Goal: Task Accomplishment & Management: Manage account settings

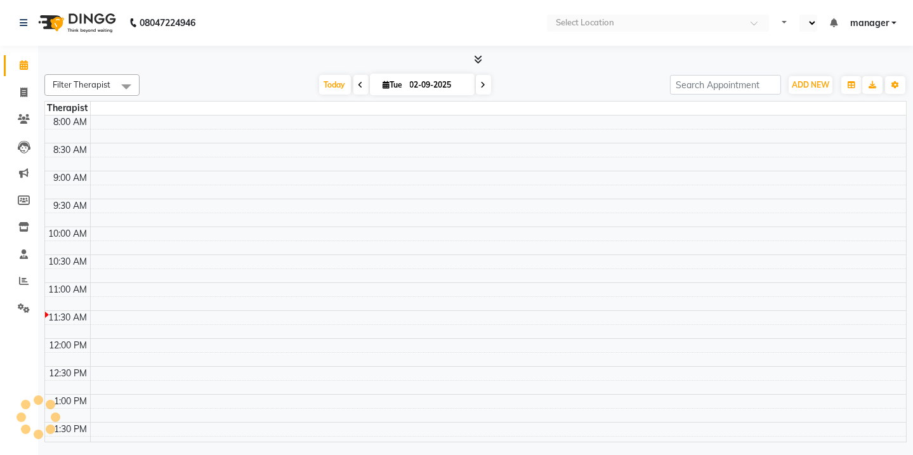
select select "en"
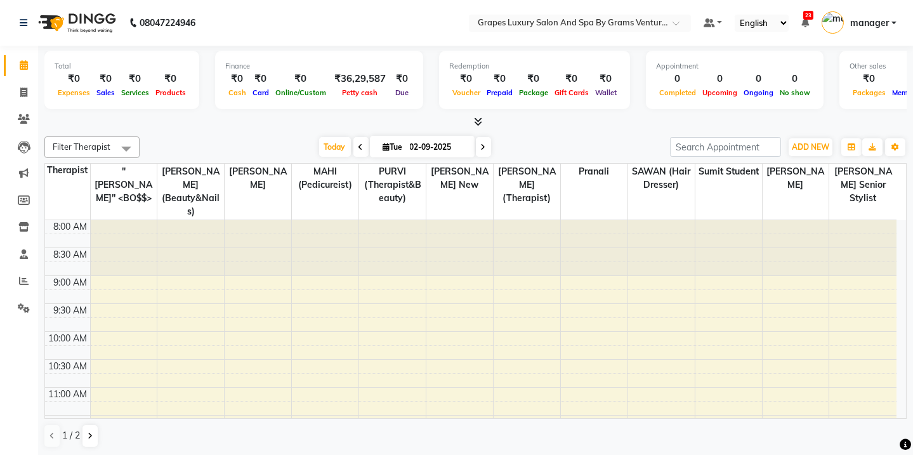
click at [791, 127] on div at bounding box center [475, 121] width 862 height 13
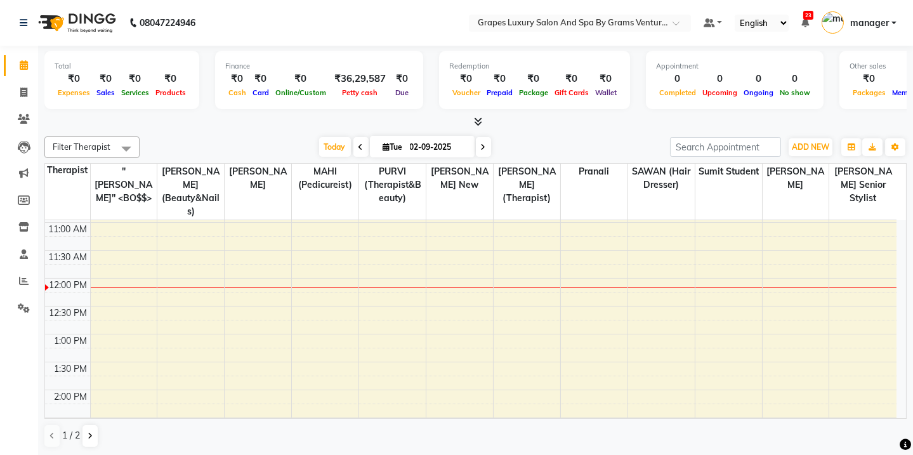
scroll to position [160, 0]
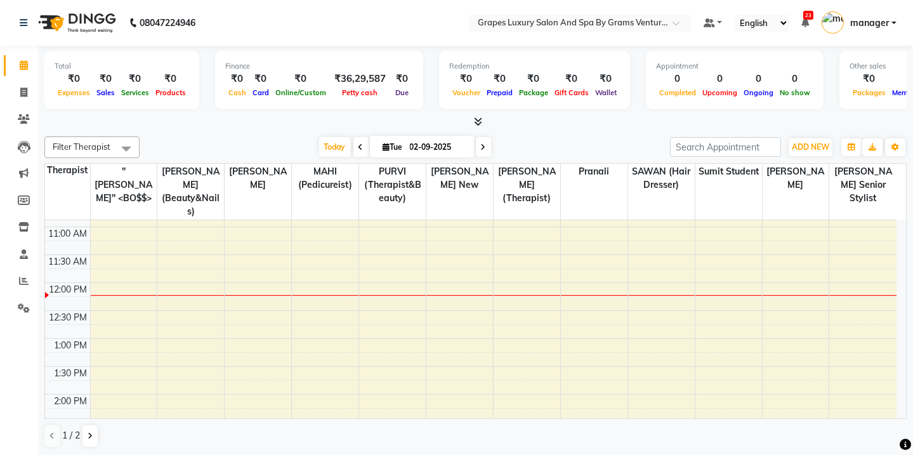
click at [202, 20] on div "08047224946" at bounding box center [107, 23] width 195 height 36
click at [27, 119] on icon at bounding box center [24, 119] width 12 height 10
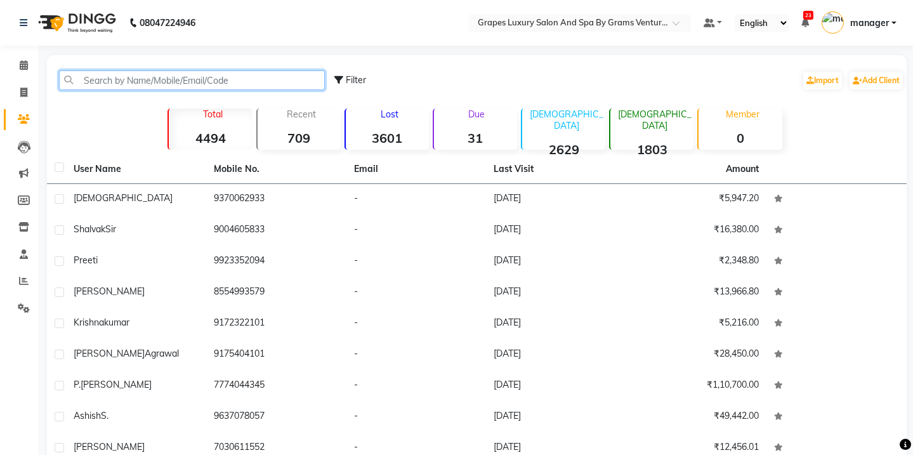
drag, startPoint x: 93, startPoint y: 79, endPoint x: 356, endPoint y: 74, distance: 263.2
click at [356, 74] on div "Filter Import Add Client" at bounding box center [476, 80] width 854 height 40
click at [356, 74] on span "Filter" at bounding box center [356, 79] width 20 height 11
select select "1000000"
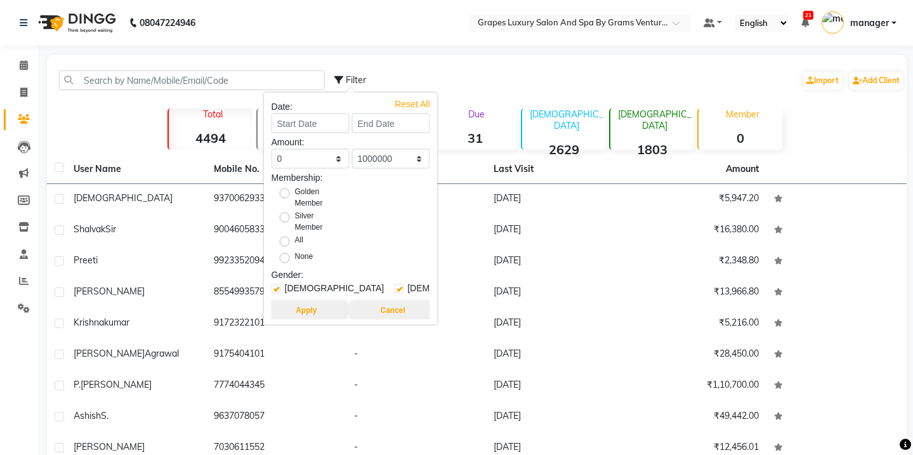
click at [212, 92] on div "Filter Import Add Client" at bounding box center [476, 80] width 854 height 40
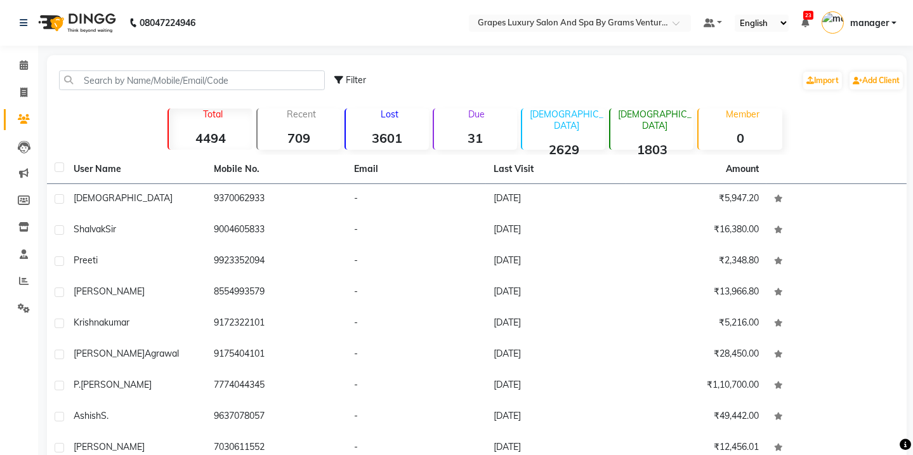
click at [208, 120] on div "Total 4494" at bounding box center [209, 128] width 84 height 41
click at [324, 119] on div "Recent 709" at bounding box center [298, 128] width 84 height 41
click at [418, 130] on strong "3601" at bounding box center [387, 138] width 83 height 16
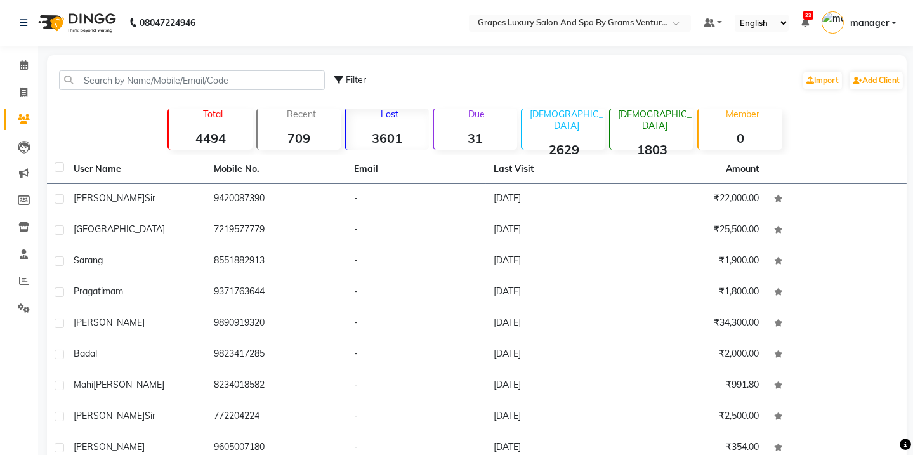
click at [451, 127] on div "Due 31" at bounding box center [474, 128] width 84 height 41
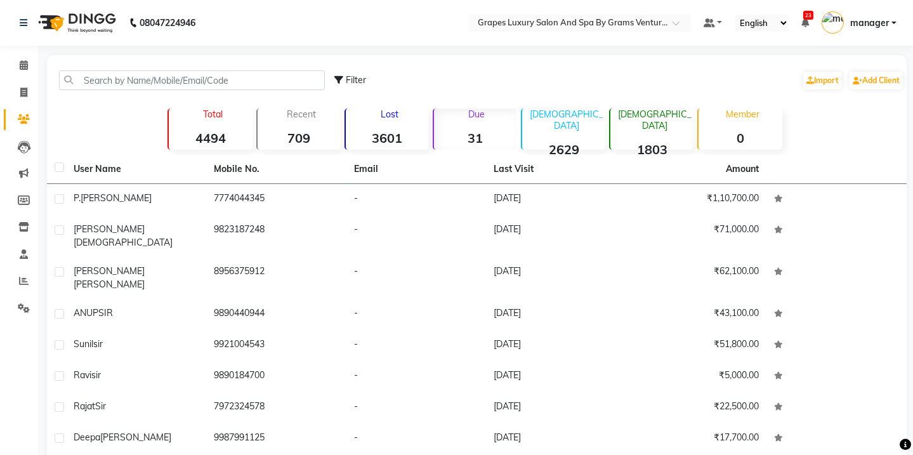
click at [451, 127] on div "Due 31" at bounding box center [474, 128] width 84 height 41
click at [547, 141] on strong "2629" at bounding box center [563, 149] width 83 height 16
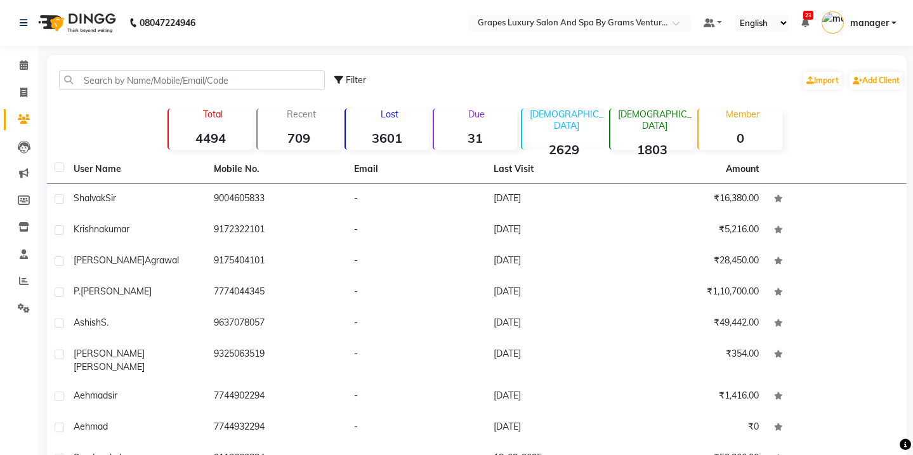
click at [467, 115] on p "Due" at bounding box center [476, 113] width 81 height 11
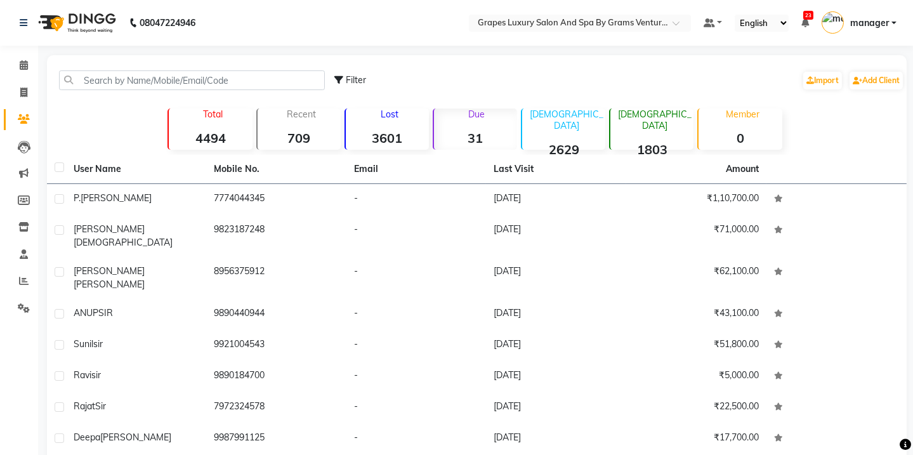
click at [396, 117] on p "Lost" at bounding box center [390, 113] width 78 height 11
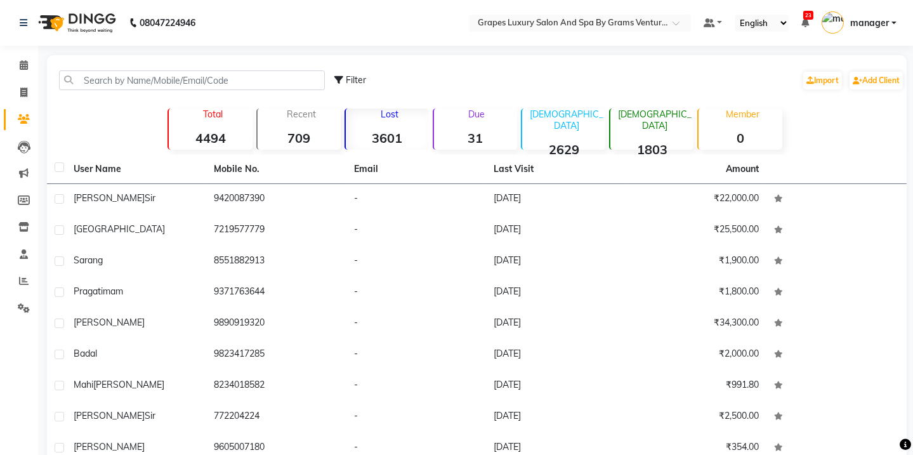
click at [568, 121] on div "[DEMOGRAPHIC_DATA] 2629" at bounding box center [563, 128] width 84 height 41
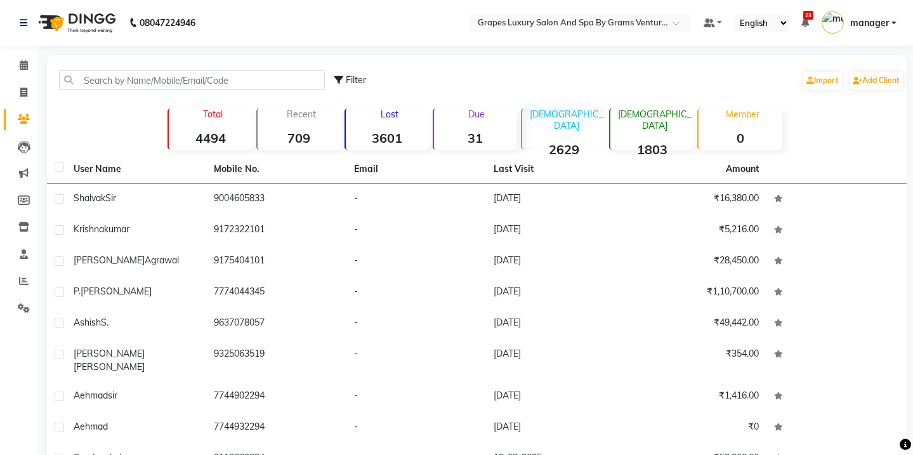
click at [665, 141] on strong "1803" at bounding box center [651, 149] width 83 height 16
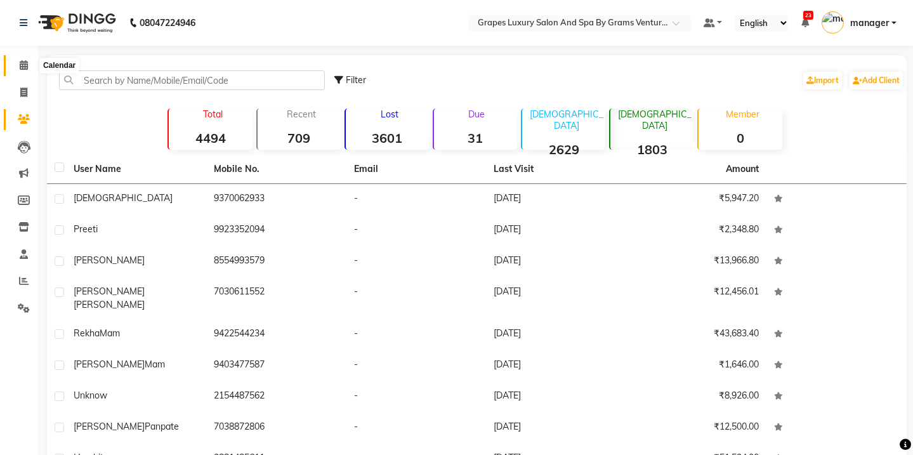
click at [25, 65] on icon at bounding box center [24, 65] width 8 height 10
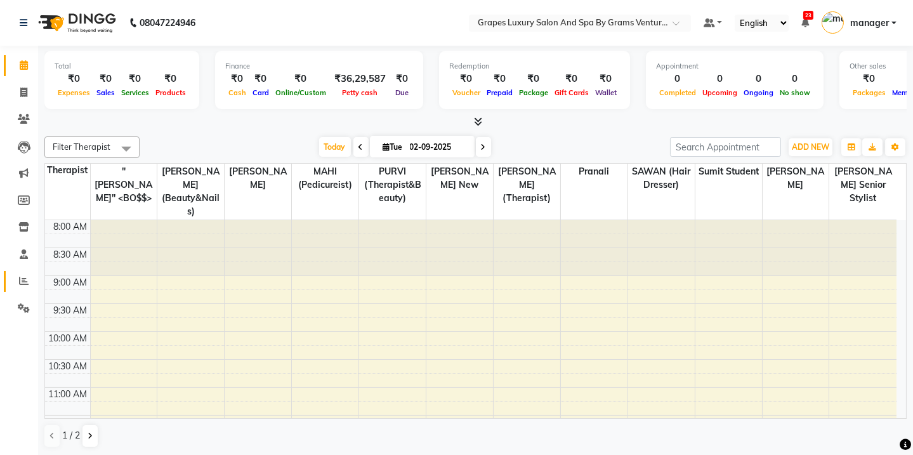
click at [30, 279] on span at bounding box center [24, 281] width 22 height 15
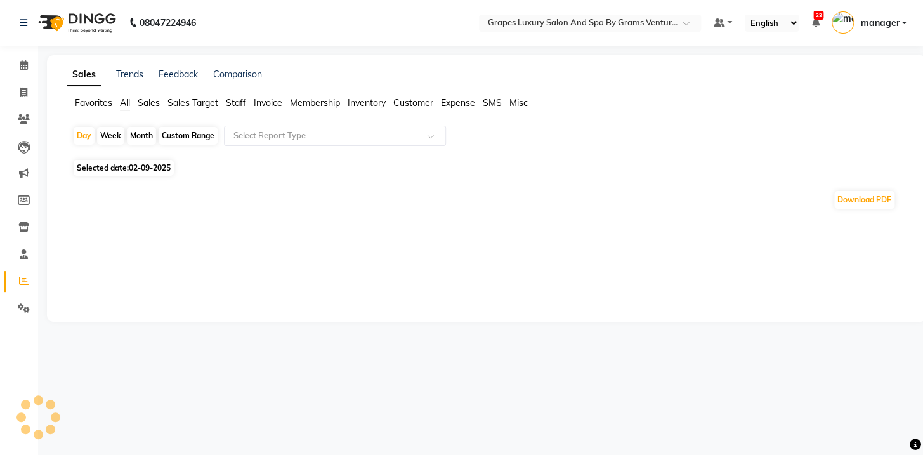
click at [135, 139] on div "Month" at bounding box center [141, 136] width 29 height 18
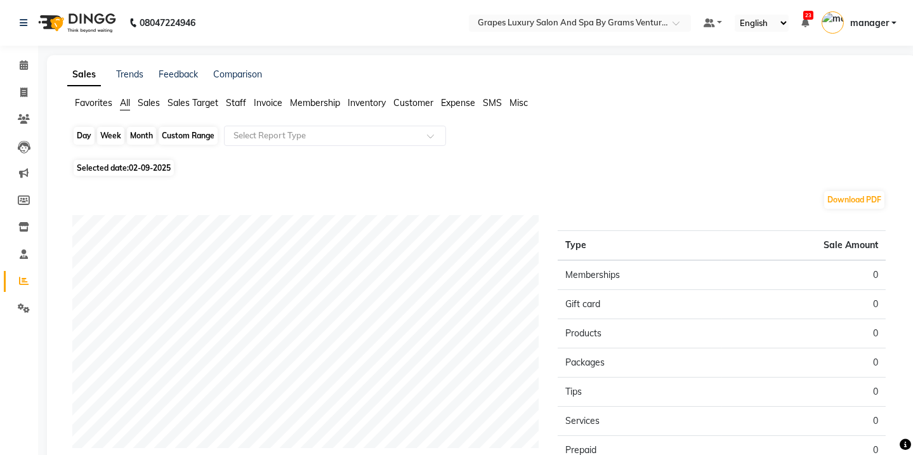
click at [140, 129] on div "Month" at bounding box center [141, 136] width 29 height 18
select select "9"
select select "2025"
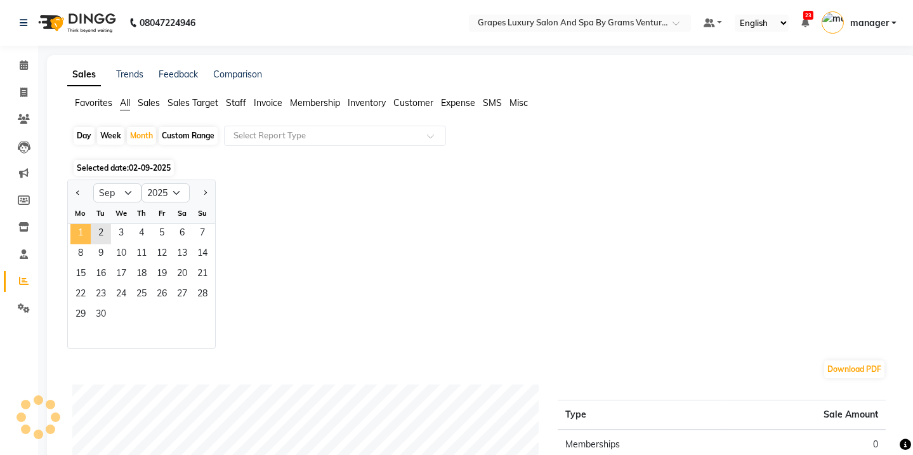
click at [86, 231] on span "1" at bounding box center [80, 234] width 20 height 20
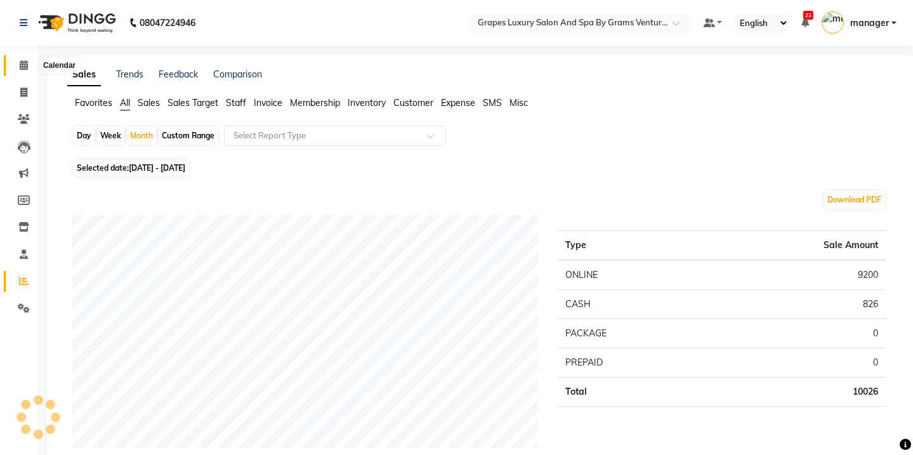
click at [27, 62] on icon at bounding box center [24, 65] width 8 height 10
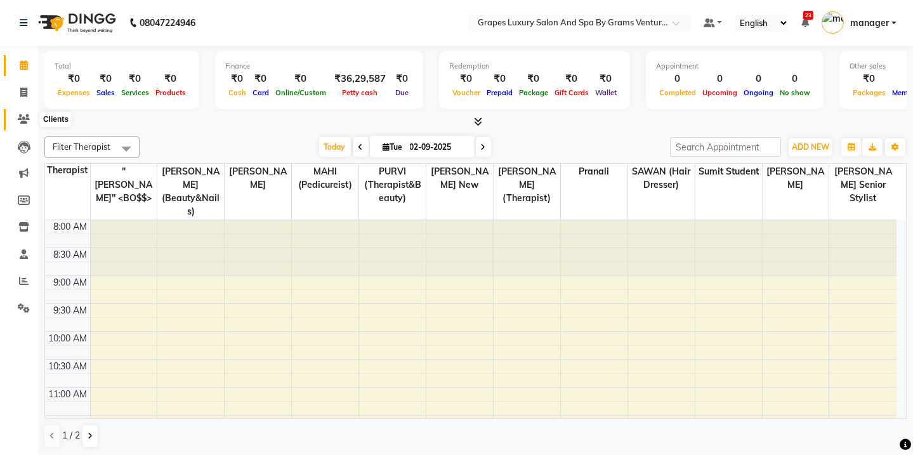
click at [19, 120] on icon at bounding box center [24, 119] width 12 height 10
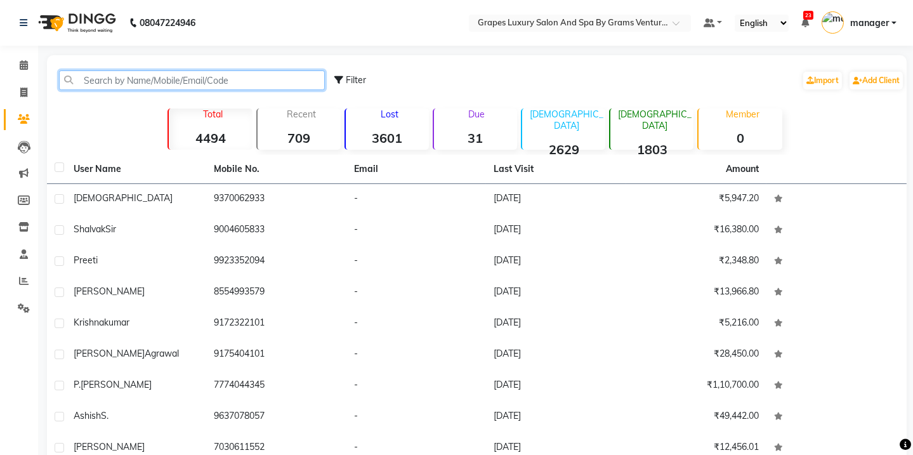
click at [133, 84] on input "text" at bounding box center [192, 80] width 266 height 20
click at [588, 30] on div "Select Location × Grapes Luxury Salon And Spa By Grams Ventures, [PERSON_NAME] …" at bounding box center [580, 23] width 222 height 17
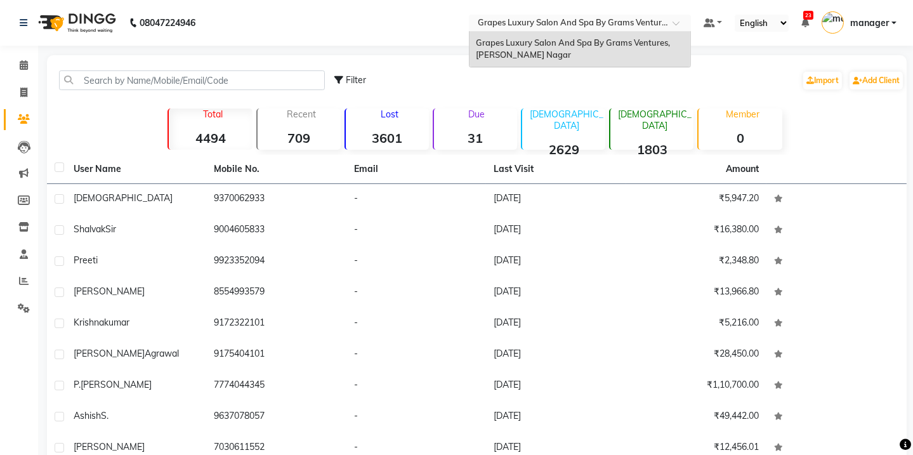
click at [463, 56] on div "Filter Import Add Client Total 4494 Recent 709 Lost 3601 Due 31 [DEMOGRAPHIC_DA…" at bounding box center [476, 303] width 859 height 497
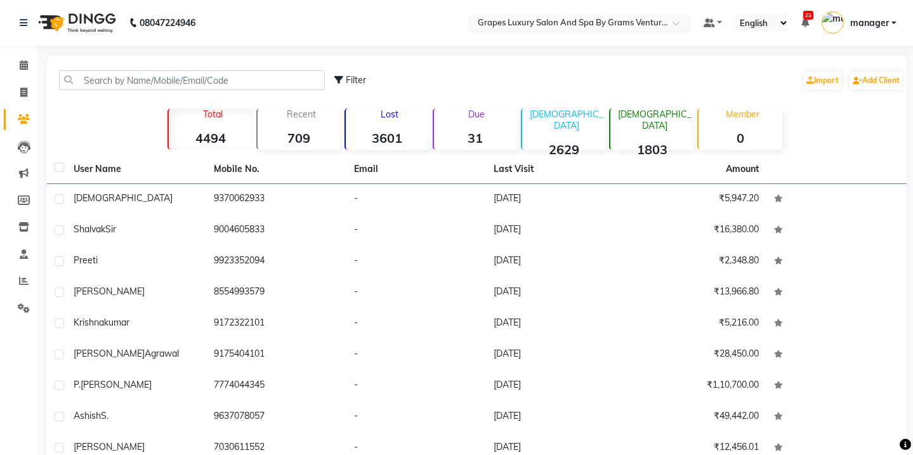
drag, startPoint x: 637, startPoint y: 20, endPoint x: 635, endPoint y: 27, distance: 7.1
click at [637, 22] on input "text" at bounding box center [567, 24] width 184 height 13
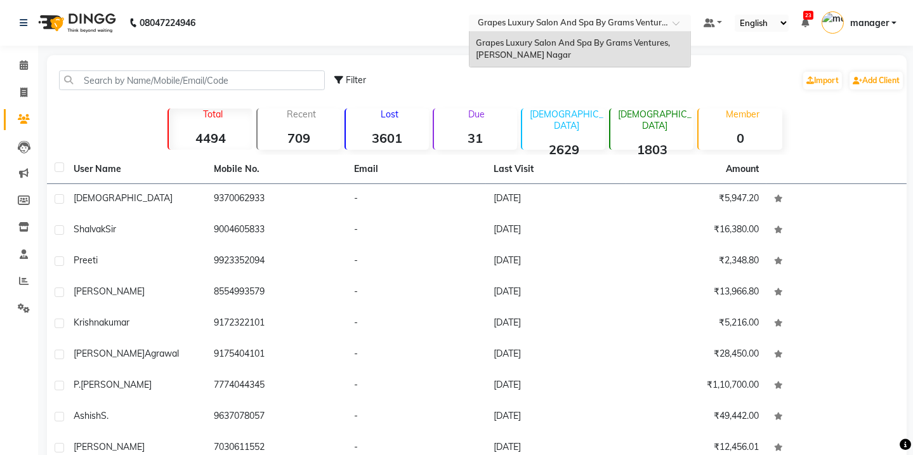
click at [658, 75] on div "Filter Import Add Client" at bounding box center [618, 80] width 569 height 40
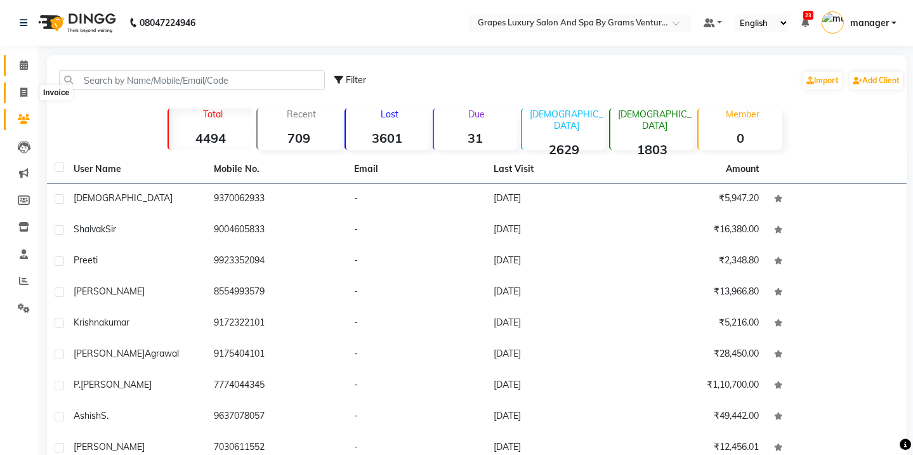
drag, startPoint x: 15, startPoint y: 92, endPoint x: 25, endPoint y: 72, distance: 22.7
click at [15, 92] on span at bounding box center [24, 93] width 22 height 15
select select "service"
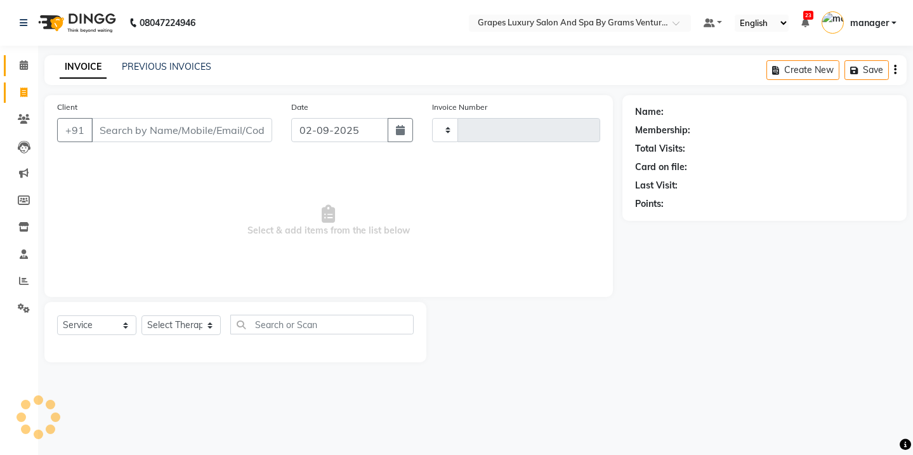
type input "2372"
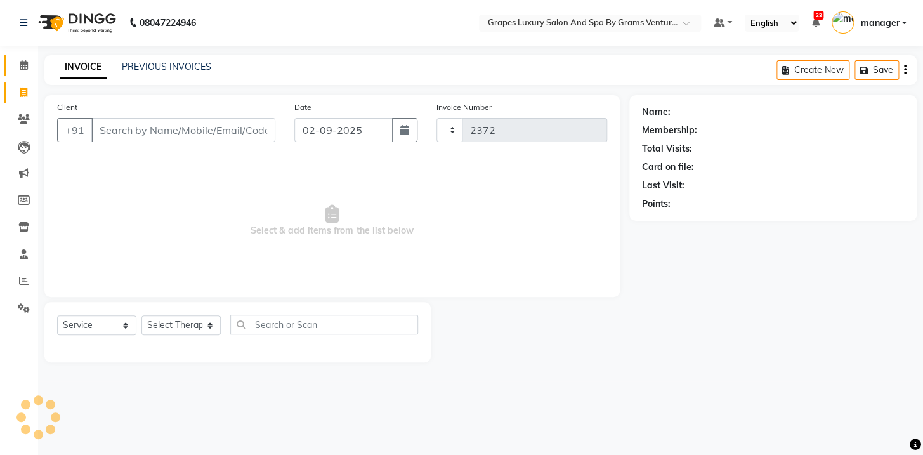
select select "3585"
drag, startPoint x: 25, startPoint y: 62, endPoint x: 30, endPoint y: 70, distance: 9.7
click at [25, 62] on icon at bounding box center [24, 65] width 8 height 10
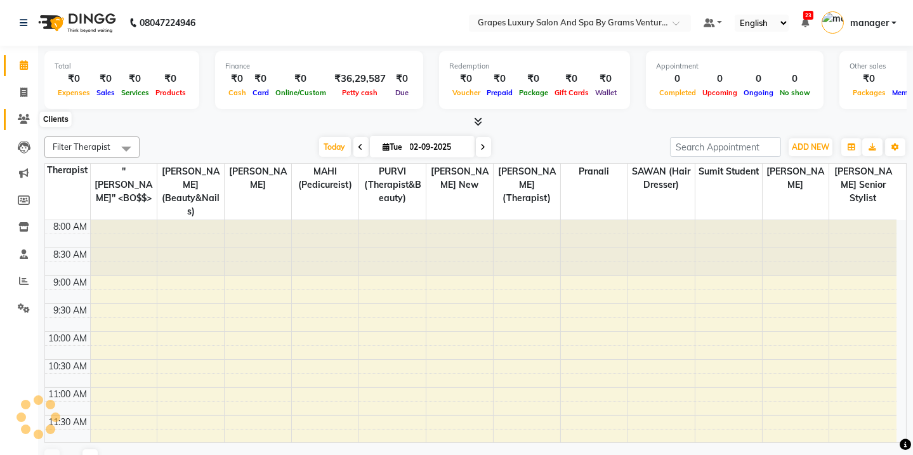
click at [23, 115] on icon at bounding box center [24, 119] width 12 height 10
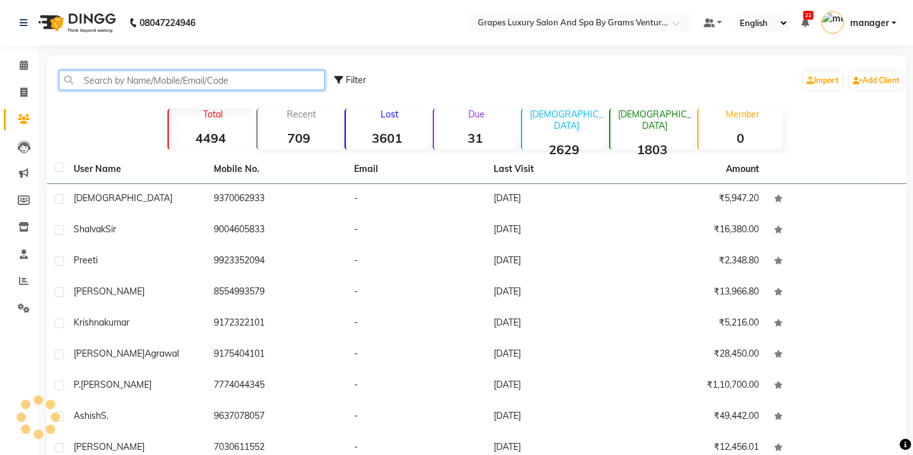
click at [89, 81] on input "text" at bounding box center [192, 80] width 266 height 20
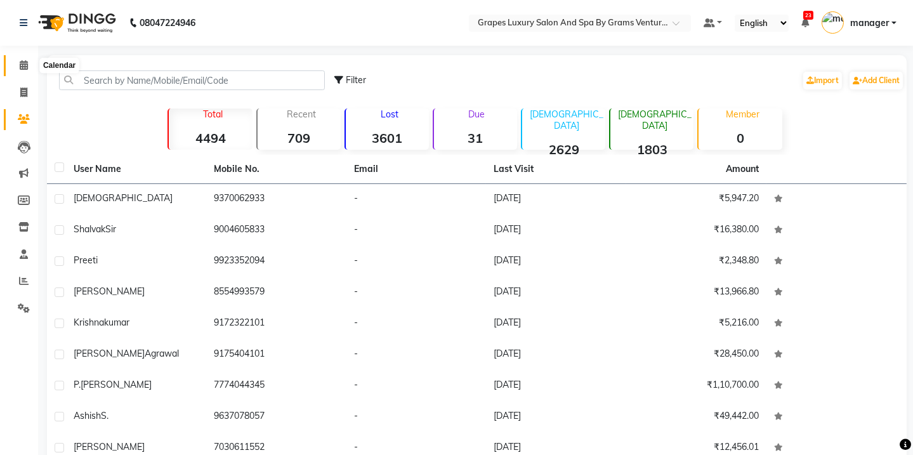
click at [28, 65] on span at bounding box center [24, 65] width 22 height 15
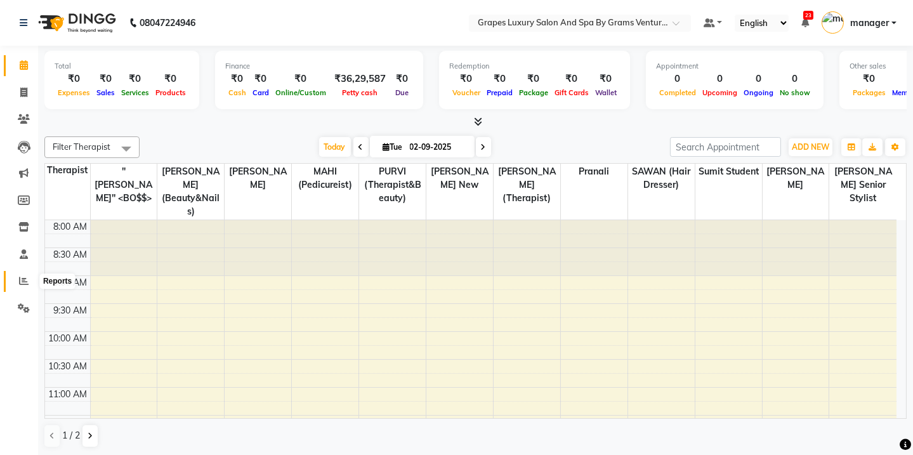
click at [23, 282] on icon at bounding box center [24, 281] width 10 height 10
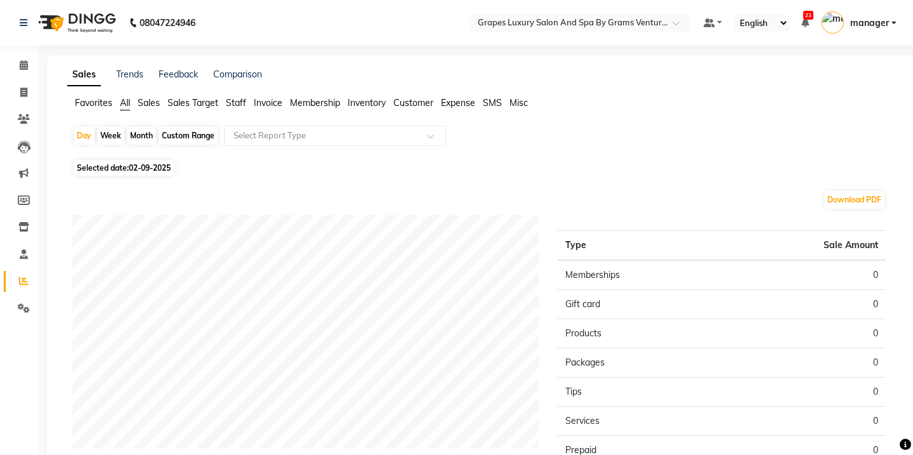
click at [136, 135] on div "Month" at bounding box center [141, 136] width 29 height 18
select select "9"
select select "2025"
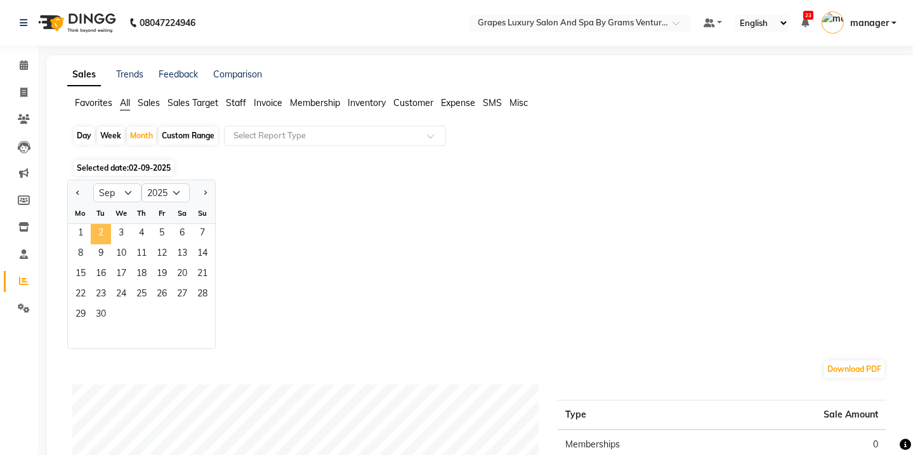
click at [101, 229] on span "2" at bounding box center [101, 234] width 20 height 20
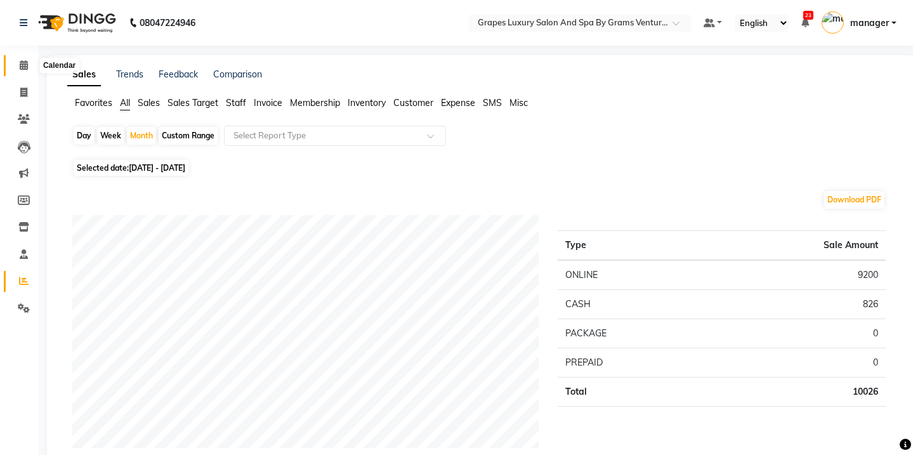
click at [27, 63] on icon at bounding box center [24, 65] width 8 height 10
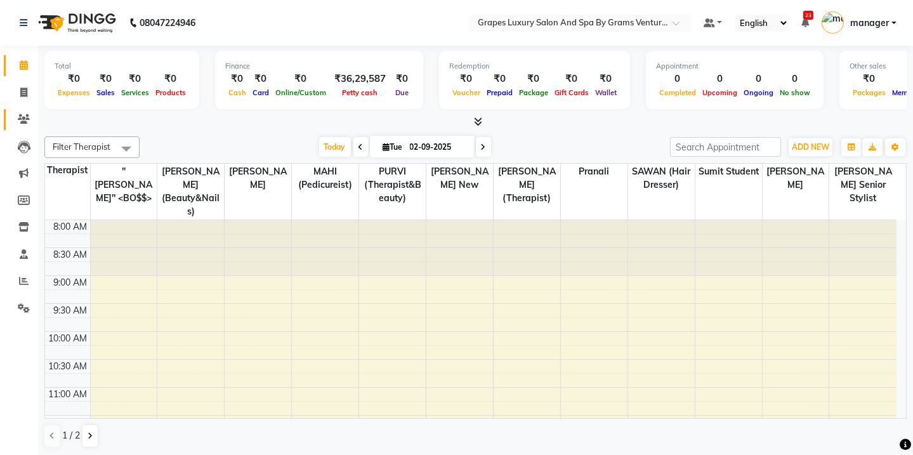
click at [18, 126] on span at bounding box center [24, 119] width 22 height 15
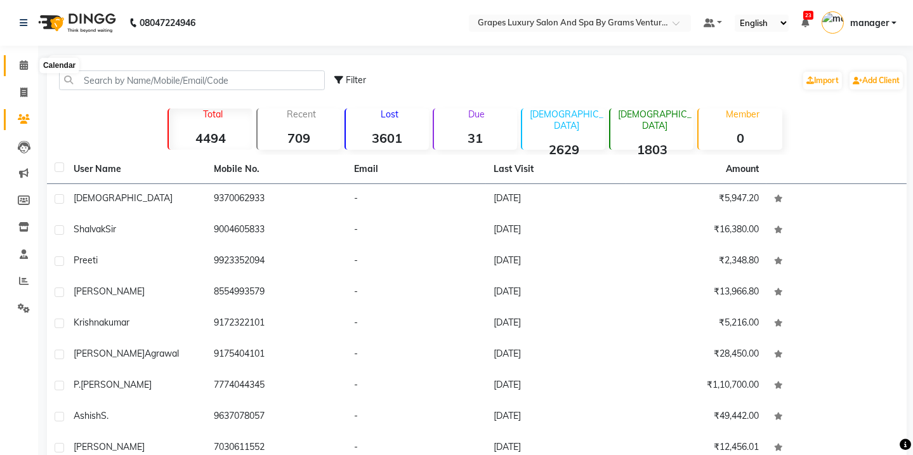
click at [21, 63] on icon at bounding box center [24, 65] width 8 height 10
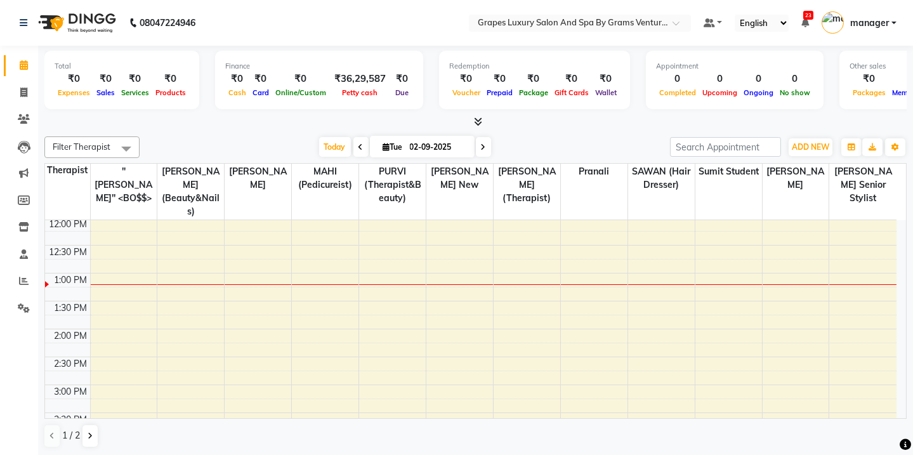
scroll to position [171, 0]
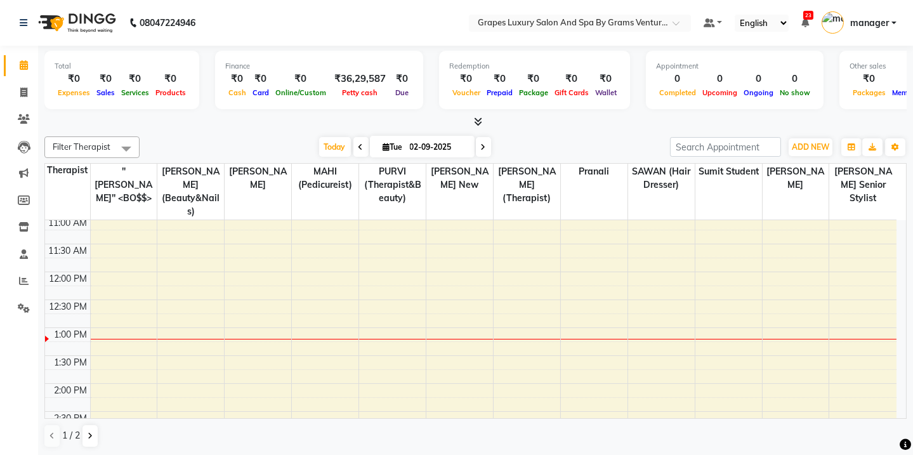
click at [431, 314] on div "8:00 AM 8:30 AM 9:00 AM 9:30 AM 10:00 AM 10:30 AM 11:00 AM 11:30 AM 12:00 PM 12…" at bounding box center [470, 411] width 851 height 725
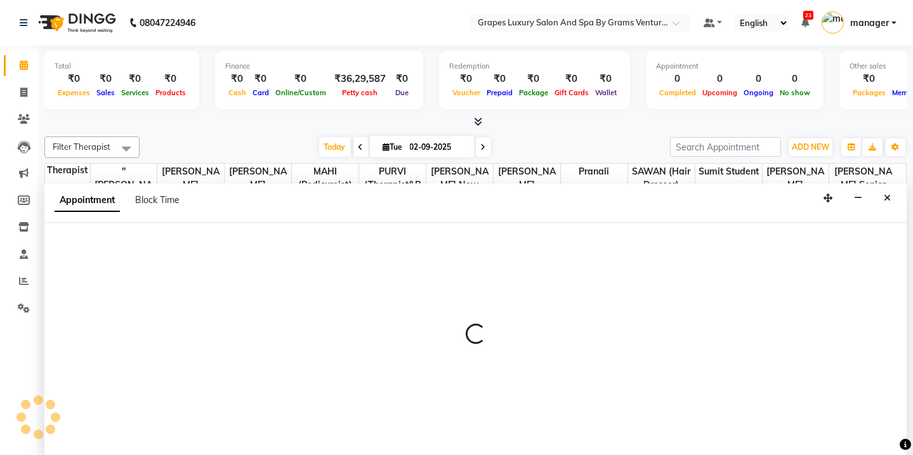
scroll to position [0, 0]
select select "77162"
select select "780"
select select "tentative"
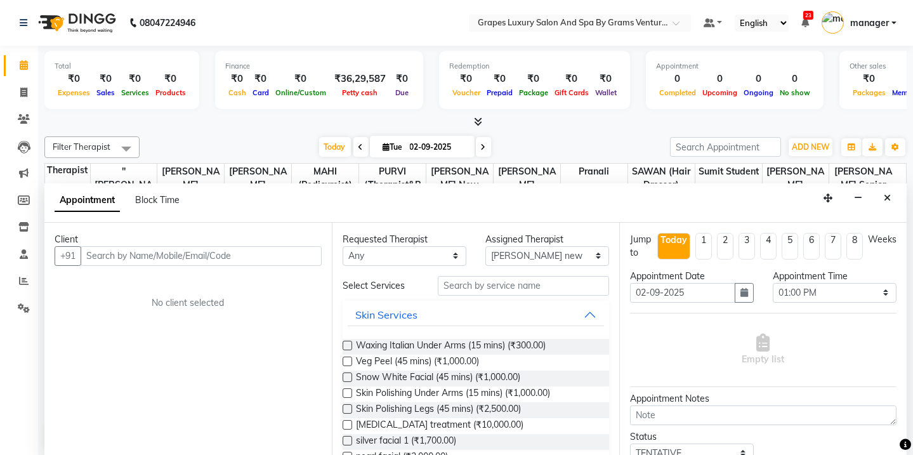
click at [107, 250] on input "text" at bounding box center [201, 256] width 241 height 20
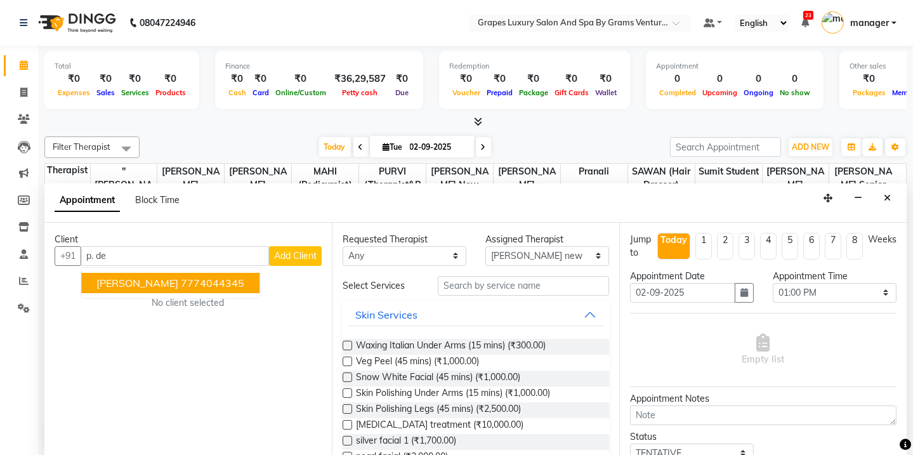
click at [133, 281] on span "[PERSON_NAME]" at bounding box center [137, 282] width 82 height 13
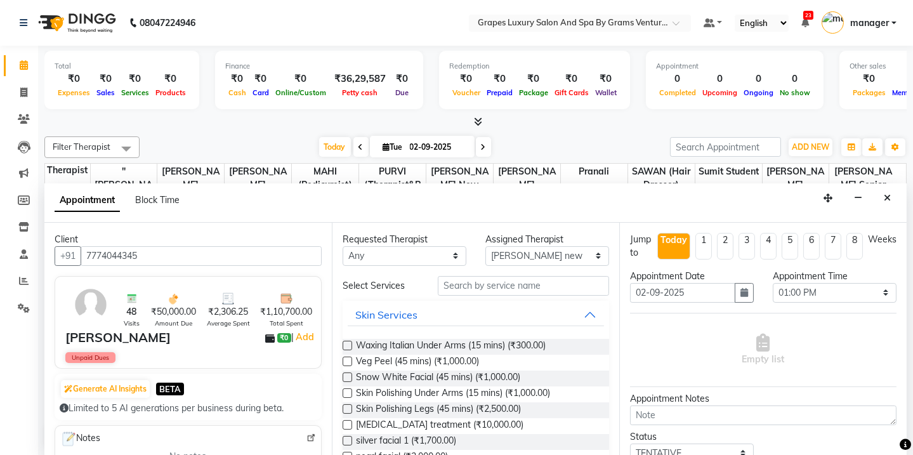
type input "7774044345"
click at [476, 285] on input "text" at bounding box center [523, 286] width 171 height 20
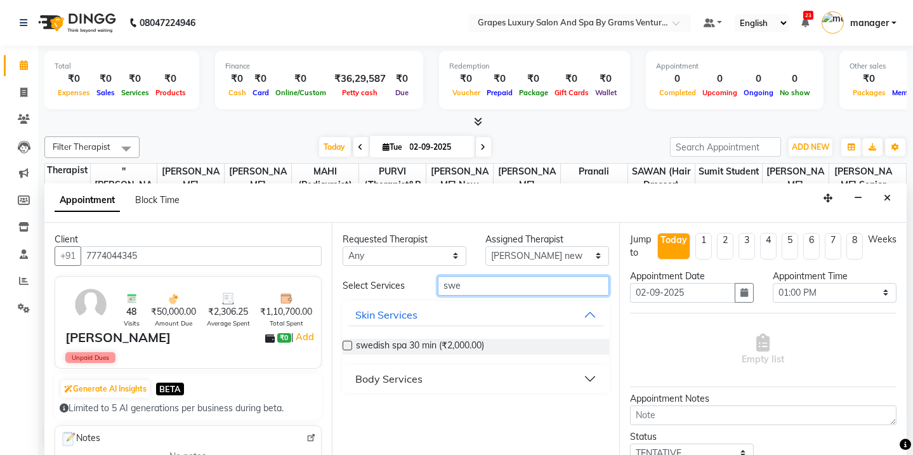
type input "swe"
click at [413, 379] on div "Body Services" at bounding box center [388, 378] width 67 height 15
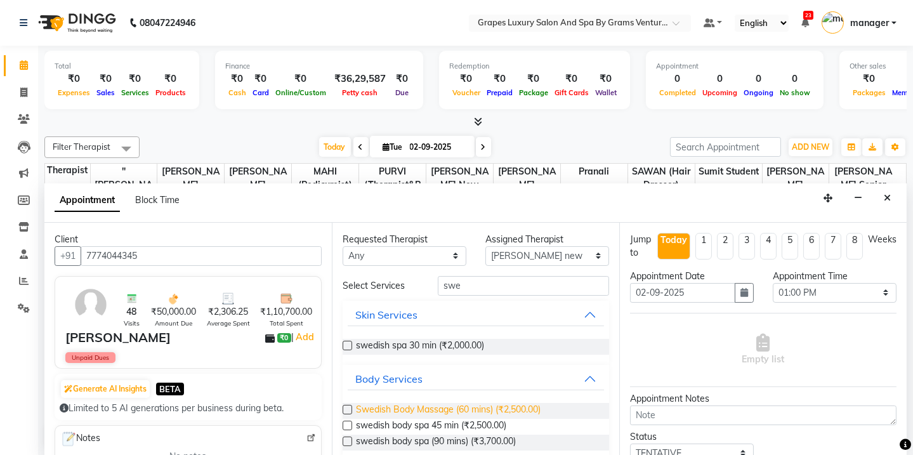
click at [422, 410] on span "Swedish Body Massage (60 mins) (₹2,500.00)" at bounding box center [448, 411] width 185 height 16
checkbox input "false"
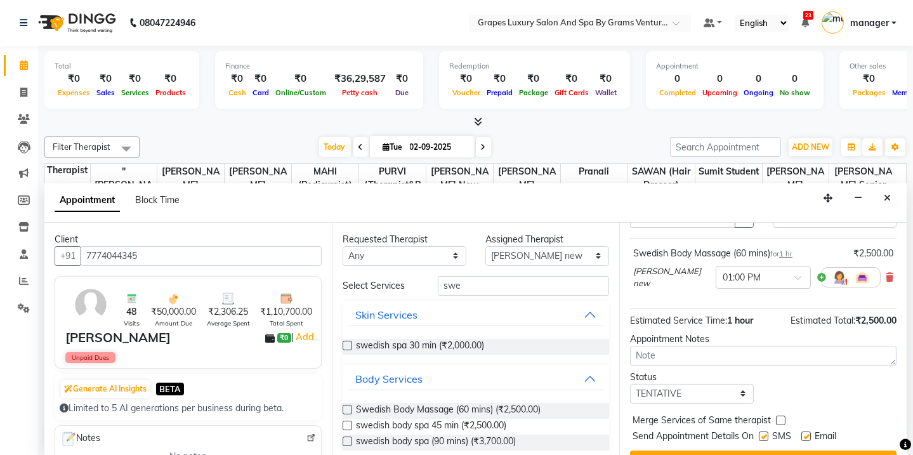
scroll to position [100, 0]
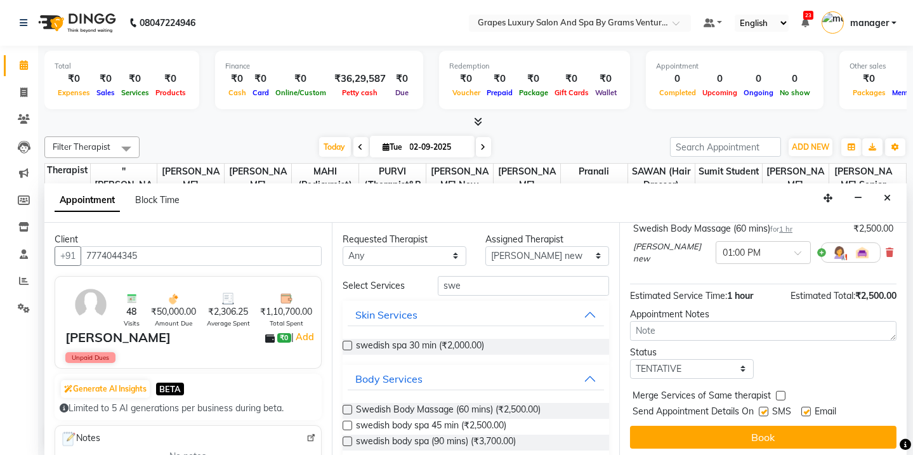
click at [760, 406] on label at bounding box center [763, 411] width 10 height 10
click at [760, 408] on input "checkbox" at bounding box center [762, 412] width 8 height 8
checkbox input "false"
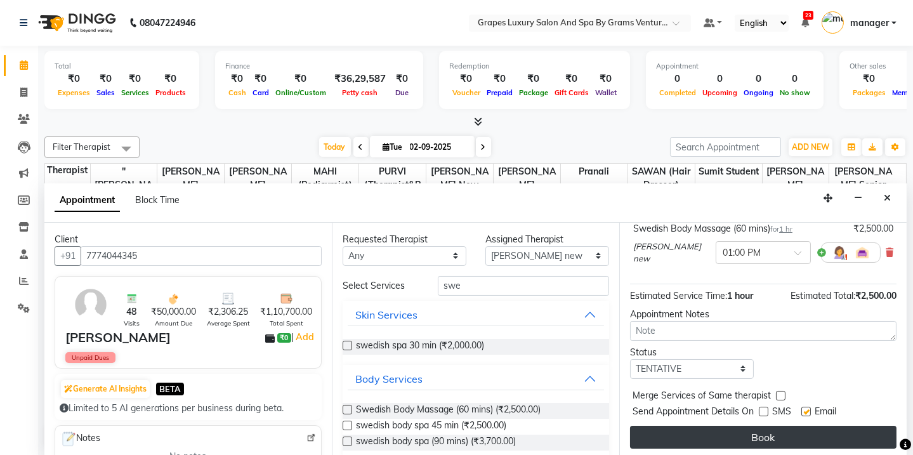
click at [763, 430] on button "Book" at bounding box center [763, 437] width 266 height 23
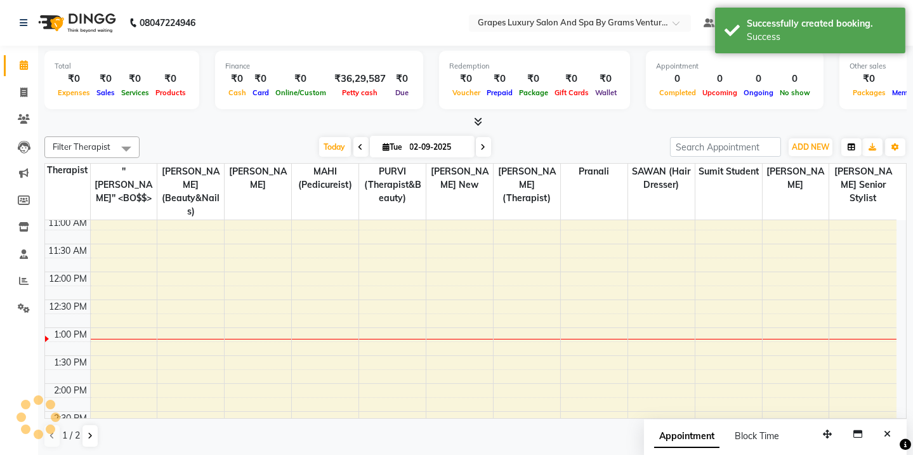
scroll to position [0, 0]
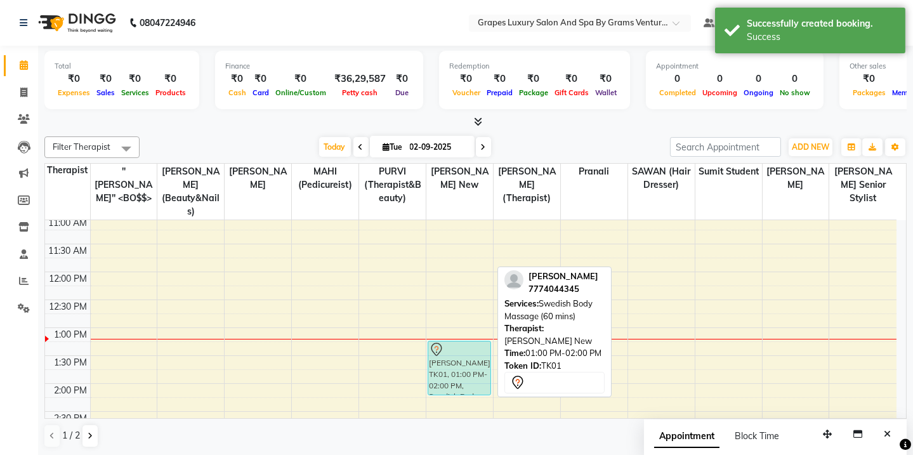
click at [465, 372] on div "[PERSON_NAME], TK01, 01:00 PM-02:00 PM, Swedish Body Massage (60 mins) [PERSON_…" at bounding box center [459, 411] width 67 height 725
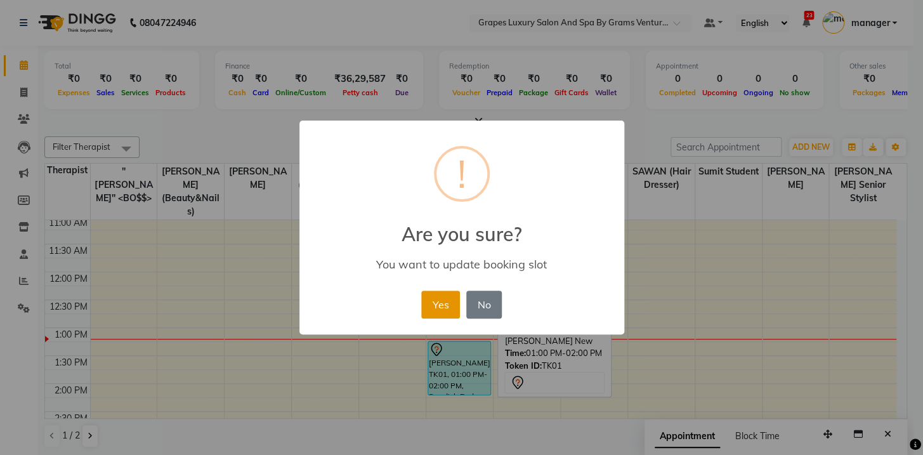
click at [444, 301] on button "Yes" at bounding box center [440, 304] width 39 height 28
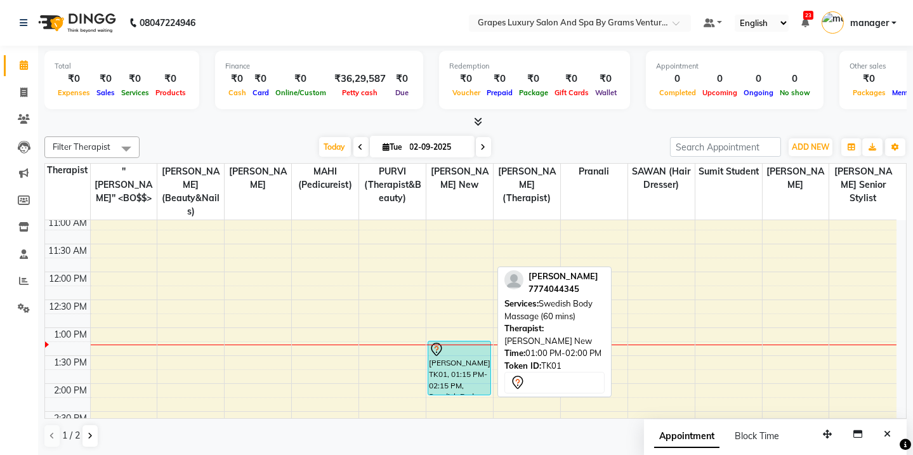
click at [533, 115] on div at bounding box center [475, 121] width 862 height 13
drag, startPoint x: 617, startPoint y: 184, endPoint x: 614, endPoint y: 176, distance: 8.6
click at [623, 184] on th "pranali" at bounding box center [593, 192] width 67 height 56
click at [582, 143] on div "[DATE] [DATE]" at bounding box center [404, 147] width 517 height 19
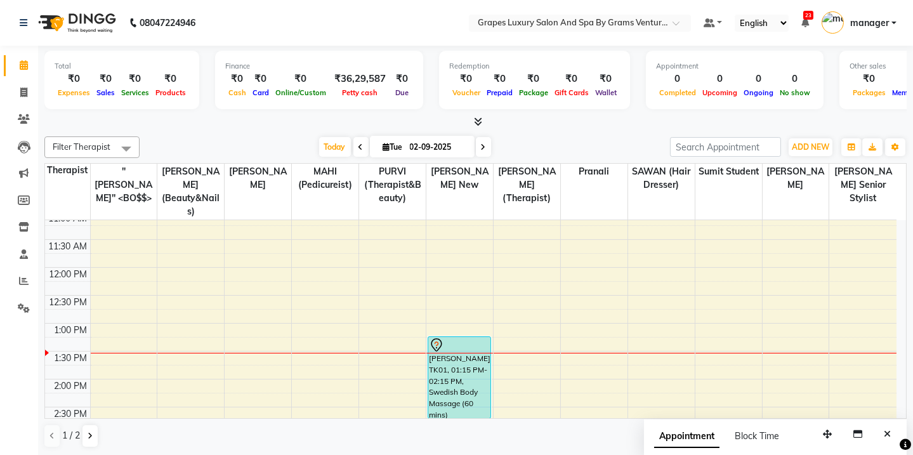
scroll to position [179, 0]
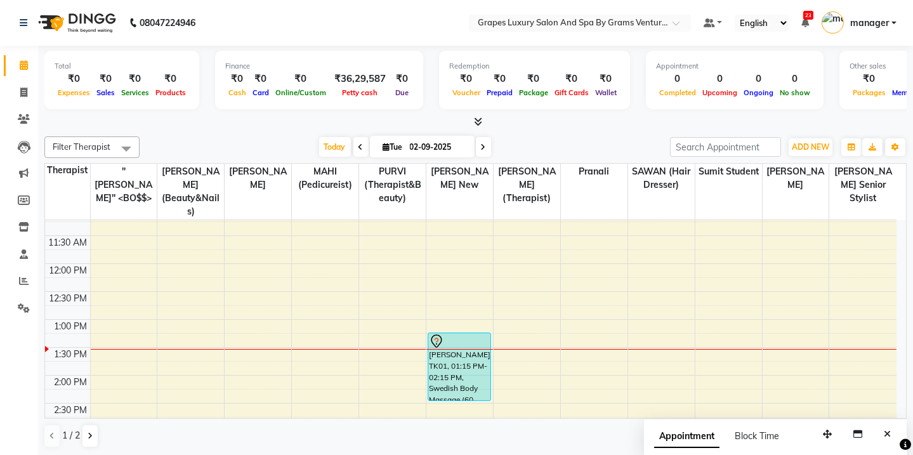
click at [449, 386] on div "[PERSON_NAME], TK01, 01:15 PM-02:15 PM, Swedish Body Massage (60 mins) [PERSON_…" at bounding box center [459, 403] width 67 height 725
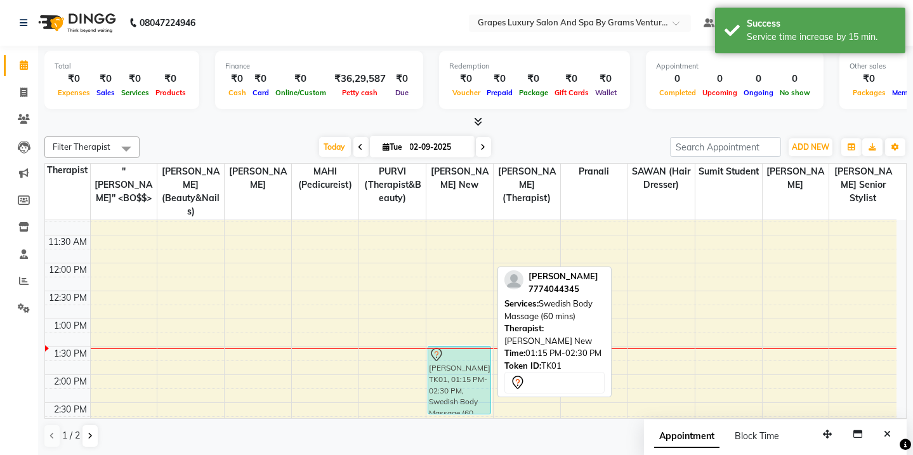
drag, startPoint x: 453, startPoint y: 382, endPoint x: 453, endPoint y: 390, distance: 8.2
click at [453, 390] on div "[PERSON_NAME], TK01, 01:15 PM-02:30 PM, Swedish Body Massage (60 mins) [PERSON_…" at bounding box center [459, 402] width 67 height 725
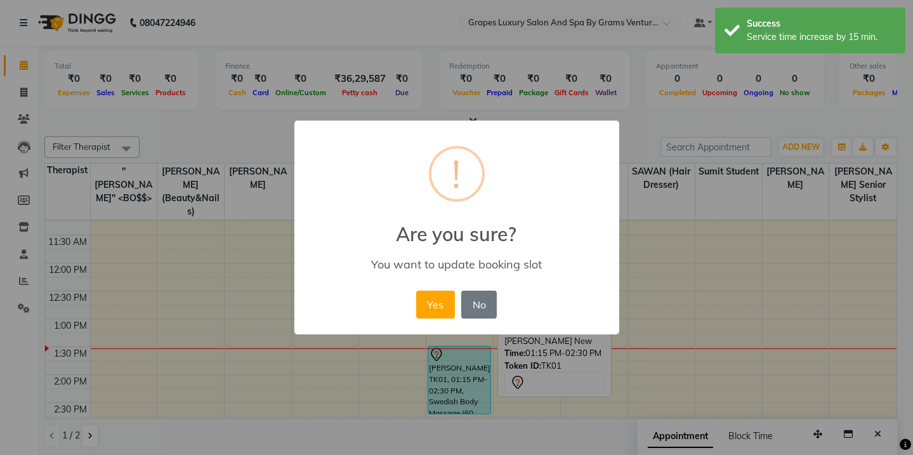
scroll to position [181, 0]
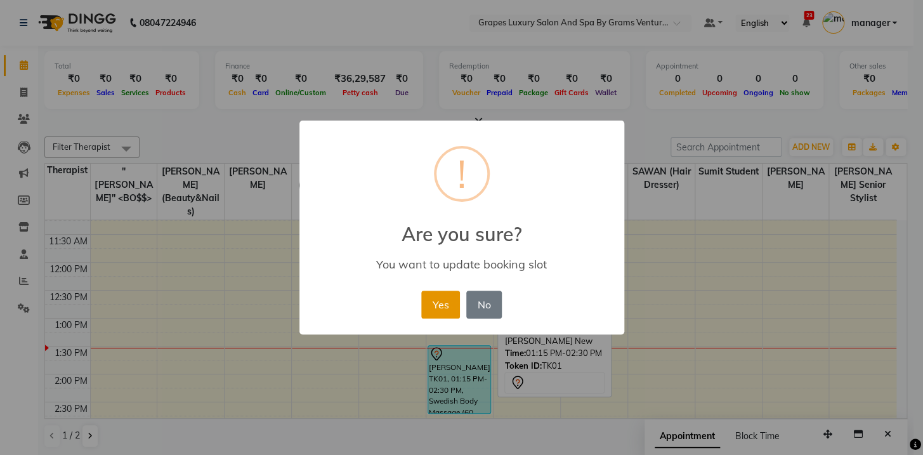
click at [429, 307] on button "Yes" at bounding box center [440, 304] width 39 height 28
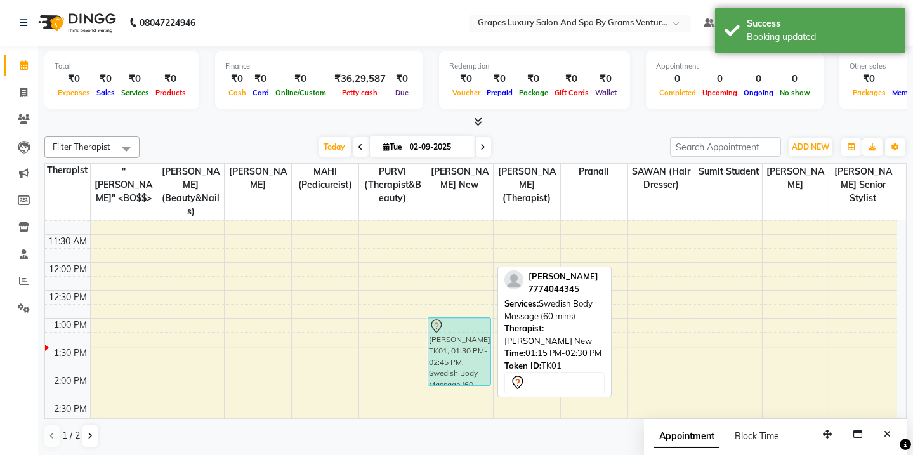
drag, startPoint x: 460, startPoint y: 359, endPoint x: 455, endPoint y: 336, distance: 23.5
click at [462, 333] on div "[PERSON_NAME], TK01, 01:30 PM-02:45 PM, Swedish Body Massage (60 mins) [PERSON_…" at bounding box center [459, 401] width 67 height 725
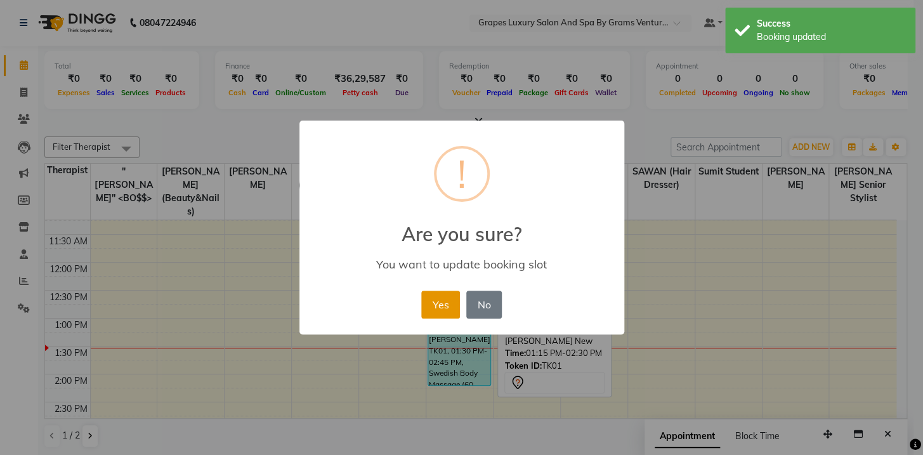
click at [439, 302] on button "Yes" at bounding box center [440, 304] width 39 height 28
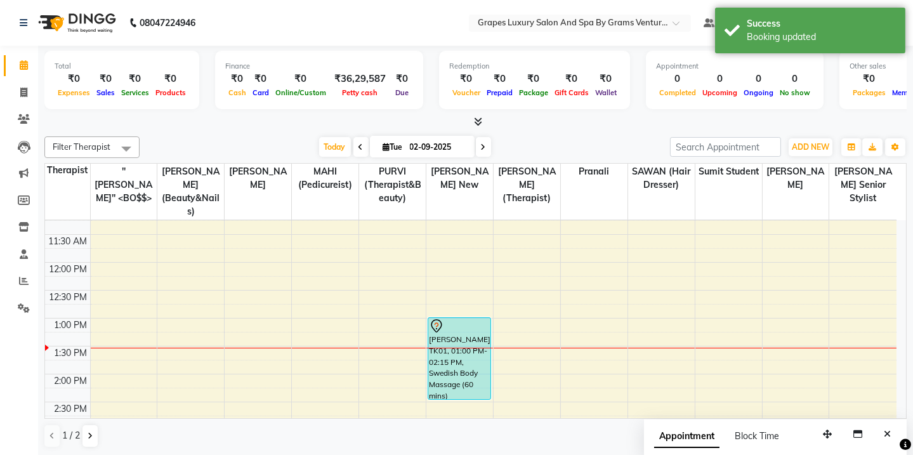
drag, startPoint x: 443, startPoint y: 370, endPoint x: 453, endPoint y: 373, distance: 10.6
click at [453, 373] on div "[PERSON_NAME], TK01, 01:00 PM-02:15 PM, Swedish Body Massage (60 mins) [PERSON_…" at bounding box center [459, 401] width 67 height 725
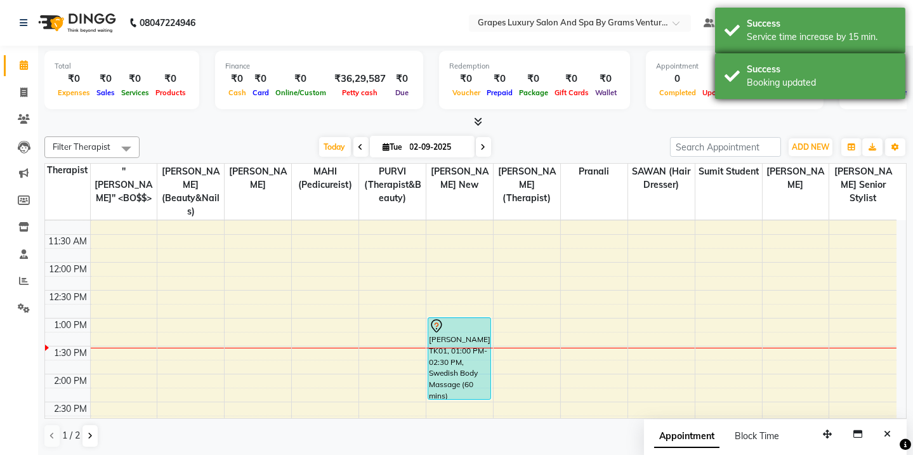
click at [760, 62] on div "Success Booking updated" at bounding box center [810, 76] width 190 height 46
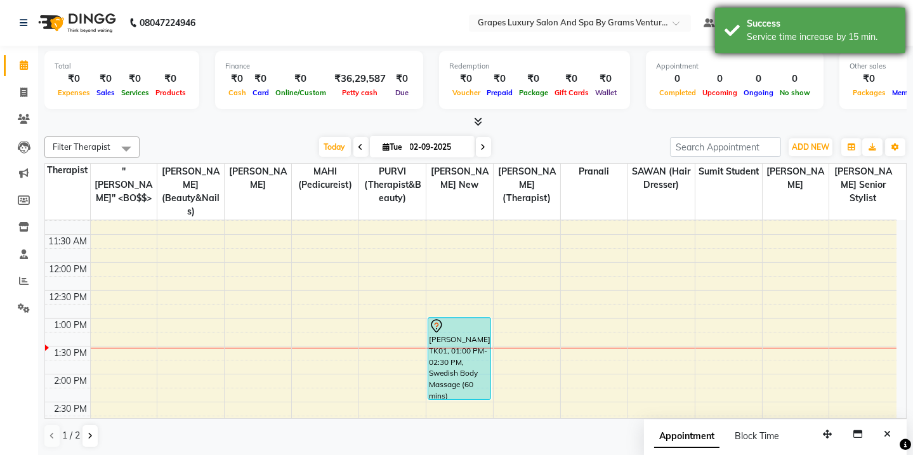
click at [783, 25] on div "Success" at bounding box center [820, 23] width 149 height 13
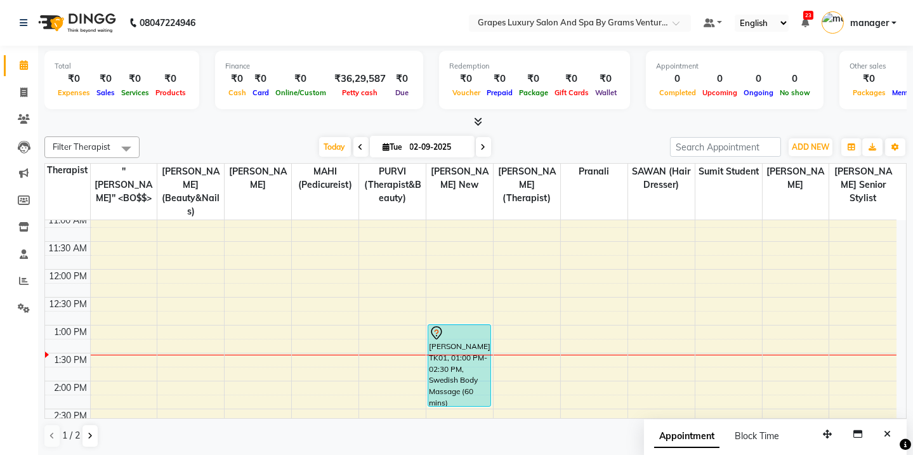
scroll to position [211, 0]
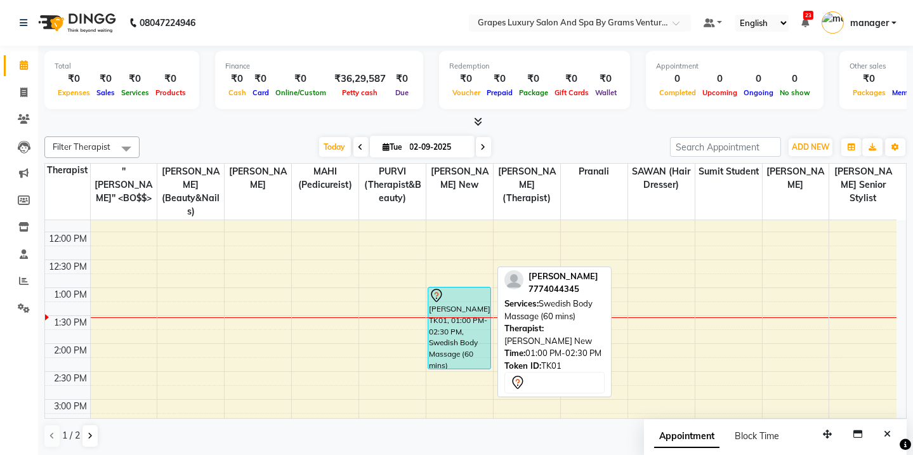
click at [439, 315] on div "[PERSON_NAME], TK01, 01:00 PM-02:30 PM, Swedish Body Massage (60 mins)" at bounding box center [459, 327] width 62 height 81
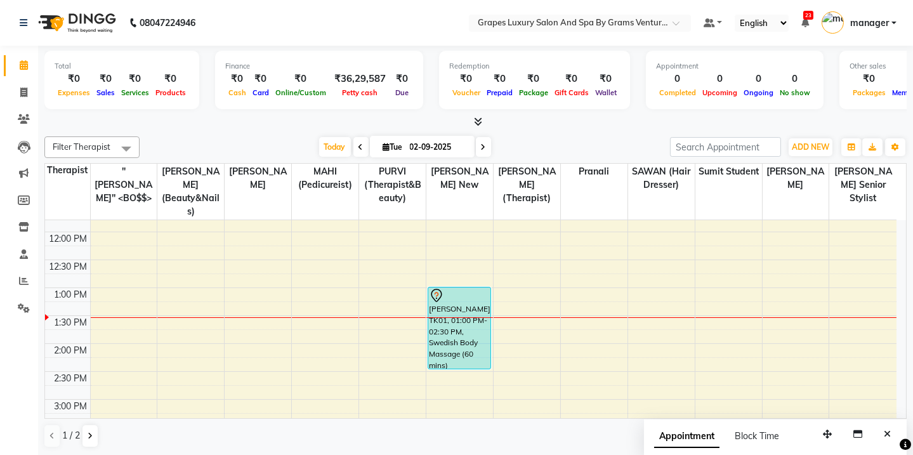
click at [256, 139] on div "[DATE] [DATE]" at bounding box center [404, 147] width 517 height 19
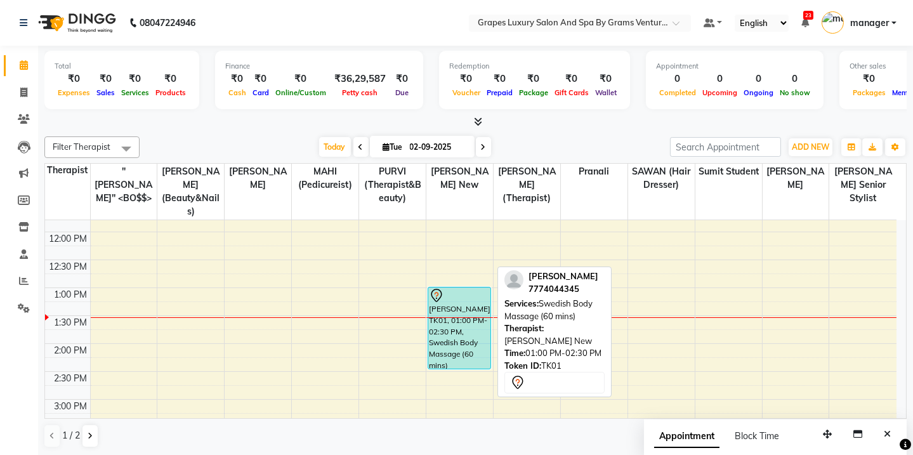
click at [461, 313] on div "[PERSON_NAME], TK01, 01:00 PM-02:30 PM, Swedish Body Massage (60 mins)" at bounding box center [459, 327] width 62 height 81
select select "7"
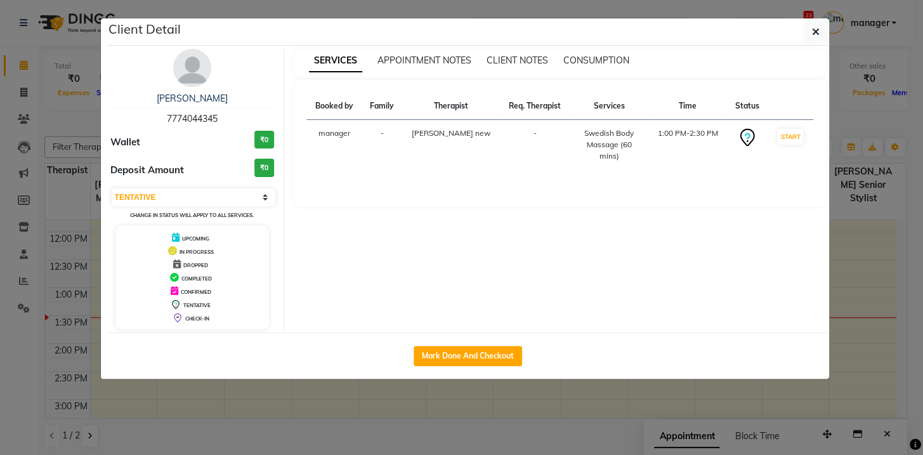
click at [464, 360] on button "Mark Done And Checkout" at bounding box center [467, 356] width 108 height 20
select select "service"
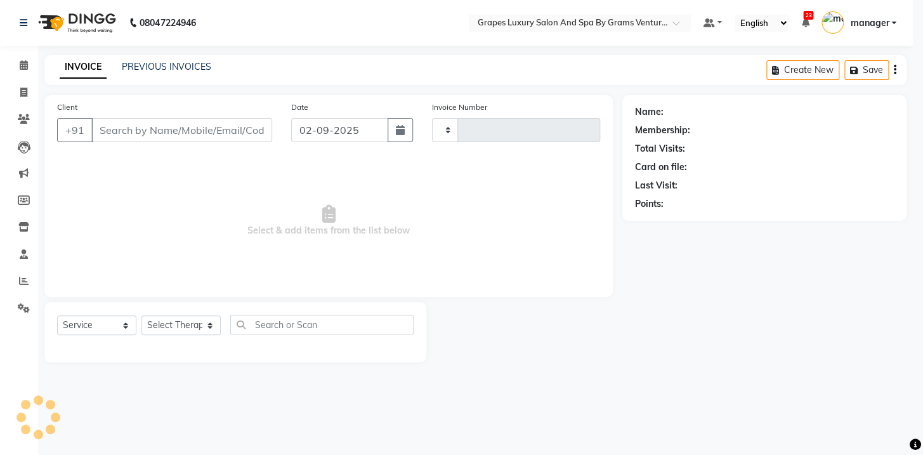
type input "2372"
select select "3585"
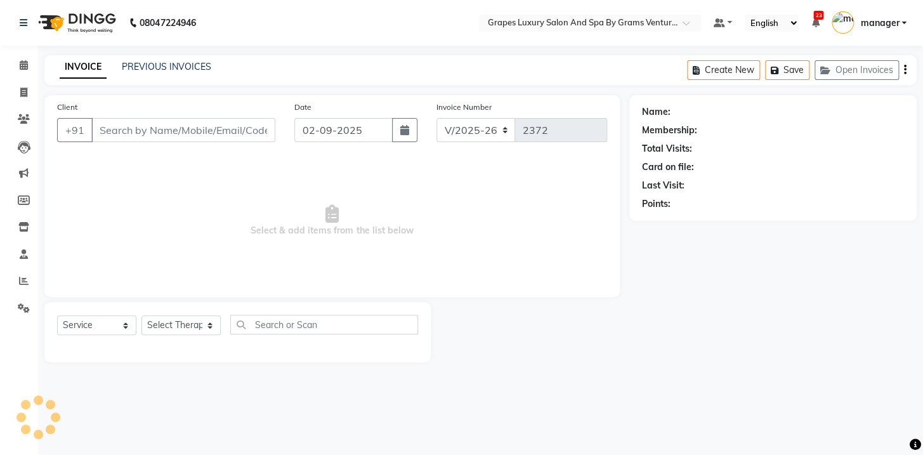
click at [651, 57] on div "INVOICE PREVIOUS INVOICES Create New Save Open Invoices" at bounding box center [480, 70] width 872 height 30
type input "7774044345"
select select "77162"
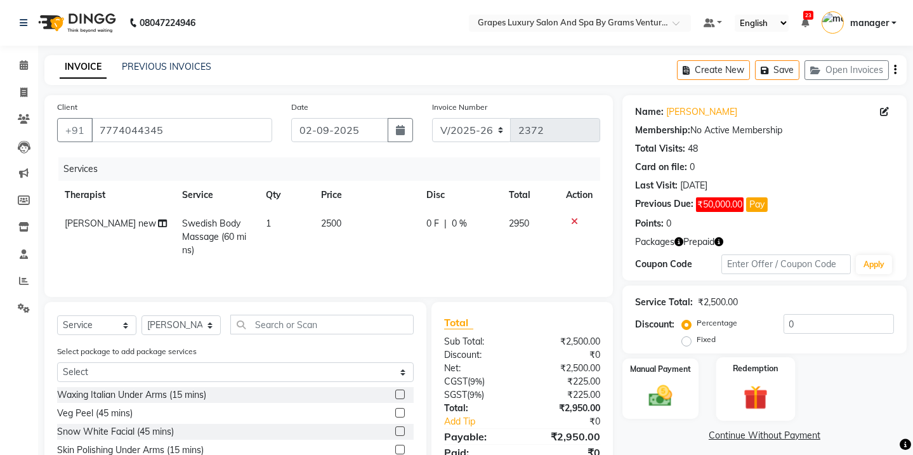
scroll to position [53, 0]
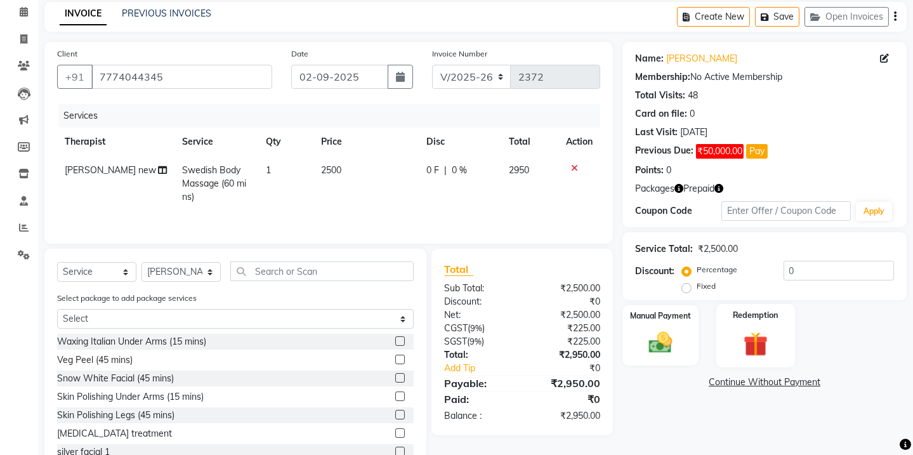
click at [751, 323] on div "Redemption" at bounding box center [754, 335] width 79 height 63
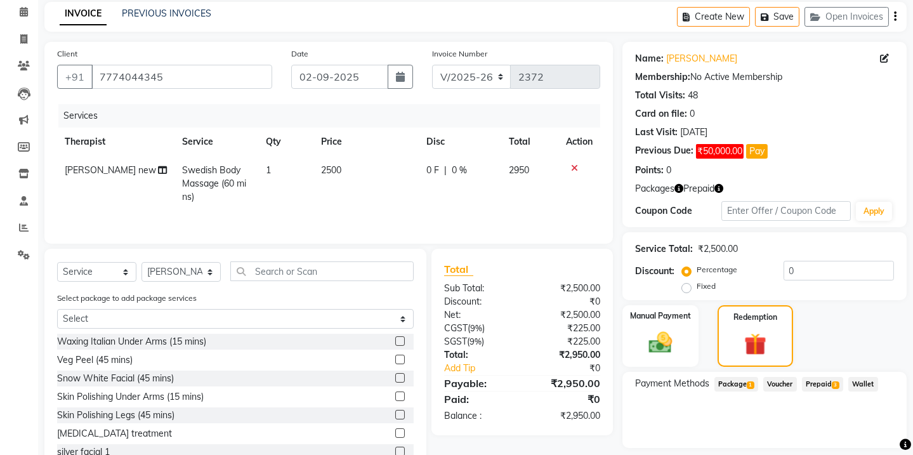
drag, startPoint x: 828, startPoint y: 382, endPoint x: 831, endPoint y: 397, distance: 15.4
click at [828, 384] on span "Prepaid 3" at bounding box center [822, 384] width 41 height 15
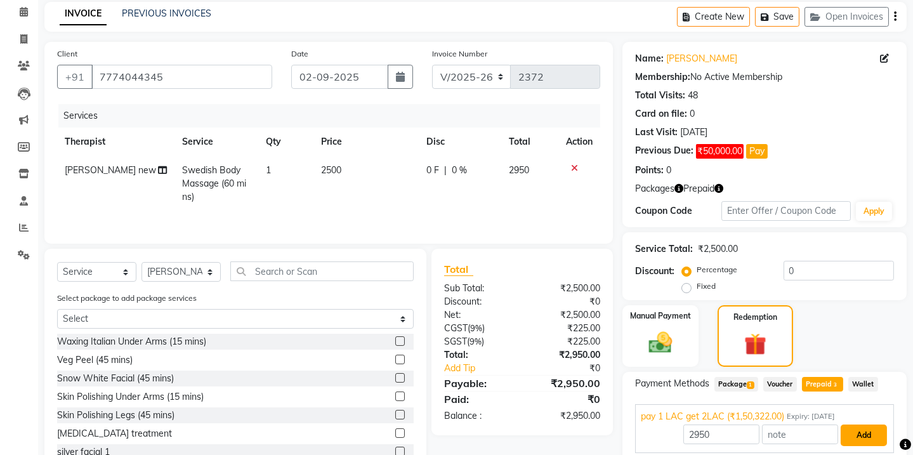
click at [862, 434] on button "Add" at bounding box center [863, 435] width 46 height 22
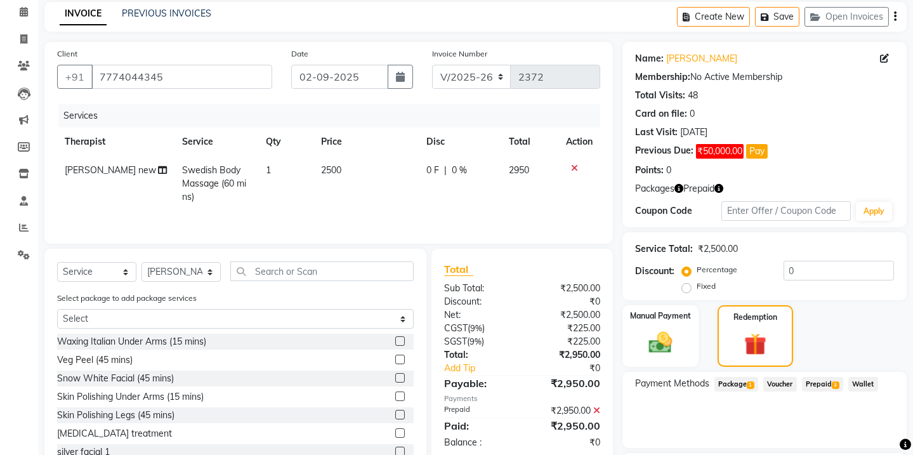
scroll to position [155, 0]
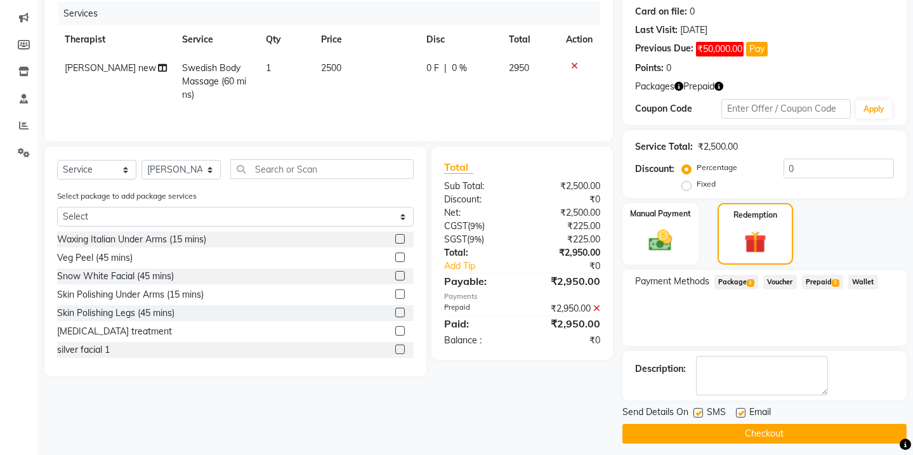
click at [696, 412] on label at bounding box center [698, 413] width 10 height 10
click at [696, 412] on input "checkbox" at bounding box center [697, 413] width 8 height 8
checkbox input "false"
click at [709, 433] on button "Checkout" at bounding box center [764, 434] width 284 height 20
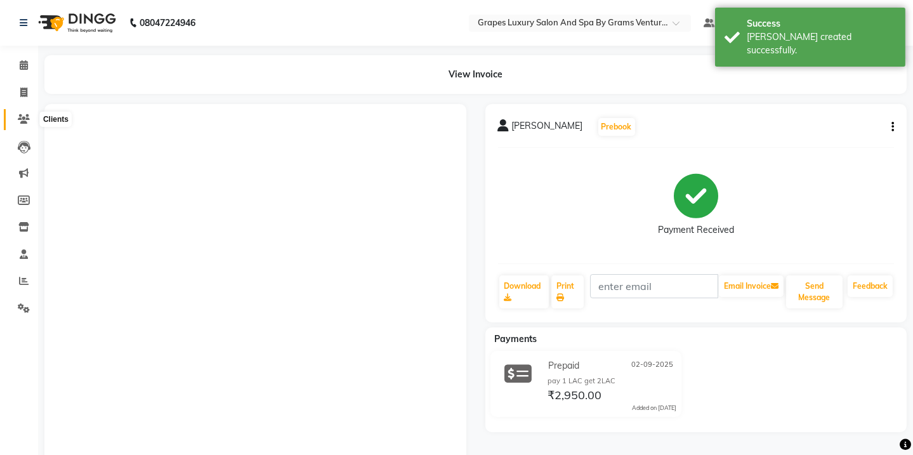
click at [30, 119] on span at bounding box center [24, 119] width 22 height 15
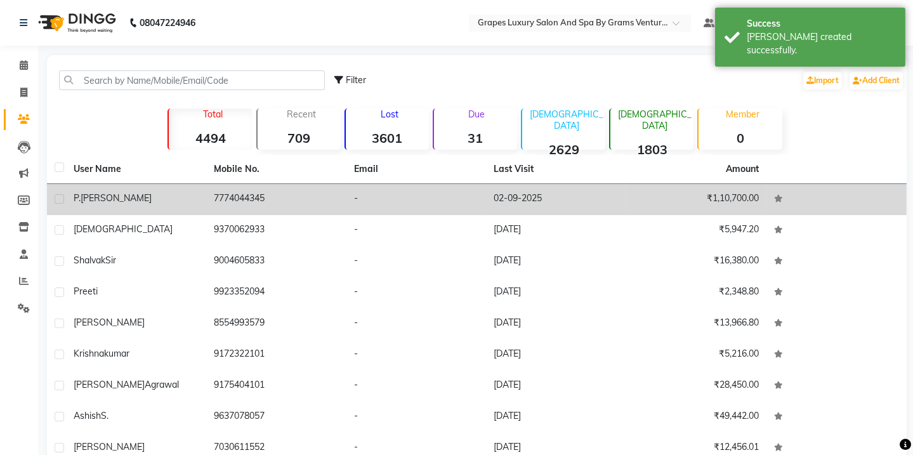
drag, startPoint x: 114, startPoint y: 197, endPoint x: 252, endPoint y: 209, distance: 138.8
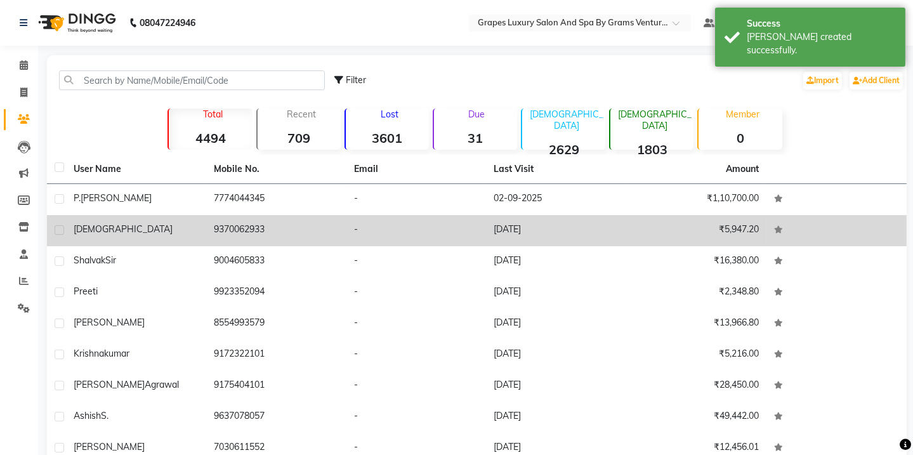
click at [115, 197] on div "[PERSON_NAME]" at bounding box center [136, 198] width 125 height 13
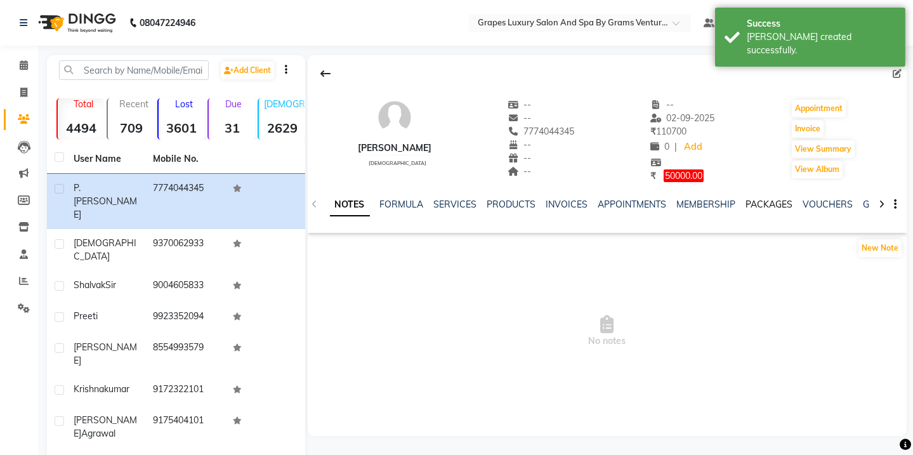
click at [762, 203] on link "PACKAGES" at bounding box center [769, 203] width 47 height 11
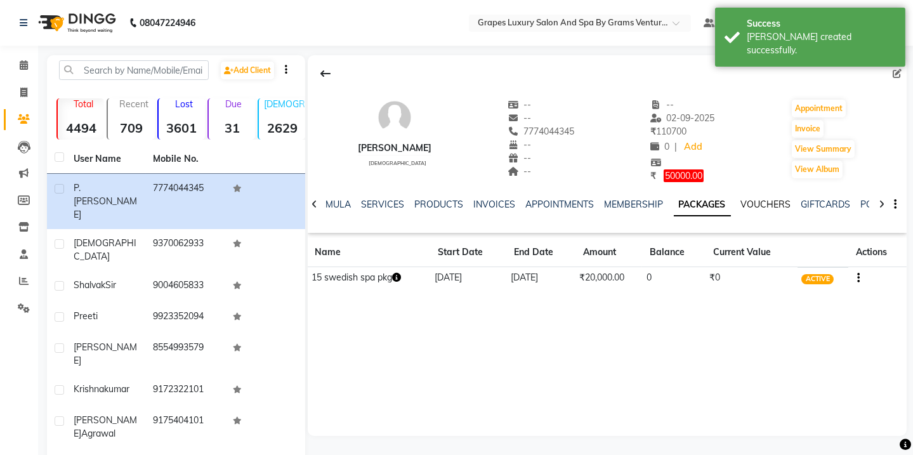
click at [776, 203] on link "VOUCHERS" at bounding box center [766, 203] width 50 height 11
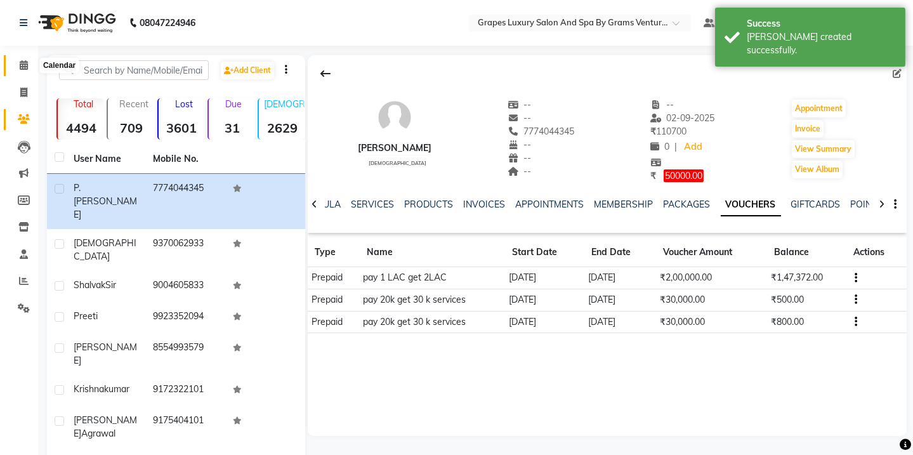
click at [20, 63] on icon at bounding box center [24, 65] width 8 height 10
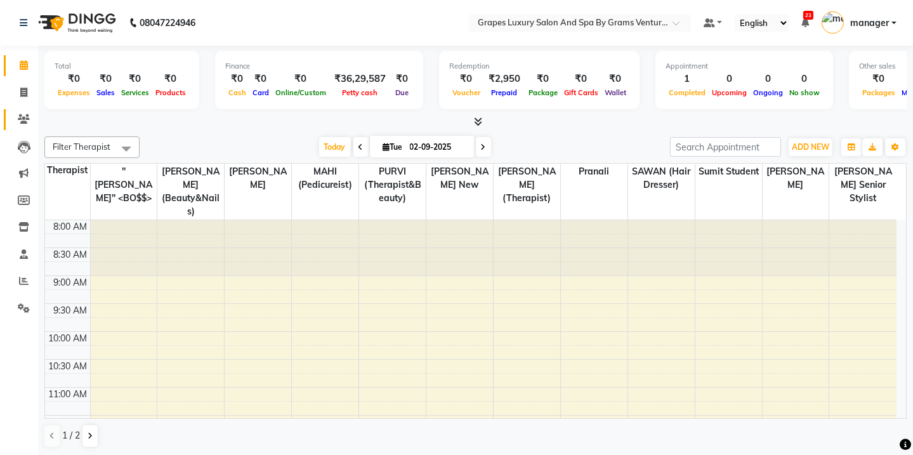
click at [20, 110] on li "Clients" at bounding box center [19, 119] width 38 height 27
click at [25, 127] on link "Clients" at bounding box center [19, 119] width 30 height 21
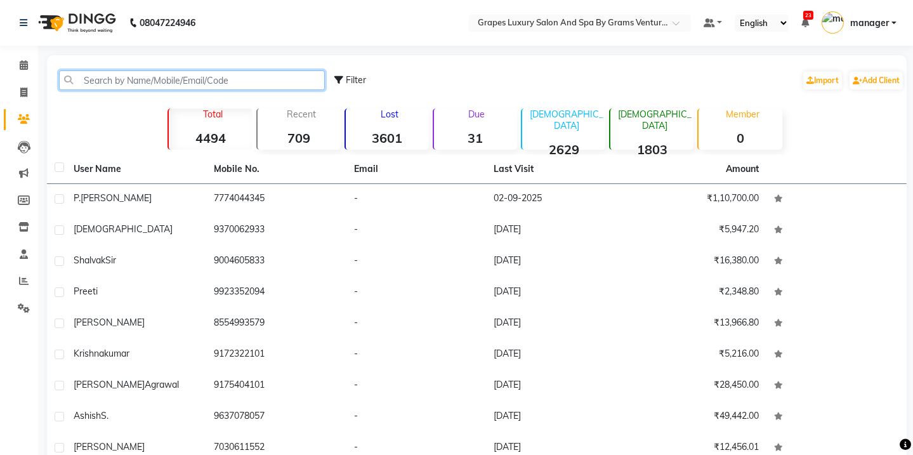
click at [88, 87] on input "text" at bounding box center [192, 80] width 266 height 20
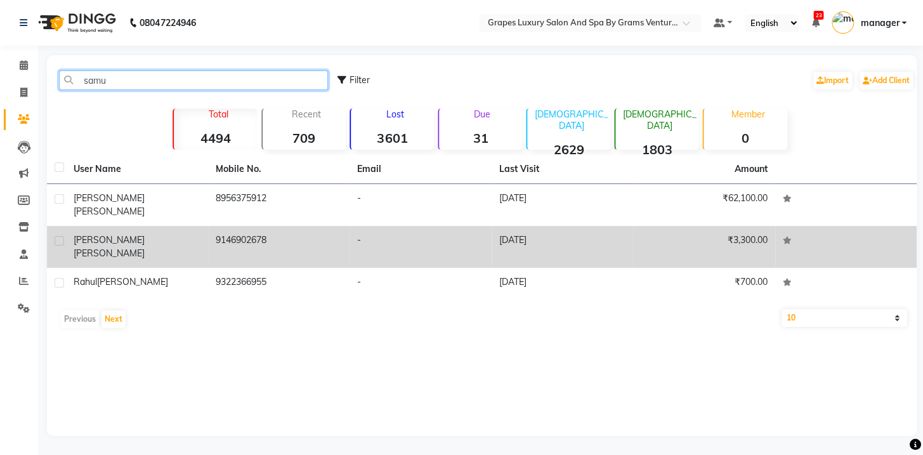
type input "samu"
click at [199, 233] on div "[PERSON_NAME]" at bounding box center [137, 246] width 127 height 27
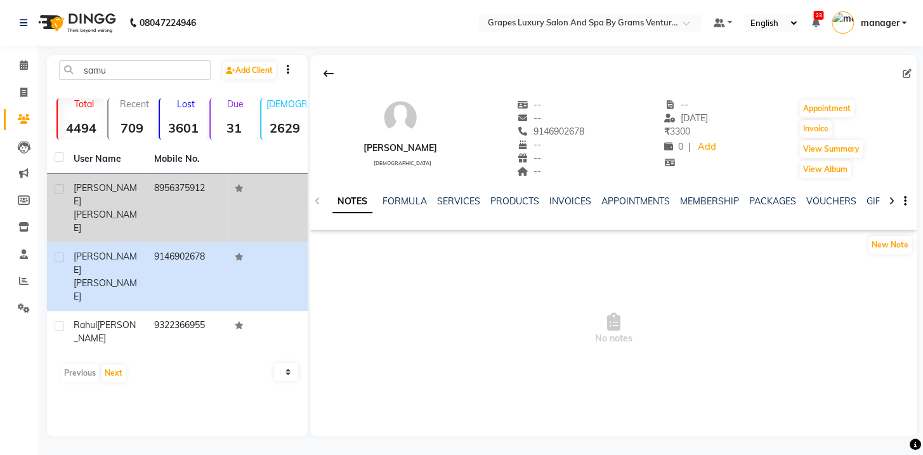
click at [146, 179] on td "8956375912" at bounding box center [186, 208] width 81 height 68
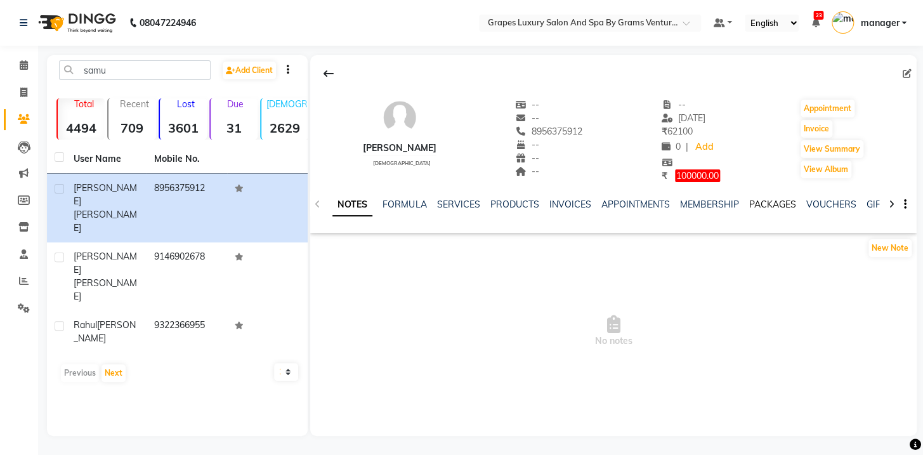
click at [770, 203] on link "PACKAGES" at bounding box center [771, 203] width 47 height 11
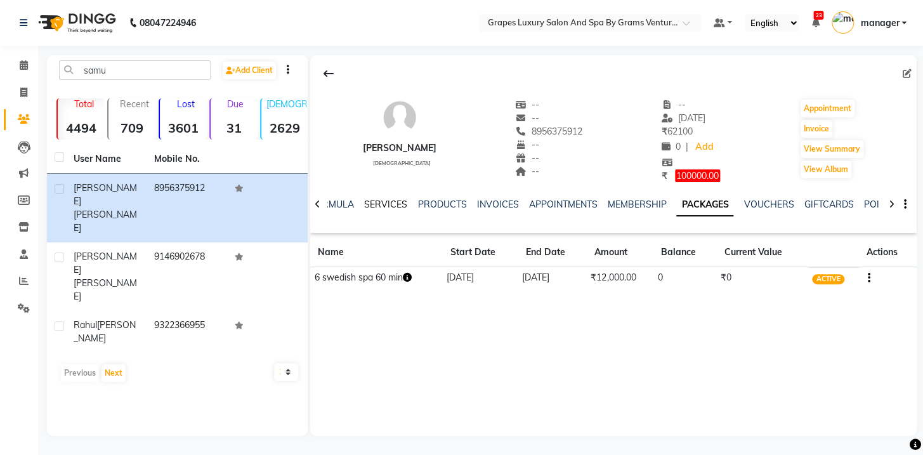
click at [377, 204] on link "SERVICES" at bounding box center [385, 203] width 43 height 11
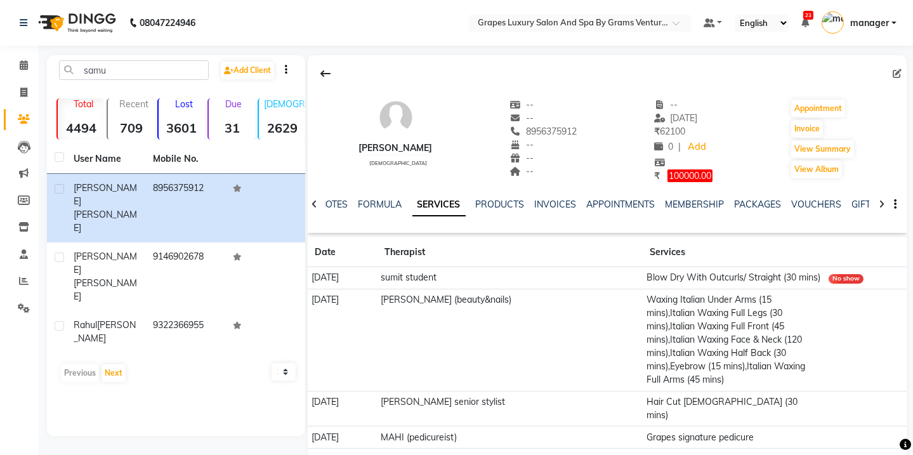
scroll to position [43, 0]
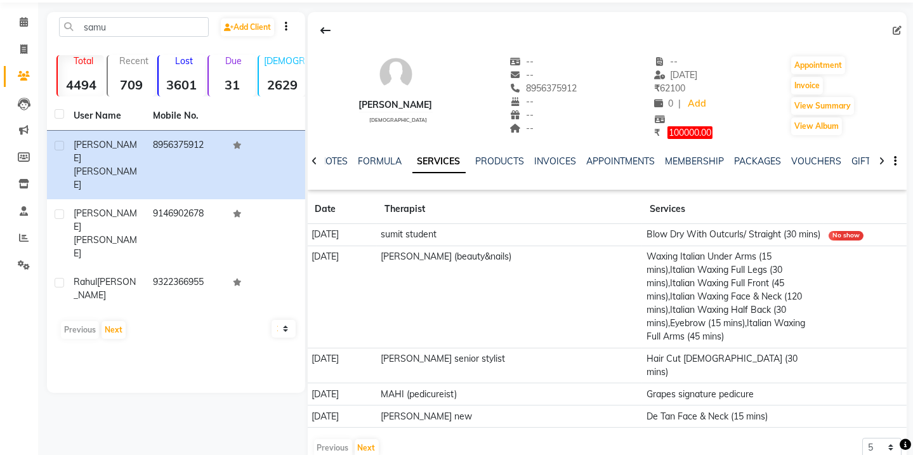
click at [383, 438] on div "Previous Next 5 10 50 100 500" at bounding box center [607, 448] width 589 height 20
click at [369, 439] on button "Next" at bounding box center [366, 448] width 24 height 18
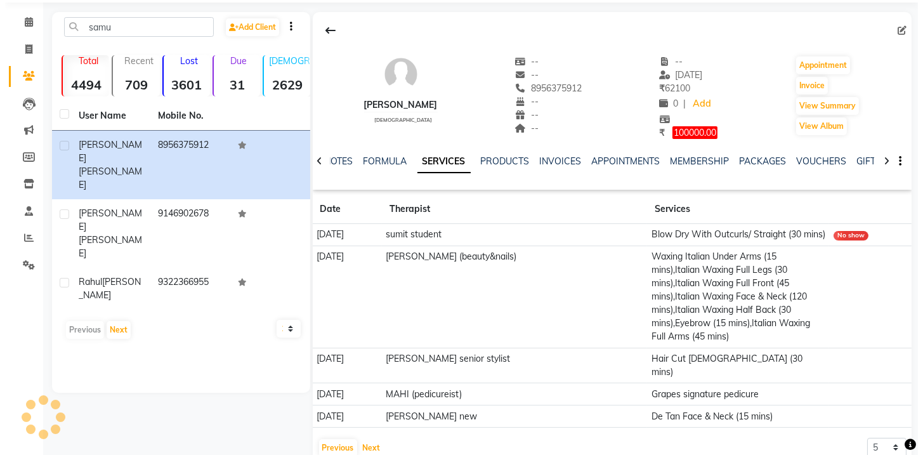
scroll to position [35, 0]
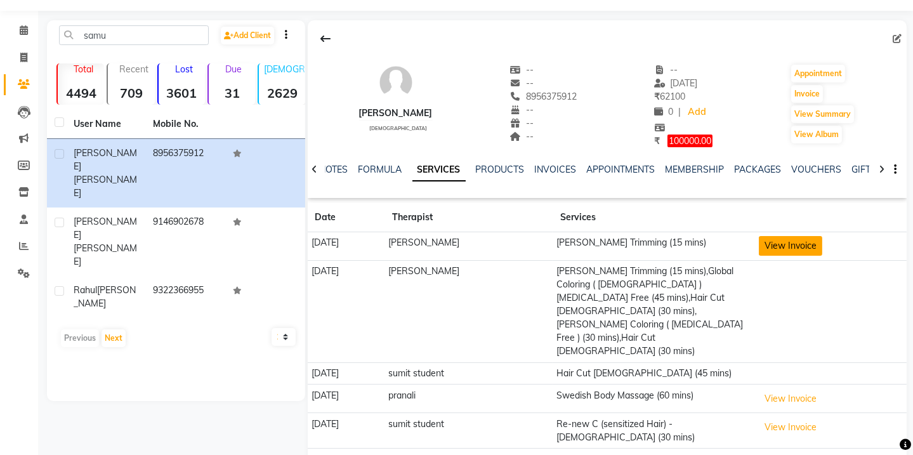
click at [792, 254] on button "View Invoice" at bounding box center [789, 246] width 63 height 20
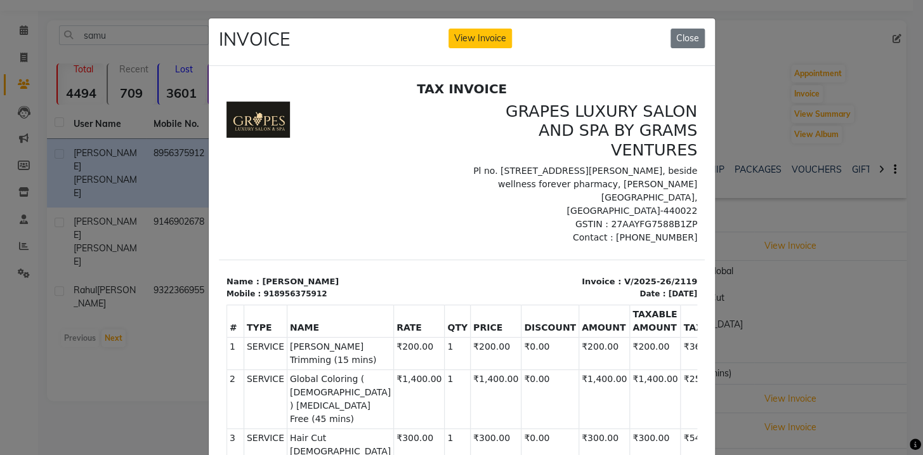
scroll to position [10, 0]
drag, startPoint x: 690, startPoint y: 226, endPoint x: 1140, endPoint y: 303, distance: 456.1
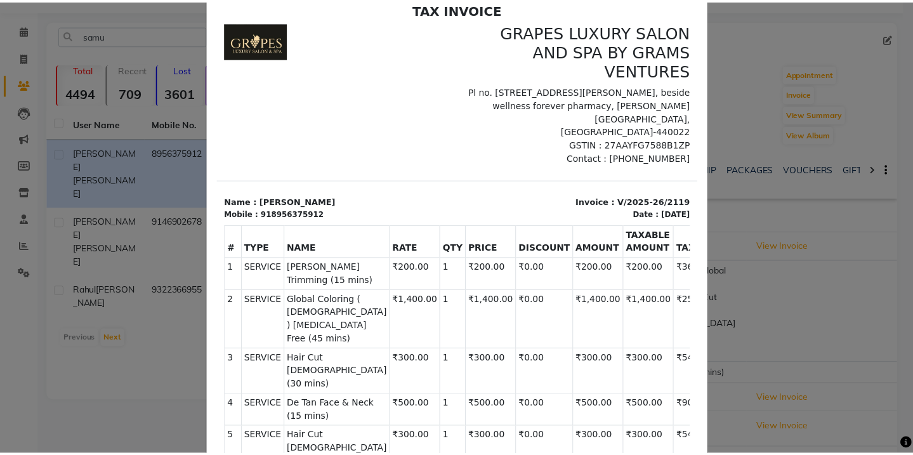
scroll to position [0, 0]
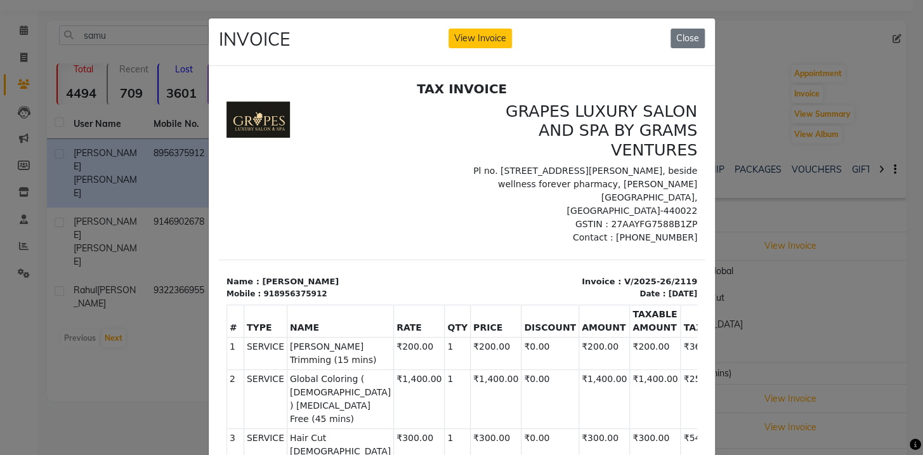
drag, startPoint x: 685, startPoint y: 31, endPoint x: 614, endPoint y: 15, distance: 73.5
click at [684, 31] on button "Close" at bounding box center [687, 39] width 34 height 20
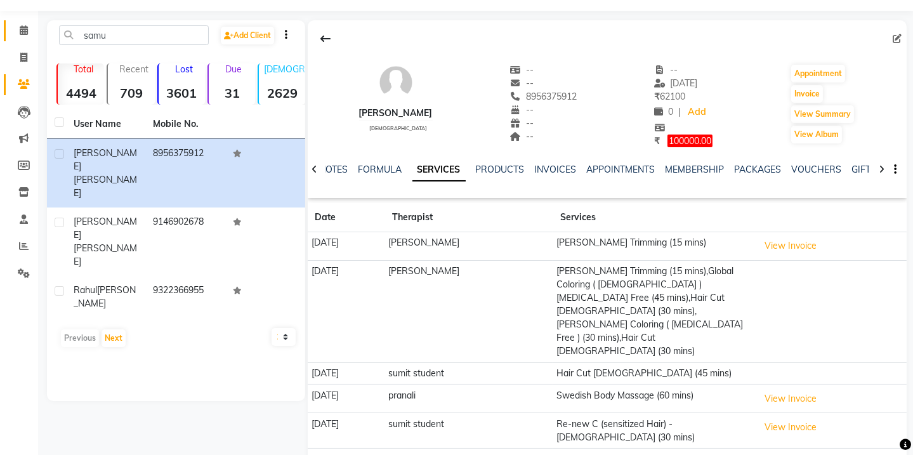
click at [35, 34] on li "Calendar" at bounding box center [19, 30] width 38 height 27
click at [27, 32] on icon at bounding box center [24, 30] width 8 height 10
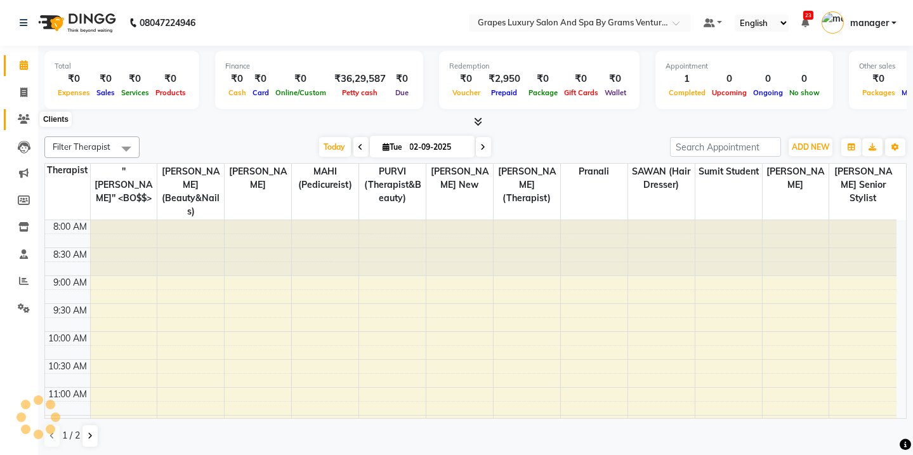
click at [26, 116] on icon at bounding box center [24, 119] width 12 height 10
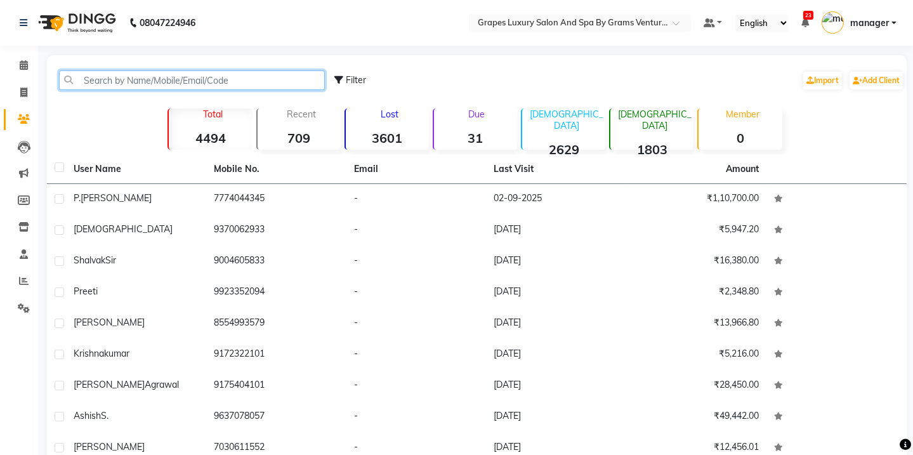
click at [102, 79] on input "text" at bounding box center [192, 80] width 266 height 20
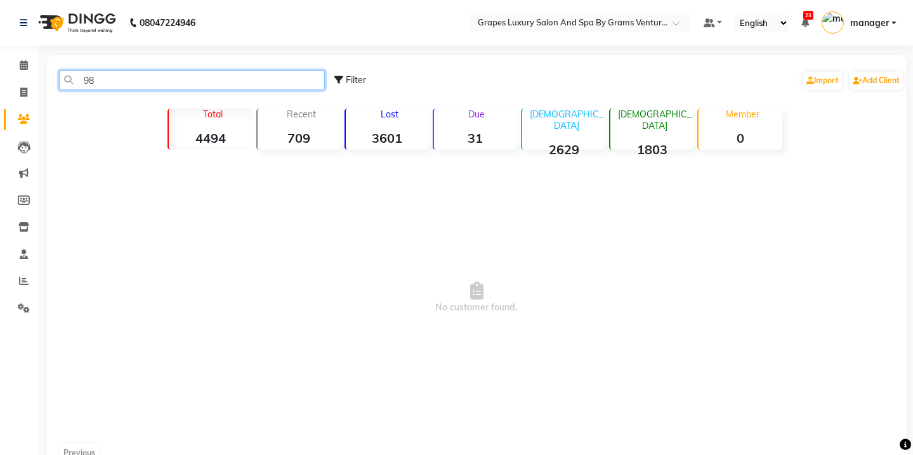
type input "9"
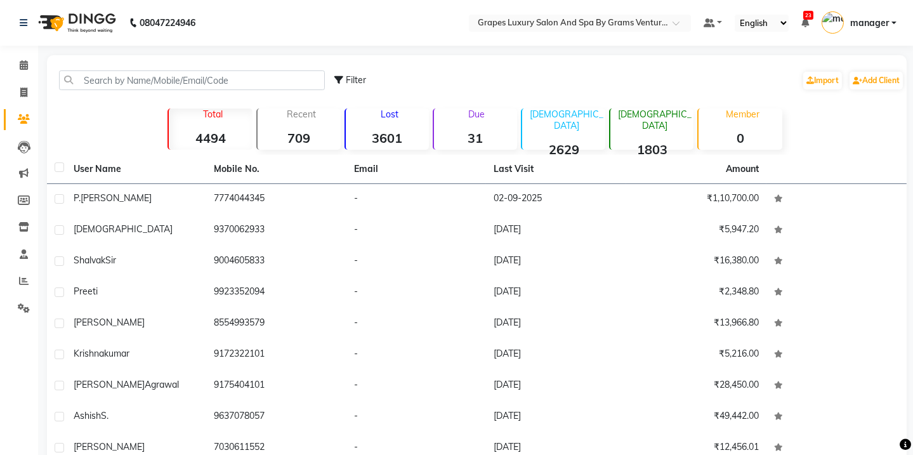
drag, startPoint x: 114, startPoint y: 67, endPoint x: 113, endPoint y: 74, distance: 6.4
click at [114, 72] on div "Filter Import Add Client" at bounding box center [476, 80] width 854 height 40
click at [113, 74] on input "text" at bounding box center [192, 80] width 266 height 20
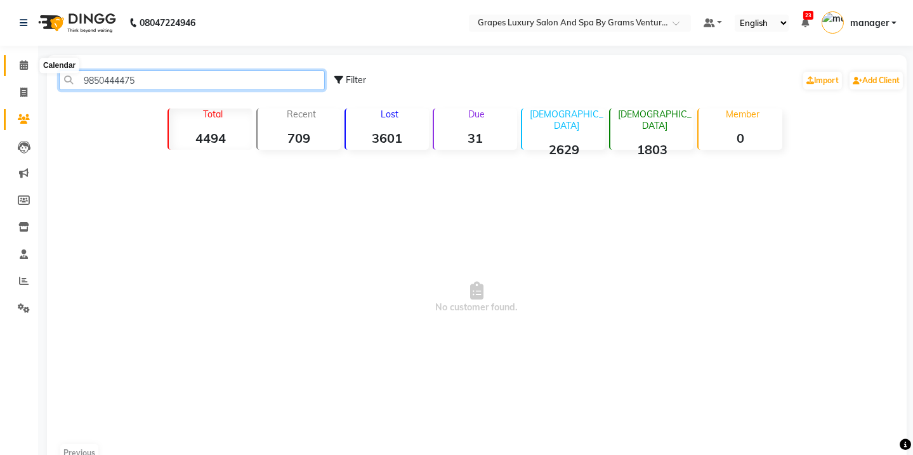
type input "9850444475"
click at [30, 63] on span at bounding box center [24, 65] width 22 height 15
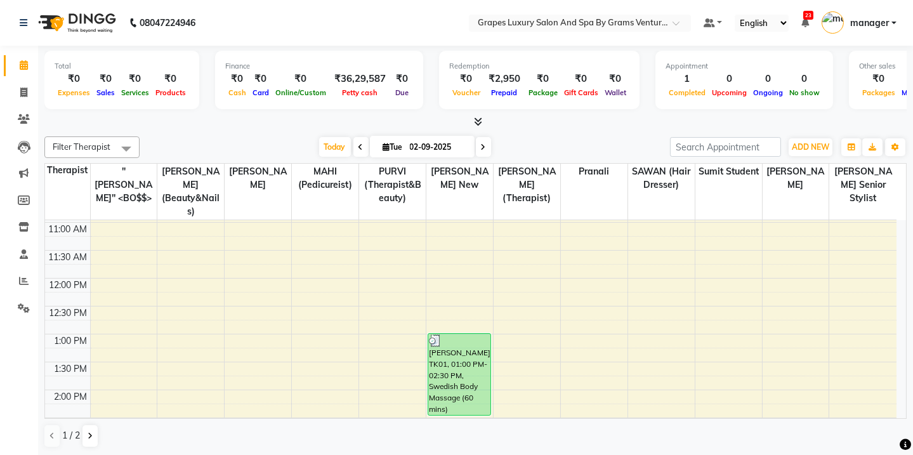
scroll to position [189, 0]
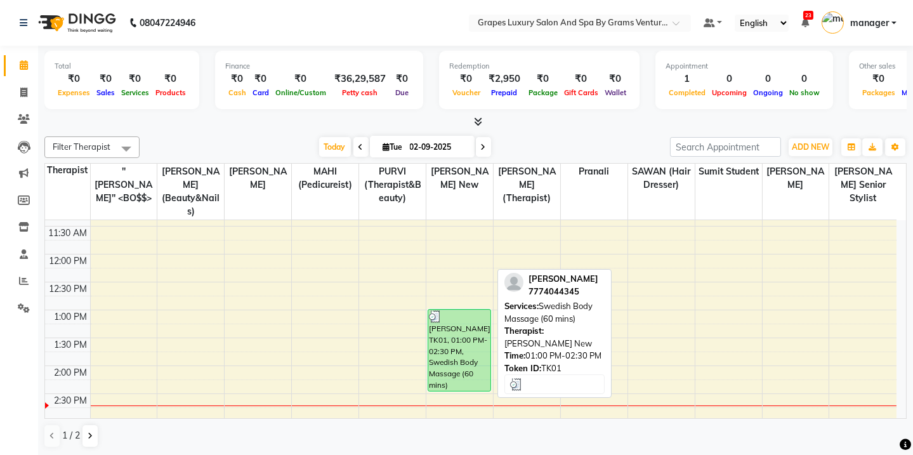
click at [445, 337] on div "[PERSON_NAME], TK01, 01:00 PM-02:30 PM, Swedish Body Massage (60 mins)" at bounding box center [459, 349] width 62 height 81
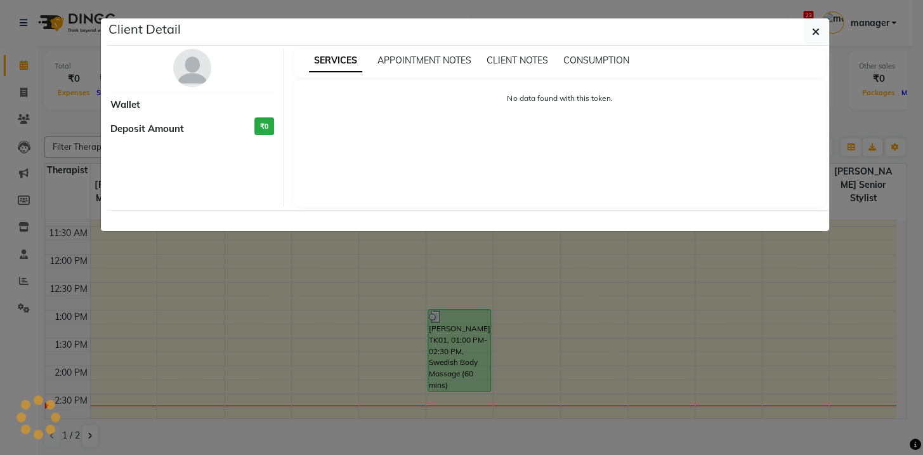
select select "3"
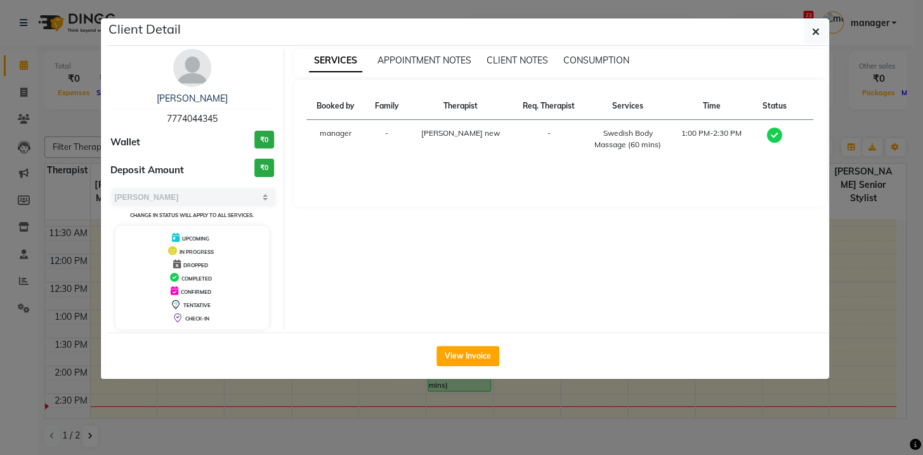
copy span "7774044345"
click at [815, 35] on icon "button" at bounding box center [816, 32] width 8 height 10
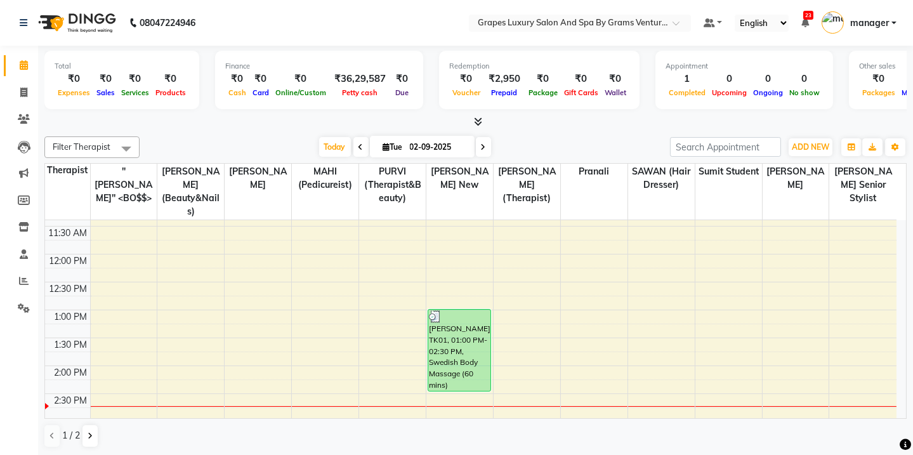
click at [449, 379] on div "8:00 AM 8:30 AM 9:00 AM 9:30 AM 10:00 AM 10:30 AM 11:00 AM 11:30 AM 12:00 PM 12…" at bounding box center [470, 393] width 851 height 725
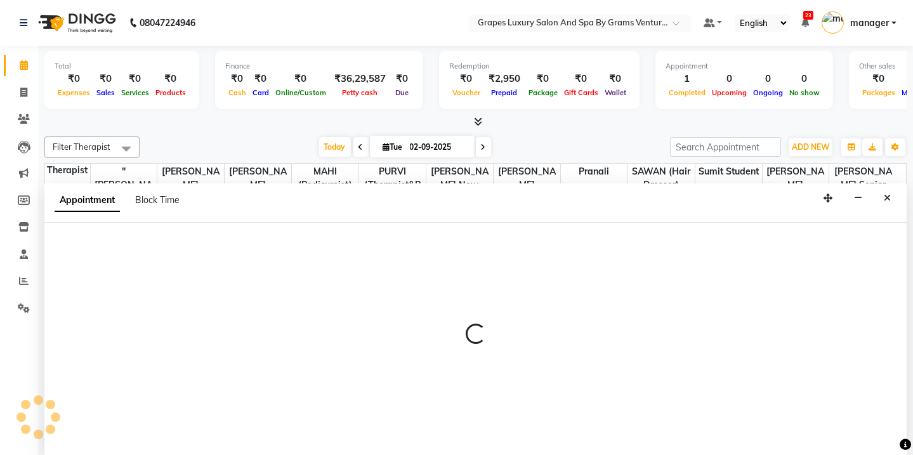
scroll to position [0, 0]
select select "77162"
select select "tentative"
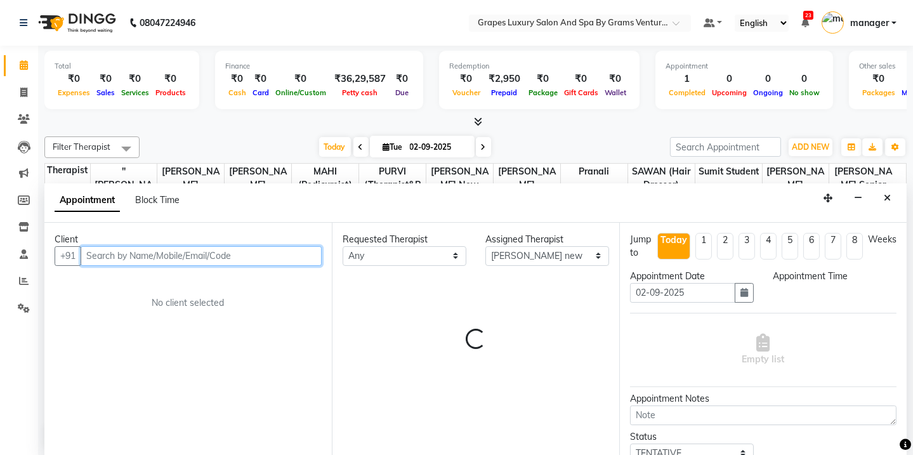
select select "870"
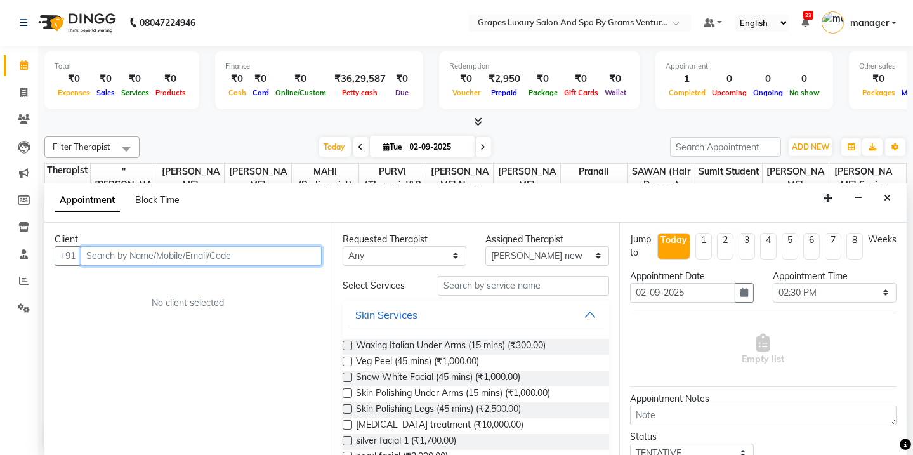
paste input "7774044345"
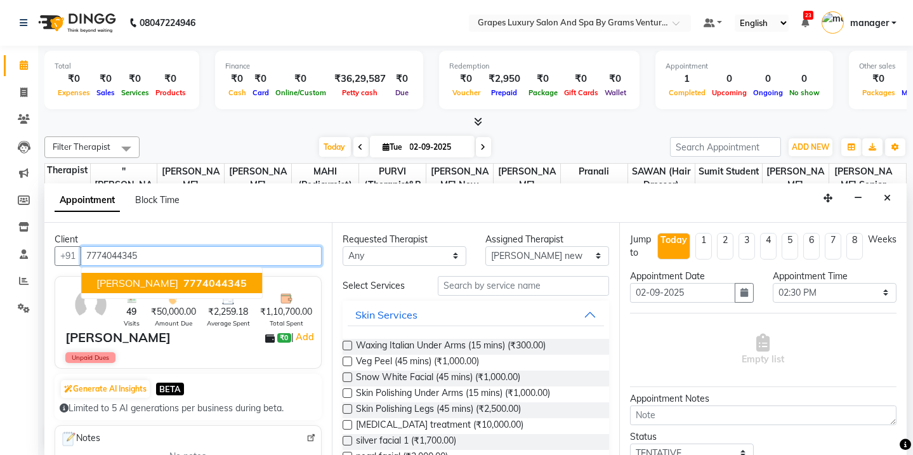
click at [129, 276] on span "[PERSON_NAME]" at bounding box center [137, 282] width 82 height 13
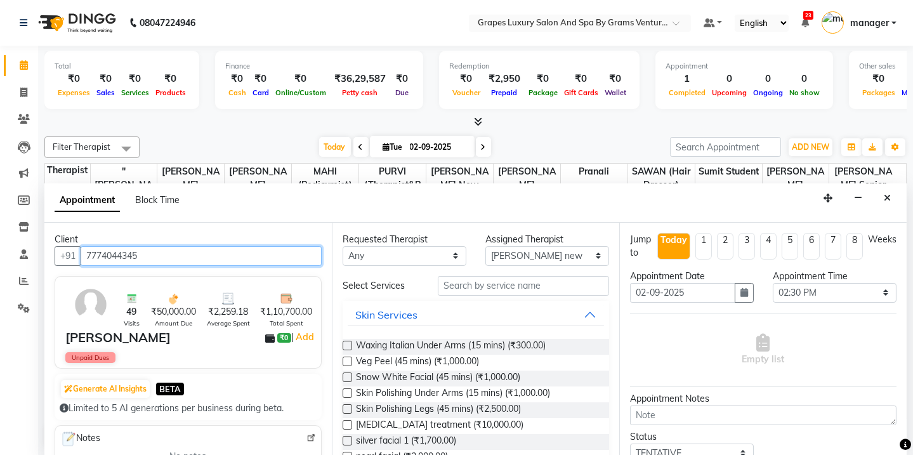
type input "7774044345"
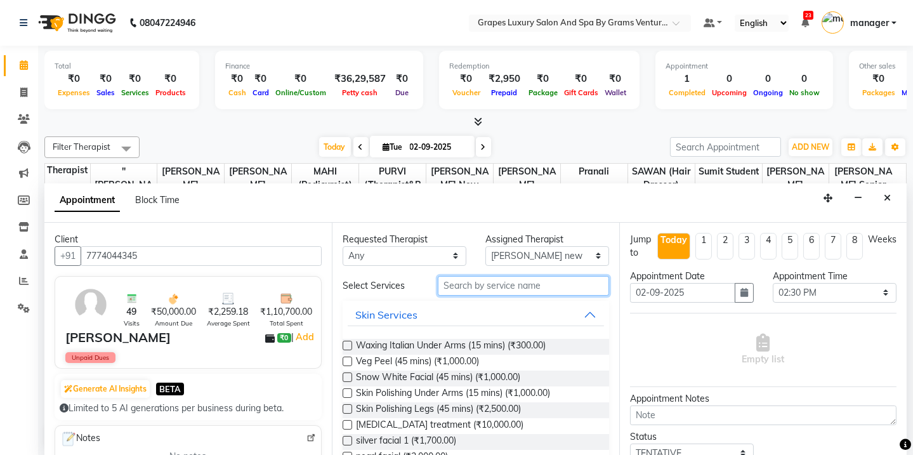
click at [451, 287] on input "text" at bounding box center [523, 286] width 171 height 20
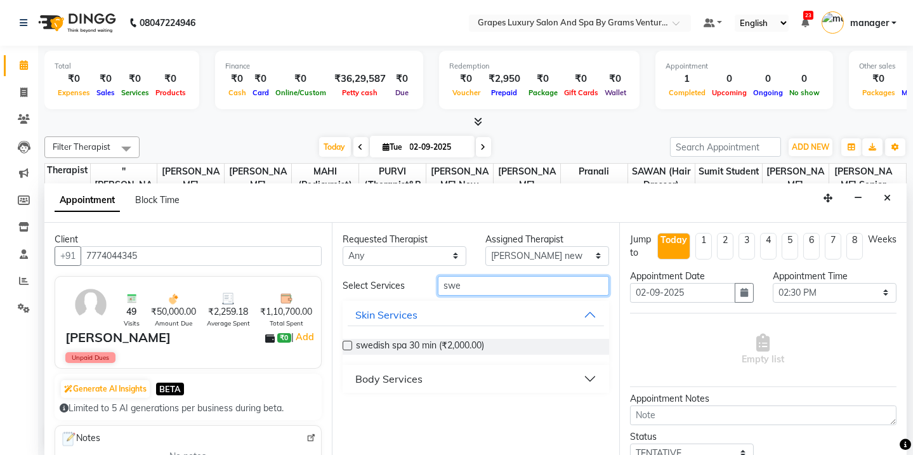
type input "swe"
click at [364, 360] on div "swedish spa 30 min (₹2,000.00)" at bounding box center [475, 346] width 266 height 36
click at [373, 371] on div "Body Services" at bounding box center [388, 378] width 67 height 15
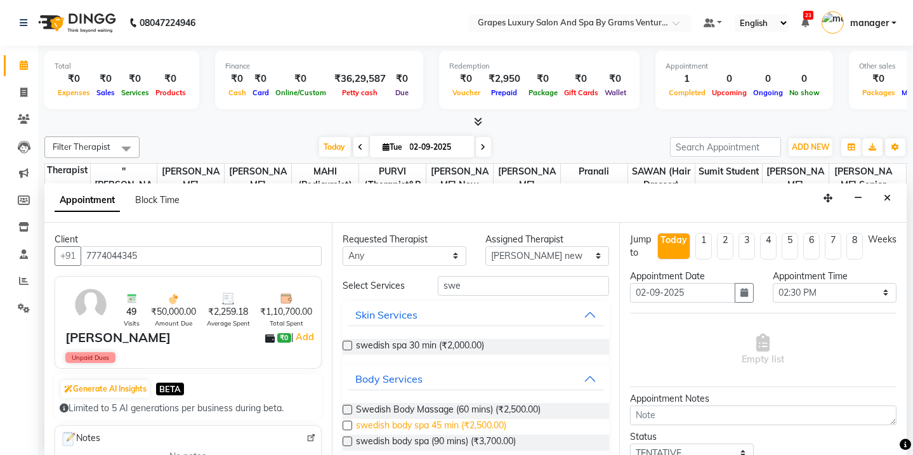
drag, startPoint x: 391, startPoint y: 410, endPoint x: 405, endPoint y: 426, distance: 20.7
click at [391, 412] on span "Swedish Body Massage (60 mins) (₹2,500.00)" at bounding box center [448, 411] width 185 height 16
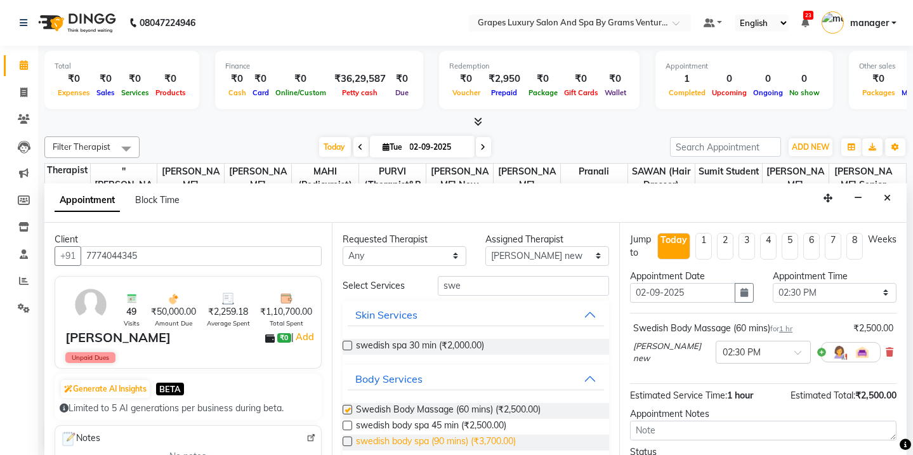
checkbox input "false"
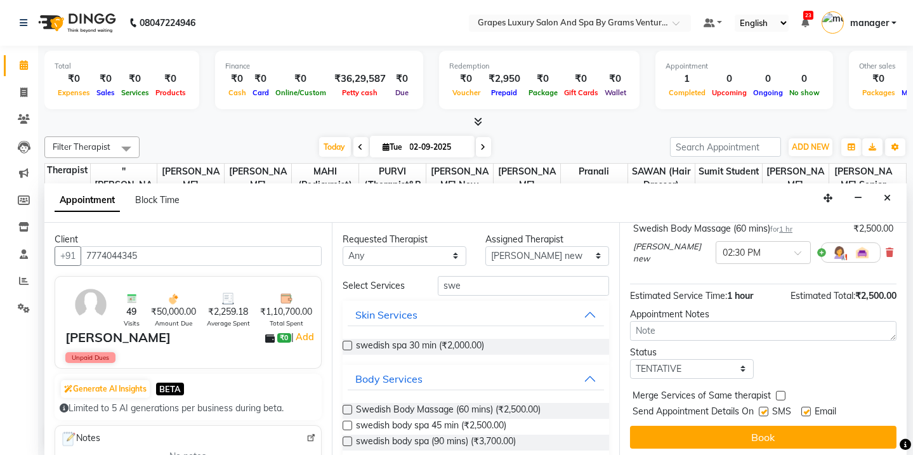
click at [764, 406] on label at bounding box center [763, 411] width 10 height 10
click at [764, 408] on input "checkbox" at bounding box center [762, 412] width 8 height 8
checkbox input "false"
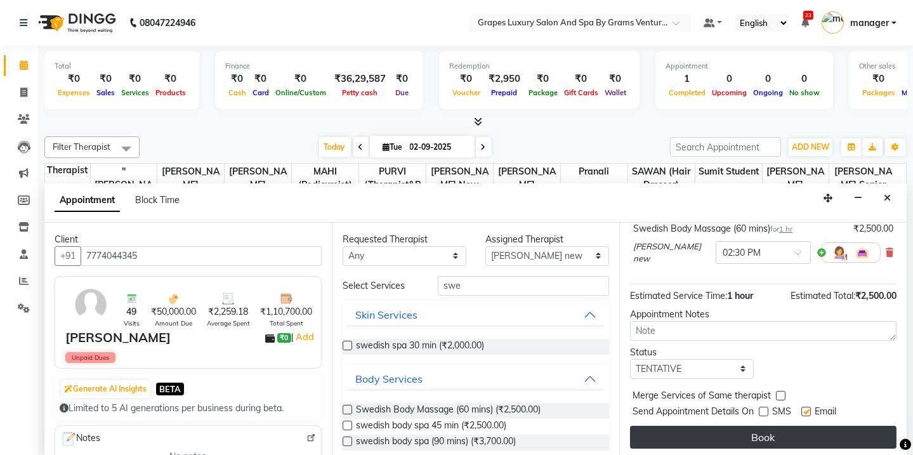
click at [768, 438] on button "Book" at bounding box center [763, 437] width 266 height 23
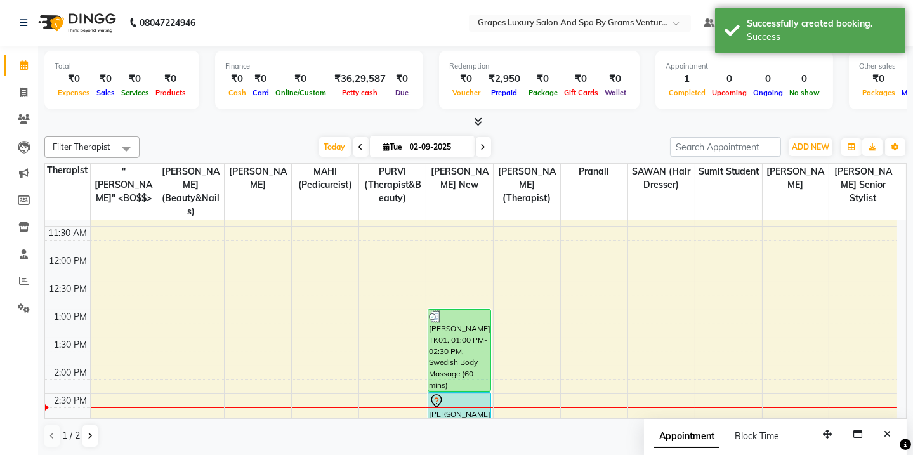
scroll to position [0, 0]
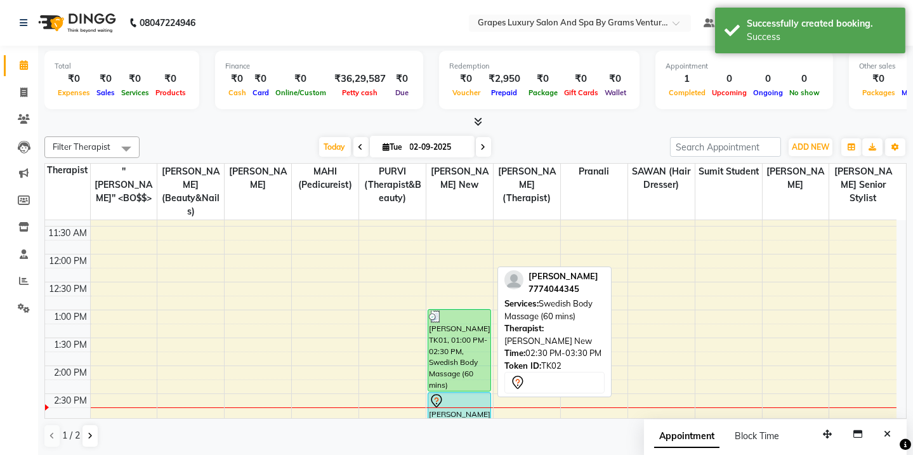
click at [444, 393] on div at bounding box center [459, 400] width 61 height 15
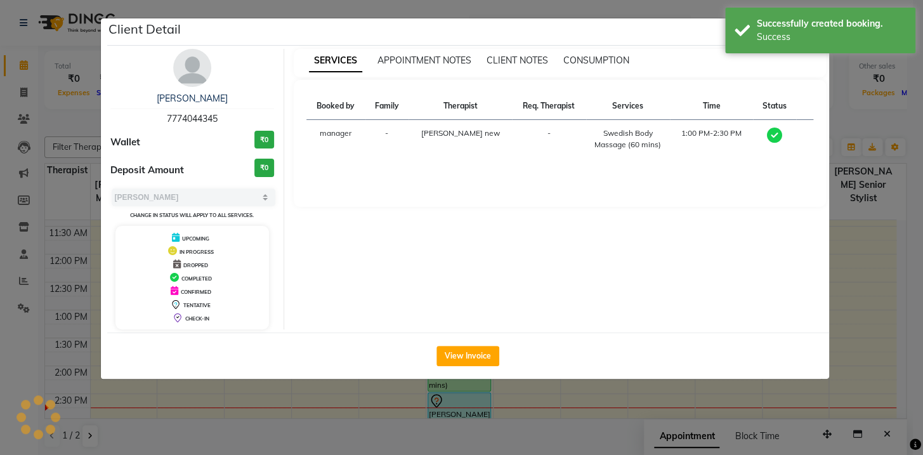
select select "7"
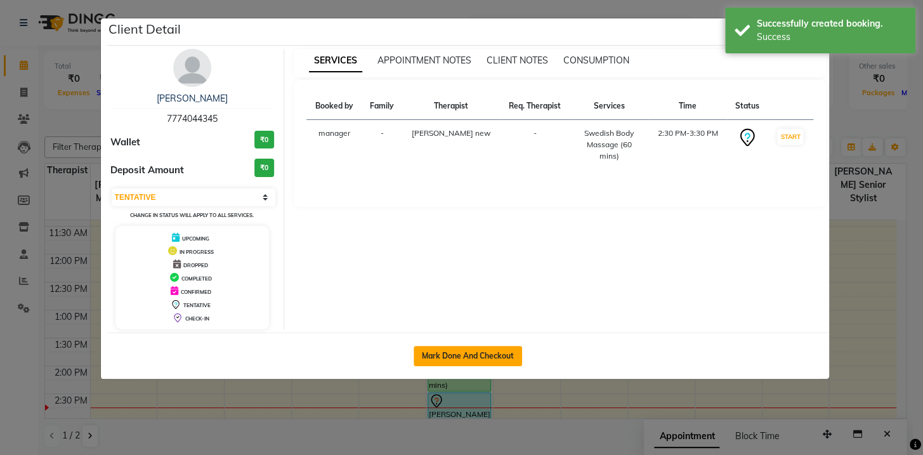
click at [454, 359] on button "Mark Done And Checkout" at bounding box center [467, 356] width 108 height 20
select select "service"
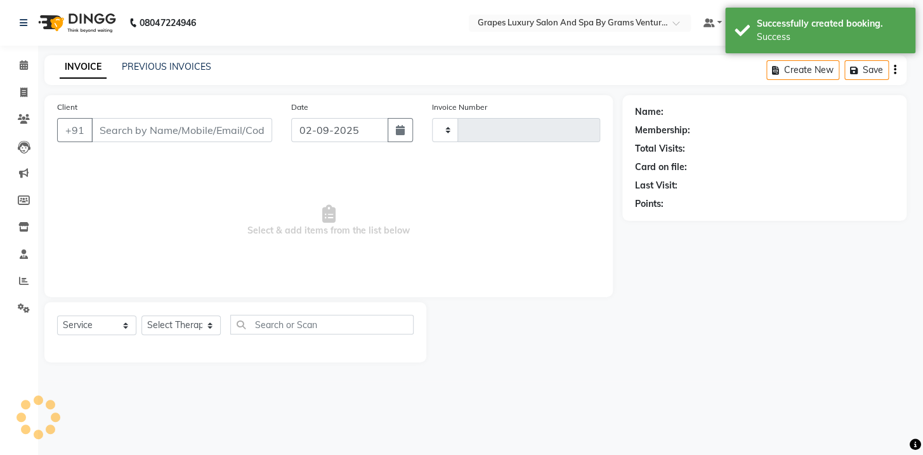
type input "2373"
select select "3585"
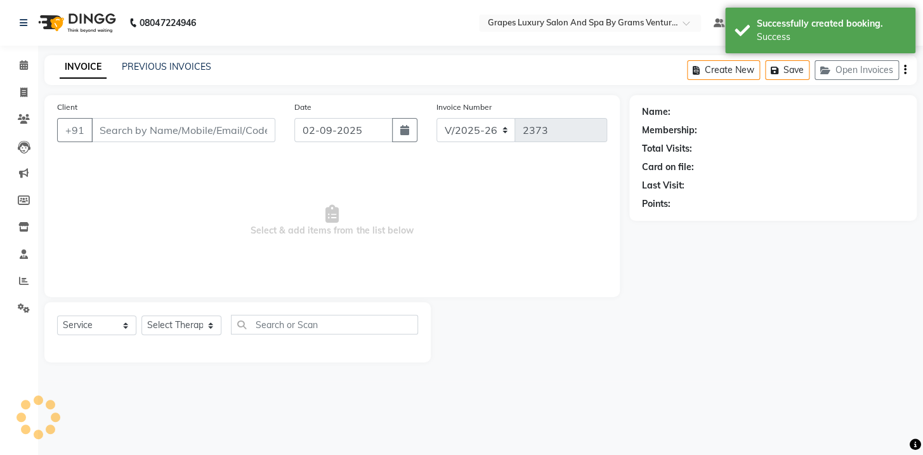
type input "7774044345"
select select "77162"
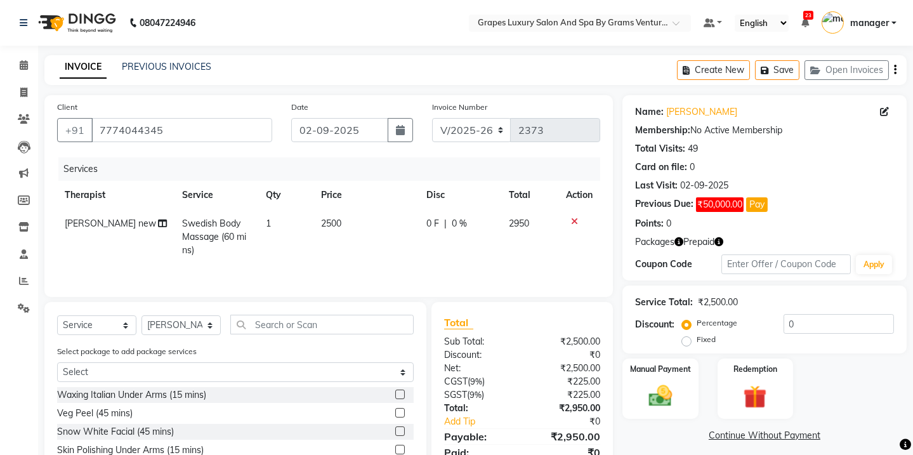
scroll to position [96, 0]
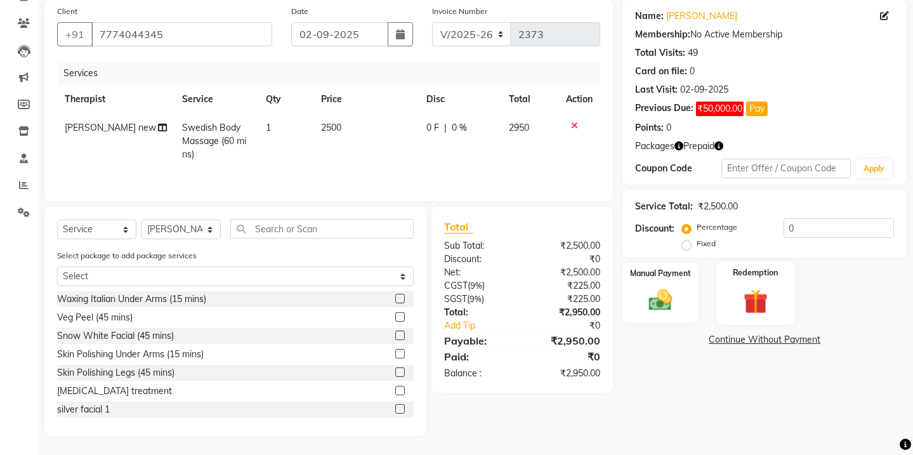
click at [770, 299] on img at bounding box center [754, 301] width 39 height 30
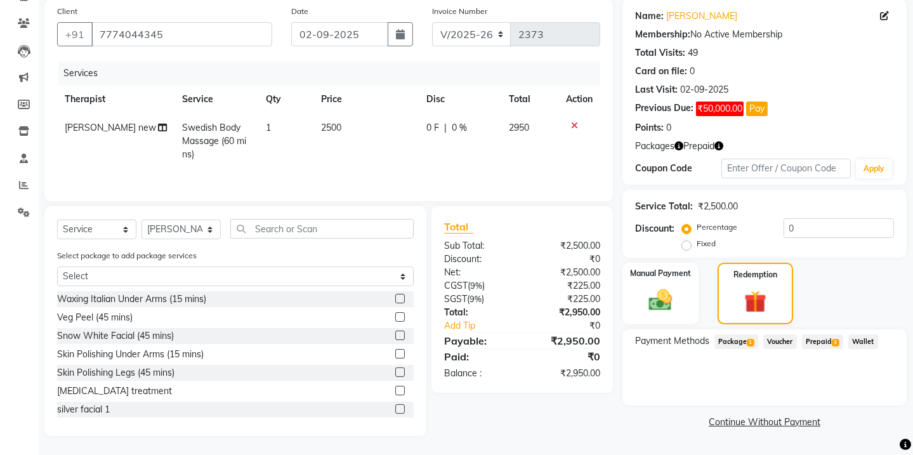
drag, startPoint x: 826, startPoint y: 336, endPoint x: 841, endPoint y: 353, distance: 22.9
click at [825, 336] on span "Prepaid 3" at bounding box center [822, 341] width 41 height 15
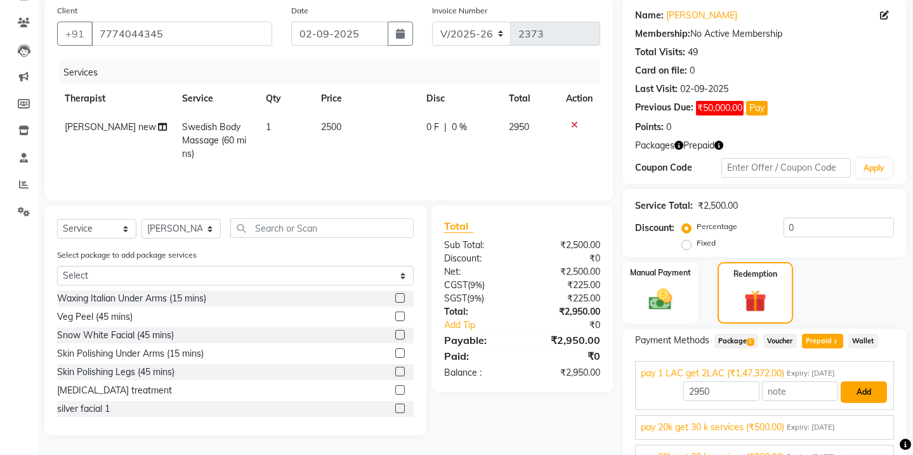
click at [862, 394] on button "Add" at bounding box center [863, 392] width 46 height 22
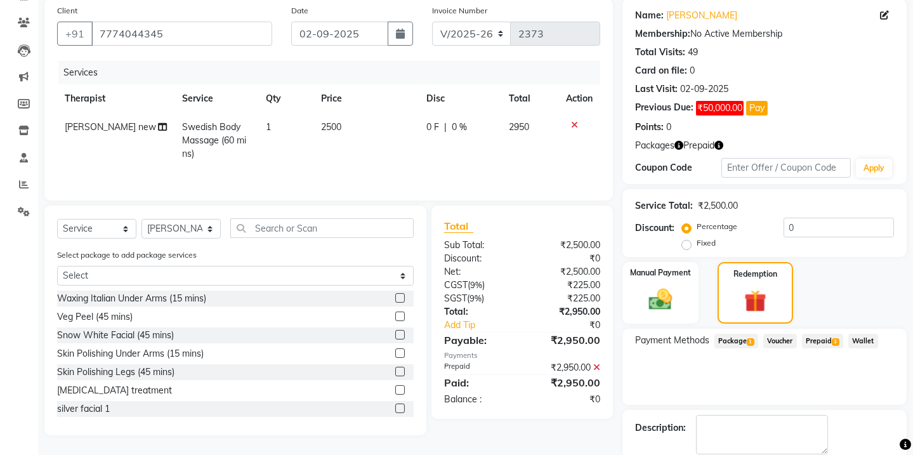
scroll to position [162, 0]
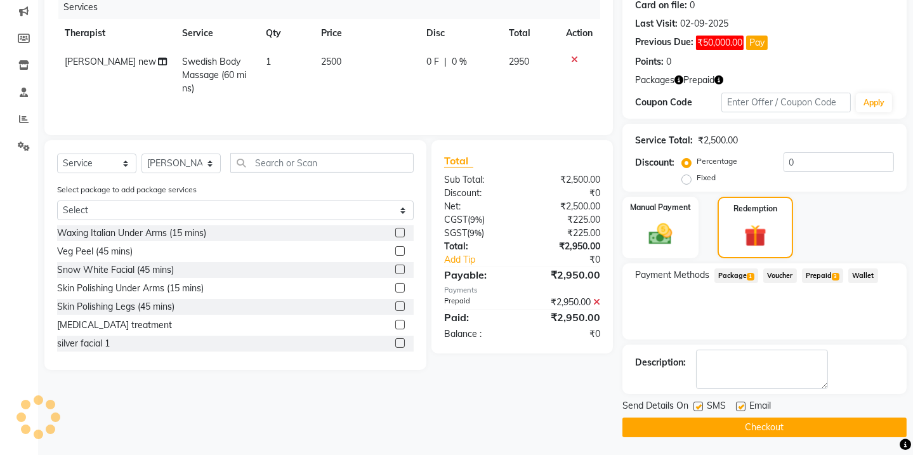
click at [695, 408] on label at bounding box center [698, 406] width 10 height 10
click at [695, 408] on input "checkbox" at bounding box center [697, 407] width 8 height 8
checkbox input "false"
click at [703, 425] on button "Checkout" at bounding box center [764, 427] width 284 height 20
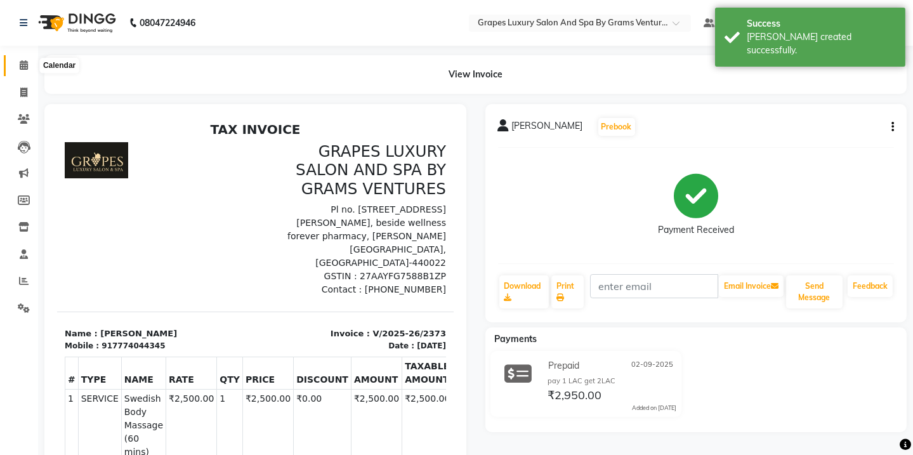
click at [20, 65] on icon at bounding box center [24, 65] width 8 height 10
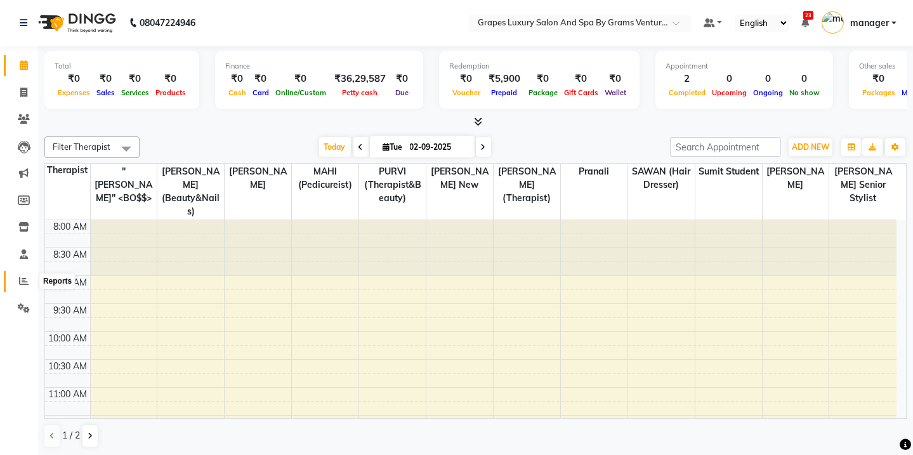
click at [15, 276] on span at bounding box center [24, 281] width 22 height 15
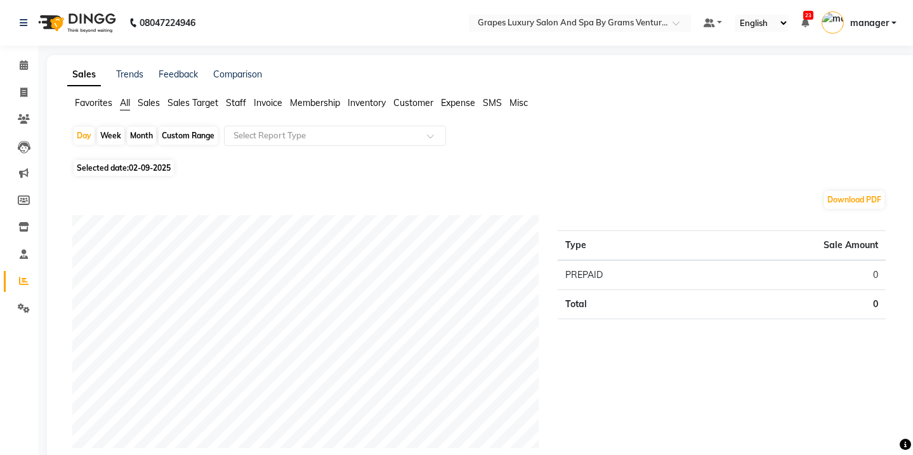
click at [150, 138] on div "Month" at bounding box center [141, 136] width 29 height 18
select select "9"
select select "2025"
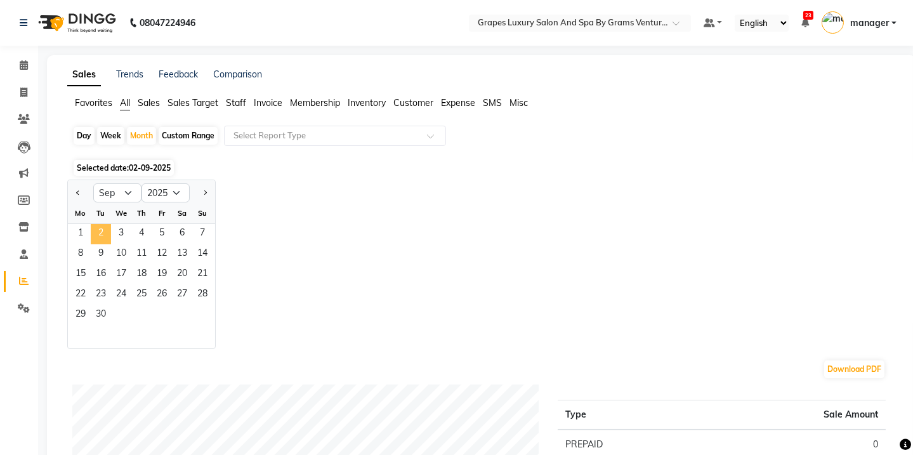
click at [95, 228] on span "2" at bounding box center [101, 234] width 20 height 20
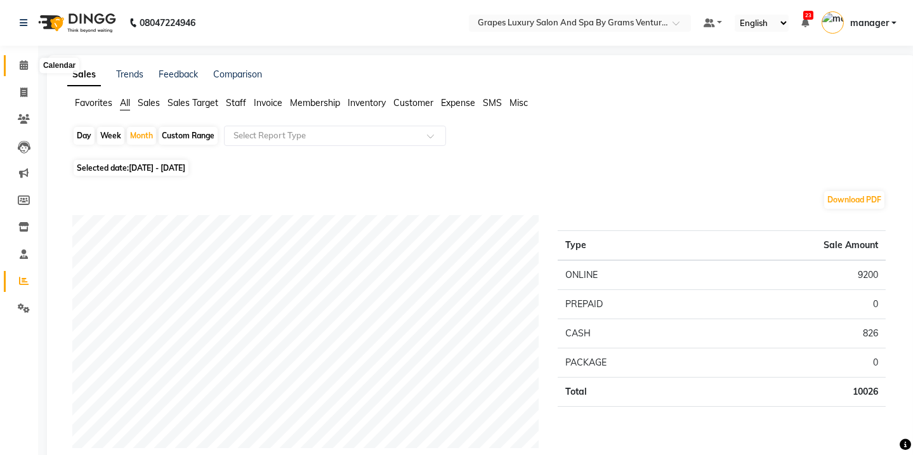
click at [20, 65] on icon at bounding box center [24, 65] width 8 height 10
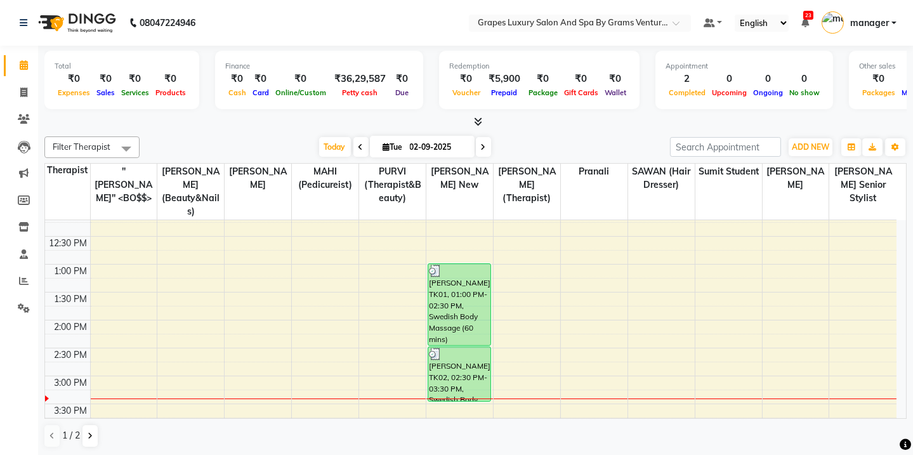
scroll to position [287, 0]
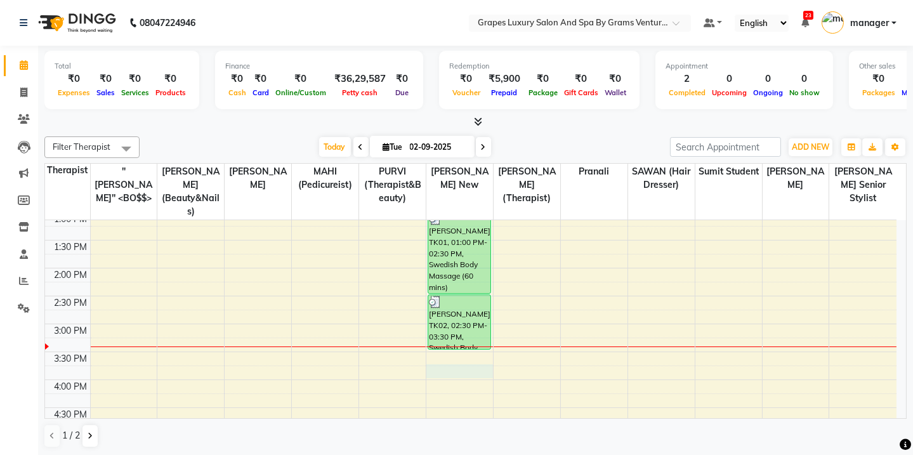
click at [446, 358] on div "8:00 AM 8:30 AM 9:00 AM 9:30 AM 10:00 AM 10:30 AM 11:00 AM 11:30 AM 12:00 PM 12…" at bounding box center [470, 295] width 851 height 725
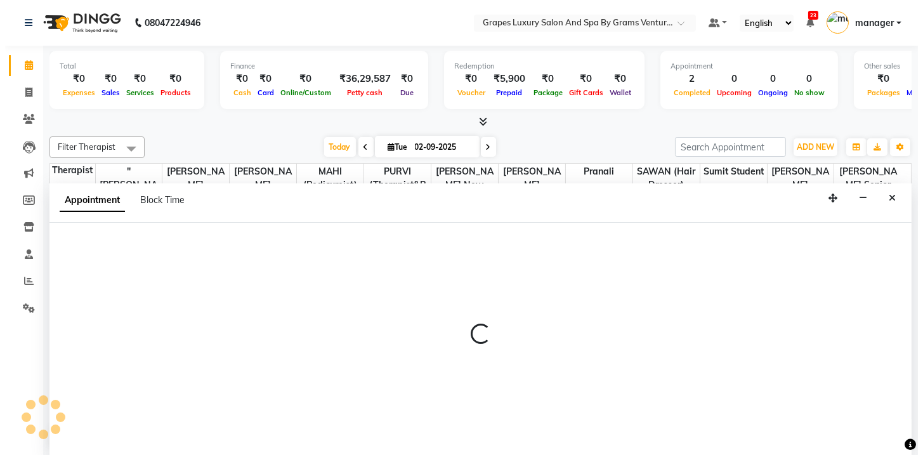
scroll to position [0, 0]
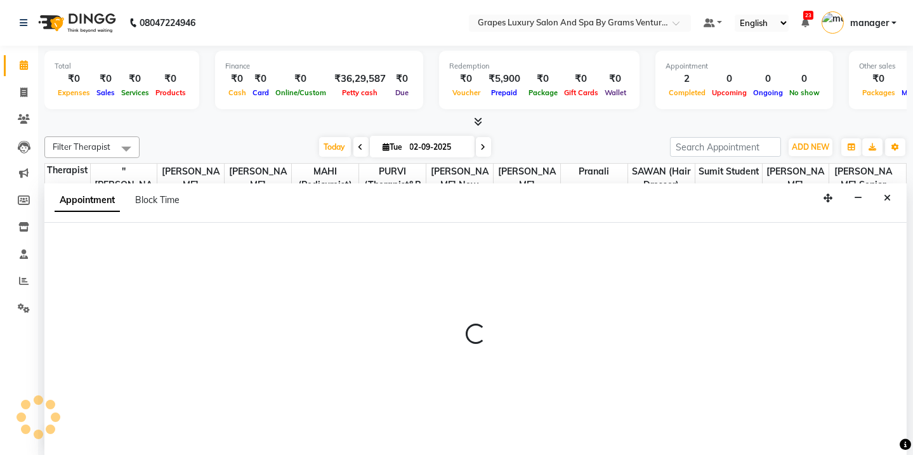
select select "77162"
select select "945"
select select "tentative"
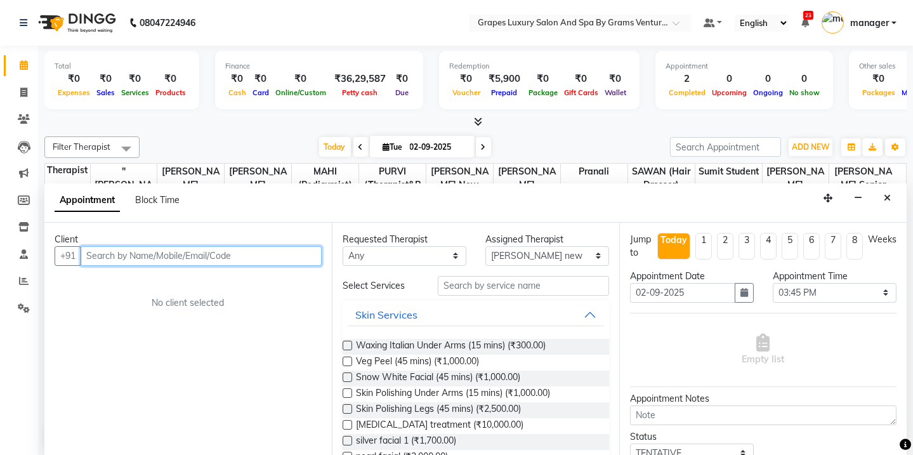
click at [163, 254] on input "text" at bounding box center [201, 256] width 241 height 20
type input "738589013"
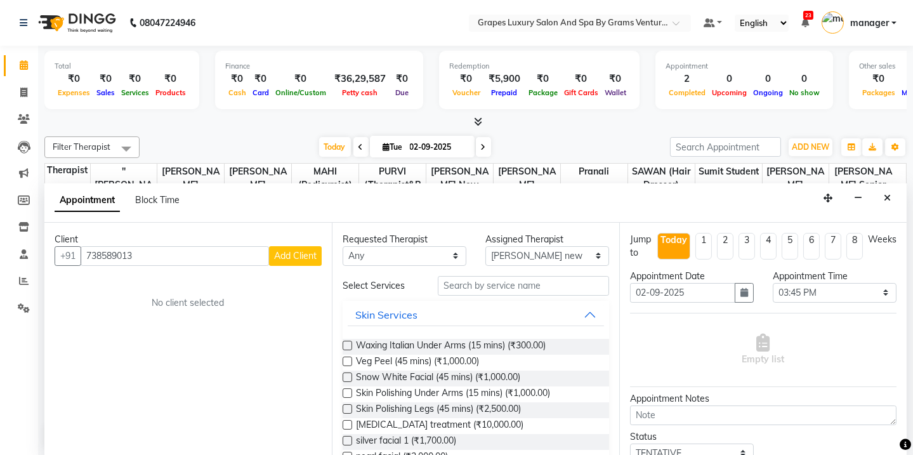
click at [302, 260] on button "Add Client" at bounding box center [295, 256] width 53 height 20
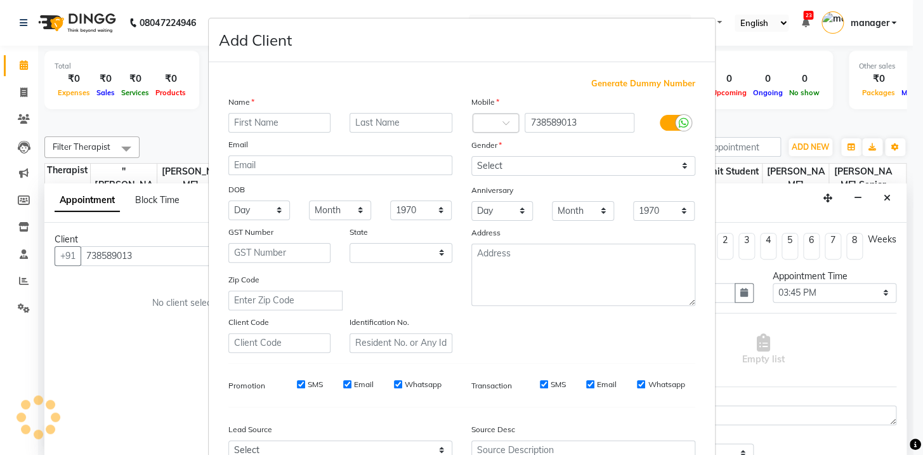
select select "22"
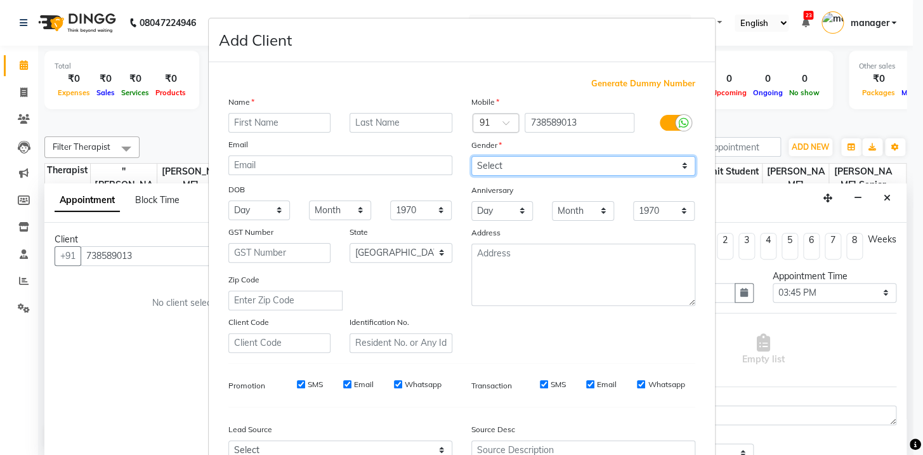
click at [640, 164] on select "Select [DEMOGRAPHIC_DATA] [DEMOGRAPHIC_DATA] Other Prefer Not To Say" at bounding box center [583, 166] width 224 height 20
select select "[DEMOGRAPHIC_DATA]"
click at [471, 156] on select "Select [DEMOGRAPHIC_DATA] [DEMOGRAPHIC_DATA] Other Prefer Not To Say" at bounding box center [583, 166] width 224 height 20
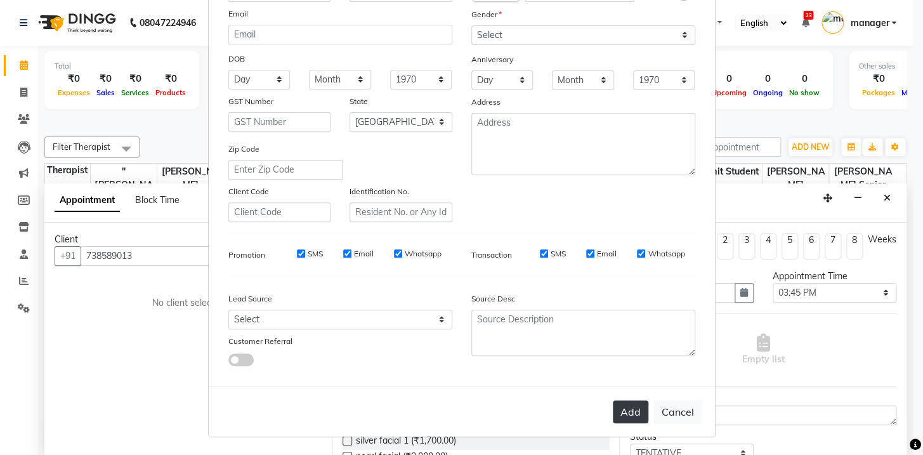
click at [613, 419] on button "Add" at bounding box center [631, 411] width 36 height 23
click at [619, 419] on button "Add" at bounding box center [631, 411] width 36 height 23
click at [631, 405] on button "Add" at bounding box center [631, 411] width 36 height 23
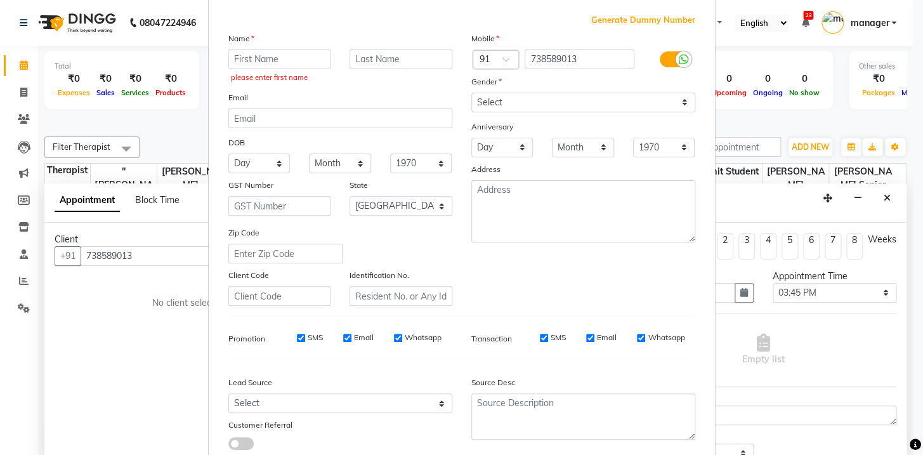
scroll to position [38, 0]
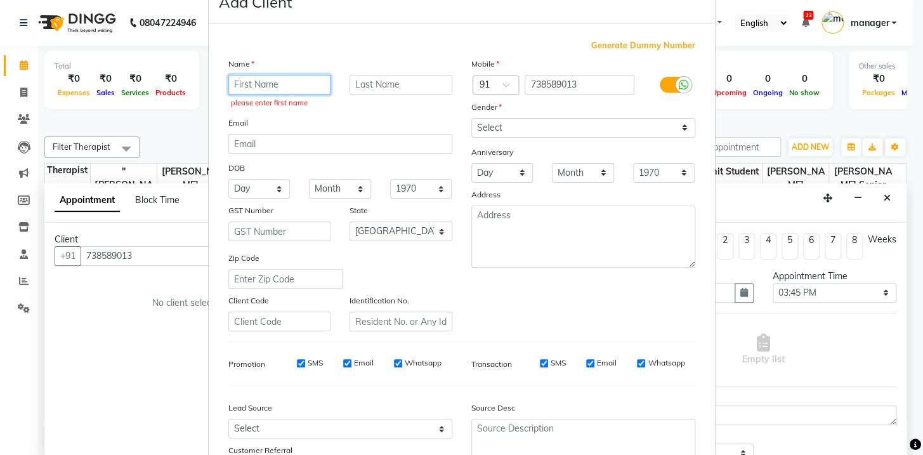
drag, startPoint x: 289, startPoint y: 91, endPoint x: 294, endPoint y: 72, distance: 20.3
click at [290, 82] on input "text" at bounding box center [279, 85] width 103 height 20
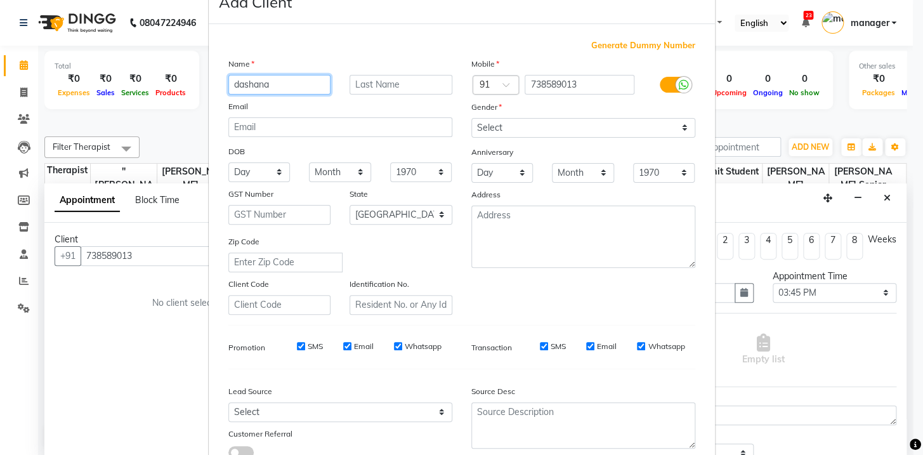
type input "dashana"
click at [422, 75] on input "text" at bounding box center [400, 85] width 103 height 20
type input "mam"
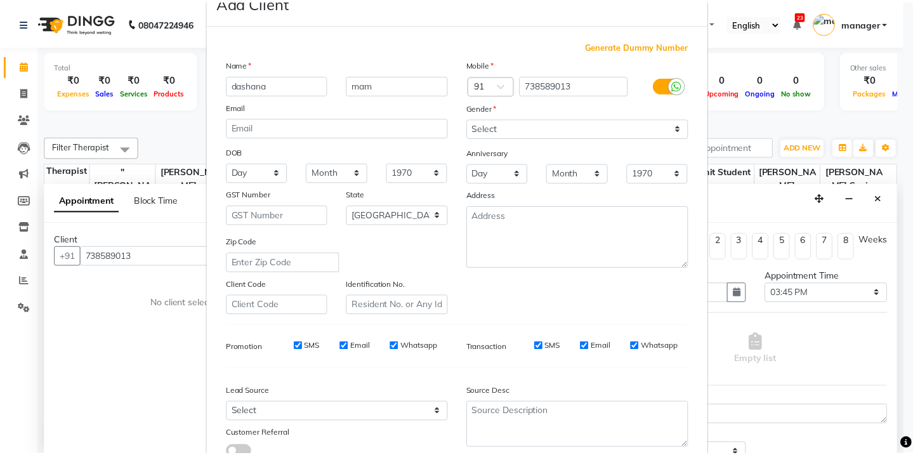
scroll to position [134, 0]
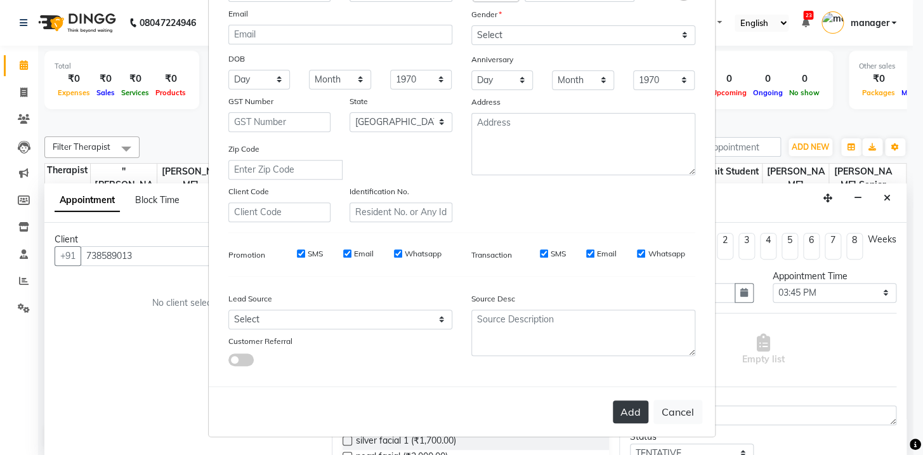
drag, startPoint x: 630, startPoint y: 404, endPoint x: 632, endPoint y: 418, distance: 14.1
click at [632, 418] on button "Add" at bounding box center [631, 411] width 36 height 23
select select
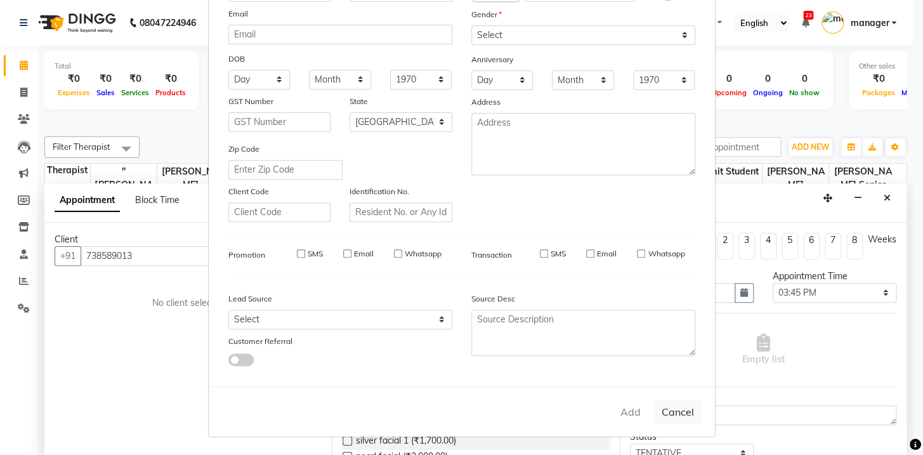
select select "null"
select select
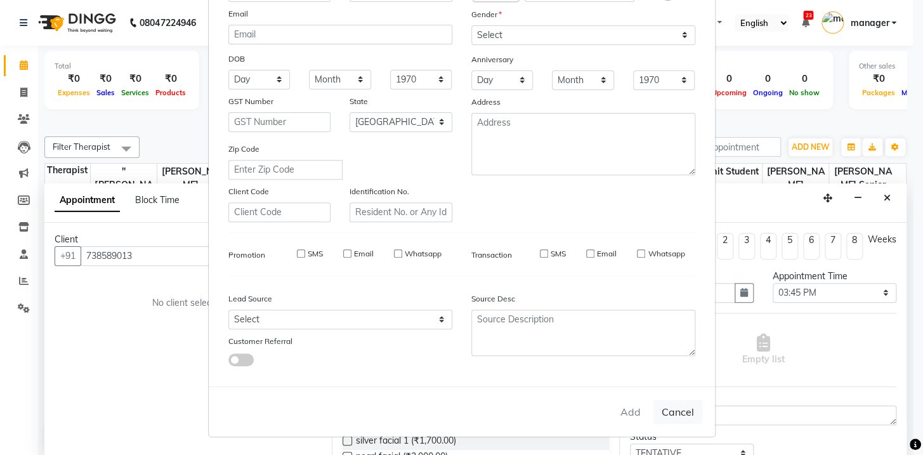
checkbox input "false"
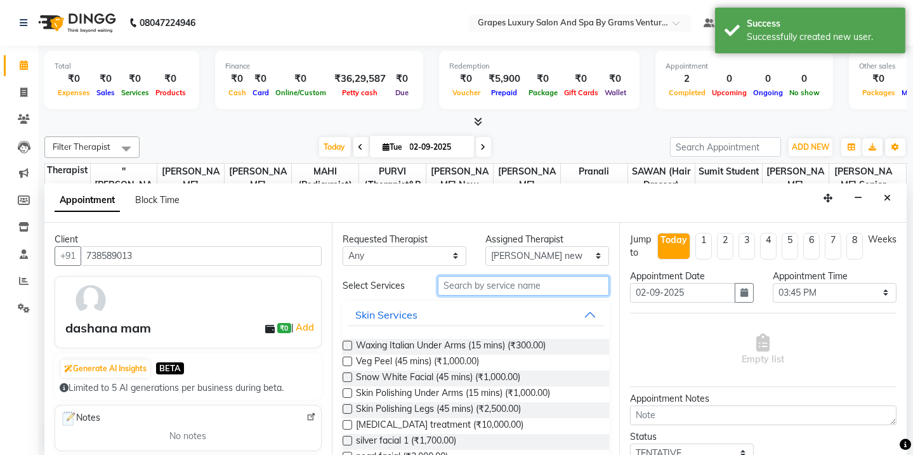
click at [501, 283] on input "text" at bounding box center [523, 286] width 171 height 20
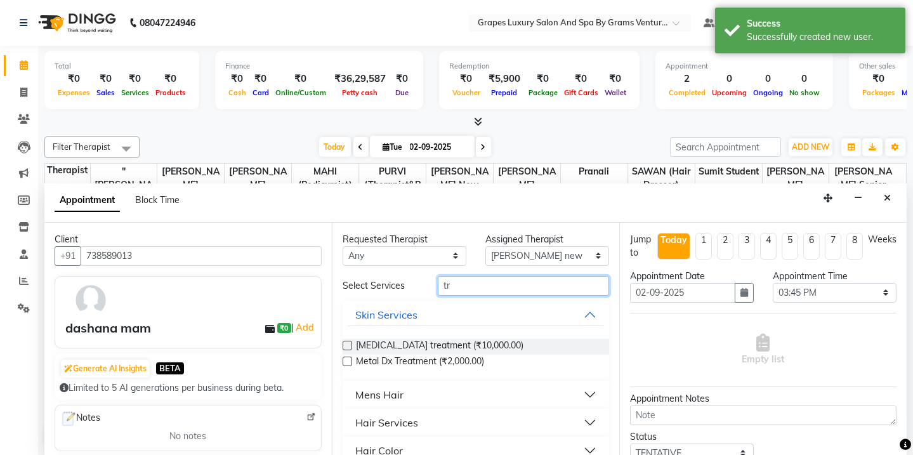
type input "t"
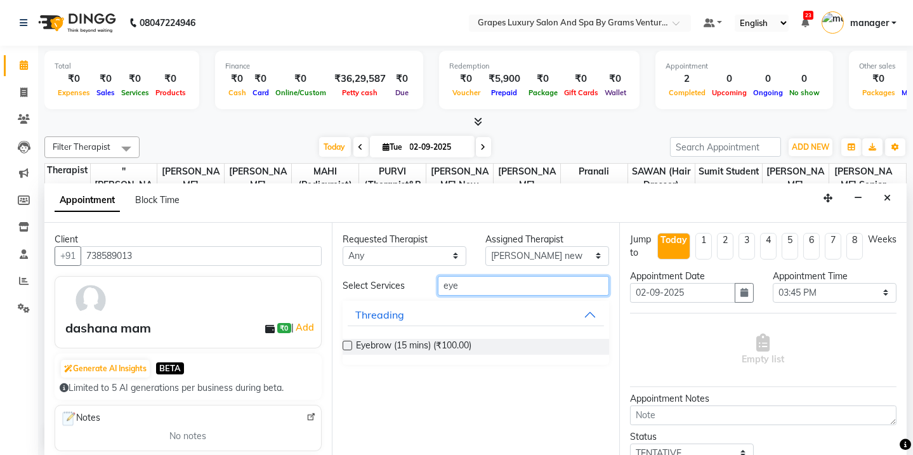
type input "eye"
drag, startPoint x: 504, startPoint y: 338, endPoint x: 505, endPoint y: 346, distance: 7.7
click at [505, 346] on div "Eyebrow (15 mins) (₹100.00)" at bounding box center [475, 347] width 266 height 16
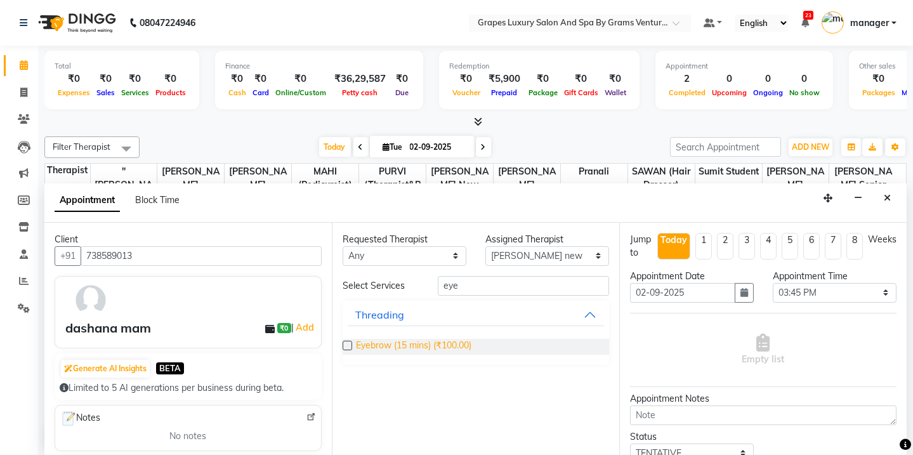
click at [369, 341] on span "Eyebrow (15 mins) (₹100.00)" at bounding box center [413, 347] width 115 height 16
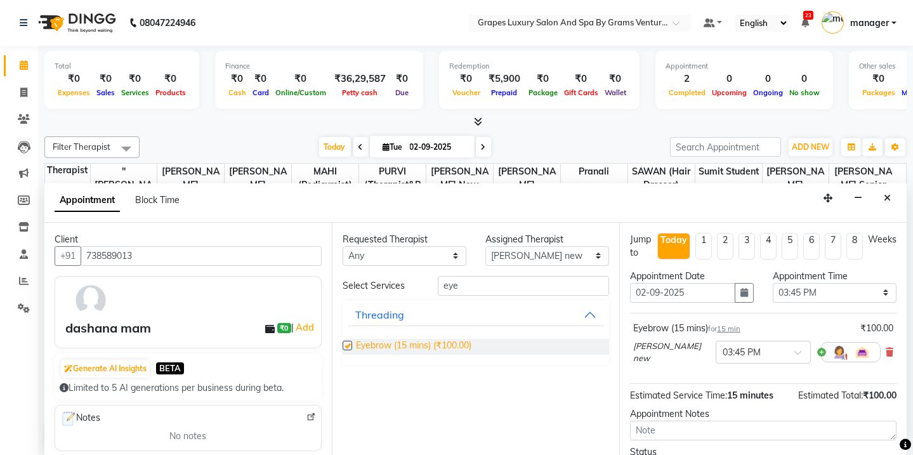
checkbox input "false"
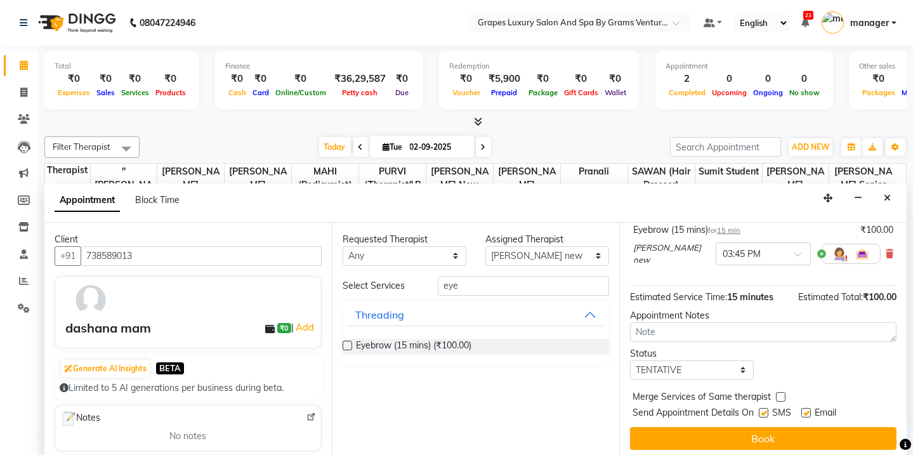
scroll to position [100, 0]
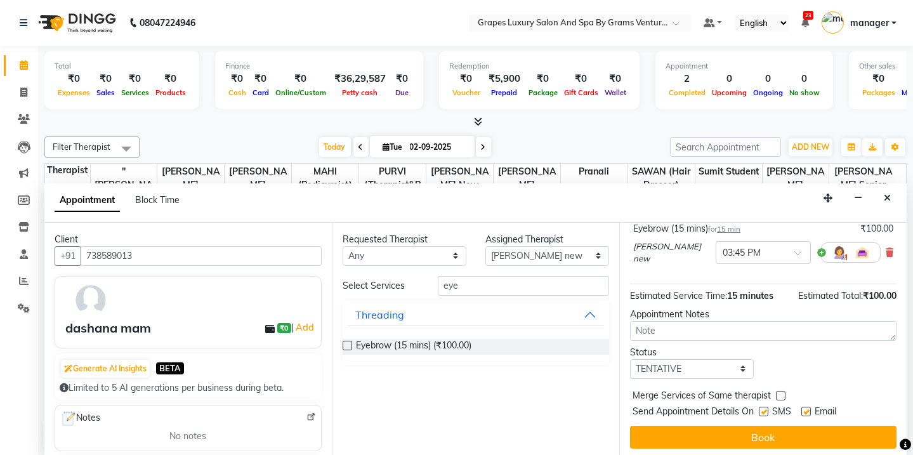
click at [764, 408] on label at bounding box center [763, 411] width 10 height 10
click at [764, 408] on input "checkbox" at bounding box center [762, 412] width 8 height 8
checkbox input "false"
click at [805, 410] on label at bounding box center [806, 411] width 10 height 10
click at [805, 410] on input "checkbox" at bounding box center [805, 412] width 8 height 8
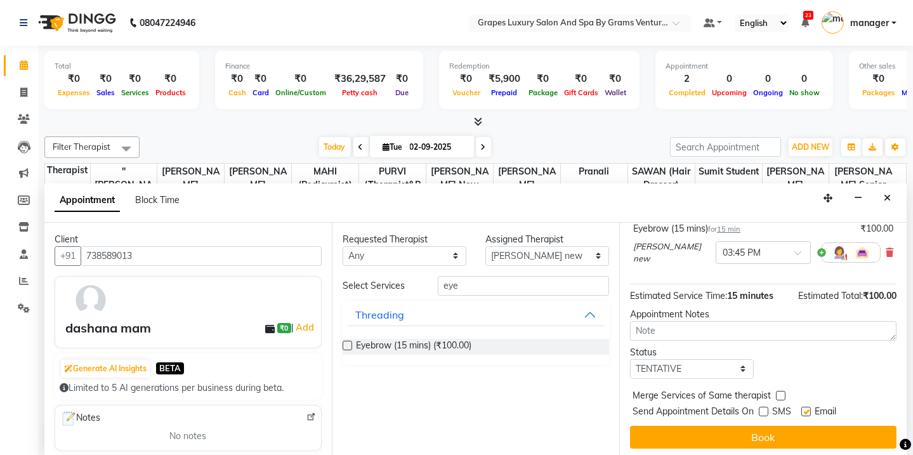
checkbox input "false"
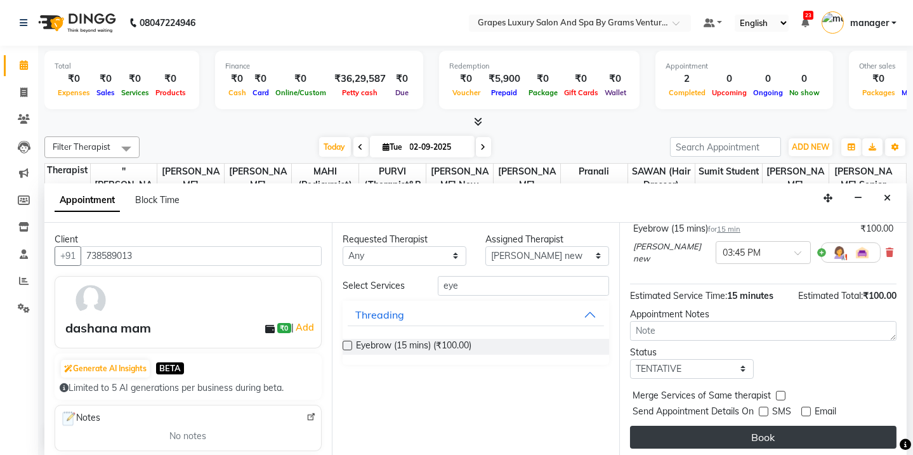
click at [802, 431] on button "Book" at bounding box center [763, 437] width 266 height 23
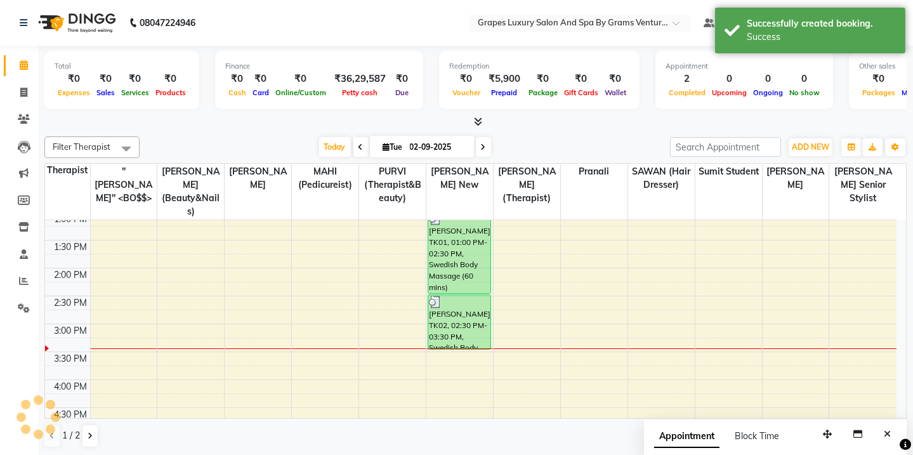
scroll to position [0, 0]
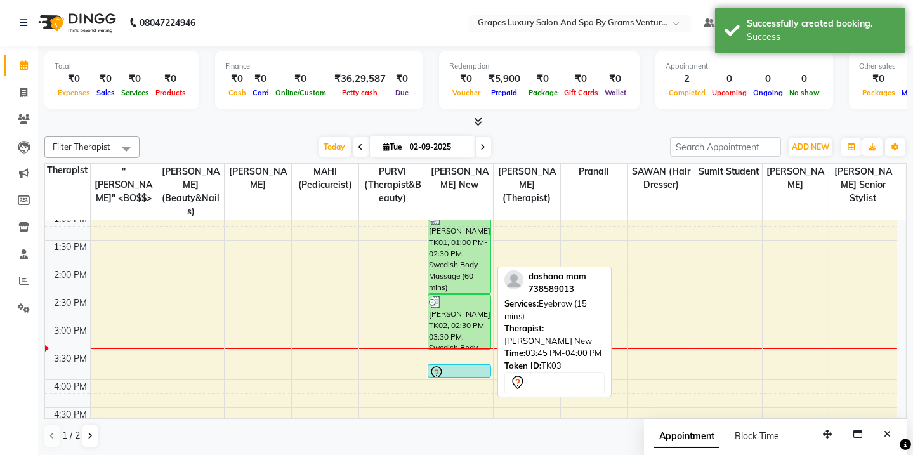
click at [439, 365] on icon at bounding box center [436, 372] width 15 height 15
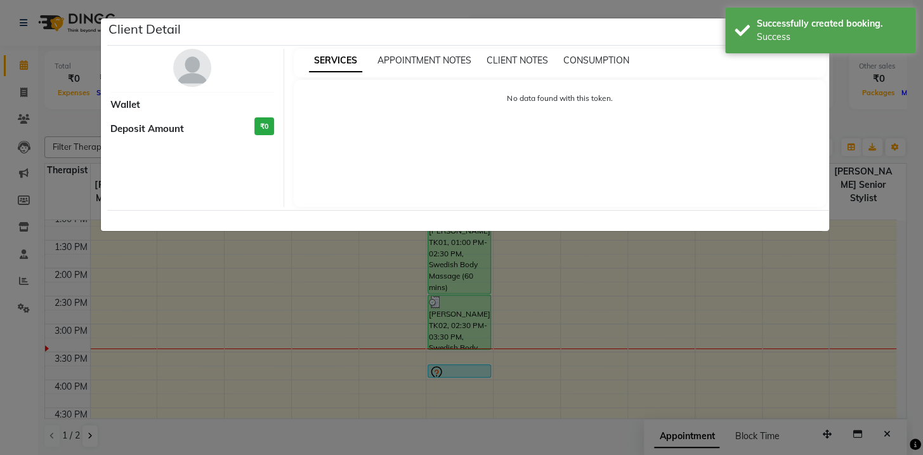
select select "7"
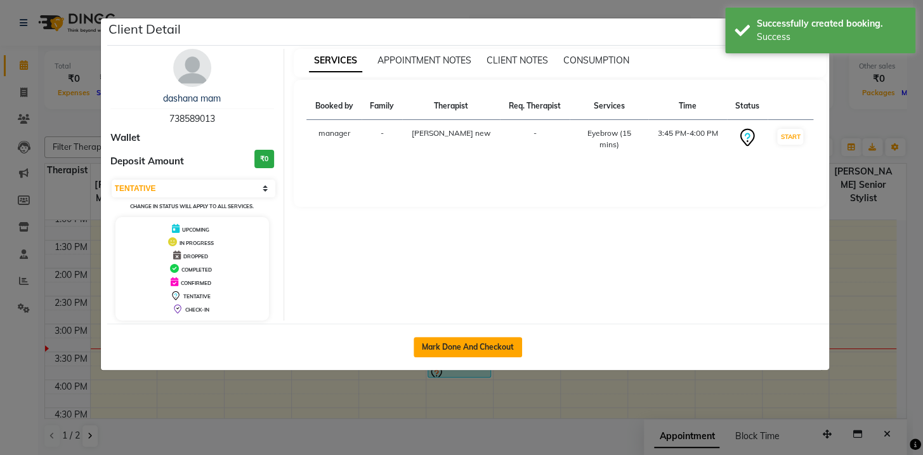
click at [469, 339] on button "Mark Done And Checkout" at bounding box center [467, 347] width 108 height 20
select select "service"
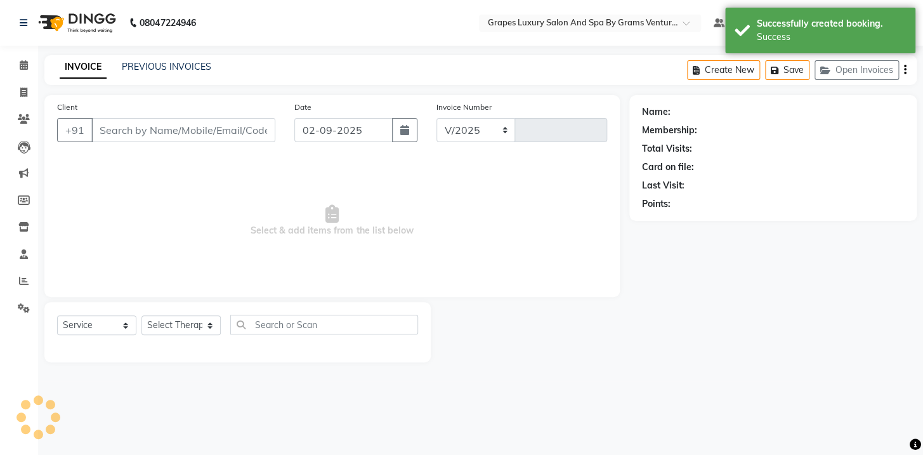
select select "3585"
type input "2374"
type input "738589013"
select select "77162"
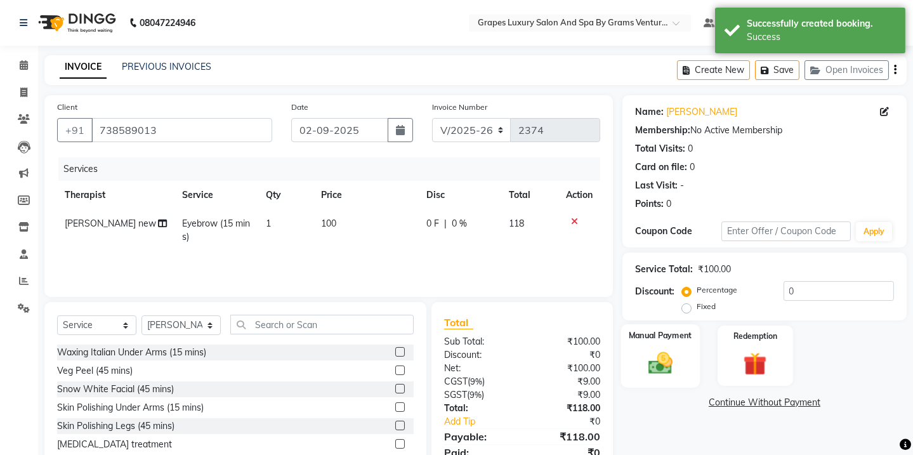
scroll to position [53, 0]
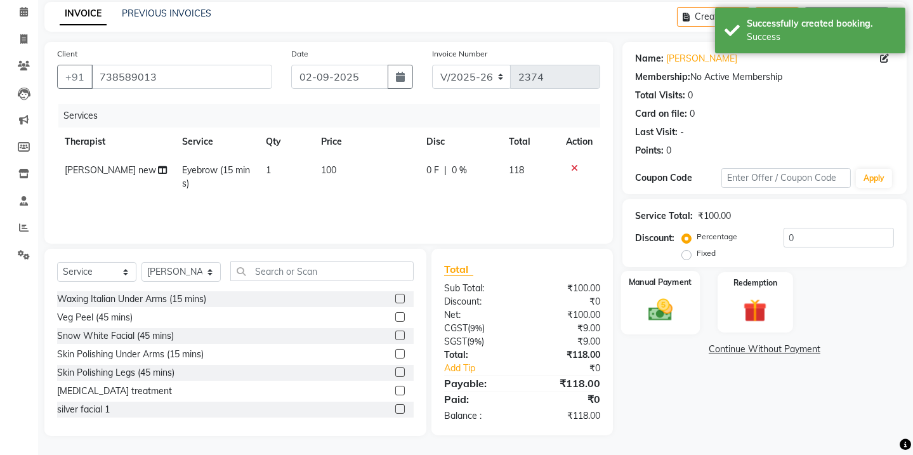
click at [688, 309] on div "Manual Payment" at bounding box center [660, 302] width 79 height 63
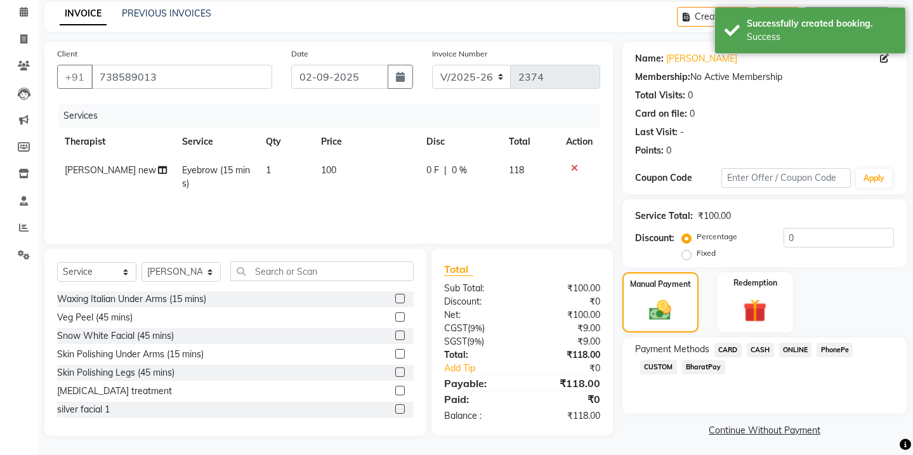
click at [788, 351] on span "ONLINE" at bounding box center [795, 349] width 33 height 15
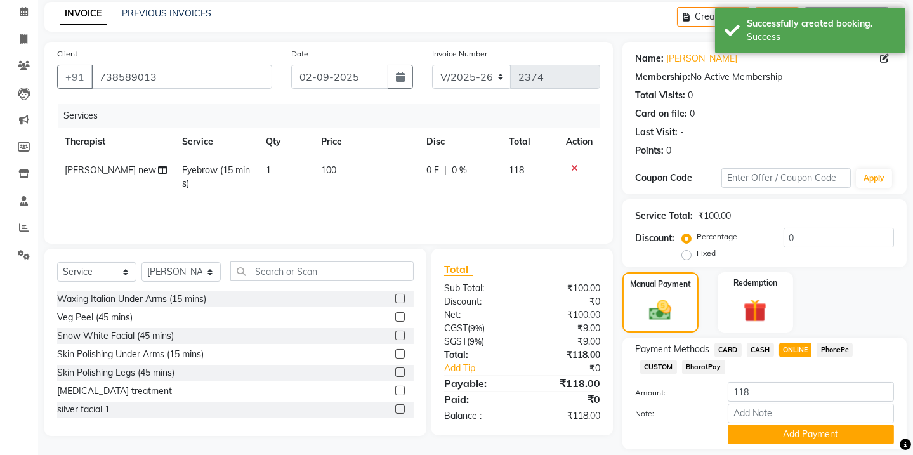
drag, startPoint x: 912, startPoint y: 355, endPoint x: 913, endPoint y: 374, distance: 18.4
click at [913, 374] on html "08047224946 Select Location × Grapes Luxury Salon And Spa By Grams Ventures, [P…" at bounding box center [456, 174] width 913 height 455
click at [837, 424] on button "Add Payment" at bounding box center [810, 434] width 166 height 20
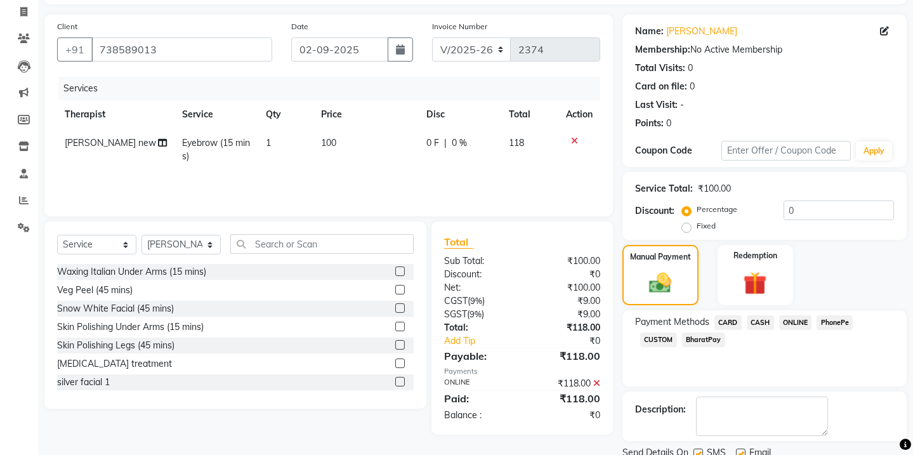
scroll to position [127, 0]
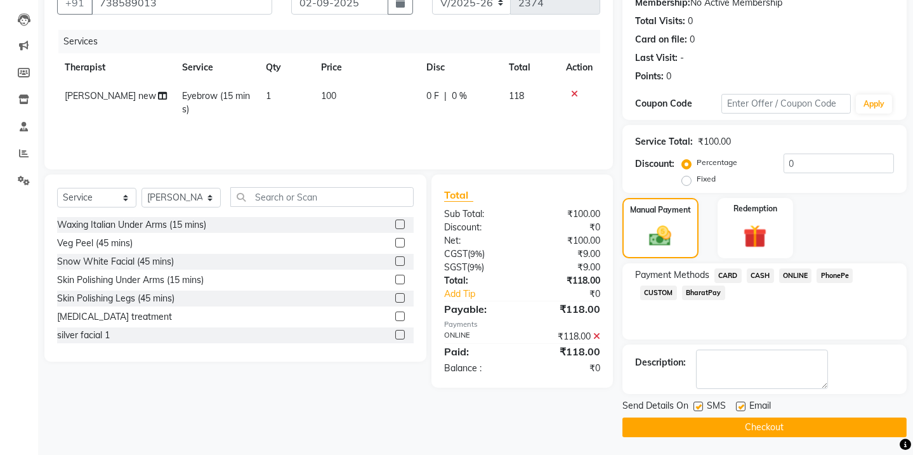
click at [699, 403] on label at bounding box center [698, 406] width 10 height 10
click at [699, 403] on input "checkbox" at bounding box center [697, 407] width 8 height 8
checkbox input "false"
drag, startPoint x: 736, startPoint y: 406, endPoint x: 736, endPoint y: 422, distance: 15.2
click at [736, 408] on label at bounding box center [741, 406] width 10 height 10
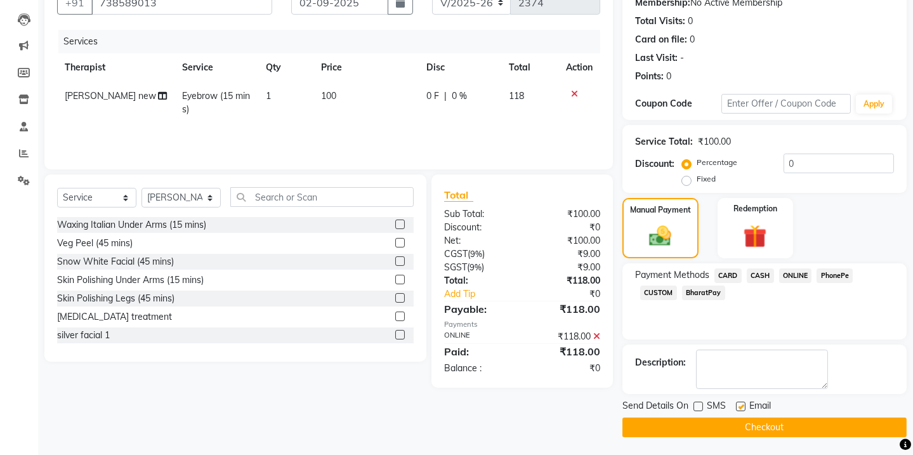
click at [736, 408] on input "checkbox" at bounding box center [740, 407] width 8 height 8
checkbox input "false"
click at [736, 422] on button "Checkout" at bounding box center [764, 427] width 284 height 20
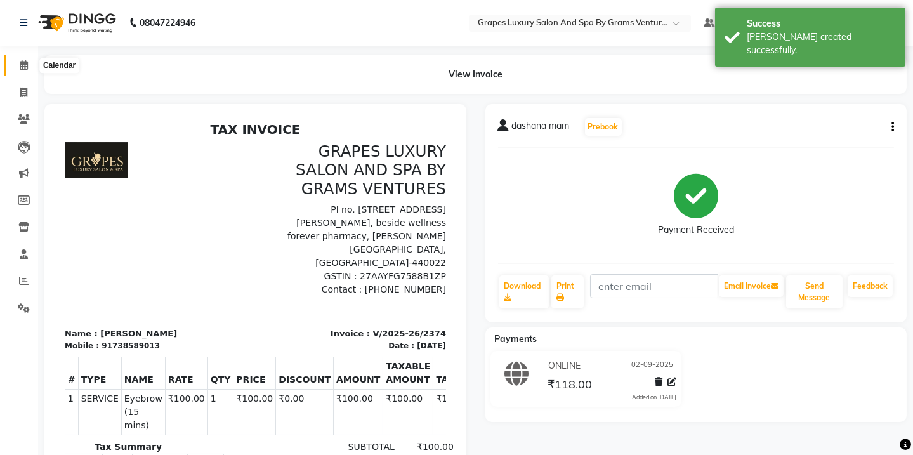
click at [33, 69] on span at bounding box center [24, 65] width 22 height 15
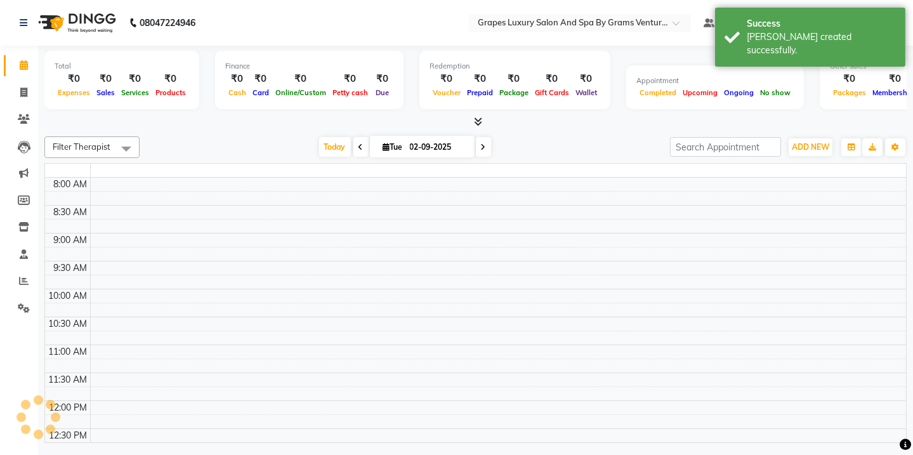
click at [25, 67] on icon at bounding box center [24, 65] width 8 height 10
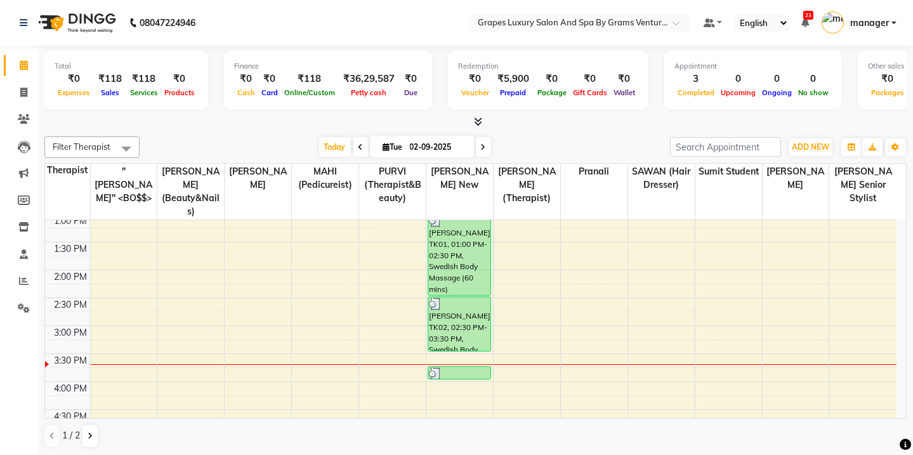
scroll to position [346, 0]
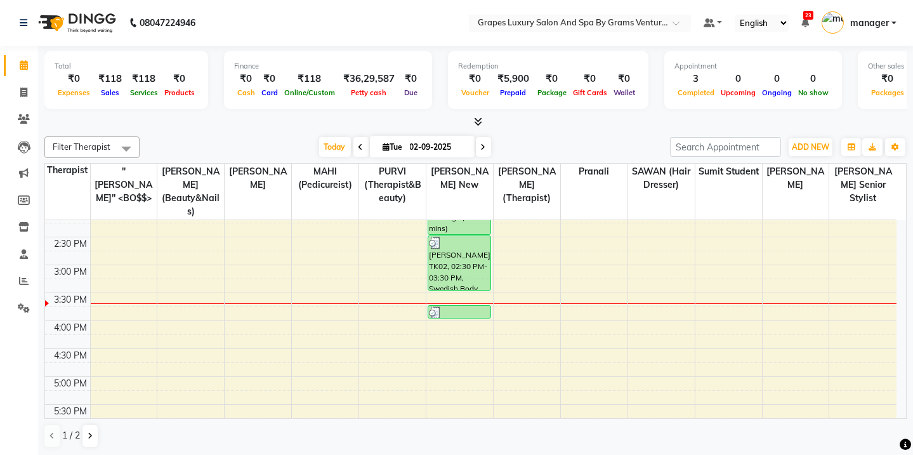
click at [263, 236] on div "8:00 AM 8:30 AM 9:00 AM 9:30 AM 10:00 AM 10:30 AM 11:00 AM 11:30 AM 12:00 PM 12…" at bounding box center [470, 236] width 851 height 725
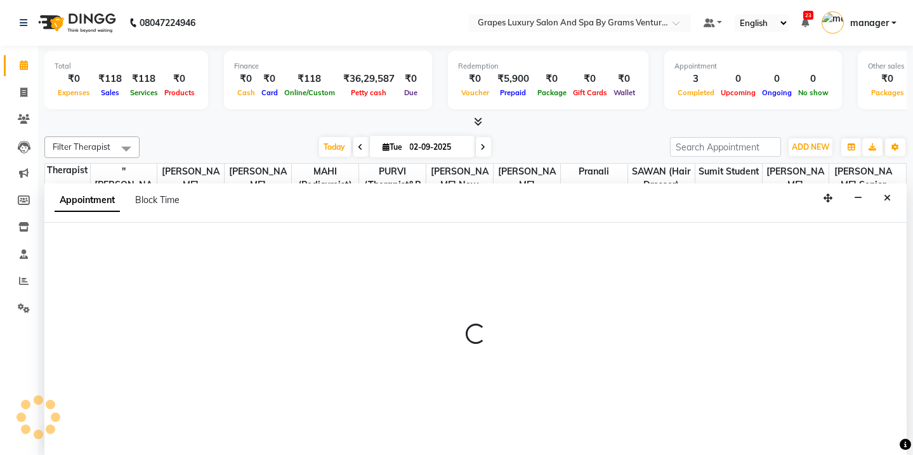
scroll to position [0, 0]
select select "78335"
select select "tentative"
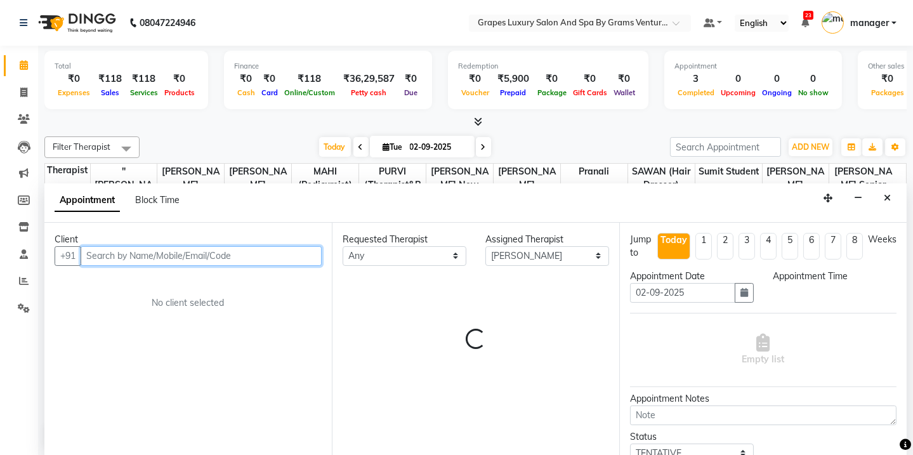
select select "885"
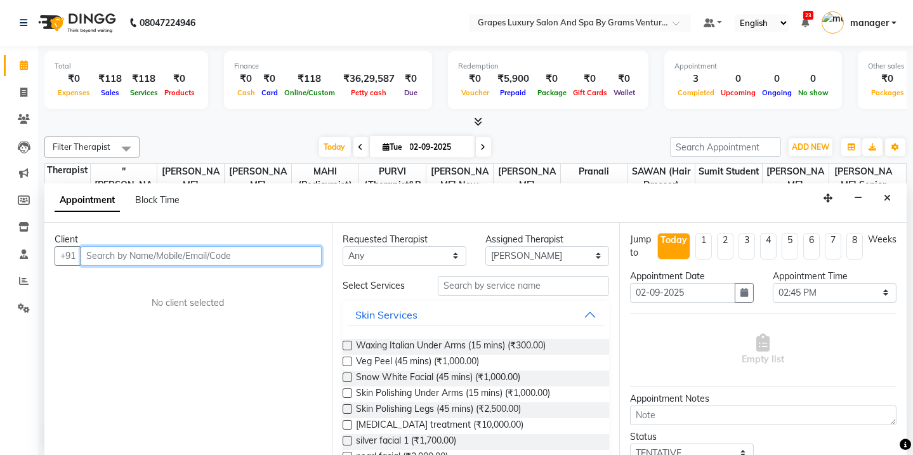
click at [239, 257] on input "text" at bounding box center [201, 256] width 241 height 20
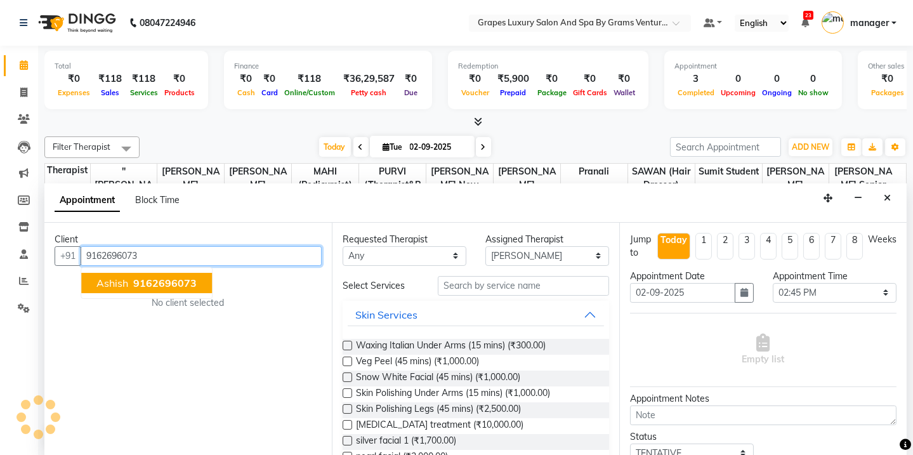
click at [167, 289] on button "ashish 9162696073" at bounding box center [146, 283] width 131 height 20
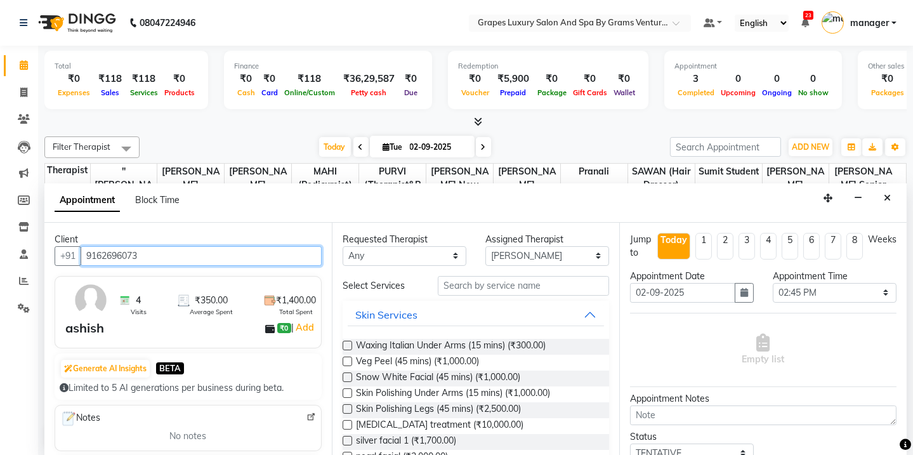
type input "9162696073"
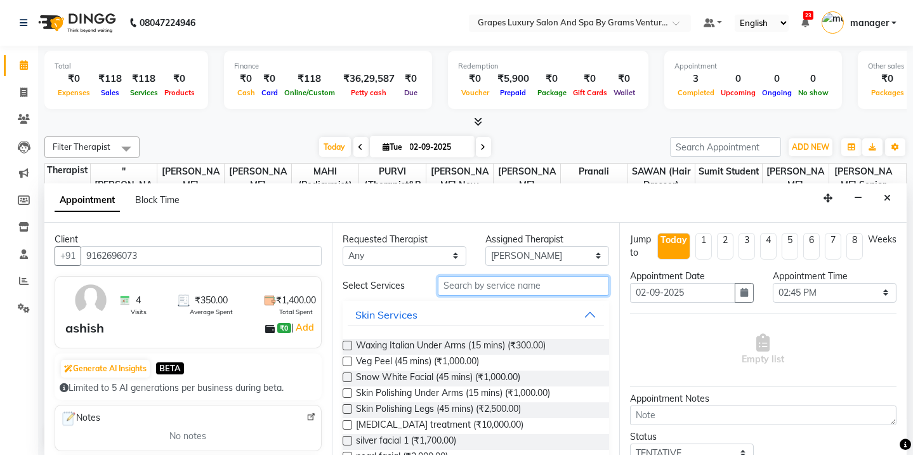
click at [453, 285] on input "text" at bounding box center [523, 286] width 171 height 20
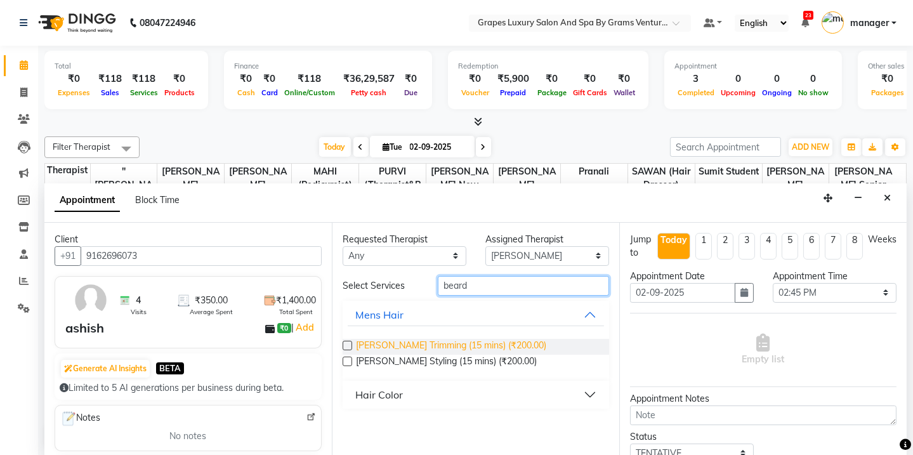
type input "beard"
click at [431, 342] on span "[PERSON_NAME] Trimming (15 mins) (₹200.00)" at bounding box center [451, 347] width 190 height 16
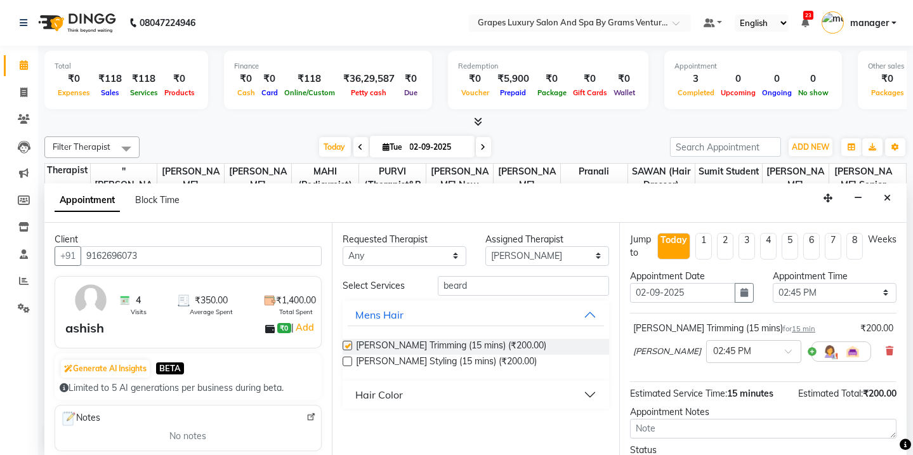
checkbox input "false"
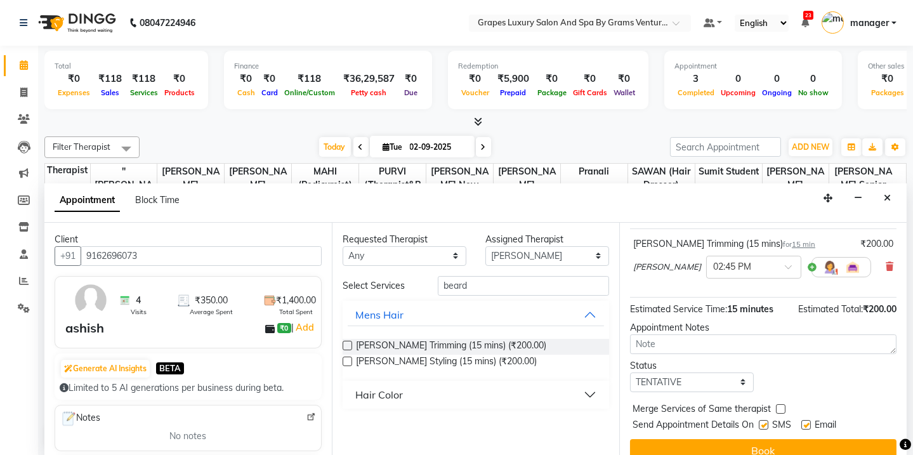
scroll to position [100, 0]
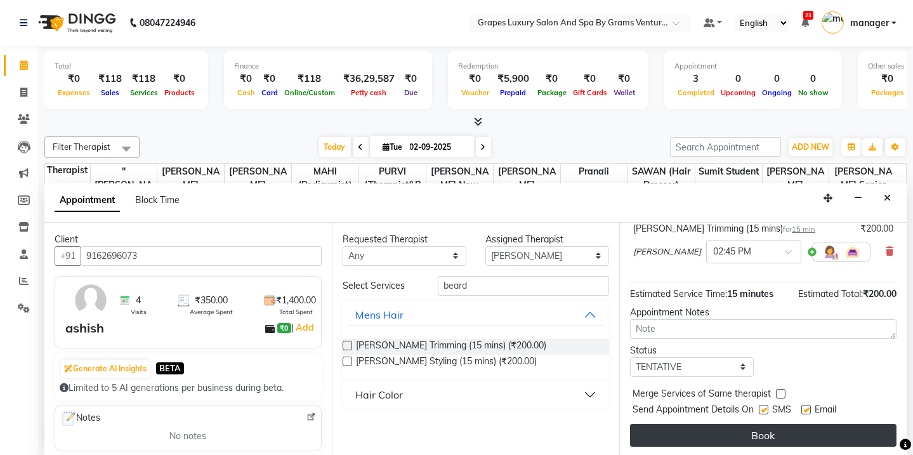
click at [894, 436] on body "08047224946 Select Location × Grapes Luxury Salon And Spa By Grams Ventures, [P…" at bounding box center [456, 227] width 913 height 455
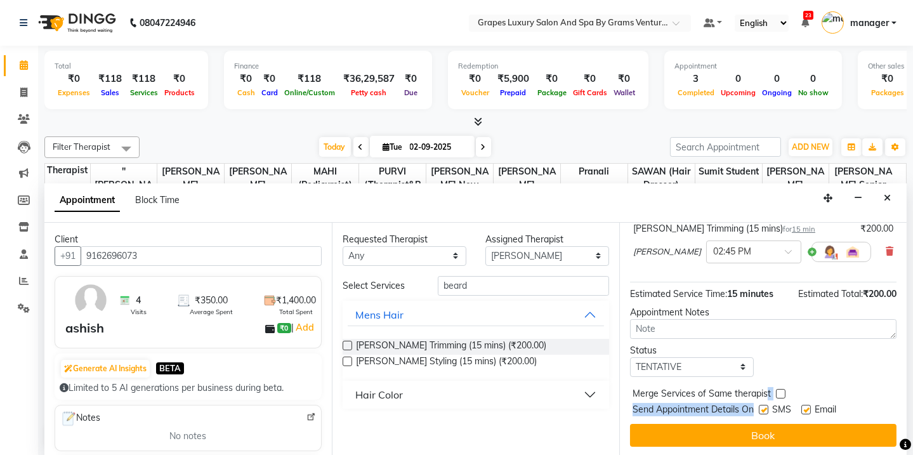
drag, startPoint x: 764, startPoint y: 400, endPoint x: 767, endPoint y: 406, distance: 7.7
click at [767, 406] on div "Jump to [DATE] 1 2 3 4 5 6 7 8 Weeks Appointment Date [DATE] Appointment Time S…" at bounding box center [762, 339] width 287 height 233
drag, startPoint x: 816, startPoint y: 361, endPoint x: 816, endPoint y: 370, distance: 8.9
click at [816, 364] on div "Status Select TENTATIVE CONFIRM CHECK-IN UPCOMING" at bounding box center [762, 360] width 285 height 33
click at [762, 406] on label at bounding box center [763, 410] width 10 height 10
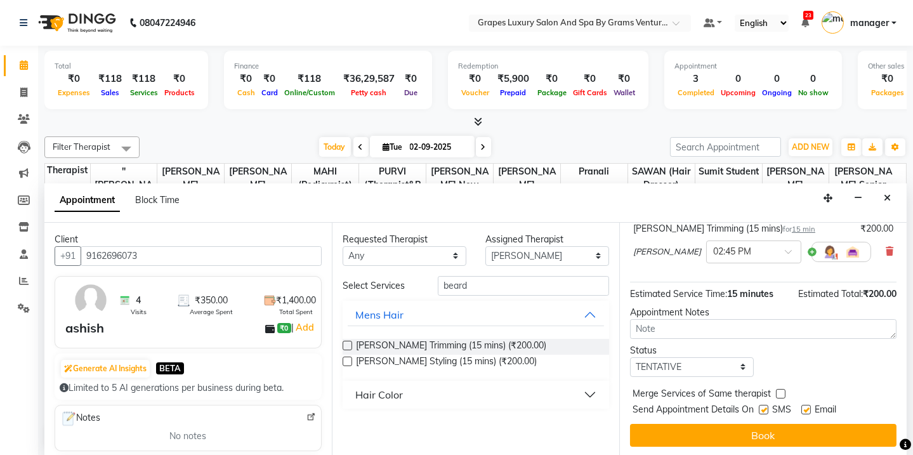
click at [762, 406] on input "checkbox" at bounding box center [762, 410] width 8 height 8
click at [762, 406] on label at bounding box center [763, 410] width 10 height 10
click at [762, 406] on input "checkbox" at bounding box center [762, 410] width 8 height 8
click at [760, 409] on label at bounding box center [763, 410] width 10 height 10
click at [760, 409] on input "checkbox" at bounding box center [762, 410] width 8 height 8
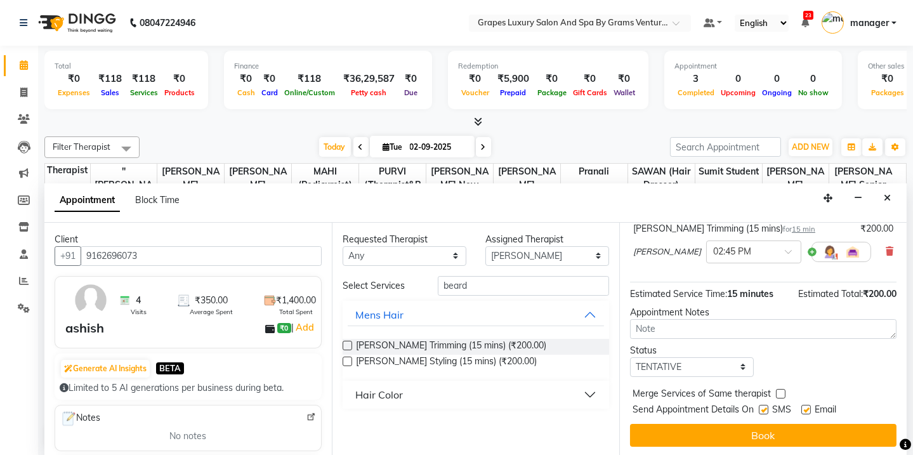
checkbox input "false"
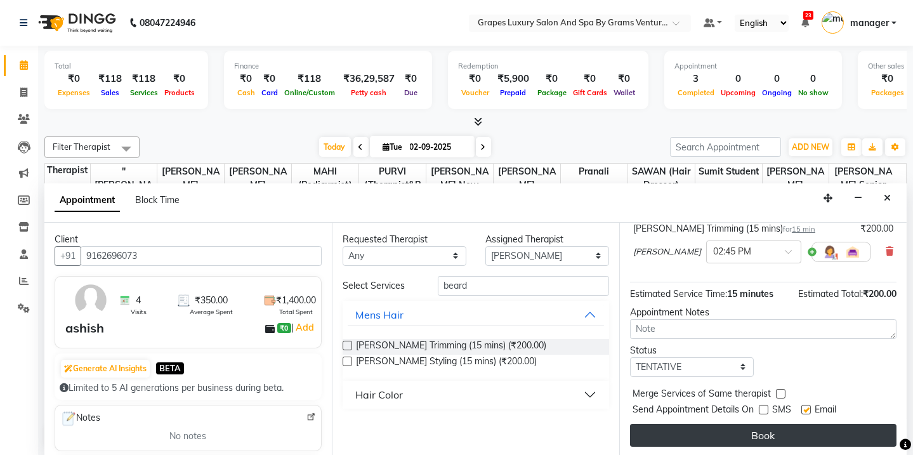
drag, startPoint x: 807, startPoint y: 406, endPoint x: 809, endPoint y: 428, distance: 22.3
click at [808, 407] on label at bounding box center [806, 410] width 10 height 10
click at [808, 407] on input "checkbox" at bounding box center [805, 410] width 8 height 8
checkbox input "false"
click at [809, 429] on button "Book" at bounding box center [763, 435] width 266 height 23
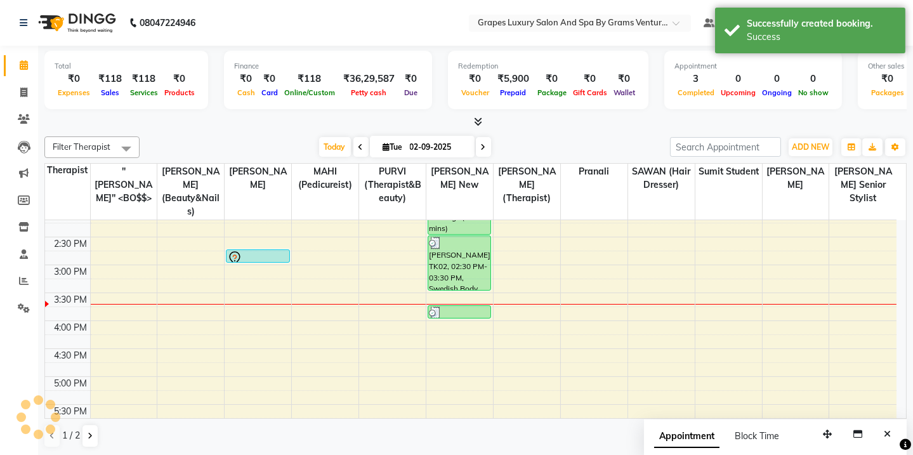
scroll to position [0, 0]
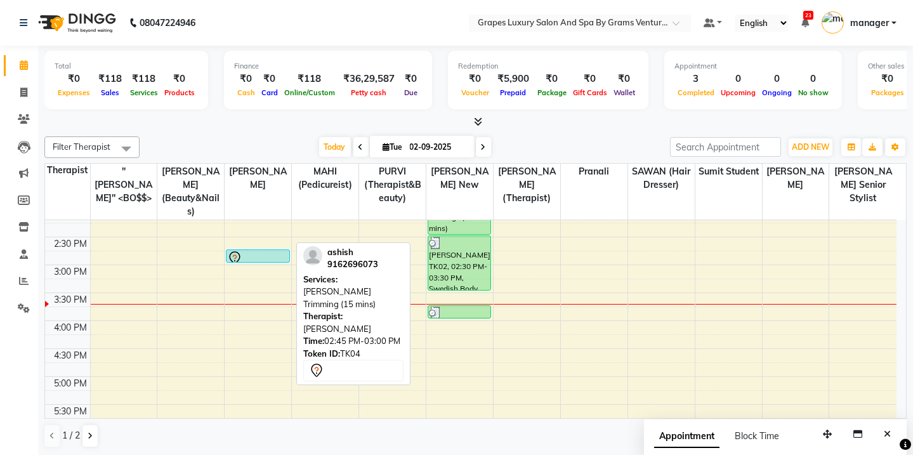
click at [250, 259] on div at bounding box center [257, 261] width 62 height 5
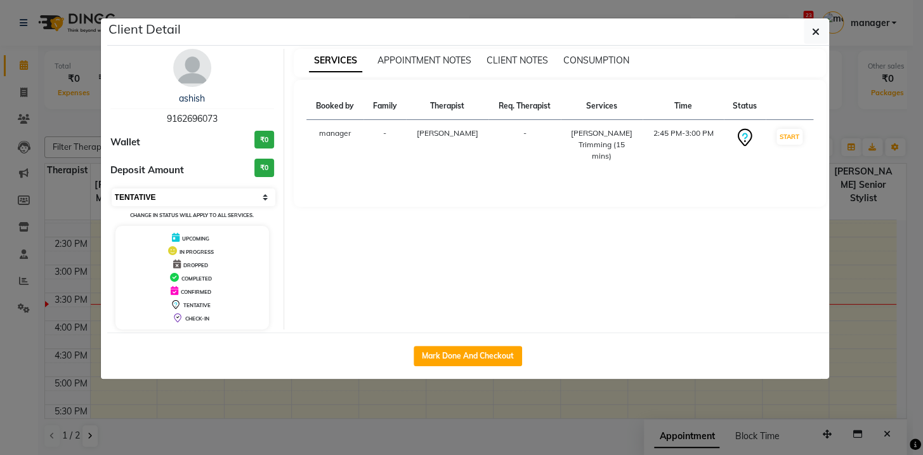
click at [183, 198] on select "Select IN SERVICE CONFIRMED TENTATIVE CHECK IN MARK DONE DROPPED UPCOMING" at bounding box center [194, 197] width 164 height 18
select select "1"
click at [112, 188] on select "Select IN SERVICE CONFIRMED TENTATIVE CHECK IN MARK DONE DROPPED UPCOMING" at bounding box center [194, 197] width 164 height 18
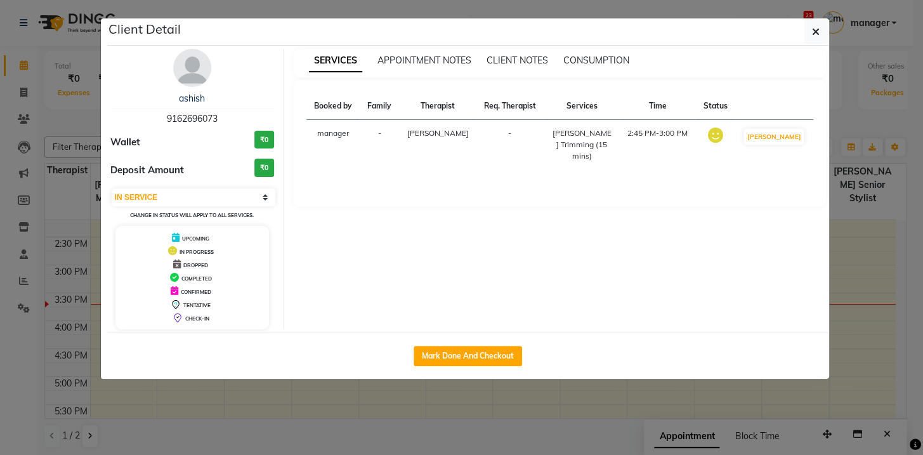
click at [869, 121] on ngb-modal-window "Client Detail ashish 9162696073 Wallet ₹0 Deposit Amount ₹0 Select IN SERVICE C…" at bounding box center [461, 227] width 923 height 455
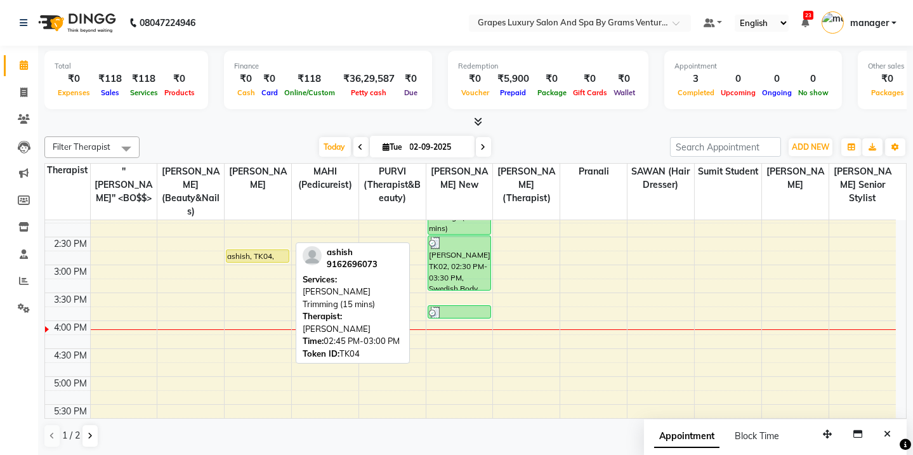
click at [276, 250] on div "ashish, TK04, 02:45 PM-03:00 PM, [PERSON_NAME] Trimming (15 mins)" at bounding box center [257, 256] width 62 height 12
select select "1"
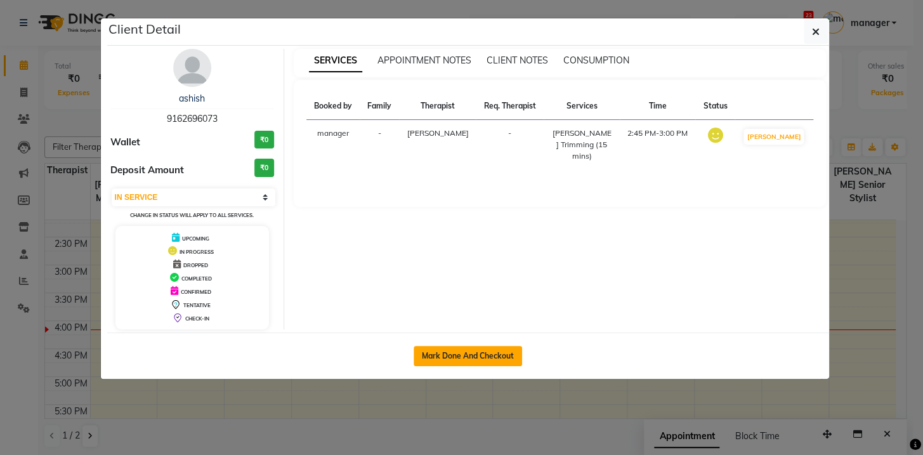
drag, startPoint x: 472, startPoint y: 351, endPoint x: 455, endPoint y: 358, distance: 18.2
click at [472, 351] on button "Mark Done And Checkout" at bounding box center [467, 356] width 108 height 20
select select "service"
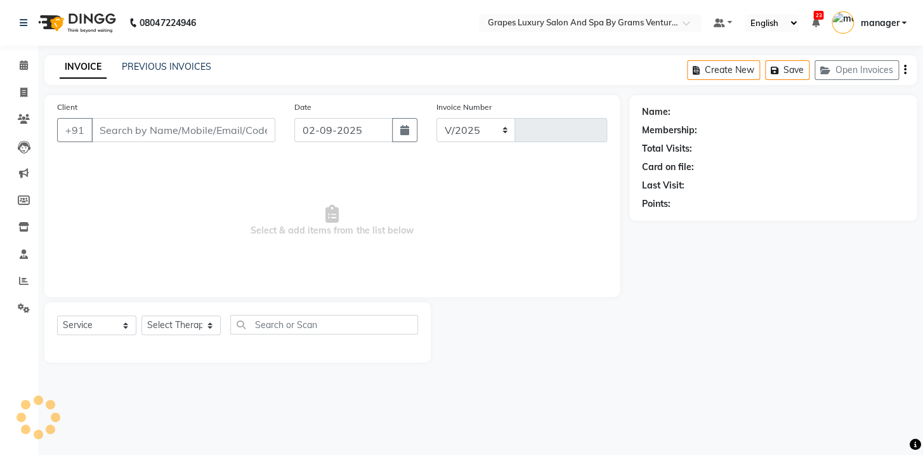
select select "3585"
type input "2375"
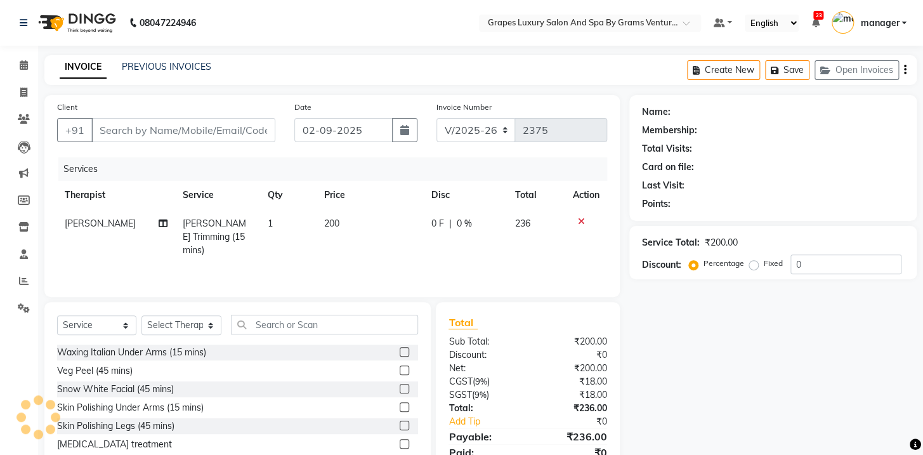
type input "9162696073"
select select "78335"
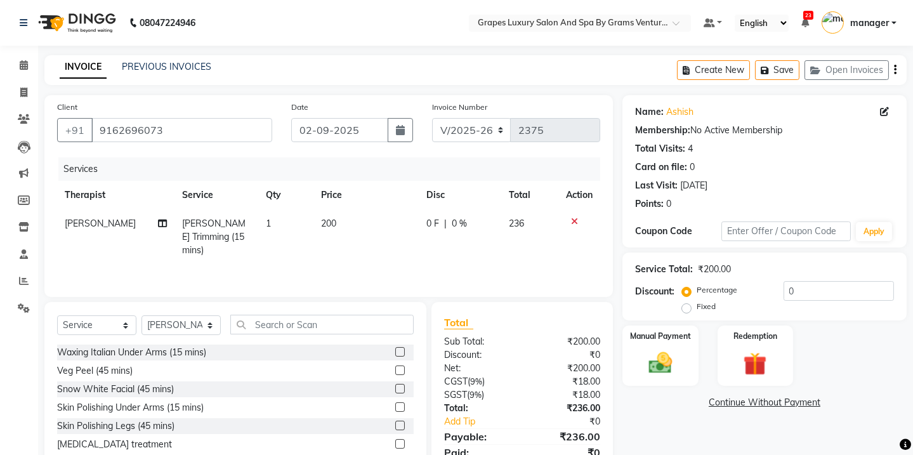
scroll to position [53, 0]
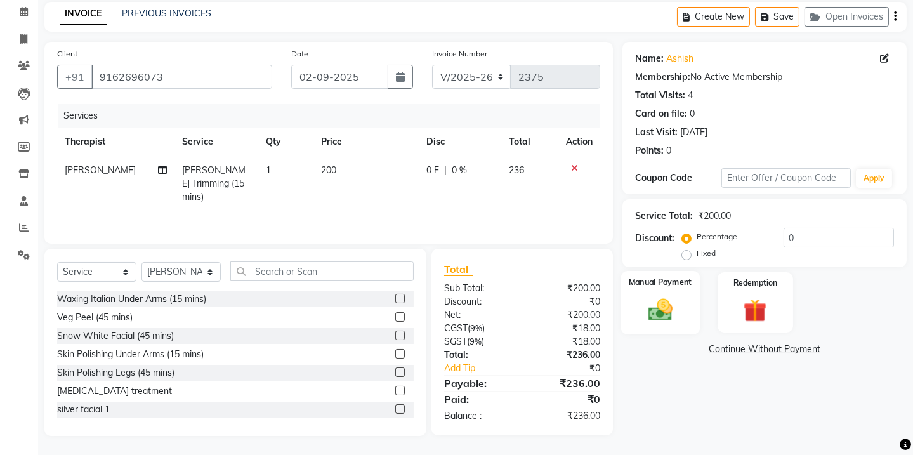
click at [653, 323] on div "Manual Payment" at bounding box center [660, 302] width 79 height 63
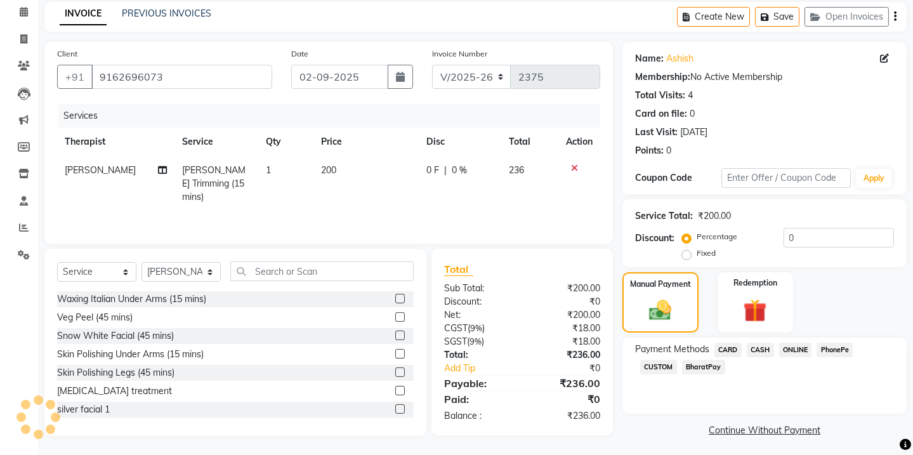
click at [794, 348] on span "ONLINE" at bounding box center [795, 349] width 33 height 15
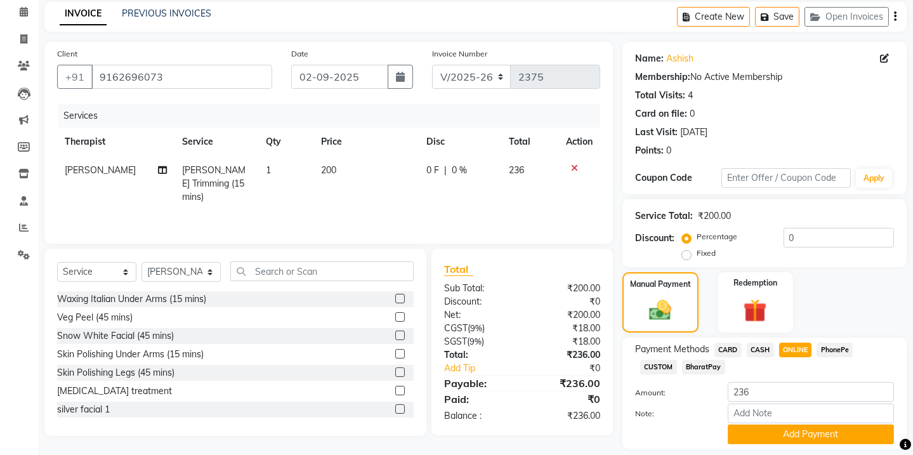
click at [847, 406] on div "Payment Methods CARD CASH ONLINE PhonePe CUSTOM BharatPay Amount: 236 Note: Add…" at bounding box center [764, 393] width 284 height 112
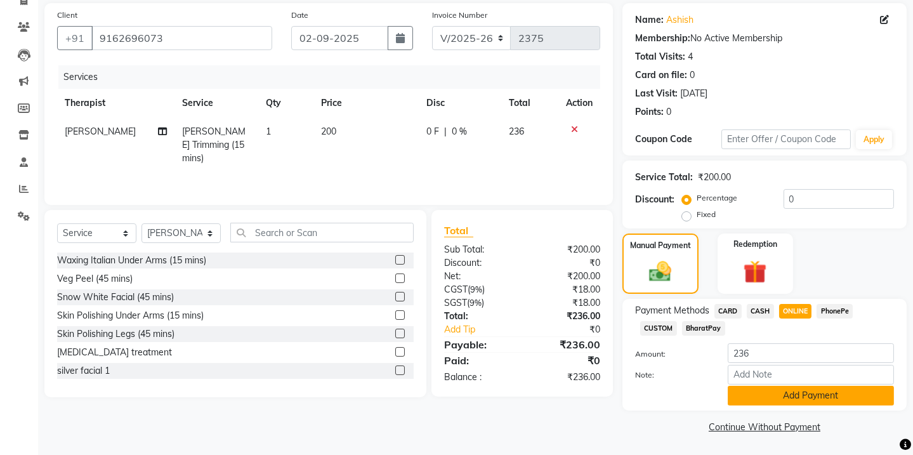
click at [851, 403] on button "Add Payment" at bounding box center [810, 396] width 166 height 20
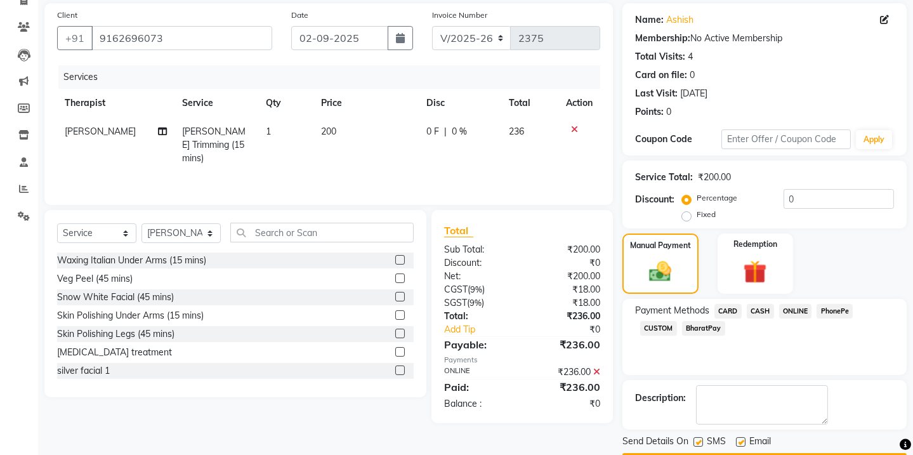
scroll to position [127, 0]
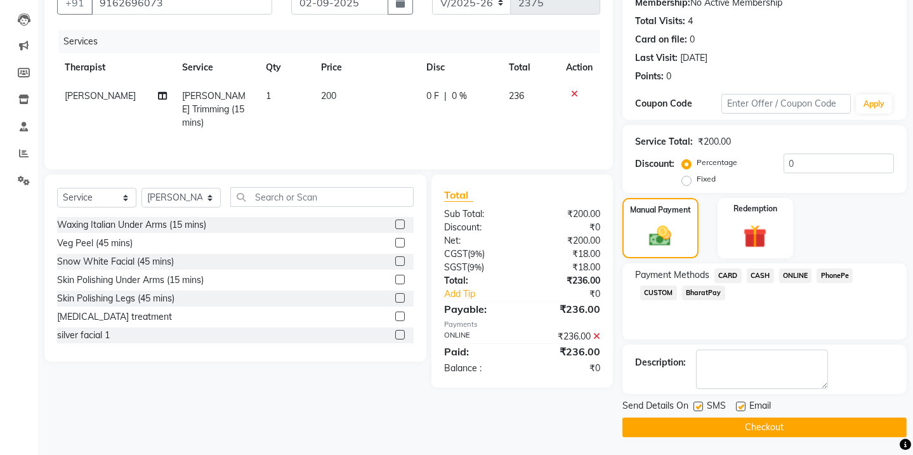
click at [693, 406] on label at bounding box center [698, 406] width 10 height 10
click at [693, 406] on input "checkbox" at bounding box center [697, 407] width 8 height 8
checkbox input "false"
click at [734, 406] on div "SMS" at bounding box center [714, 407] width 42 height 16
click at [736, 406] on label at bounding box center [741, 406] width 10 height 10
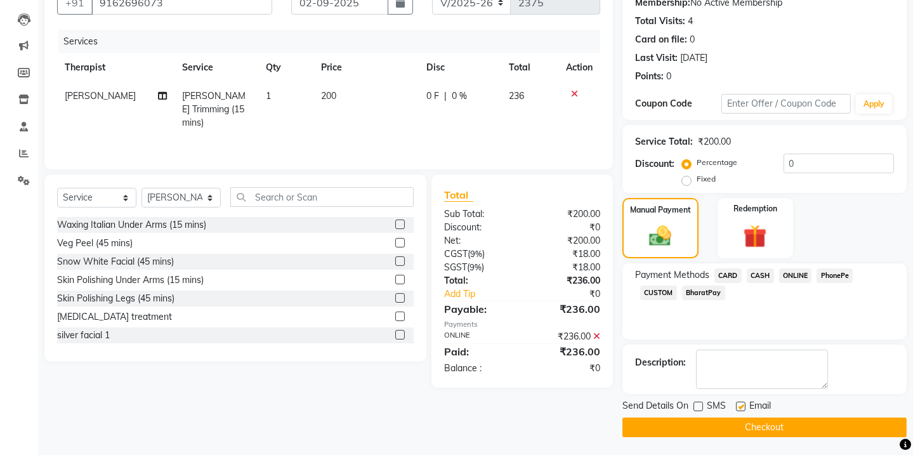
click at [736, 406] on input "checkbox" at bounding box center [740, 407] width 8 height 8
click at [736, 406] on label at bounding box center [741, 406] width 10 height 10
click at [736, 406] on input "checkbox" at bounding box center [740, 407] width 8 height 8
click at [742, 404] on label at bounding box center [741, 406] width 10 height 10
click at [742, 404] on input "checkbox" at bounding box center [740, 407] width 8 height 8
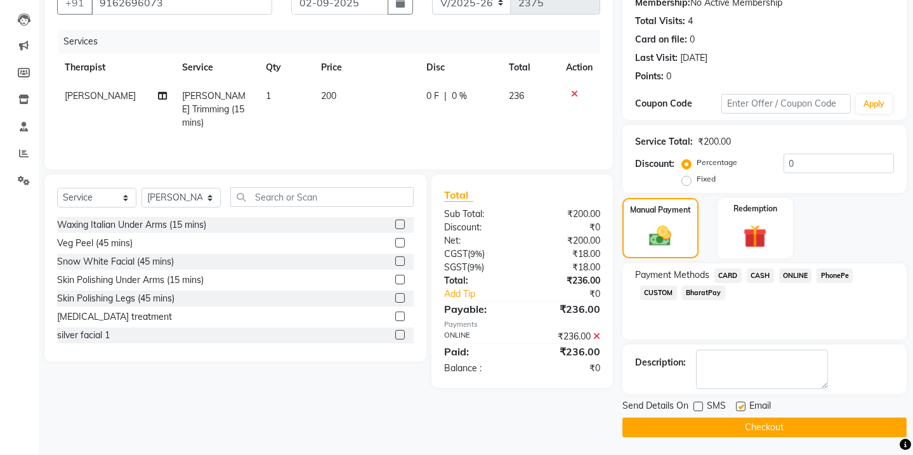
checkbox input "false"
click at [754, 438] on main "INVOICE PREVIOUS INVOICES Create New Save Open Invoices Client [PHONE_NUMBER] D…" at bounding box center [475, 192] width 874 height 528
click at [756, 427] on button "Checkout" at bounding box center [764, 427] width 284 height 20
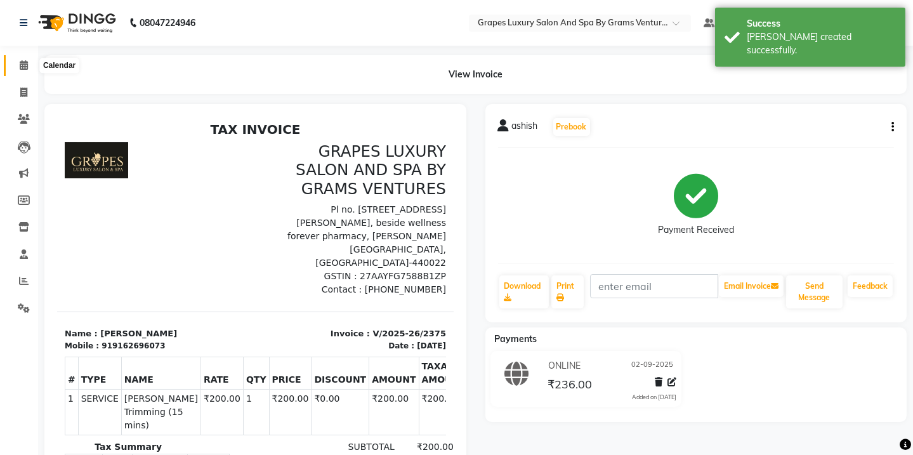
click at [25, 63] on icon at bounding box center [24, 65] width 8 height 10
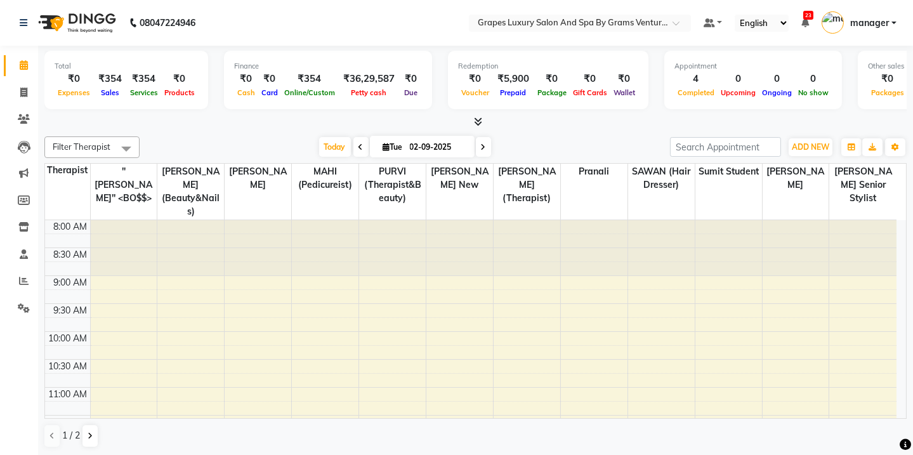
click at [248, 129] on div "Total ₹0 Expenses ₹354 Sales ₹354 Services ₹0 Products Finance ₹0 Cash ₹0 Card …" at bounding box center [475, 251] width 874 height 410
click at [25, 124] on span at bounding box center [24, 119] width 22 height 15
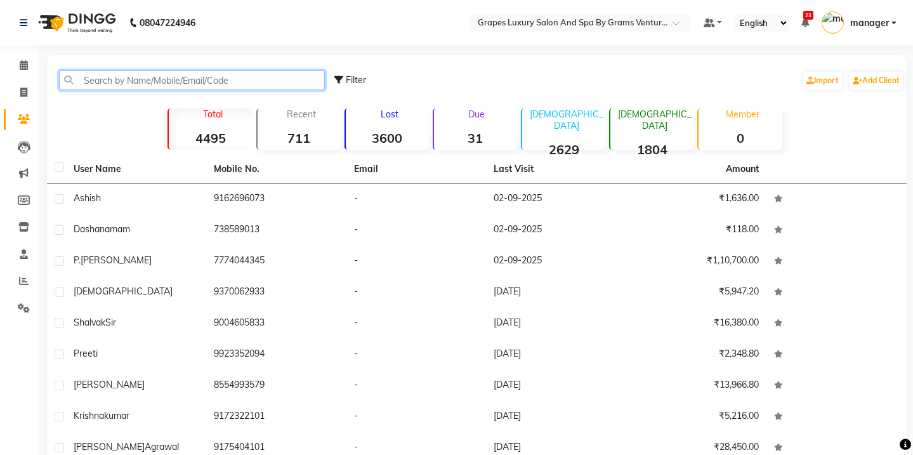
click at [95, 82] on input "text" at bounding box center [192, 80] width 266 height 20
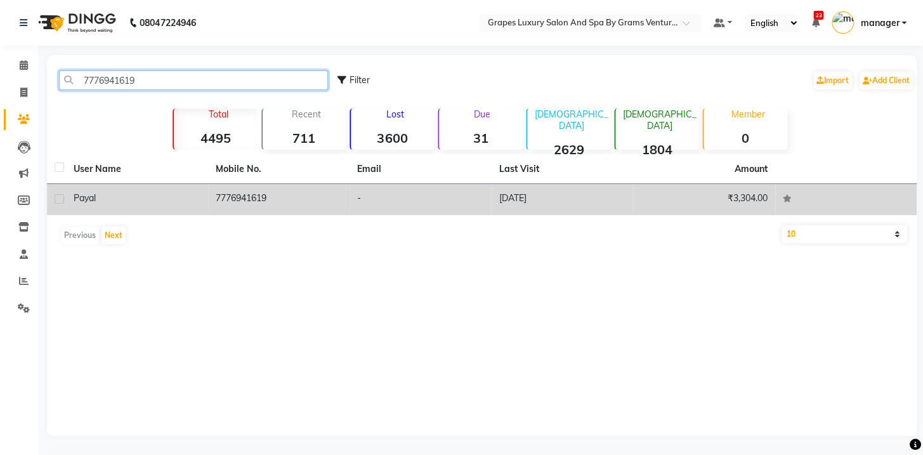
type input "7776941619"
click at [254, 198] on td "7776941619" at bounding box center [279, 199] width 142 height 31
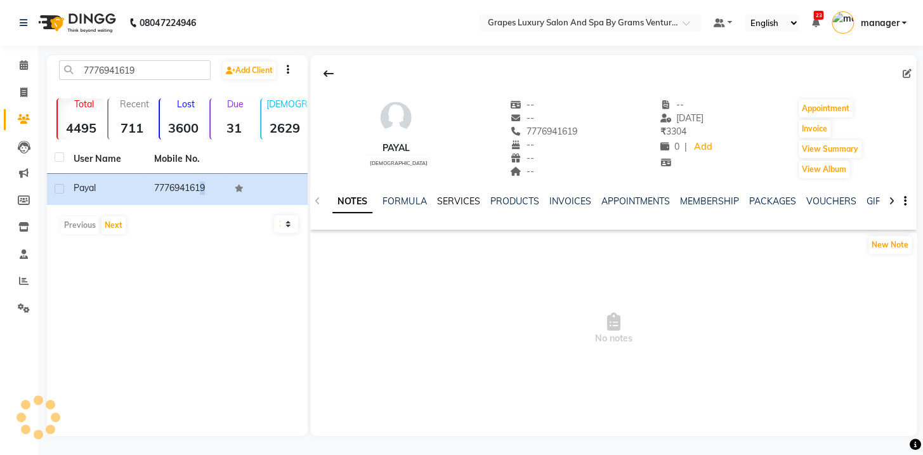
click at [467, 202] on link "SERVICES" at bounding box center [457, 200] width 43 height 11
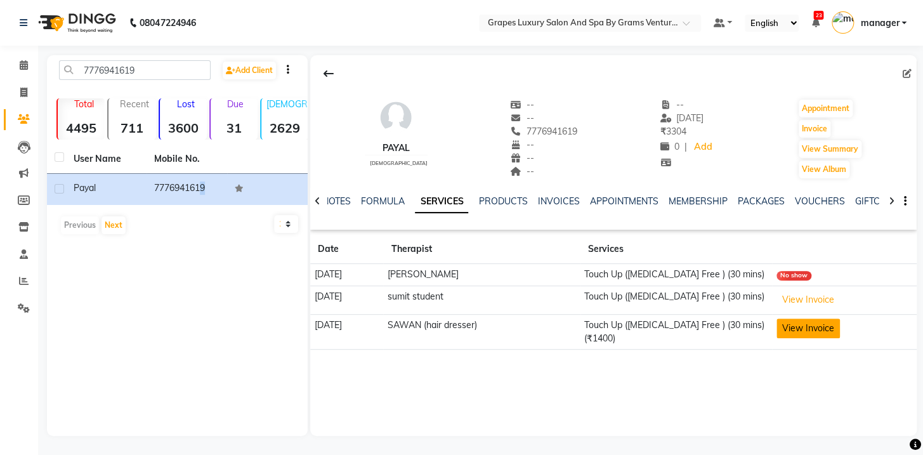
click at [813, 328] on button "View Invoice" at bounding box center [807, 328] width 63 height 20
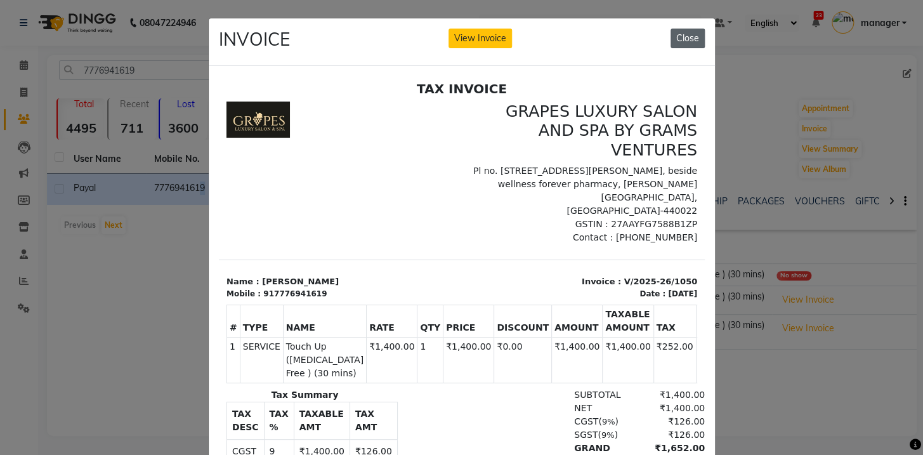
click at [677, 37] on button "Close" at bounding box center [687, 39] width 34 height 20
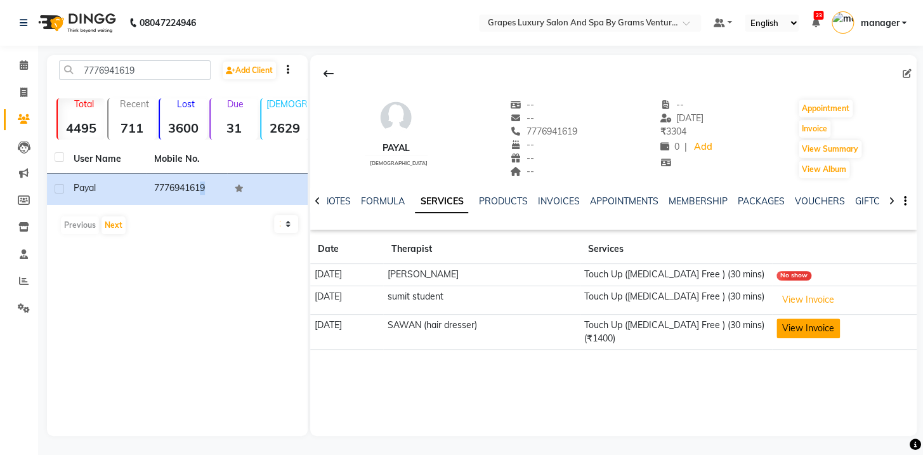
click at [805, 322] on button "View Invoice" at bounding box center [807, 328] width 63 height 20
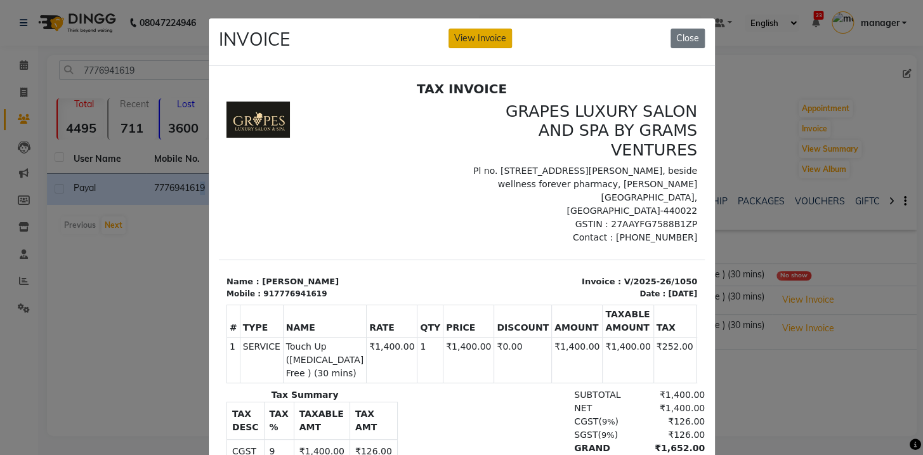
click at [469, 37] on button "View Invoice" at bounding box center [479, 39] width 63 height 20
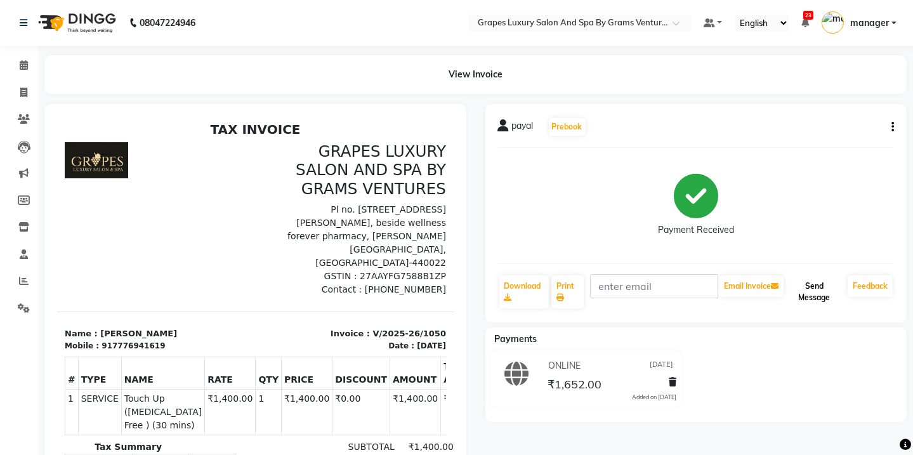
click at [819, 292] on button "Send Message" at bounding box center [814, 291] width 56 height 33
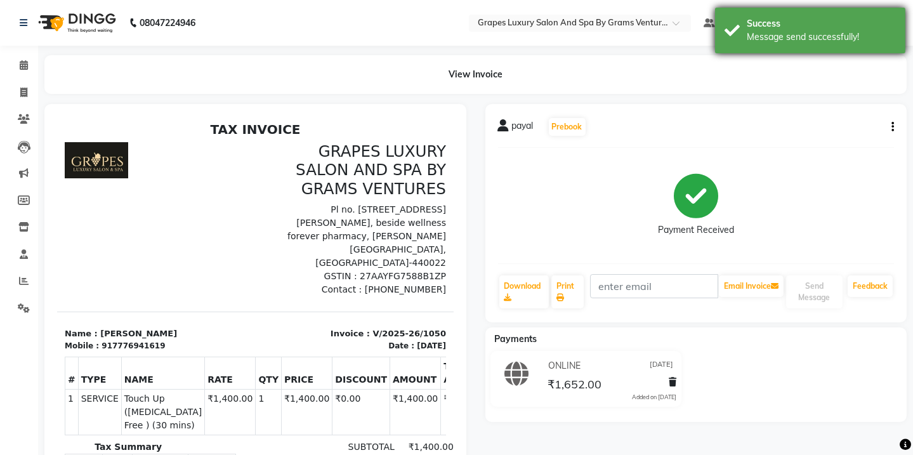
click at [809, 18] on div "Success" at bounding box center [820, 23] width 149 height 13
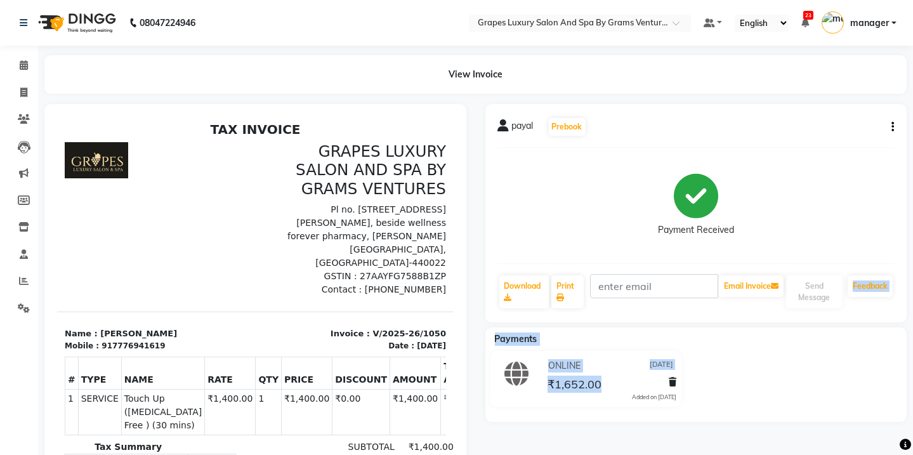
drag, startPoint x: 913, startPoint y: 325, endPoint x: 921, endPoint y: 379, distance: 55.2
click at [913, 454] on html "08047224946 Select Location × Grapes Luxury Salon And Spa By Grams Ventures, [P…" at bounding box center [456, 227] width 913 height 455
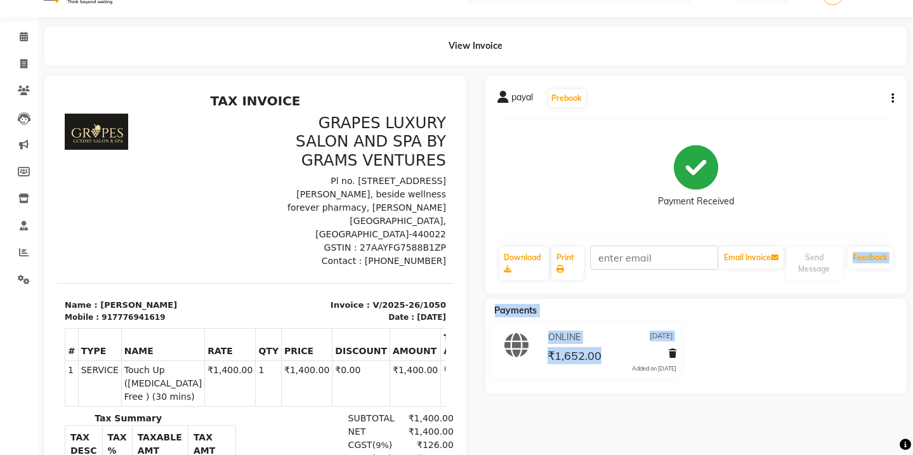
scroll to position [185, 0]
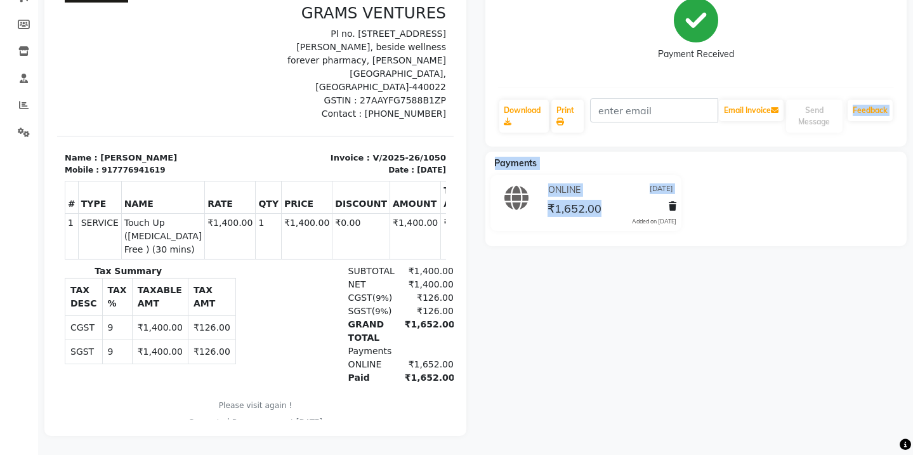
click at [808, 412] on div "[PERSON_NAME] Prebook Payment Received Download Print Email Invoice Send Messag…" at bounding box center [696, 181] width 441 height 507
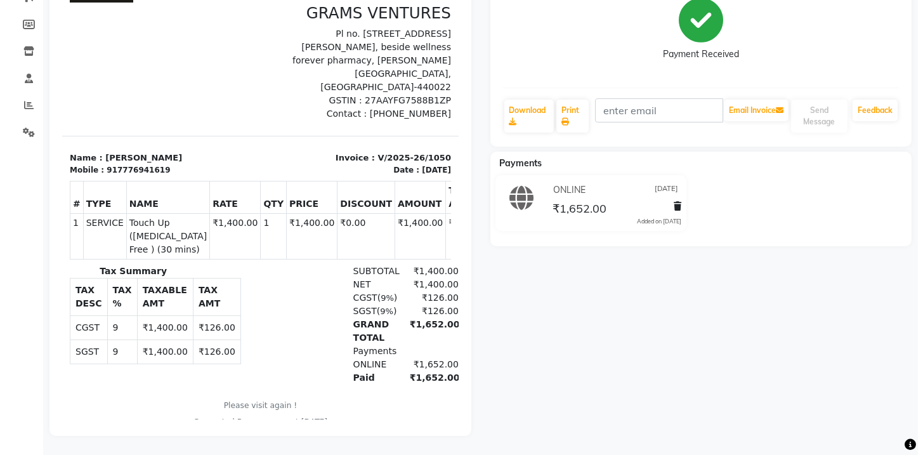
scroll to position [0, 0]
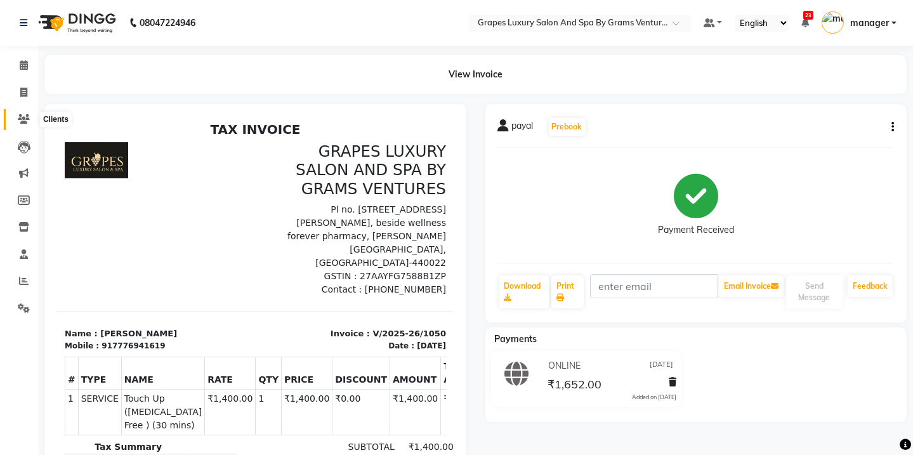
click at [17, 125] on span at bounding box center [24, 119] width 22 height 15
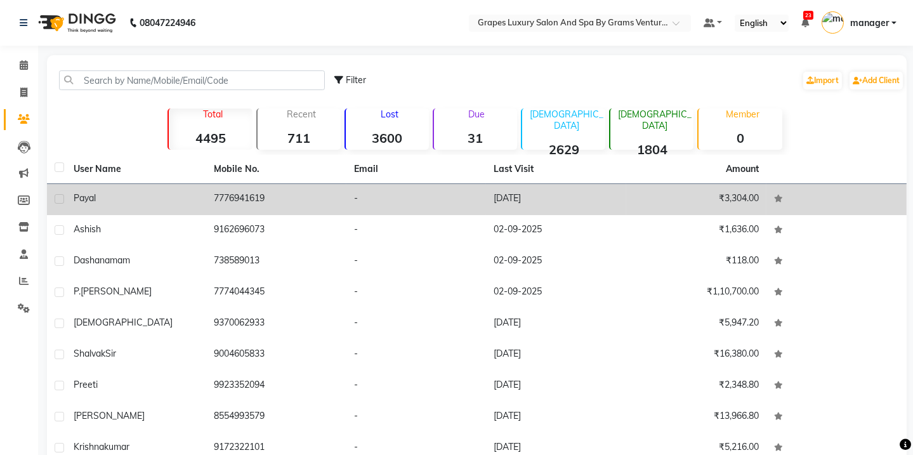
click at [126, 194] on div "payal" at bounding box center [136, 198] width 125 height 13
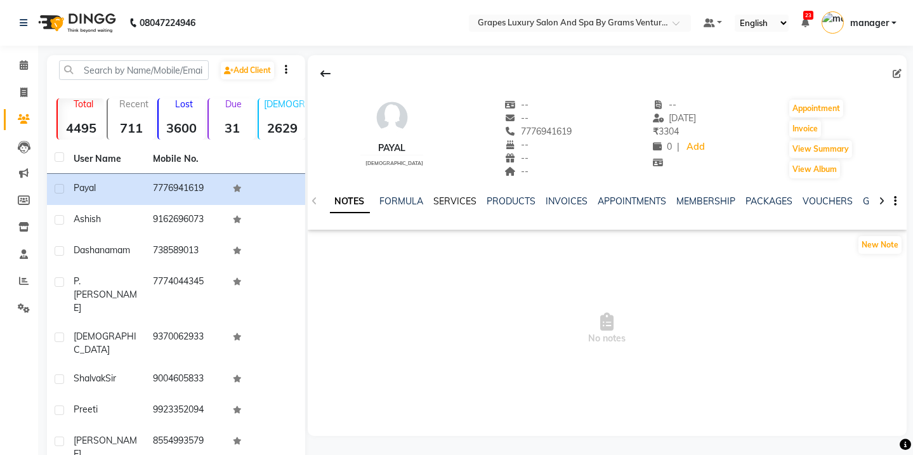
click at [438, 198] on link "SERVICES" at bounding box center [455, 200] width 43 height 11
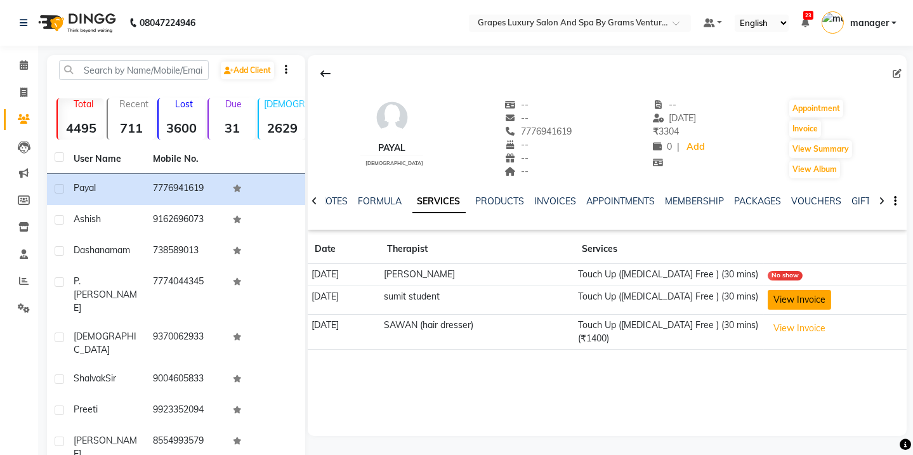
click at [785, 299] on button "View Invoice" at bounding box center [798, 300] width 63 height 20
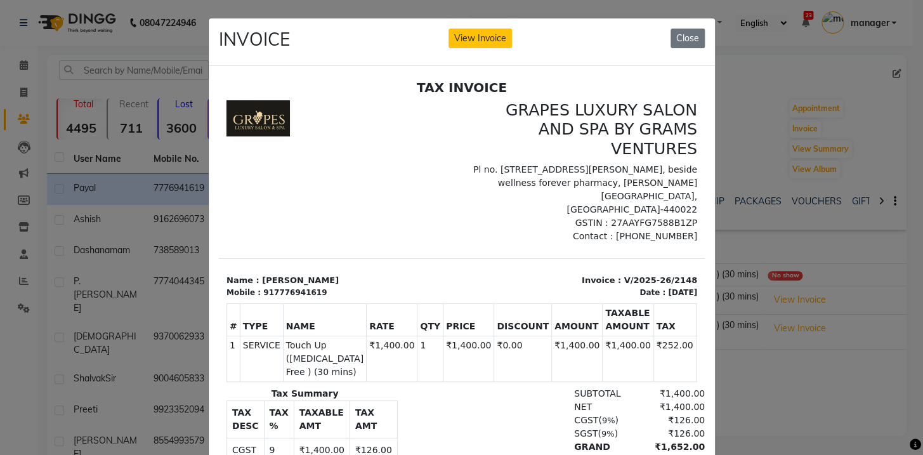
scroll to position [10, 0]
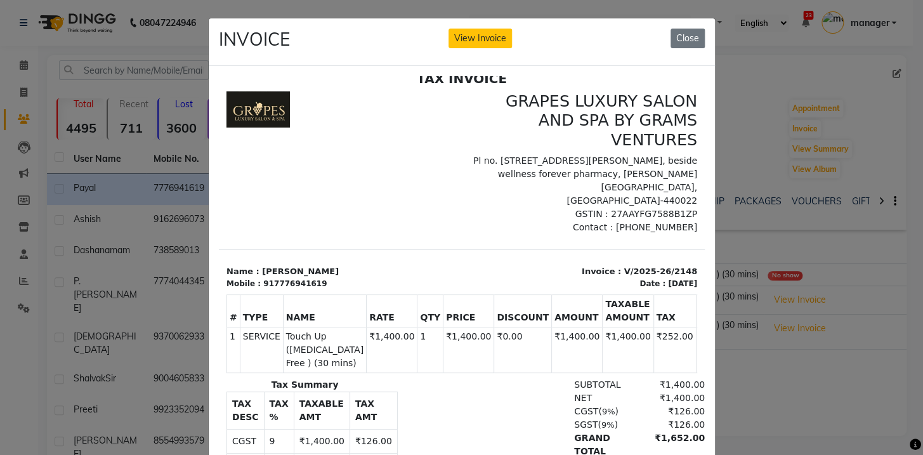
click at [685, 42] on button "Close" at bounding box center [687, 39] width 34 height 20
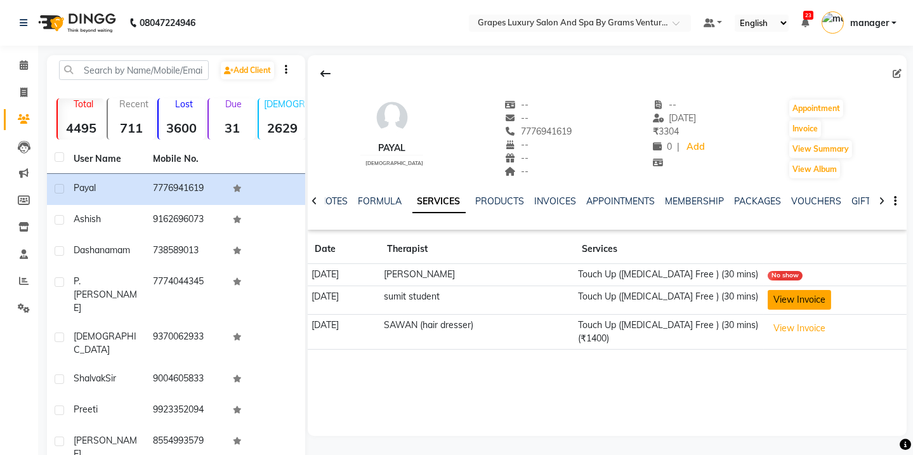
click at [806, 297] on button "View Invoice" at bounding box center [798, 300] width 63 height 20
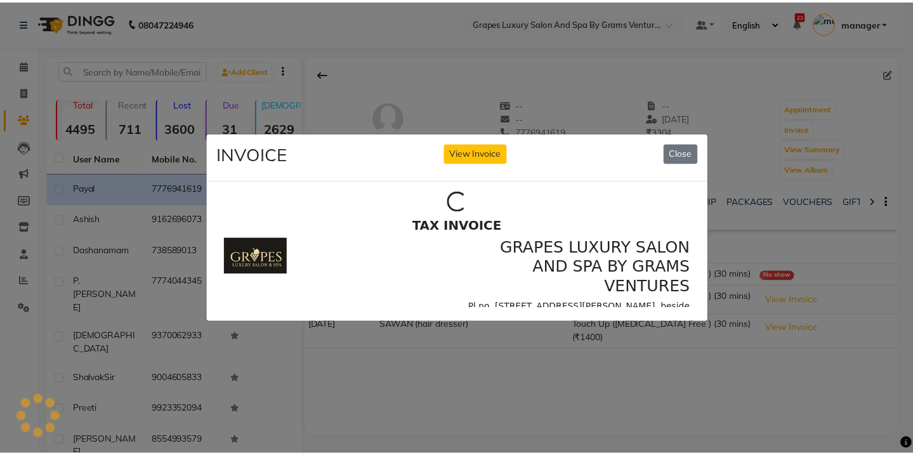
scroll to position [0, 0]
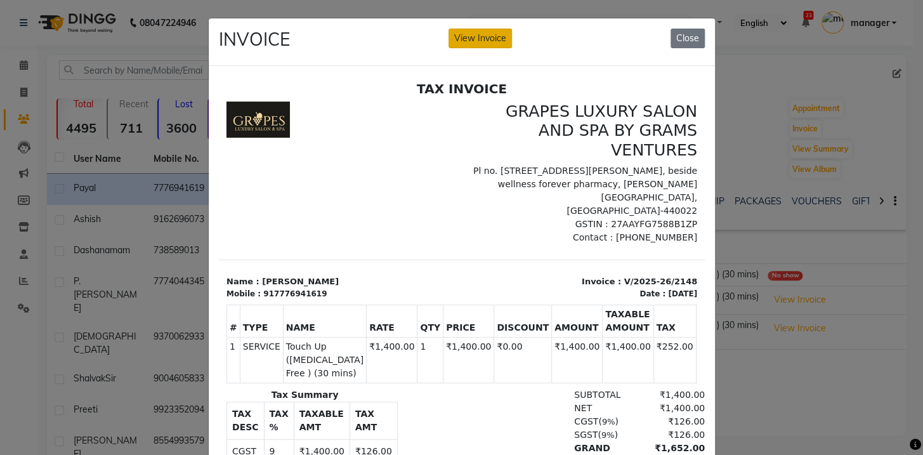
drag, startPoint x: 483, startPoint y: 40, endPoint x: 283, endPoint y: 9, distance: 202.2
click at [483, 40] on button "View Invoice" at bounding box center [479, 39] width 63 height 20
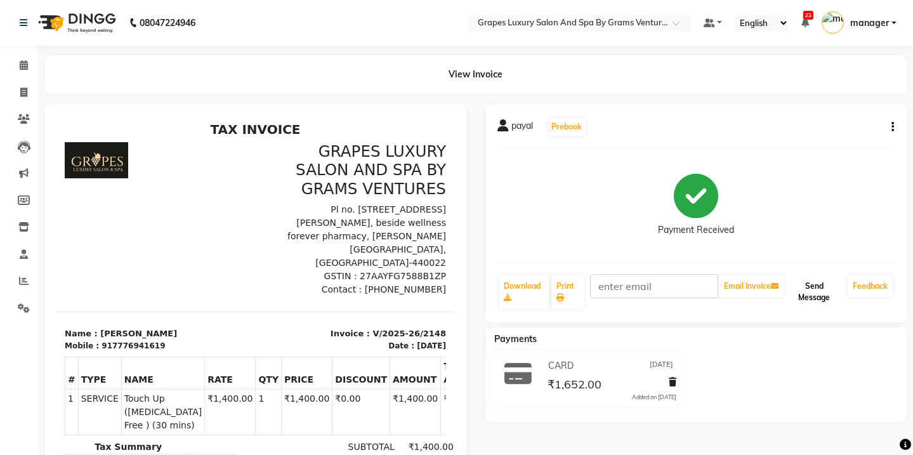
click at [812, 291] on button "Send Message" at bounding box center [814, 291] width 56 height 33
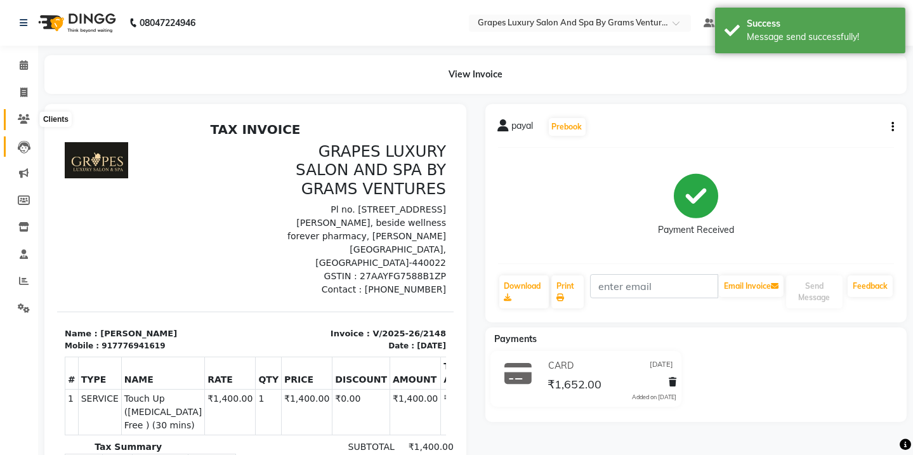
drag, startPoint x: 21, startPoint y: 112, endPoint x: 30, endPoint y: 141, distance: 30.5
click at [22, 114] on span at bounding box center [24, 119] width 22 height 15
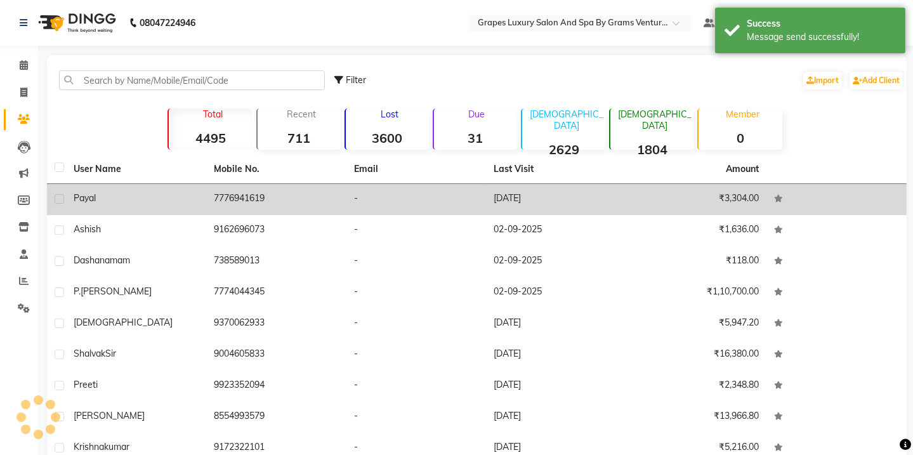
drag, startPoint x: 145, startPoint y: 196, endPoint x: 196, endPoint y: 196, distance: 50.7
click at [146, 195] on div "payal" at bounding box center [136, 198] width 125 height 13
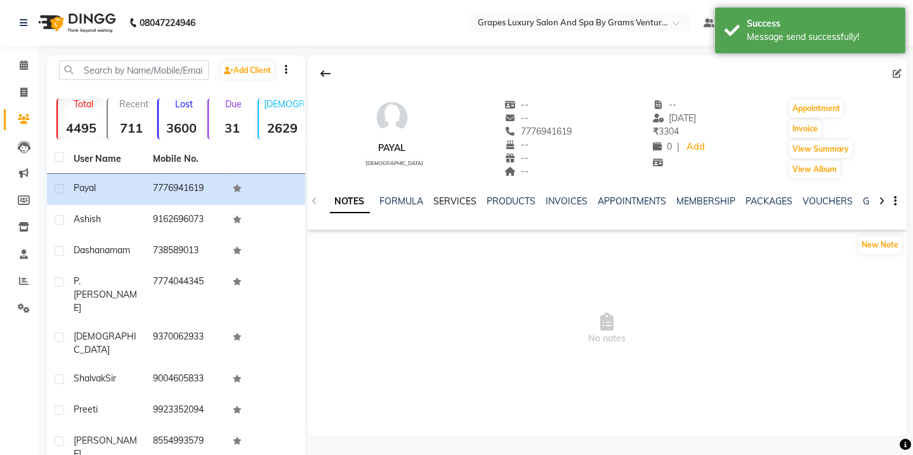
click at [463, 196] on link "SERVICES" at bounding box center [455, 200] width 43 height 11
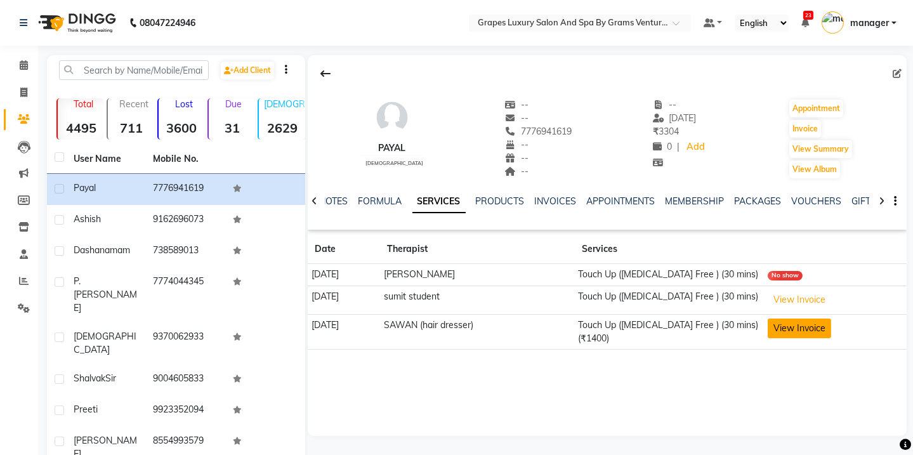
click at [779, 327] on button "View Invoice" at bounding box center [798, 328] width 63 height 20
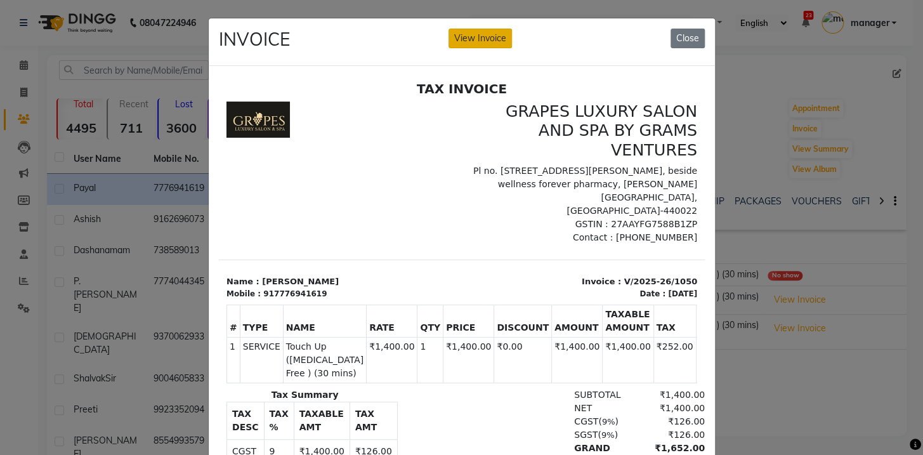
click at [460, 35] on button "View Invoice" at bounding box center [479, 39] width 63 height 20
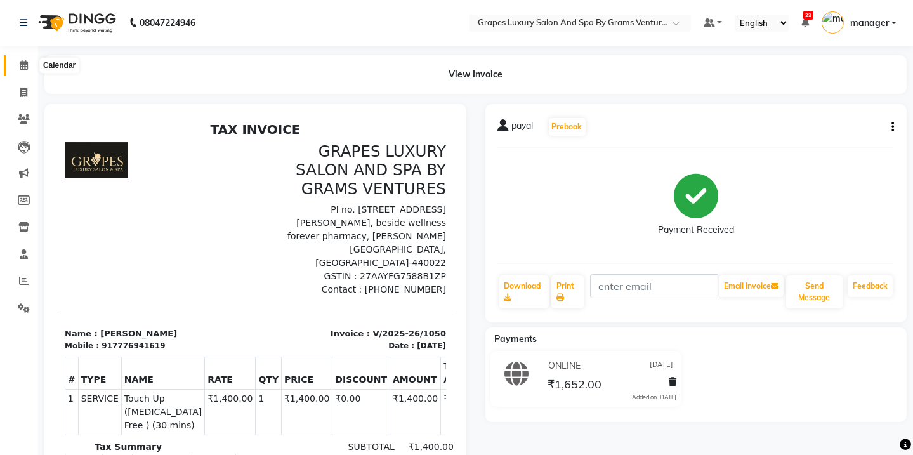
click at [29, 69] on span at bounding box center [24, 65] width 22 height 15
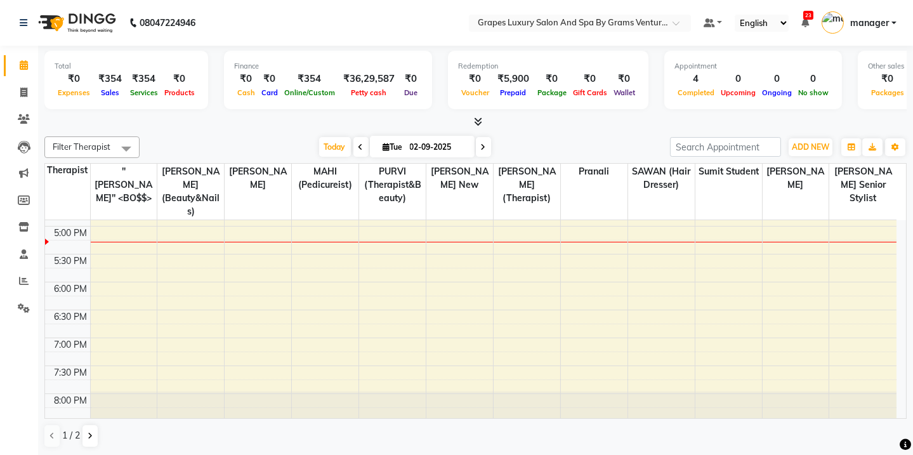
scroll to position [498, 0]
click at [106, 220] on div "8:00 AM 8:30 AM 9:00 AM 9:30 AM 10:00 AM 10:30 AM 11:00 AM 11:30 AM 12:00 PM 12…" at bounding box center [470, 84] width 851 height 725
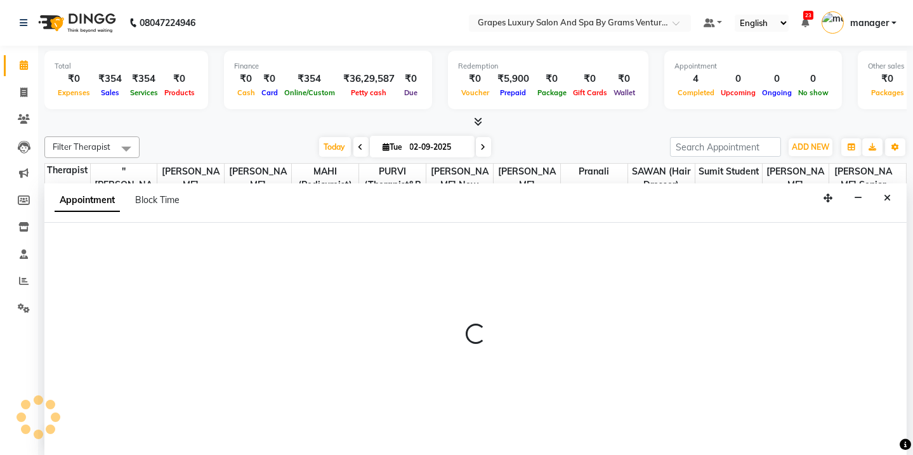
scroll to position [0, 0]
select select "16582"
select select "1020"
select select "tentative"
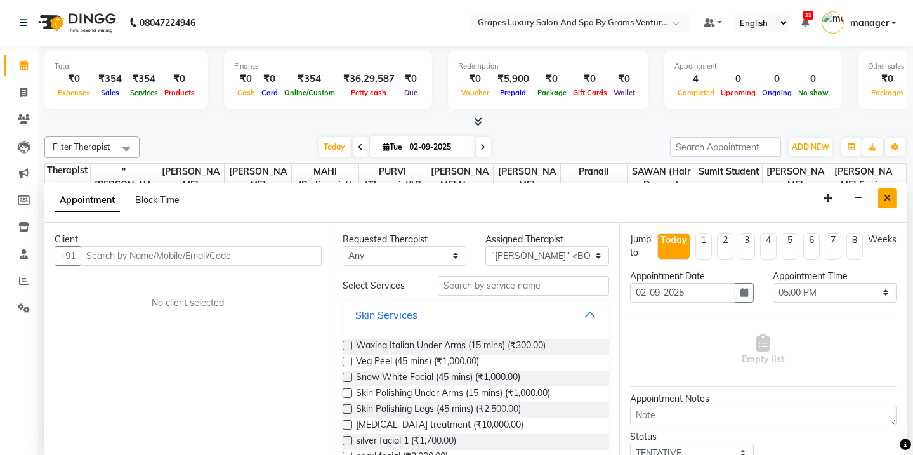
click at [888, 193] on icon "Close" at bounding box center [886, 197] width 7 height 9
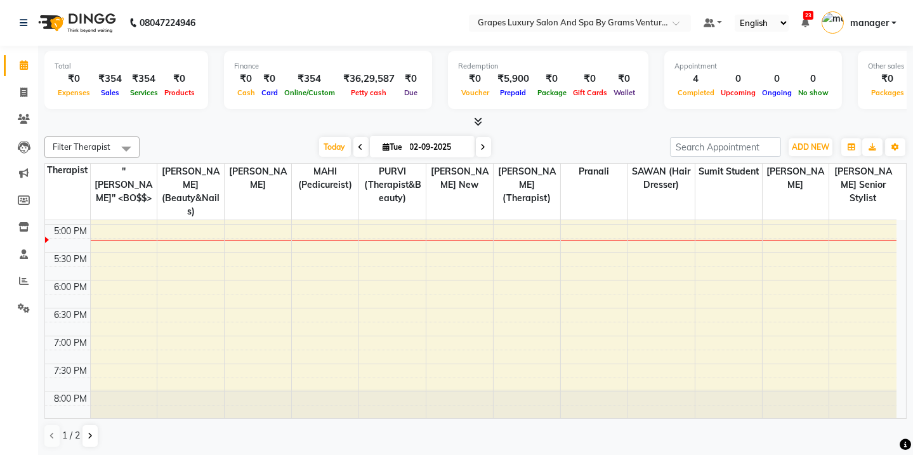
click at [79, 439] on div "1 / 2" at bounding box center [75, 436] width 63 height 24
click at [81, 443] on div "1 / 2" at bounding box center [75, 436] width 63 height 24
click at [88, 434] on icon at bounding box center [90, 436] width 5 height 8
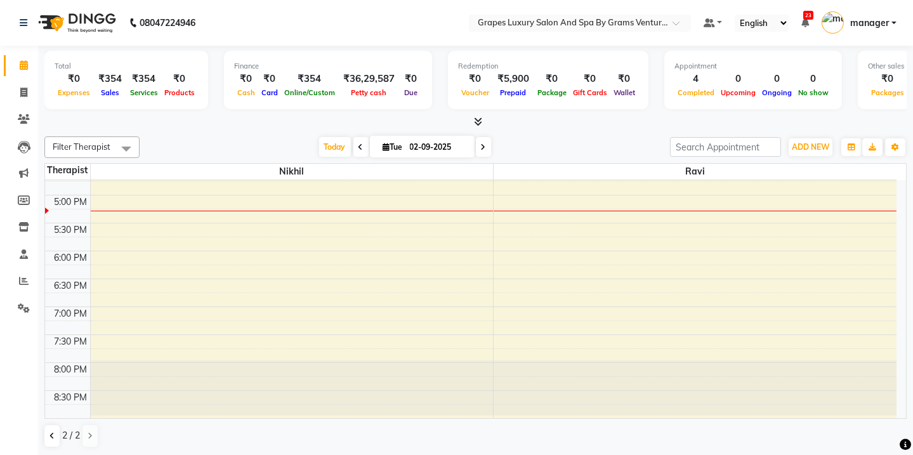
scroll to position [484, 0]
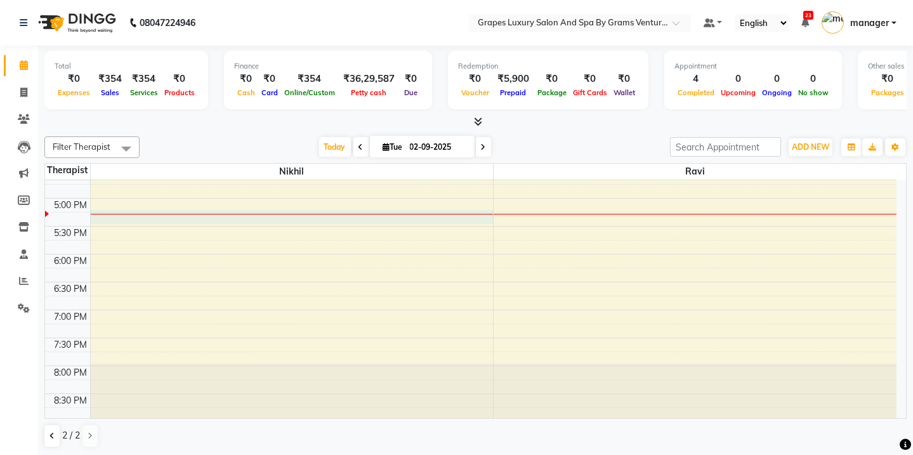
click at [138, 222] on div "8:00 AM 8:30 AM 9:00 AM 9:30 AM 10:00 AM 10:30 AM 11:00 AM 11:30 AM 12:00 PM 12…" at bounding box center [470, 58] width 851 height 725
select select "35105"
select select "tentative"
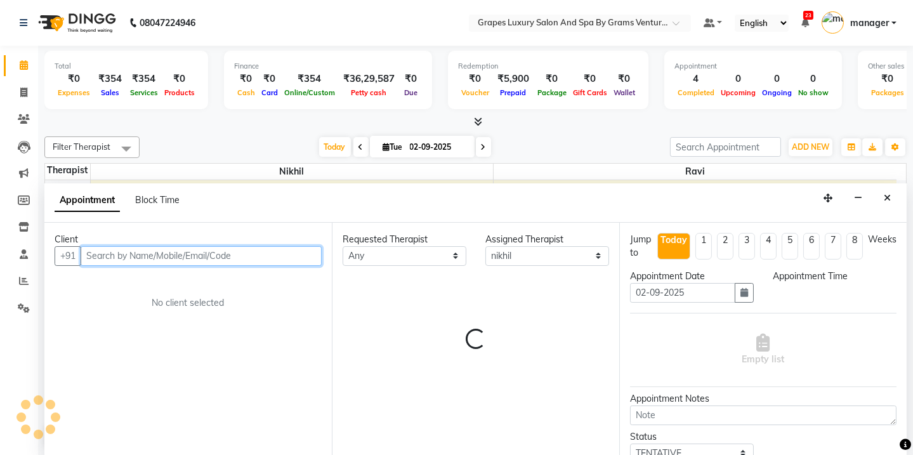
select select "1035"
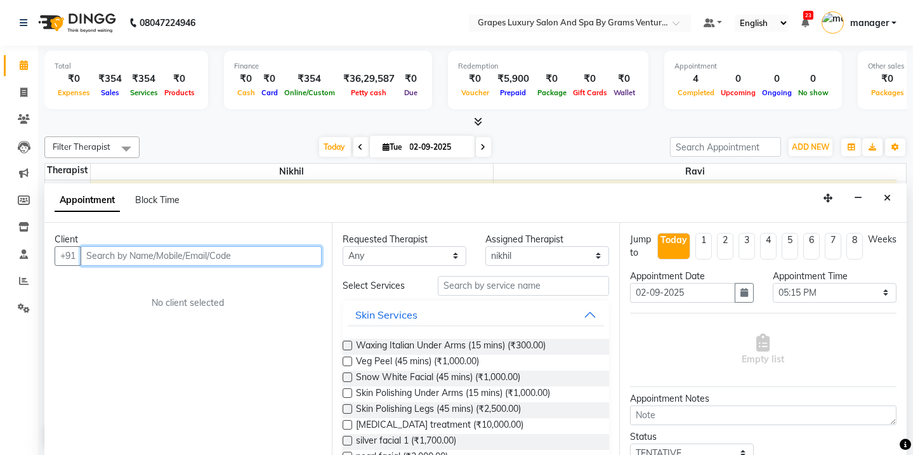
click at [105, 257] on input "text" at bounding box center [201, 256] width 241 height 20
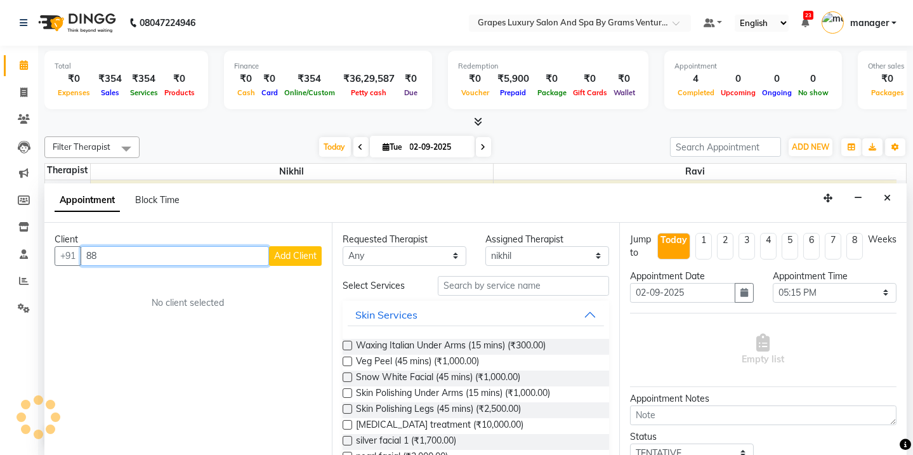
type input "8"
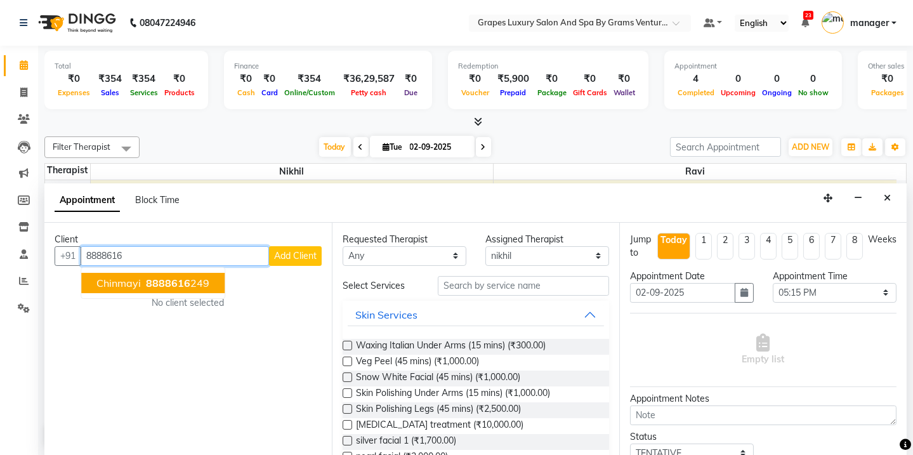
click at [139, 280] on span "chinmayi" at bounding box center [118, 282] width 44 height 13
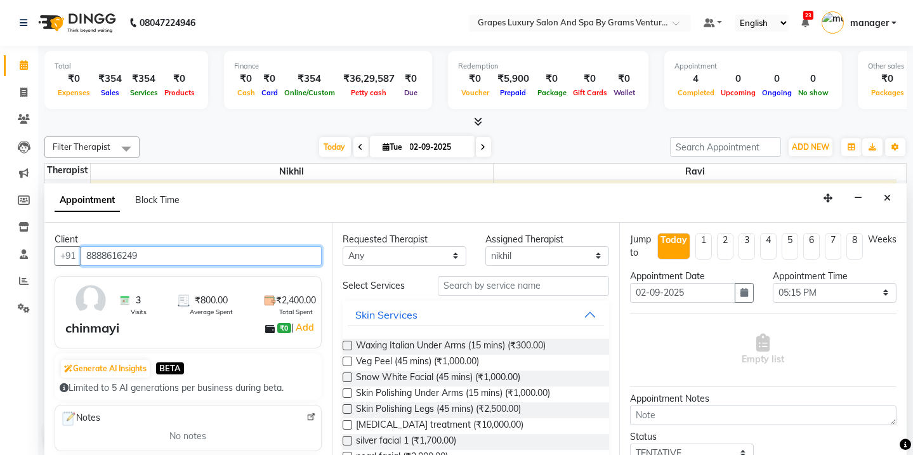
type input "8888616249"
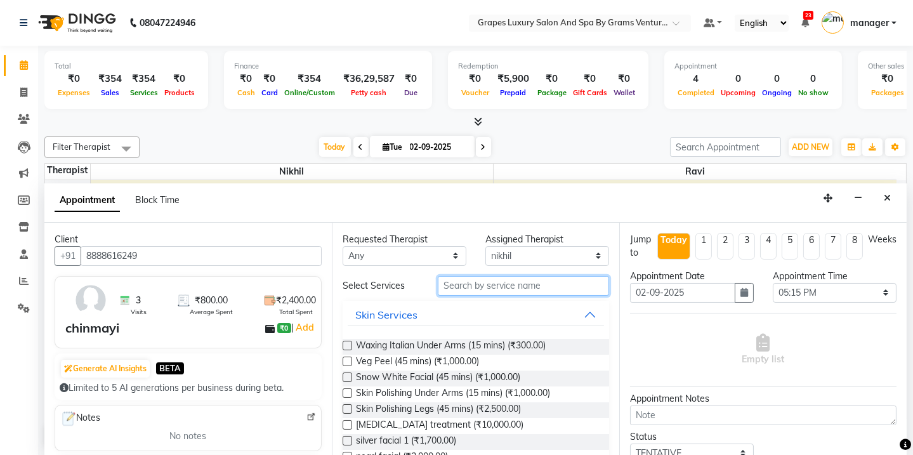
click at [502, 290] on input "text" at bounding box center [523, 286] width 171 height 20
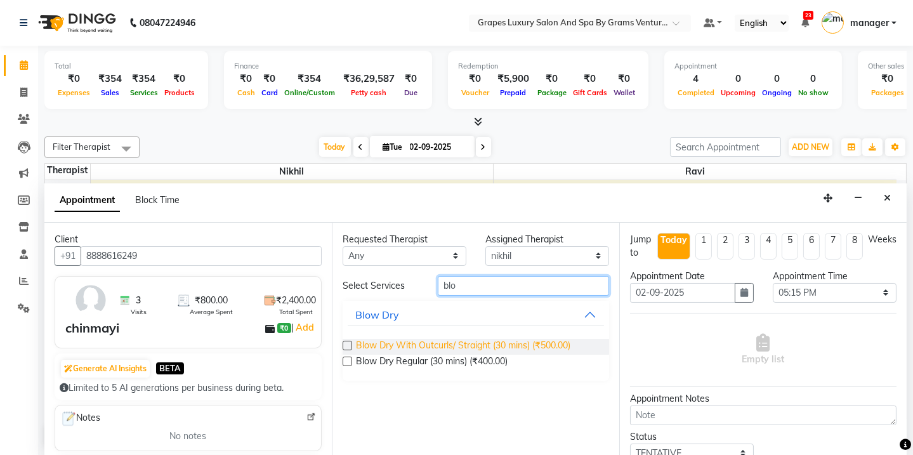
type input "blo"
drag, startPoint x: 521, startPoint y: 349, endPoint x: 551, endPoint y: 344, distance: 30.9
click at [514, 344] on span "Blow Dry With Outcurls/ Straight (30 mins) (₹500.00)" at bounding box center [463, 347] width 214 height 16
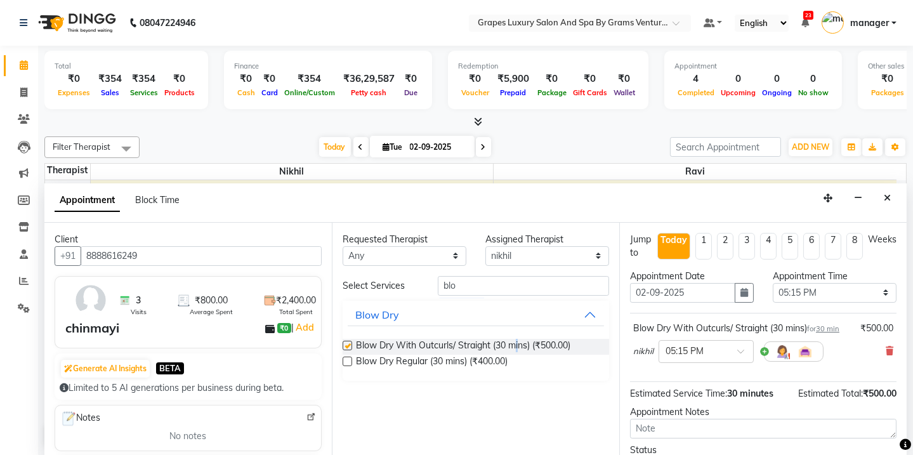
checkbox input "false"
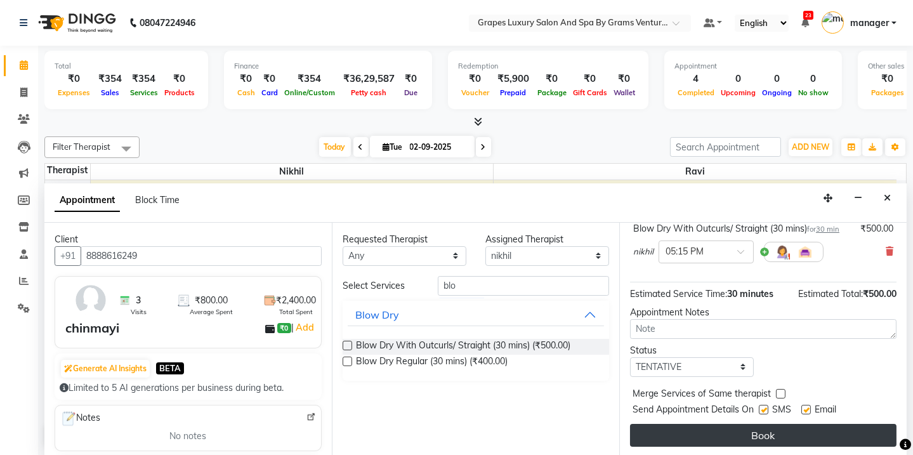
drag, startPoint x: 763, startPoint y: 404, endPoint x: 763, endPoint y: 432, distance: 27.9
click at [763, 410] on label at bounding box center [763, 410] width 10 height 10
click at [763, 410] on input "checkbox" at bounding box center [762, 410] width 8 height 8
checkbox input "false"
click at [763, 432] on button "Book" at bounding box center [763, 435] width 266 height 23
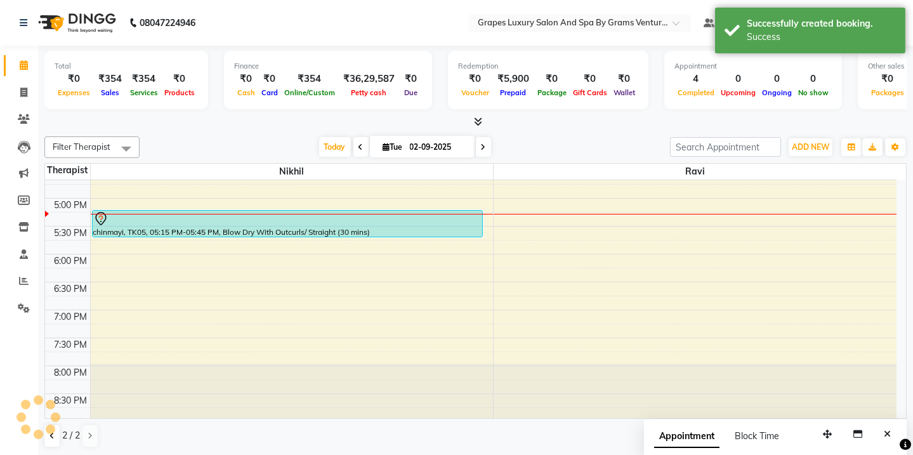
scroll to position [0, 0]
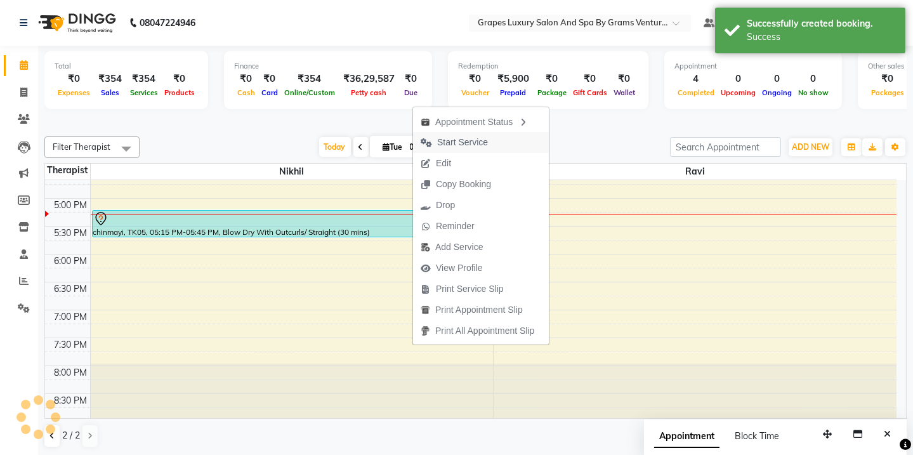
click at [448, 137] on span "Start Service" at bounding box center [462, 142] width 51 height 13
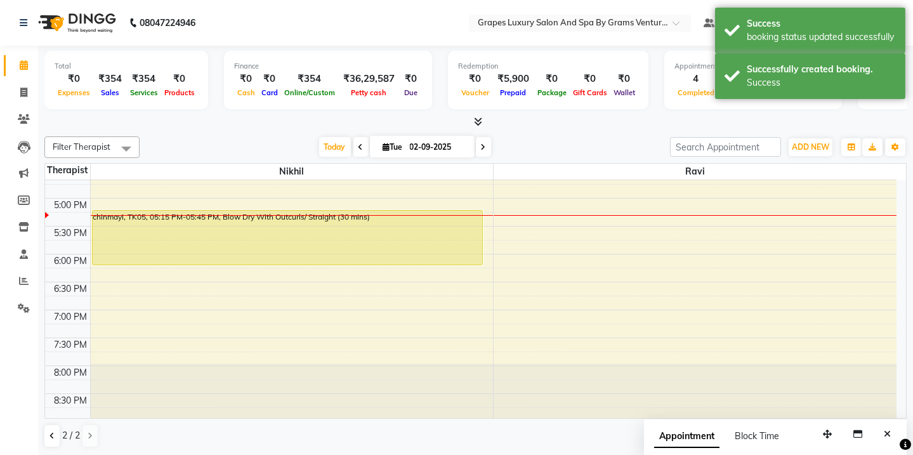
drag, startPoint x: 350, startPoint y: 233, endPoint x: 350, endPoint y: 263, distance: 29.8
click at [350, 263] on div "chinmayi, TK05, 05:15 PM-05:45 PM, Blow Dry With Outcurls/ Straight (30 mins) c…" at bounding box center [292, 58] width 403 height 725
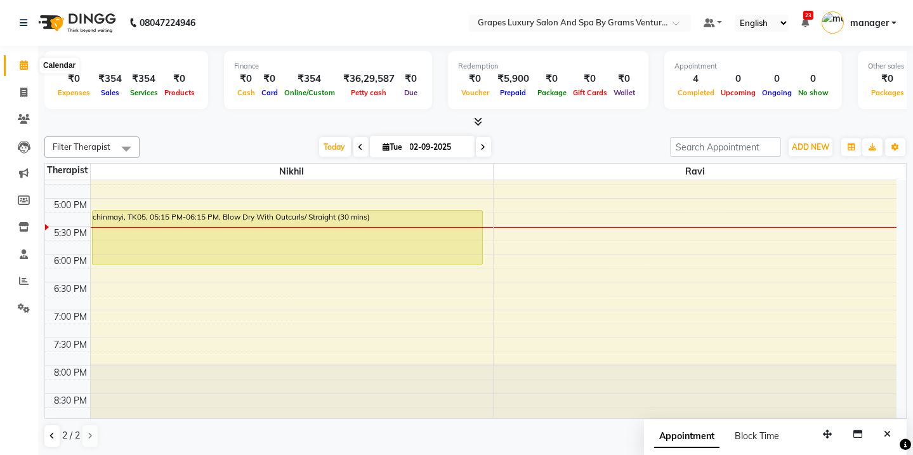
click at [23, 59] on span at bounding box center [24, 65] width 22 height 15
click at [57, 439] on button at bounding box center [51, 436] width 15 height 22
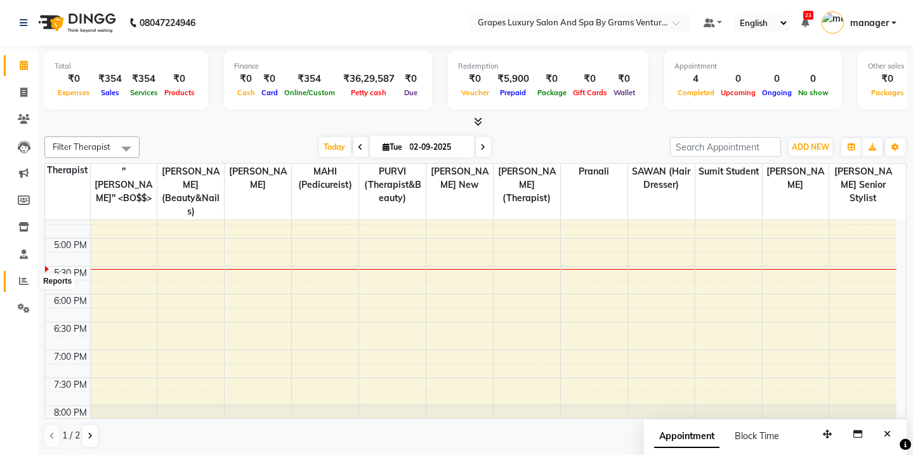
click at [17, 280] on span at bounding box center [24, 281] width 22 height 15
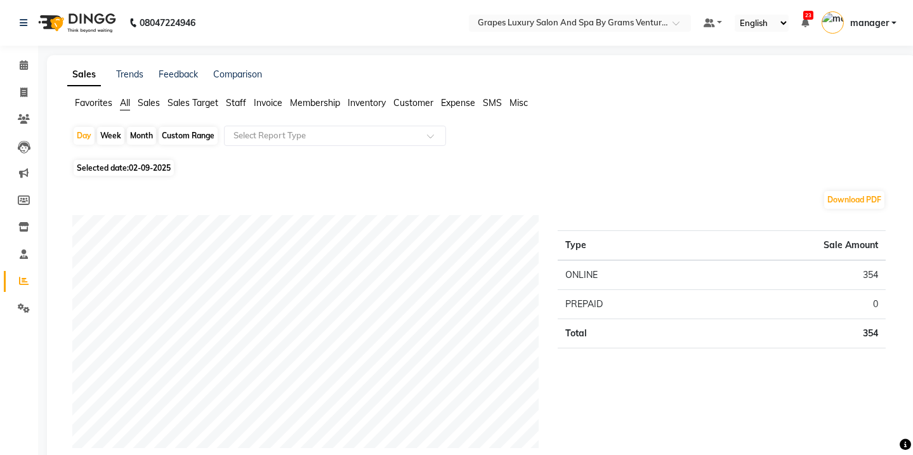
click at [138, 137] on div "Month" at bounding box center [141, 136] width 29 height 18
select select "9"
select select "2025"
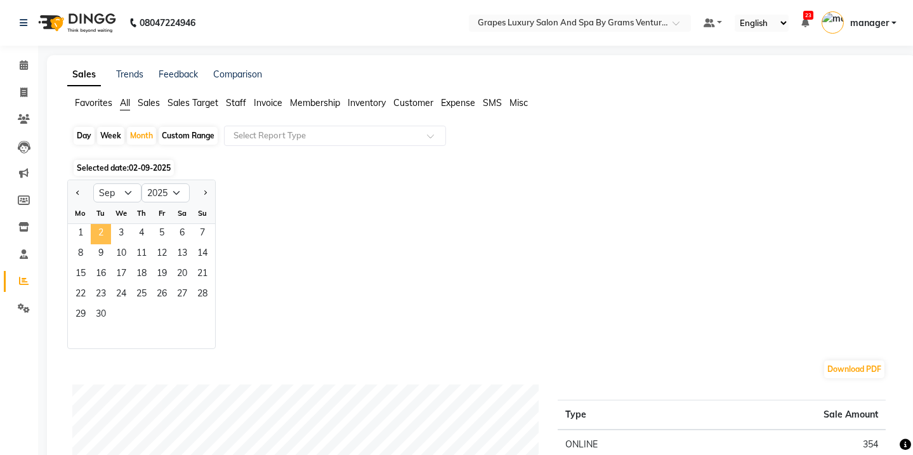
click at [98, 235] on span "2" at bounding box center [101, 234] width 20 height 20
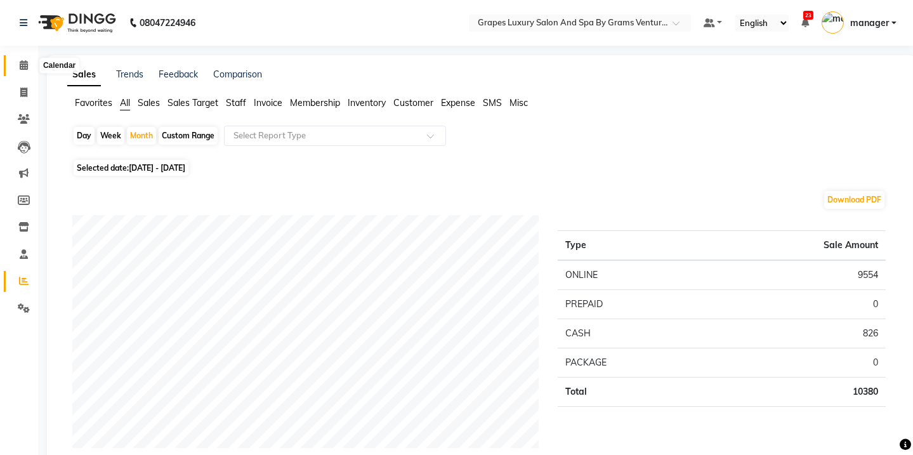
click at [20, 70] on span at bounding box center [24, 65] width 22 height 15
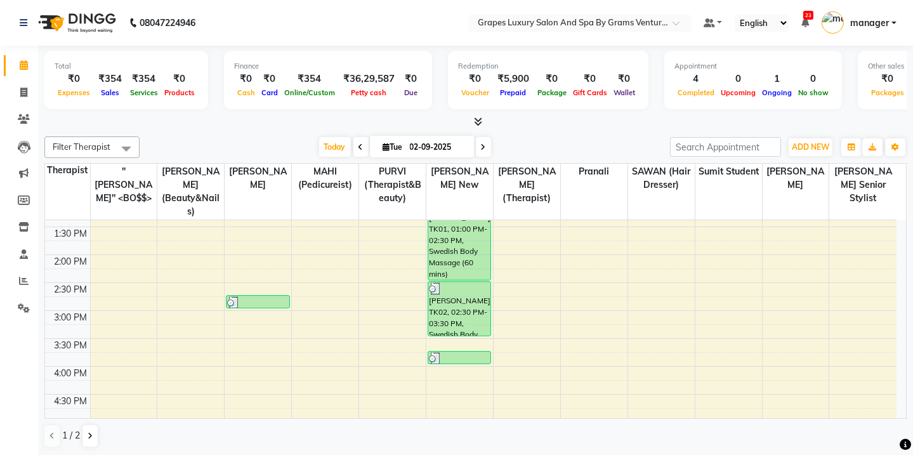
scroll to position [288, 0]
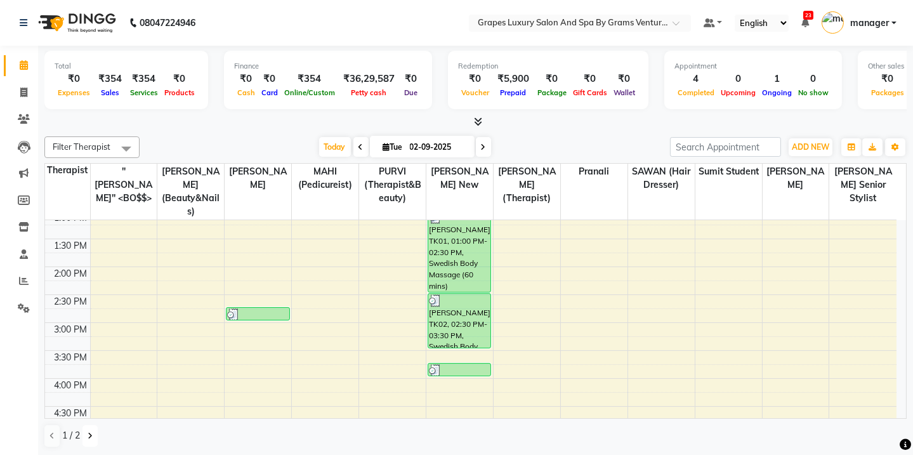
drag, startPoint x: 89, startPoint y: 435, endPoint x: 111, endPoint y: 422, distance: 25.9
click at [91, 436] on button at bounding box center [89, 436] width 15 height 22
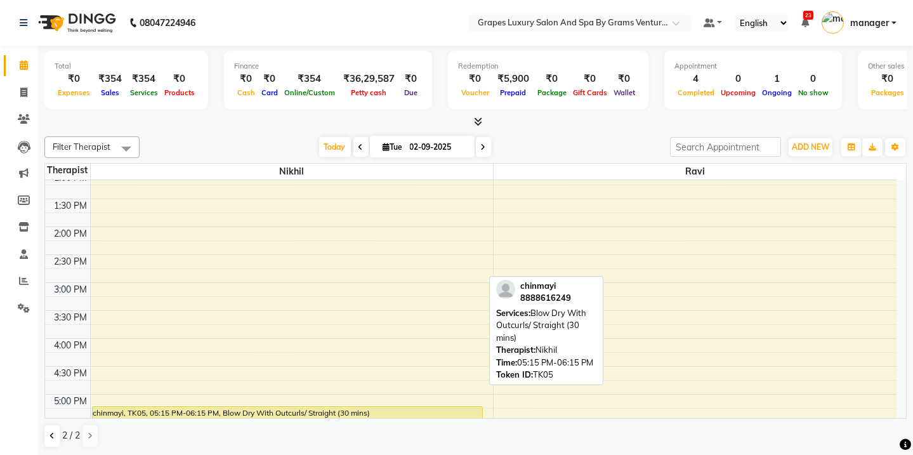
click at [188, 412] on div "chinmayi, TK05, 05:15 PM-06:15 PM, Blow Dry With Outcurls/ Straight (30 mins)" at bounding box center [288, 433] width 390 height 54
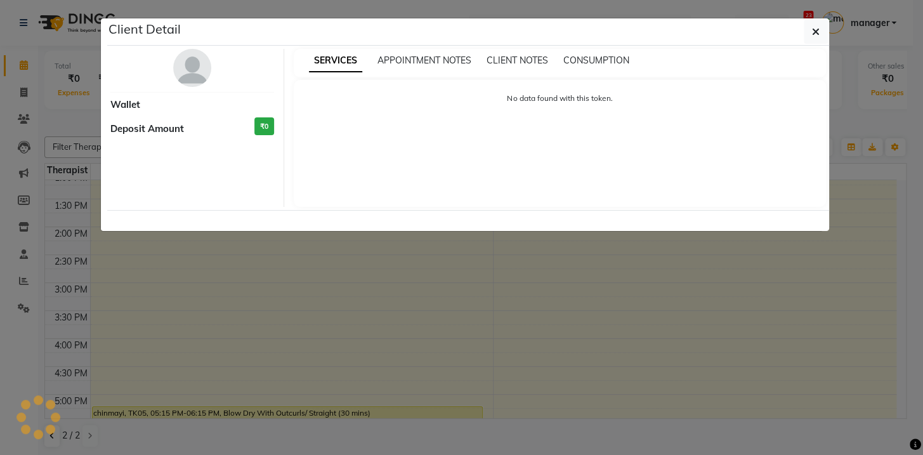
select select "1"
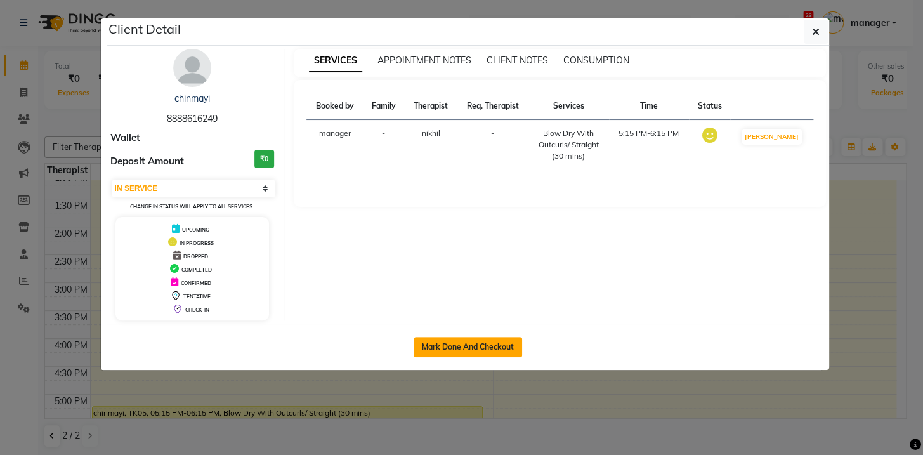
drag, startPoint x: 441, startPoint y: 346, endPoint x: 440, endPoint y: 335, distance: 10.9
click at [441, 345] on button "Mark Done And Checkout" at bounding box center [467, 347] width 108 height 20
select select "service"
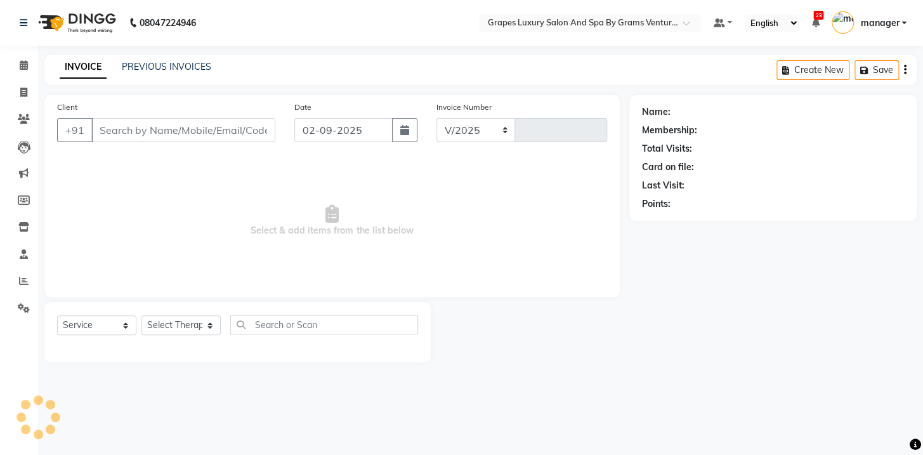
select select "3585"
type input "2376"
type input "8888616249"
select select "35105"
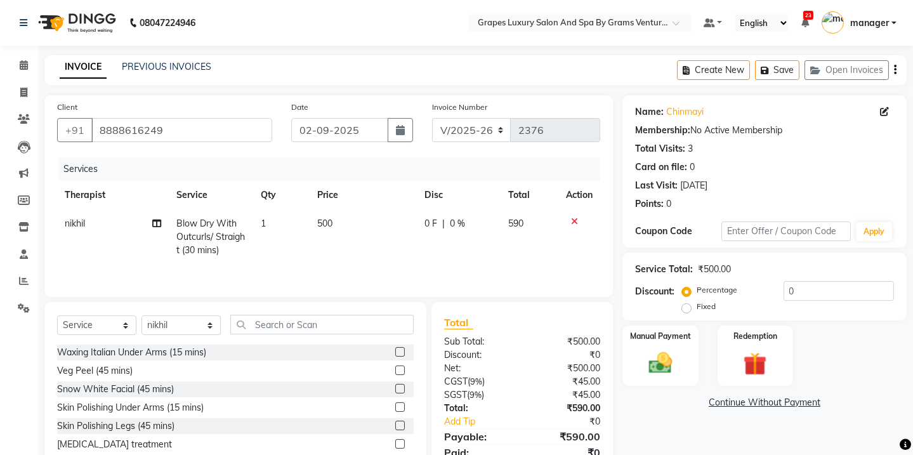
scroll to position [53, 0]
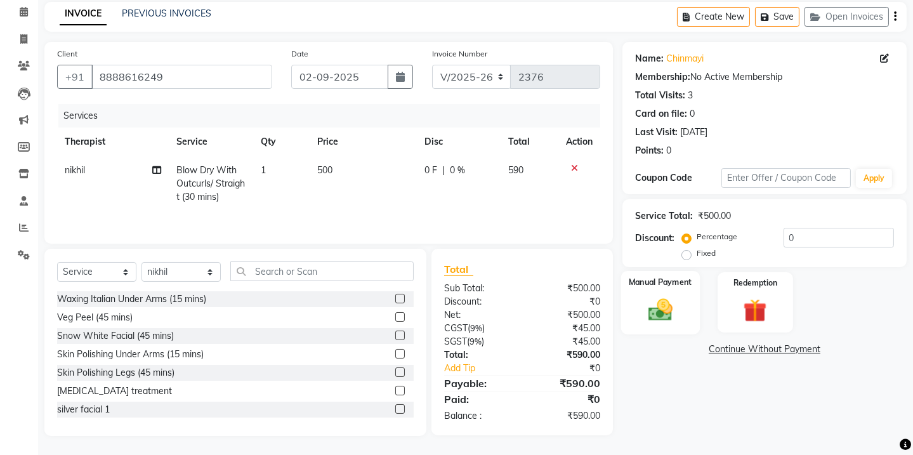
click at [673, 308] on img at bounding box center [659, 310] width 39 height 28
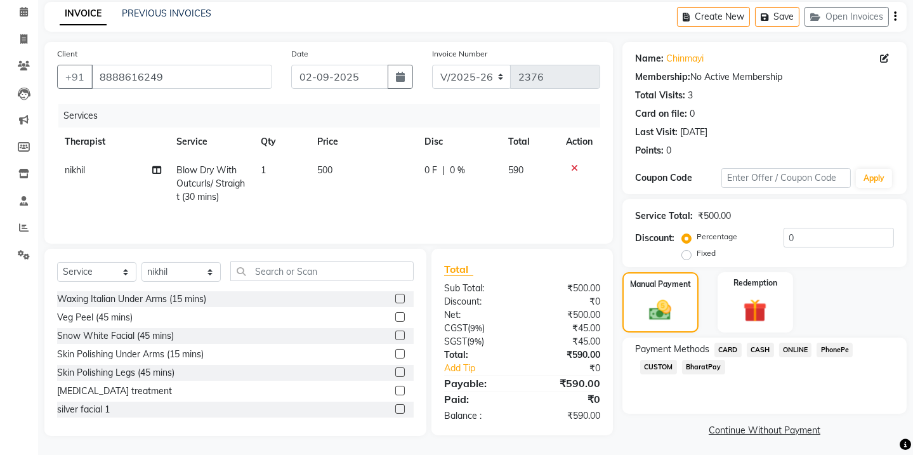
click at [795, 346] on span "ONLINE" at bounding box center [795, 349] width 33 height 15
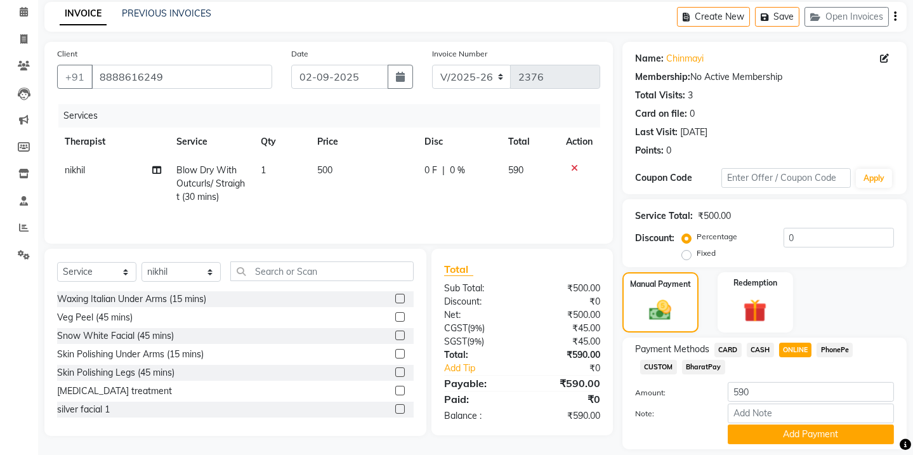
scroll to position [92, 0]
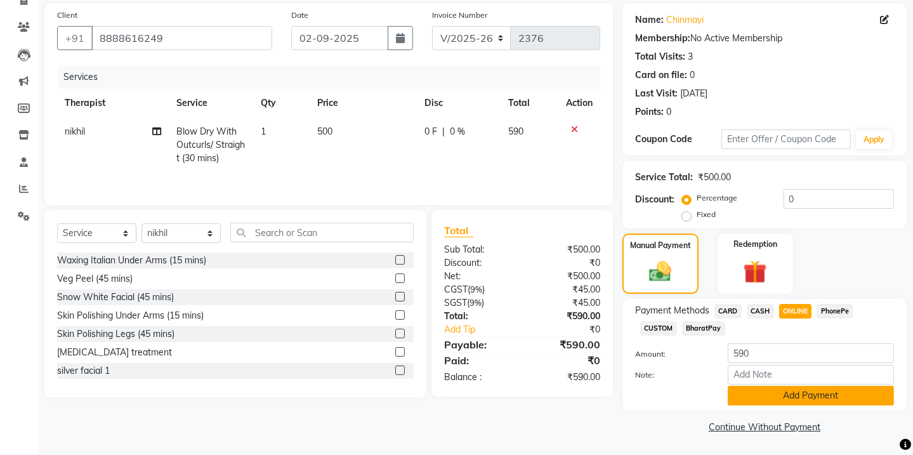
click at [824, 393] on button "Add Payment" at bounding box center [810, 396] width 166 height 20
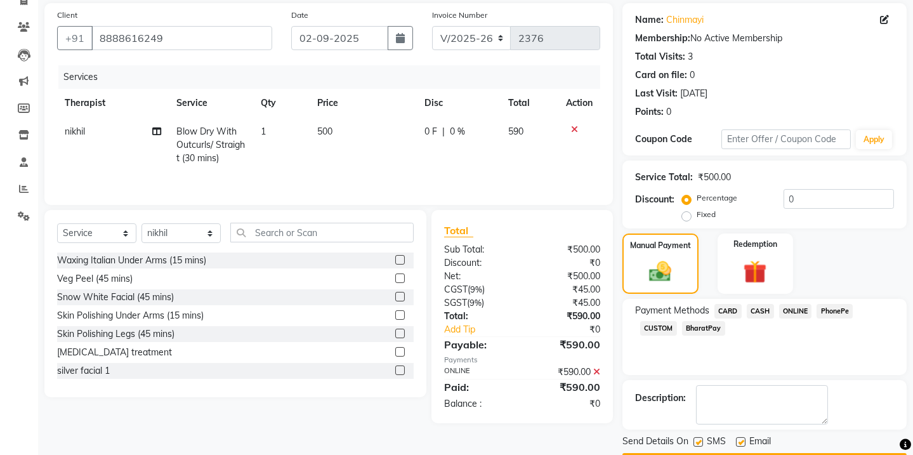
scroll to position [127, 0]
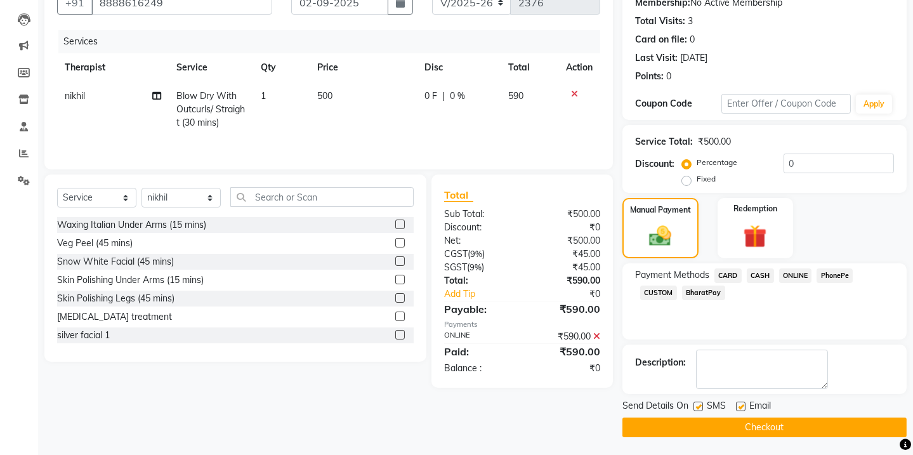
click at [694, 406] on label at bounding box center [698, 406] width 10 height 10
click at [694, 406] on input "checkbox" at bounding box center [697, 407] width 8 height 8
checkbox input "false"
click at [737, 405] on label at bounding box center [741, 406] width 10 height 10
click at [737, 405] on input "checkbox" at bounding box center [740, 407] width 8 height 8
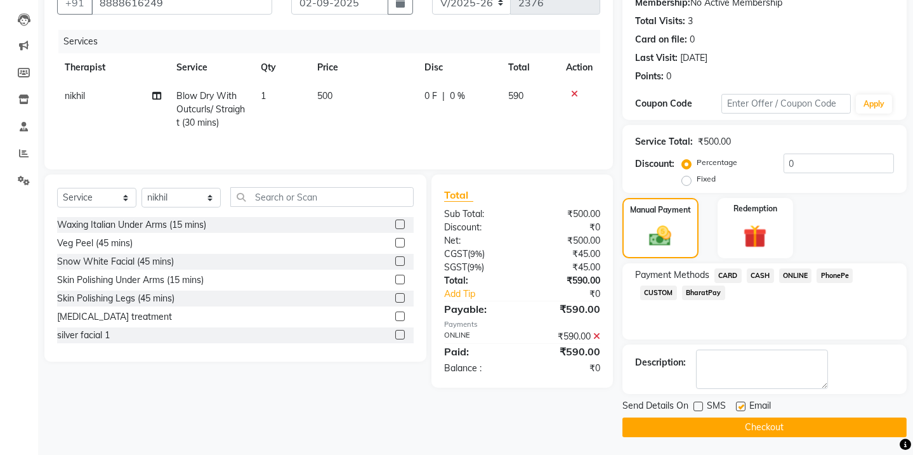
checkbox input "false"
click at [698, 406] on label at bounding box center [698, 406] width 10 height 10
click at [698, 406] on input "checkbox" at bounding box center [697, 407] width 8 height 8
checkbox input "true"
click at [747, 431] on button "Checkout" at bounding box center [764, 427] width 284 height 20
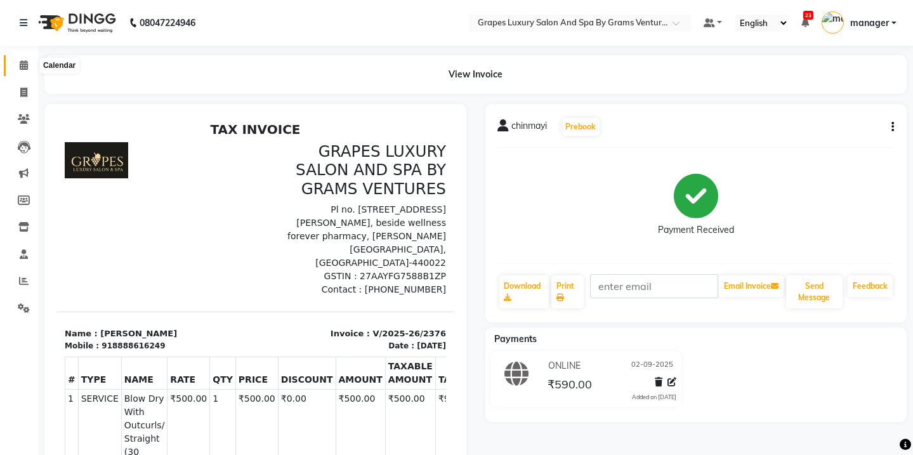
click at [20, 64] on icon at bounding box center [24, 65] width 8 height 10
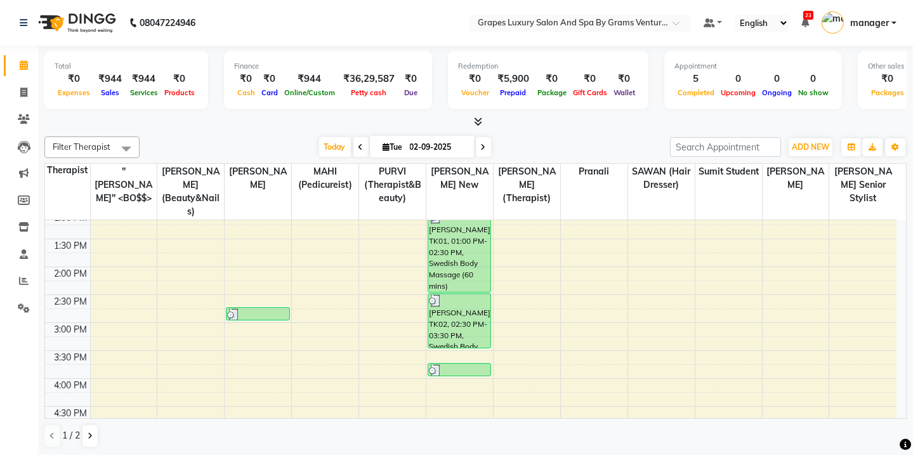
scroll to position [510, 0]
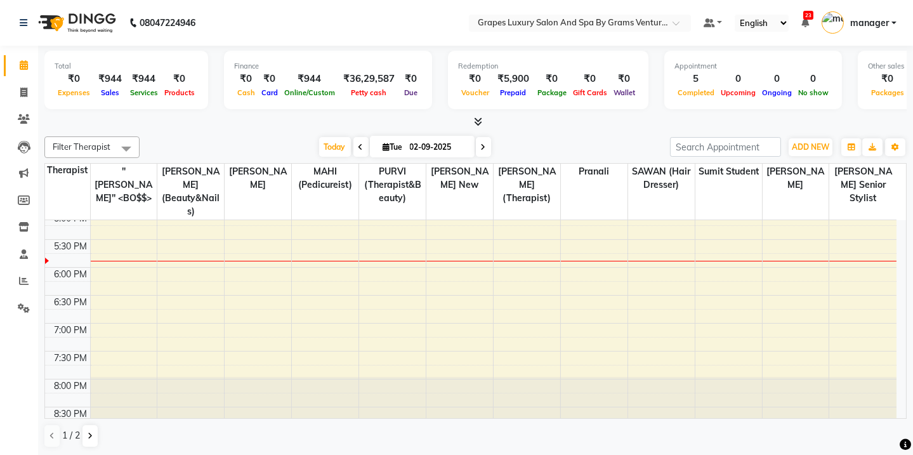
click at [252, 233] on div "8:00 AM 8:30 AM 9:00 AM 9:30 AM 10:00 AM 10:30 AM 11:00 AM 11:30 AM 12:00 PM 12…" at bounding box center [470, 72] width 851 height 725
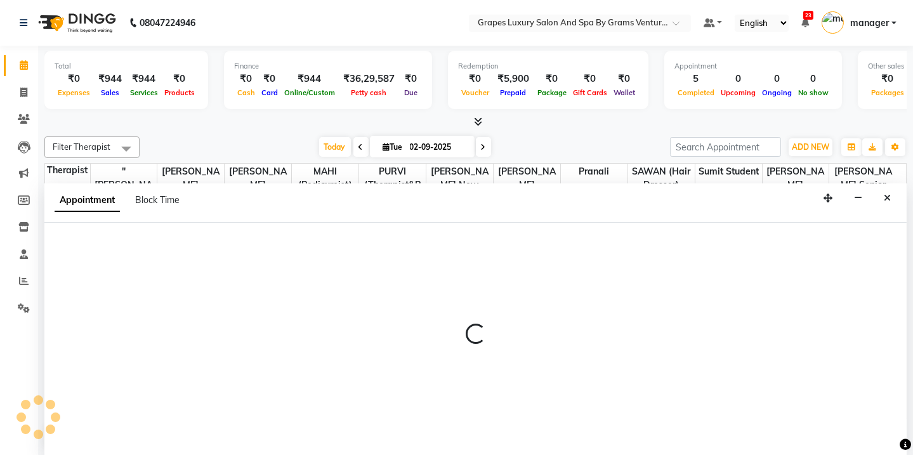
scroll to position [0, 0]
select select "78335"
select select "1050"
select select "tentative"
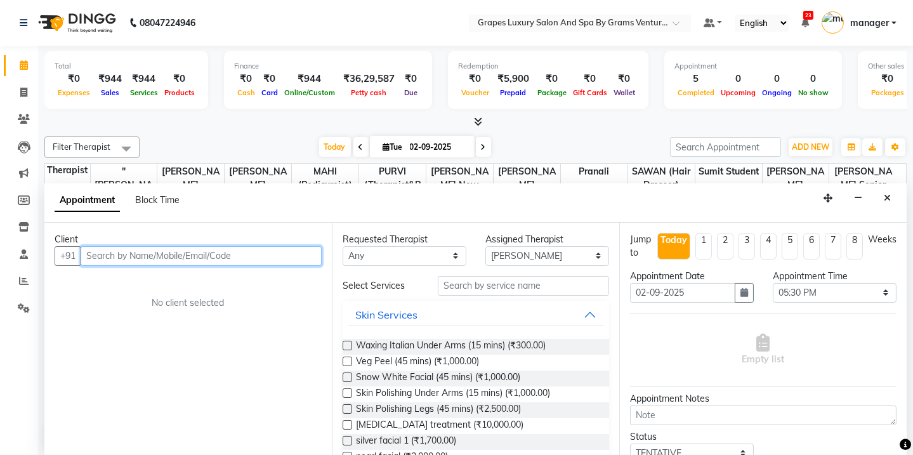
click at [93, 250] on input "text" at bounding box center [201, 256] width 241 height 20
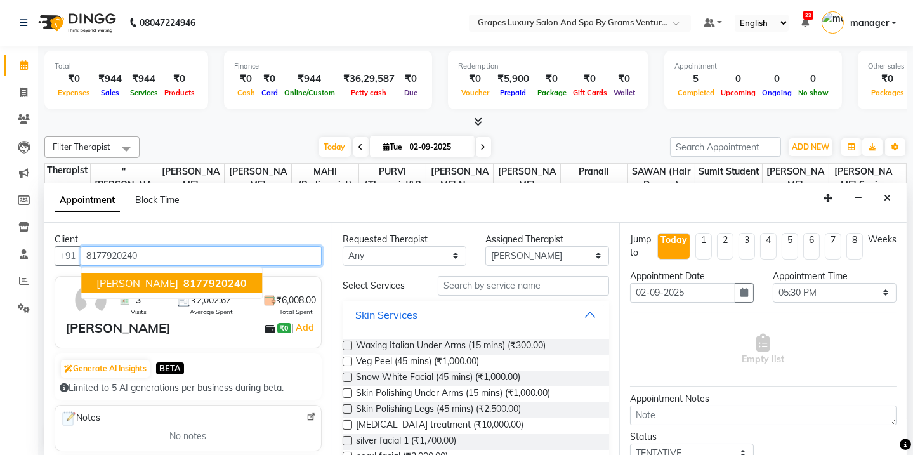
drag, startPoint x: 126, startPoint y: 285, endPoint x: 198, endPoint y: 272, distance: 74.1
click at [128, 283] on span "[PERSON_NAME]" at bounding box center [137, 282] width 82 height 13
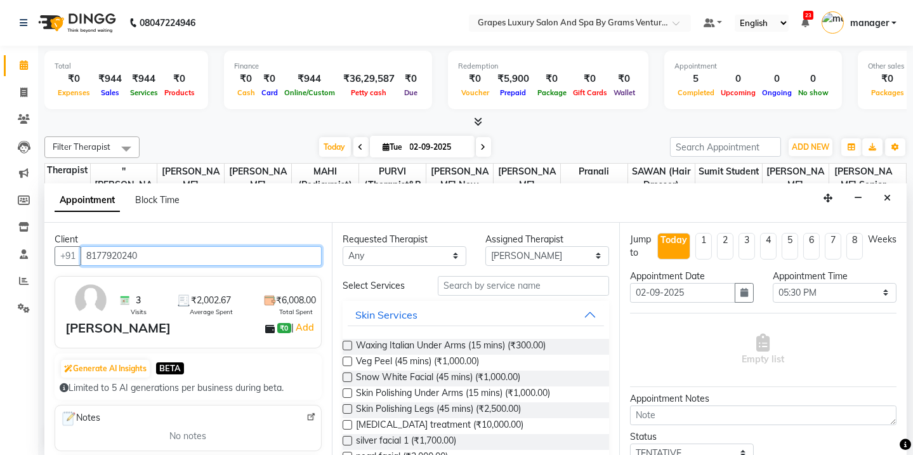
type input "8177920240"
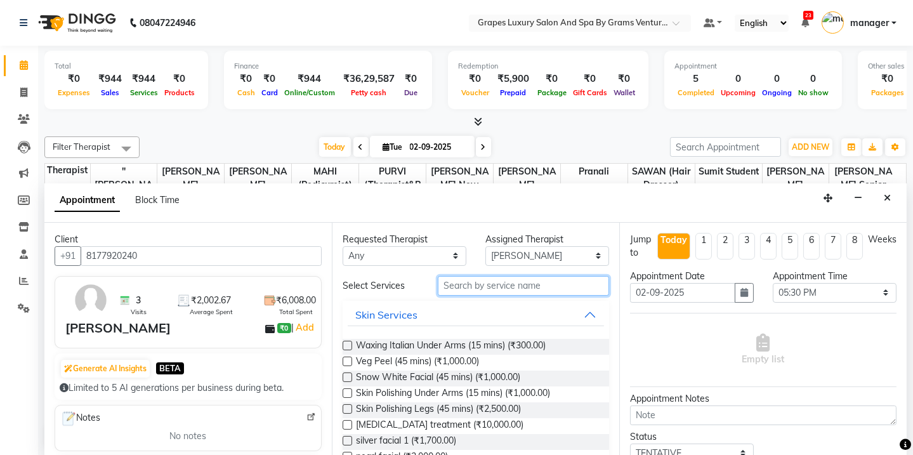
click at [483, 283] on input "text" at bounding box center [523, 286] width 171 height 20
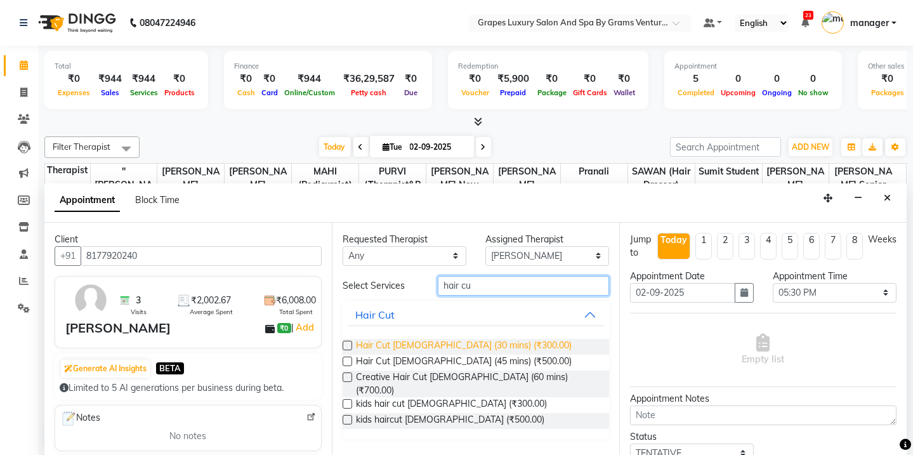
type input "hair cu"
click at [429, 340] on span "Hair Cut [DEMOGRAPHIC_DATA] (30 mins) (₹300.00)" at bounding box center [464, 347] width 216 height 16
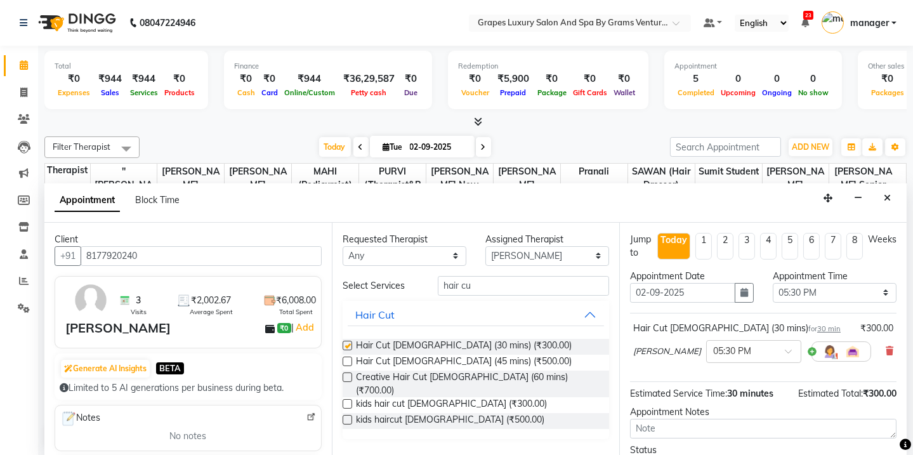
checkbox input "false"
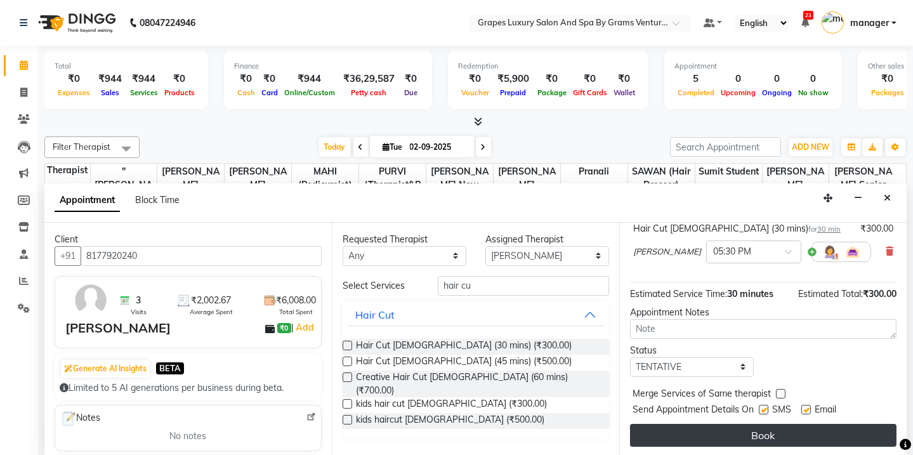
drag, startPoint x: 762, startPoint y: 410, endPoint x: 767, endPoint y: 432, distance: 22.0
click at [764, 419] on div "Jump to [DATE] 1 2 3 4 5 6 7 8 Weeks Appointment Date [DATE] Appointment Time S…" at bounding box center [762, 339] width 287 height 233
click at [767, 434] on button "Book" at bounding box center [763, 435] width 266 height 23
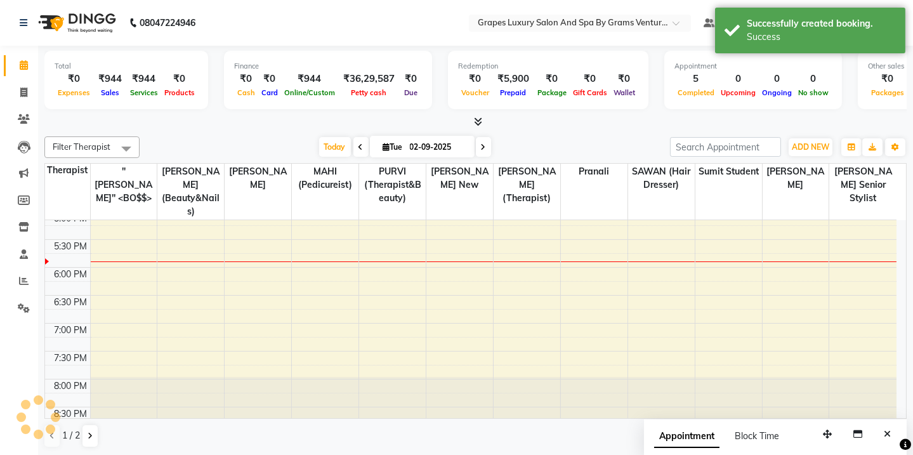
scroll to position [0, 0]
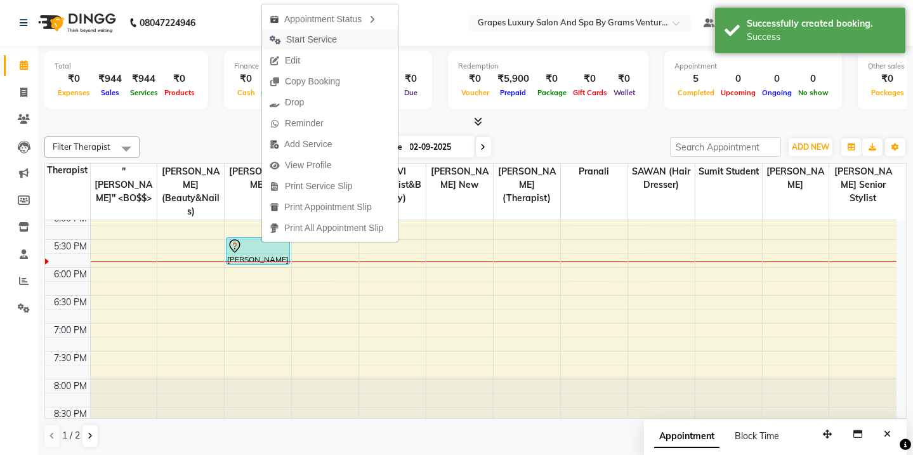
click at [320, 39] on span "Start Service" at bounding box center [311, 39] width 51 height 13
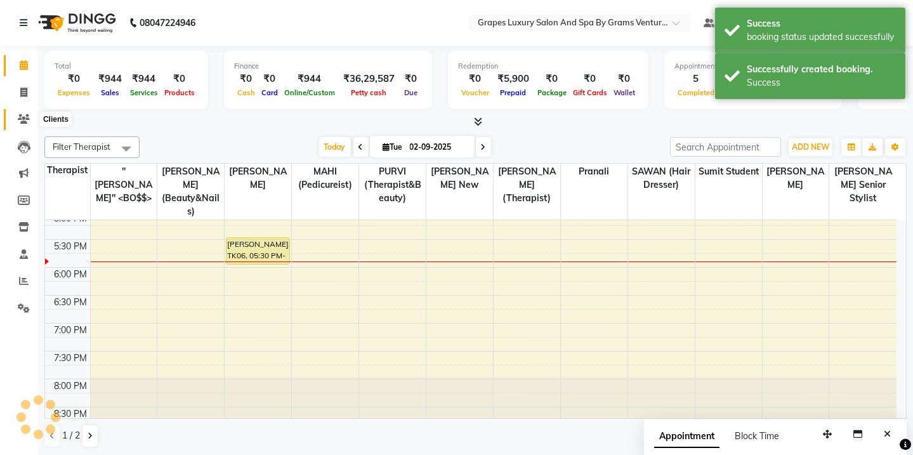
click at [26, 120] on icon at bounding box center [24, 119] width 12 height 10
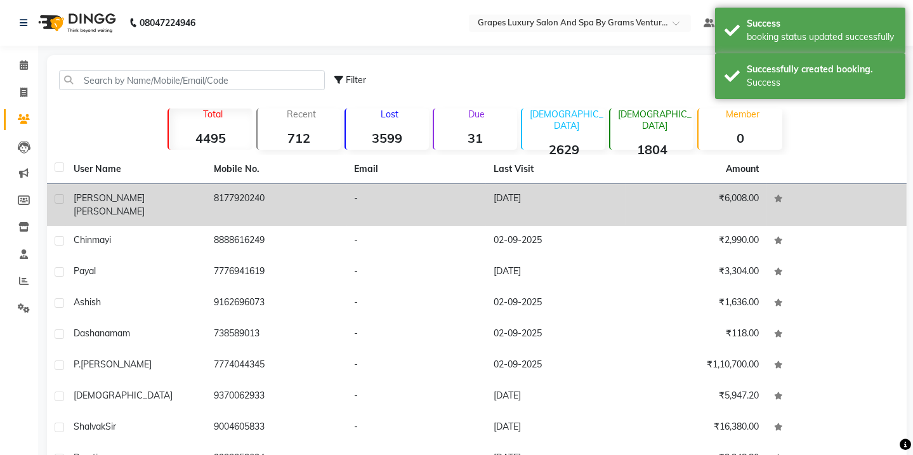
drag, startPoint x: 87, startPoint y: 202, endPoint x: 94, endPoint y: 191, distance: 13.2
click at [90, 197] on span "[PERSON_NAME]" at bounding box center [109, 197] width 71 height 11
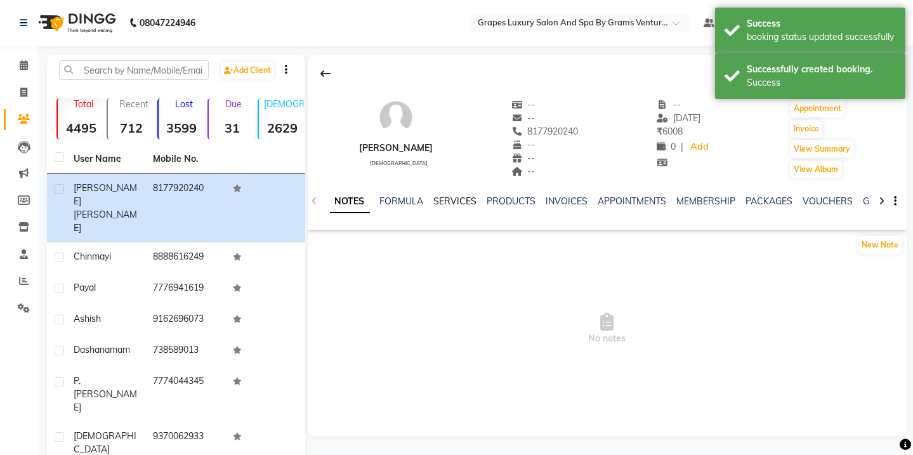
click at [462, 194] on div "NOTES FORMULA SERVICES PRODUCTS INVOICES APPOINTMENTS MEMBERSHIP PACKAGES VOUCH…" at bounding box center [607, 201] width 599 height 44
click at [463, 197] on link "SERVICES" at bounding box center [455, 200] width 43 height 11
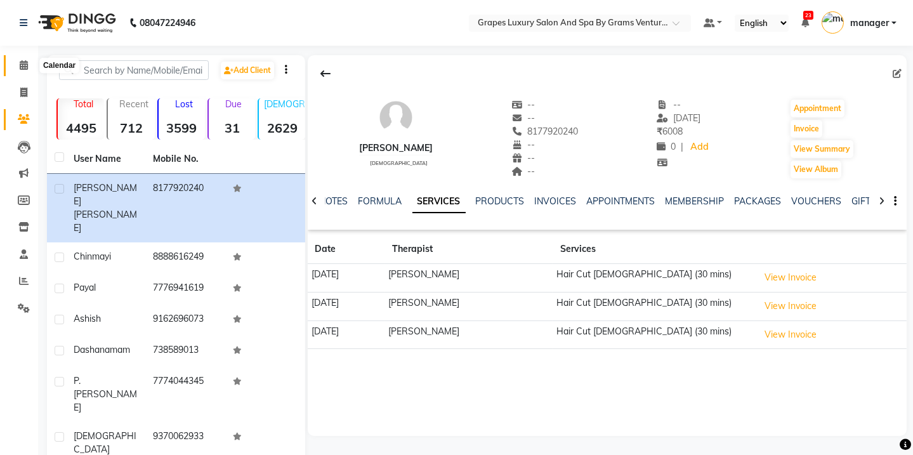
click at [20, 72] on span at bounding box center [24, 65] width 22 height 15
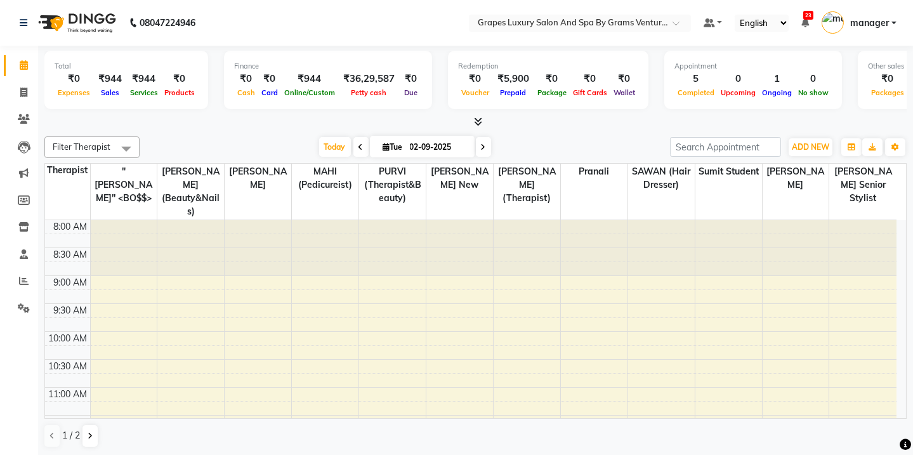
drag, startPoint x: 895, startPoint y: 253, endPoint x: 901, endPoint y: 254, distance: 6.4
click at [895, 257] on div "8:00 AM 8:30 AM 9:00 AM 9:30 AM 10:00 AM 10:30 AM 11:00 AM 11:30 AM 12:00 PM 12…" at bounding box center [475, 319] width 861 height 198
click at [805, 24] on icon at bounding box center [805, 22] width 8 height 9
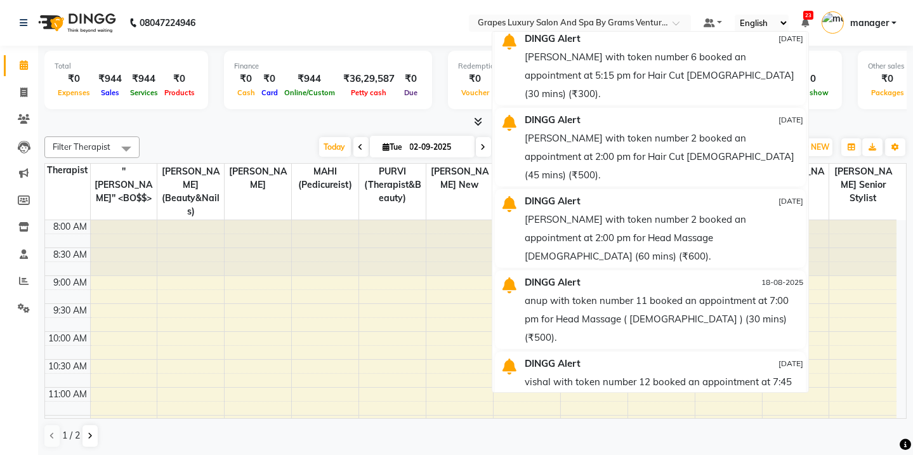
scroll to position [959, 0]
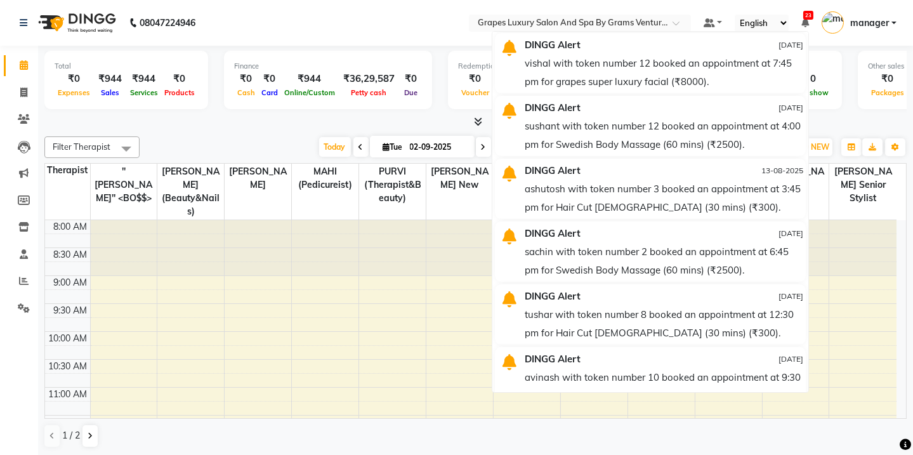
click at [360, 11] on nav "08047224946 Select Location × Grapes Luxury Salon And Spa By Grams Ventures, [P…" at bounding box center [456, 23] width 913 height 46
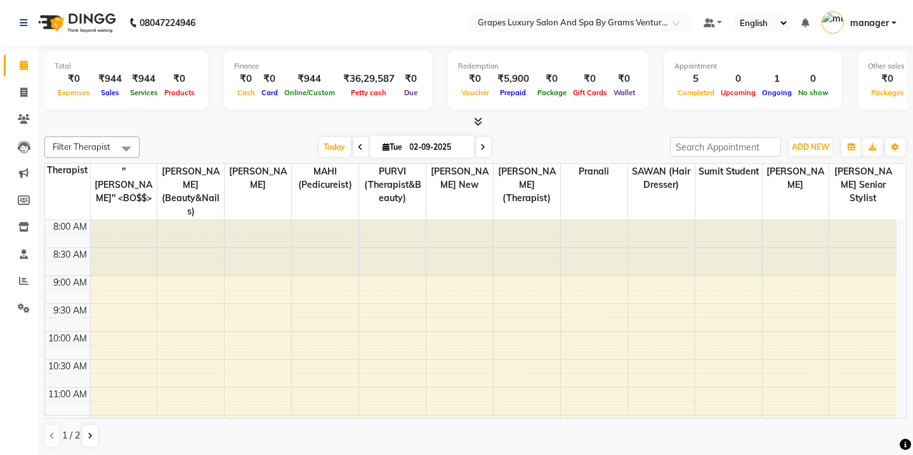
scroll to position [0, 0]
click at [27, 278] on icon at bounding box center [24, 281] width 10 height 10
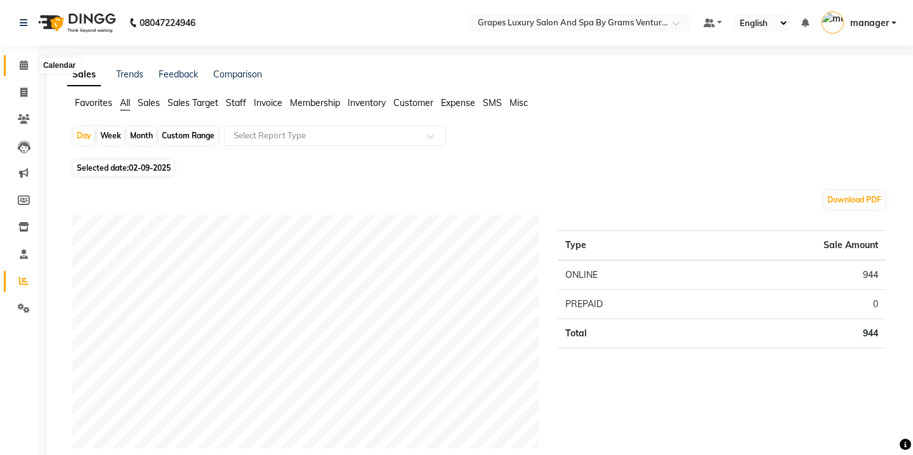
click at [22, 62] on icon at bounding box center [24, 65] width 8 height 10
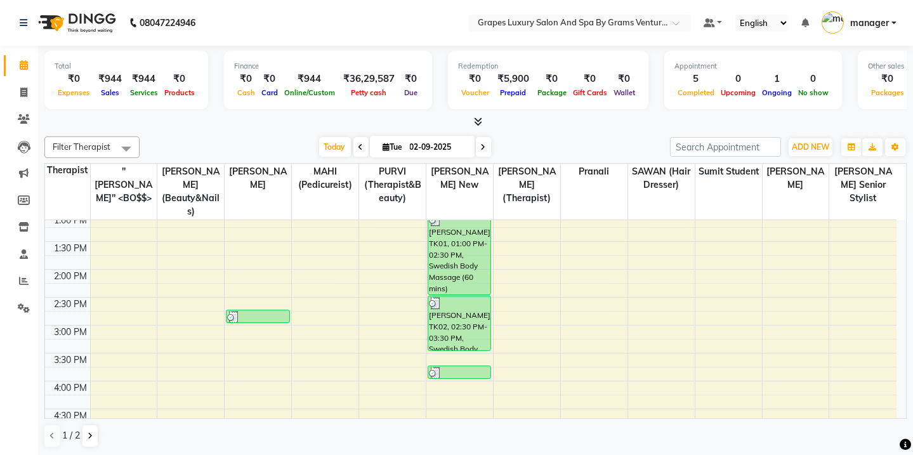
scroll to position [288, 0]
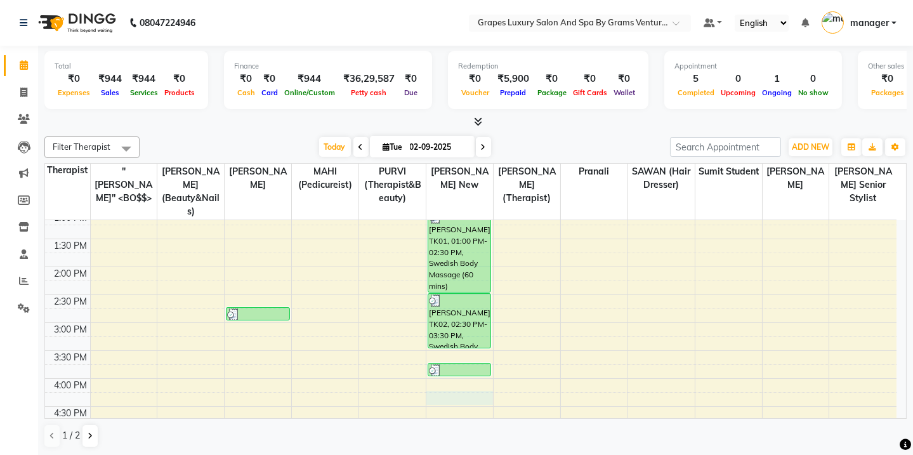
click at [468, 376] on div "8:00 AM 8:30 AM 9:00 AM 9:30 AM 10:00 AM 10:30 AM 11:00 AM 11:30 AM 12:00 PM 12…" at bounding box center [470, 294] width 851 height 725
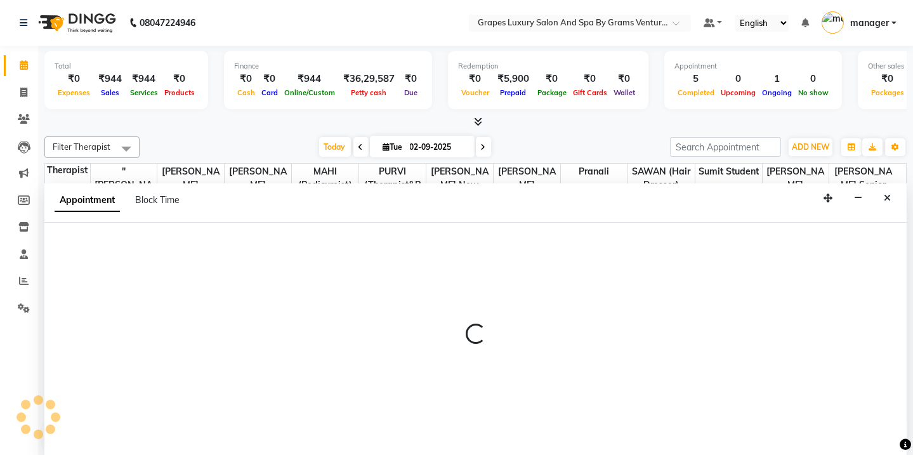
select select "77162"
select select "975"
select select "tentative"
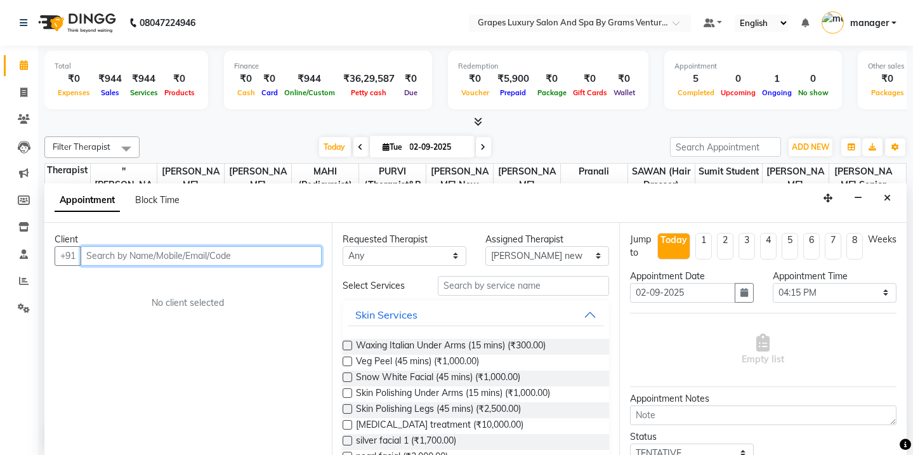
click at [172, 258] on input "text" at bounding box center [201, 256] width 241 height 20
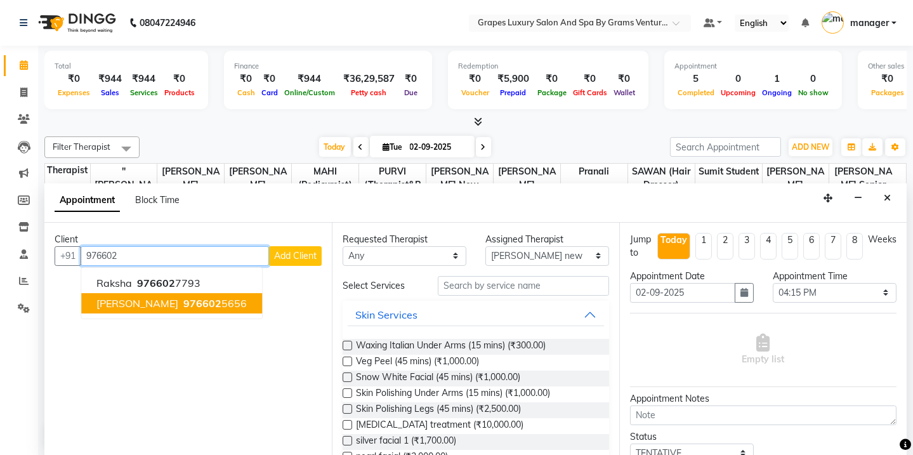
click at [183, 299] on span "976602" at bounding box center [202, 303] width 38 height 13
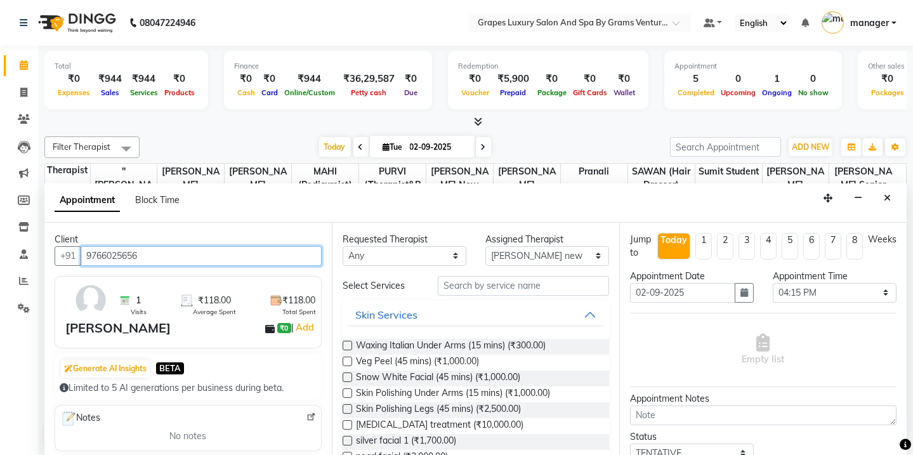
type input "9766025656"
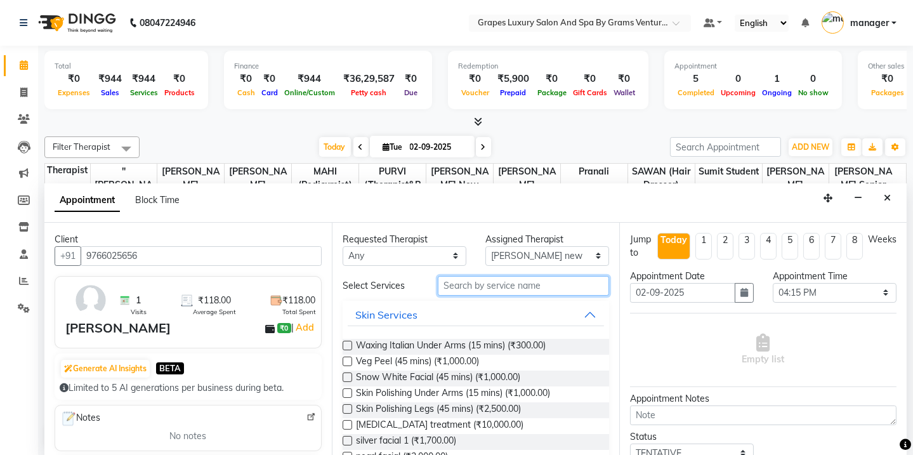
click at [517, 286] on input "text" at bounding box center [523, 286] width 171 height 20
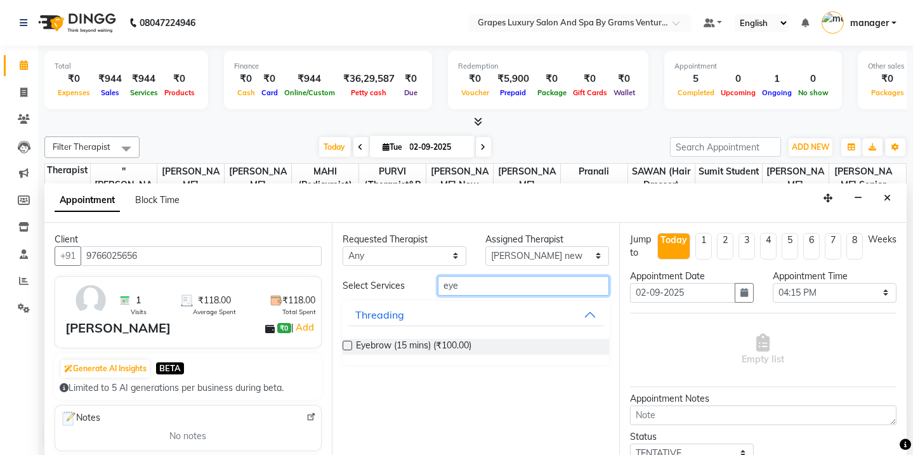
type input "eye"
click at [344, 343] on label at bounding box center [347, 346] width 10 height 10
click at [344, 343] on input "checkbox" at bounding box center [346, 346] width 8 height 8
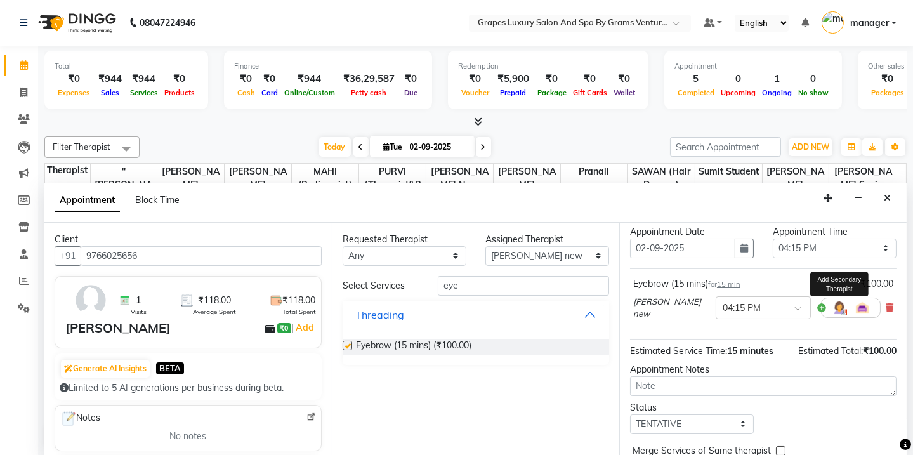
checkbox input "false"
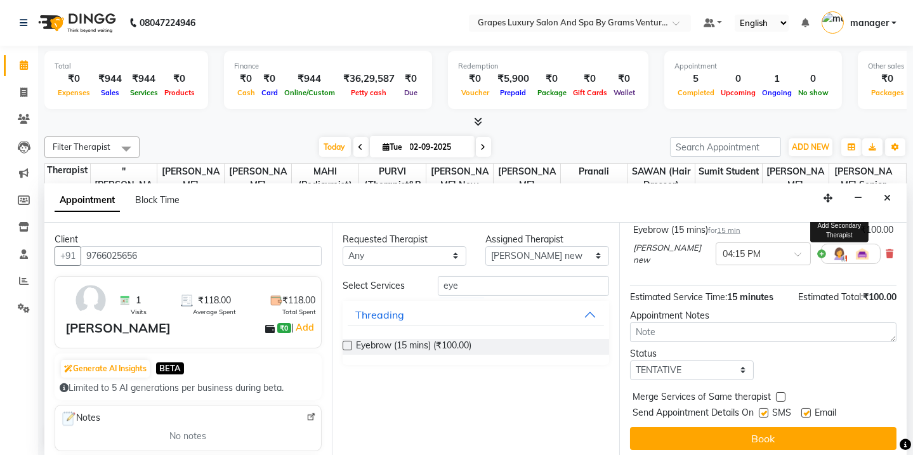
scroll to position [100, 0]
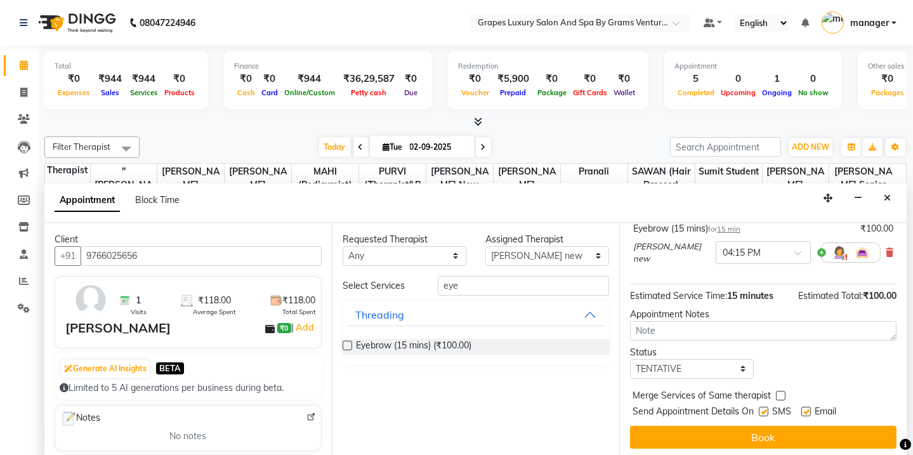
click at [760, 408] on label at bounding box center [763, 411] width 10 height 10
click at [760, 408] on input "checkbox" at bounding box center [762, 412] width 8 height 8
checkbox input "false"
click at [804, 407] on label at bounding box center [806, 411] width 10 height 10
click at [804, 408] on input "checkbox" at bounding box center [805, 412] width 8 height 8
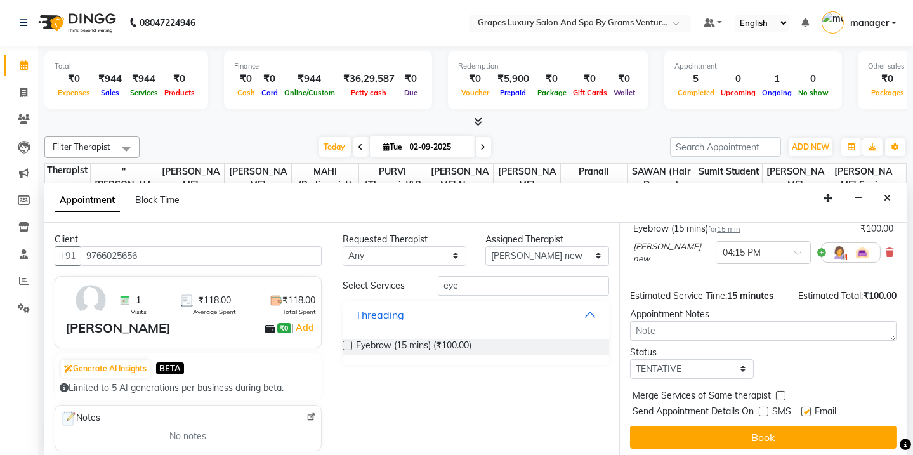
checkbox input "false"
click at [348, 342] on label at bounding box center [347, 346] width 10 height 10
click at [348, 342] on input "checkbox" at bounding box center [346, 346] width 8 height 8
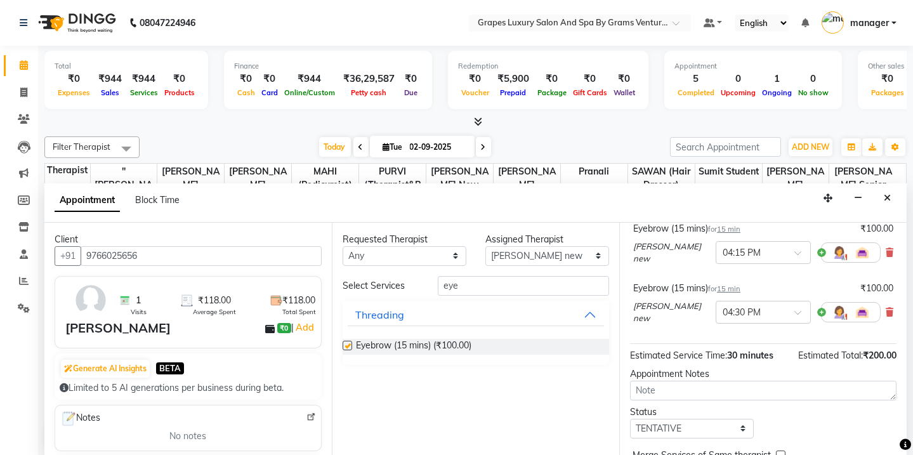
checkbox input "false"
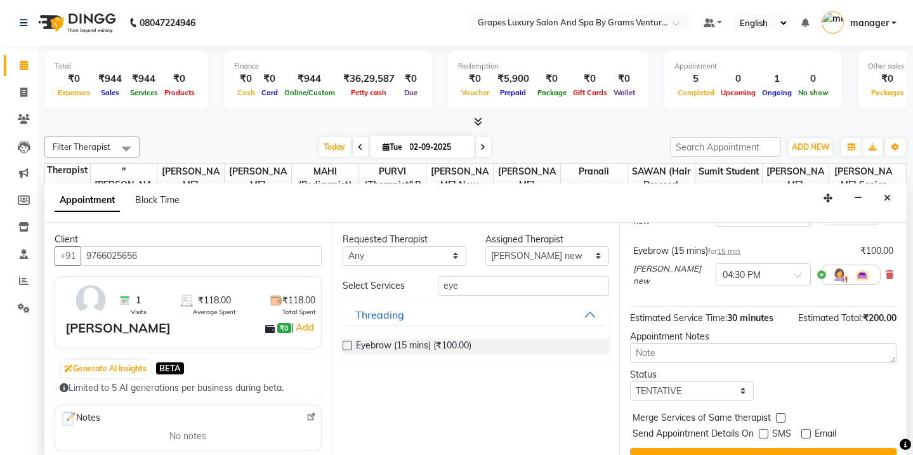
scroll to position [157, 0]
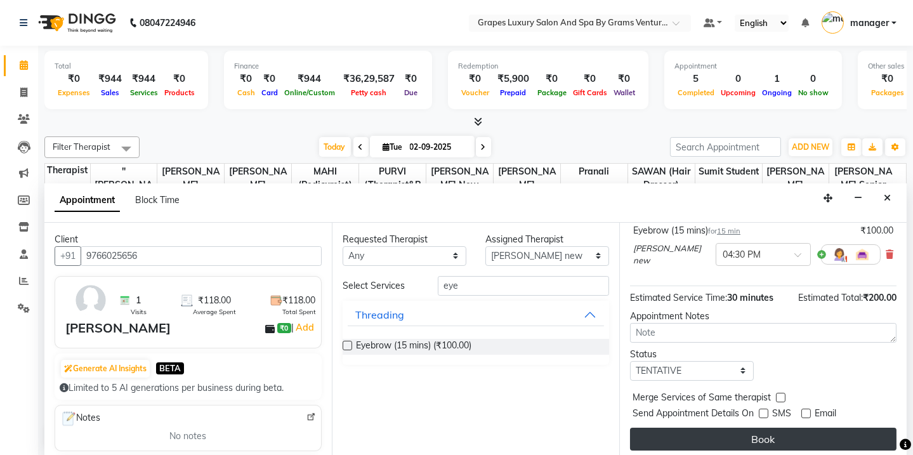
click at [779, 438] on button "Book" at bounding box center [763, 438] width 266 height 23
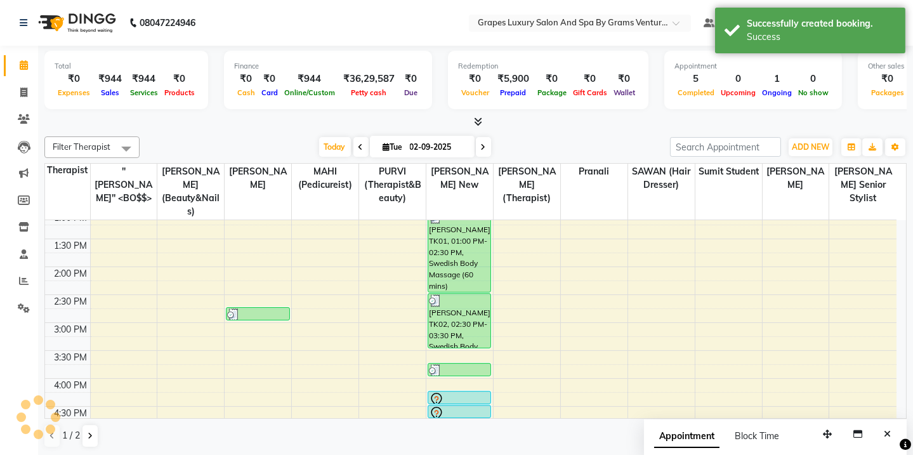
scroll to position [0, 0]
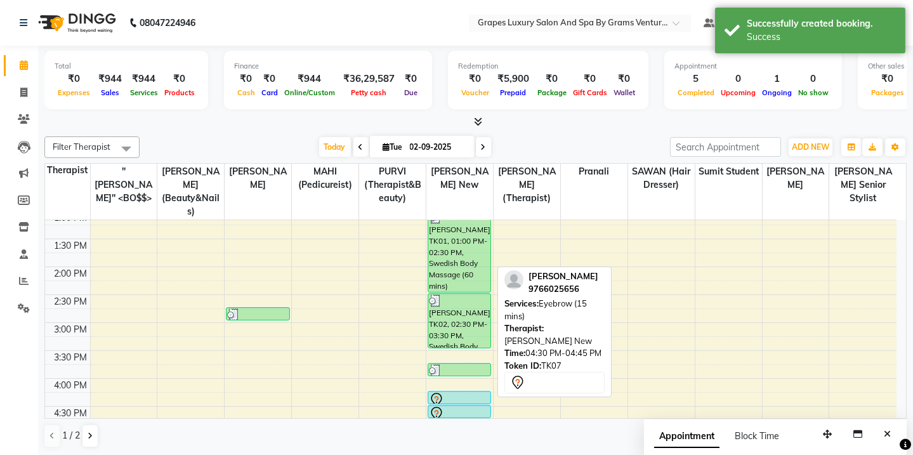
click at [452, 406] on div at bounding box center [459, 413] width 61 height 15
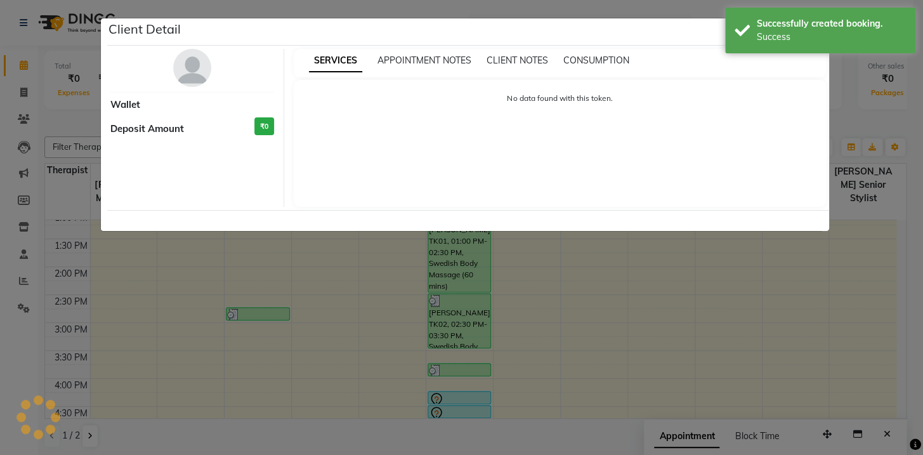
select select "7"
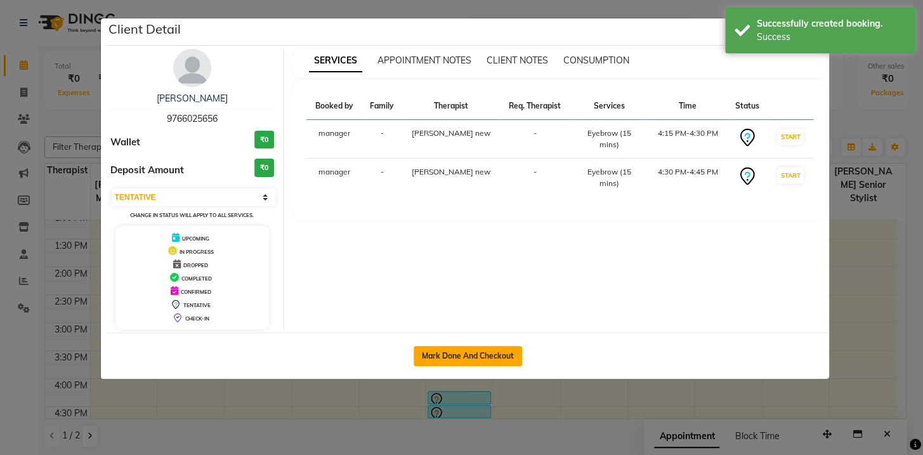
click at [495, 352] on button "Mark Done And Checkout" at bounding box center [467, 356] width 108 height 20
select select "service"
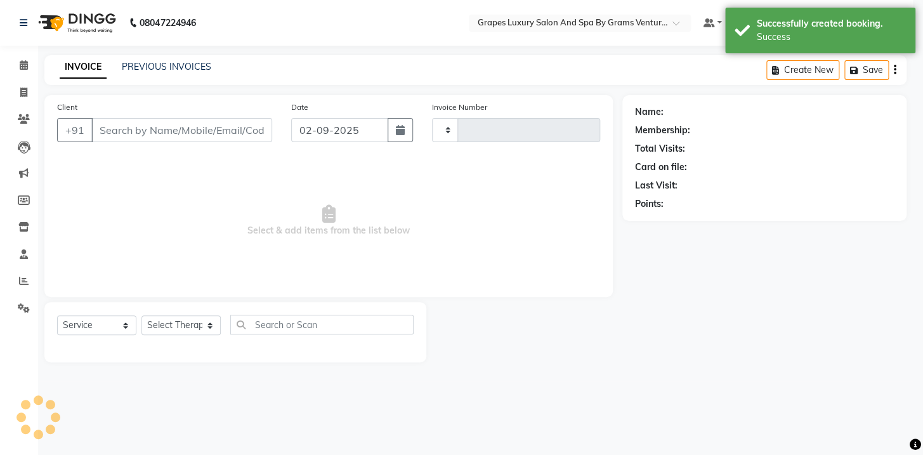
type input "2377"
select select "3585"
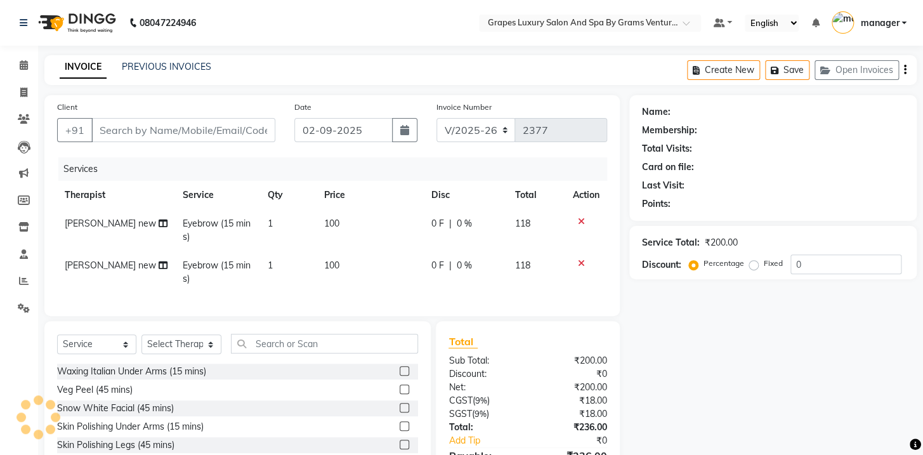
type input "9766025656"
select select "77162"
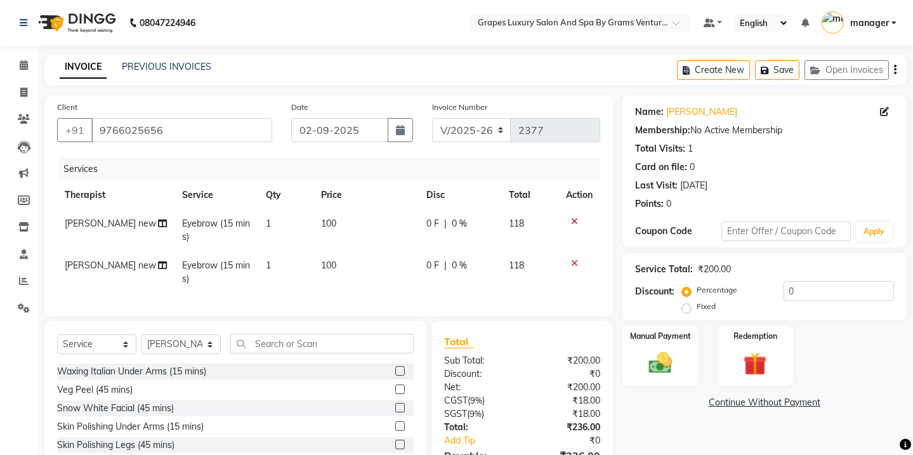
click at [575, 222] on icon at bounding box center [574, 221] width 7 height 9
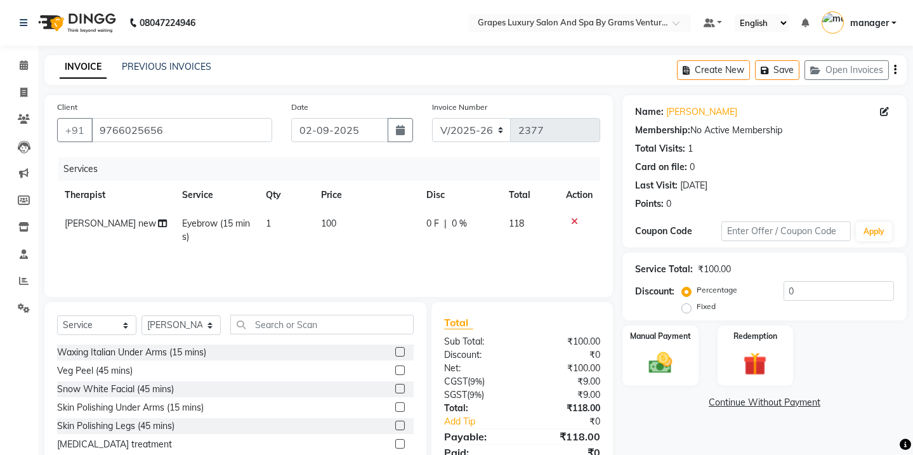
scroll to position [53, 0]
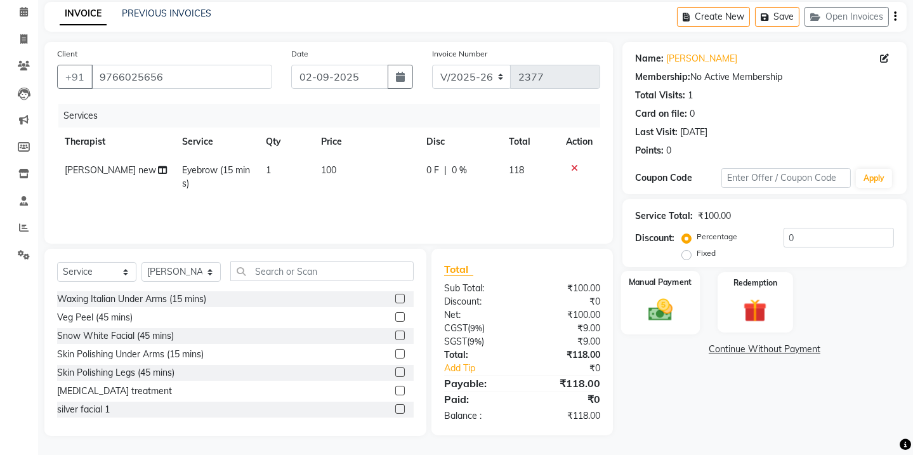
click at [672, 309] on img at bounding box center [659, 310] width 39 height 28
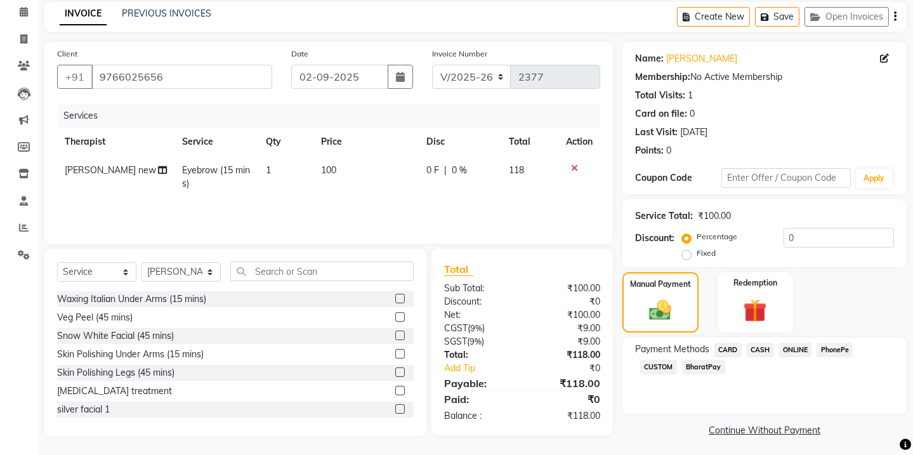
click at [796, 351] on span "ONLINE" at bounding box center [795, 349] width 33 height 15
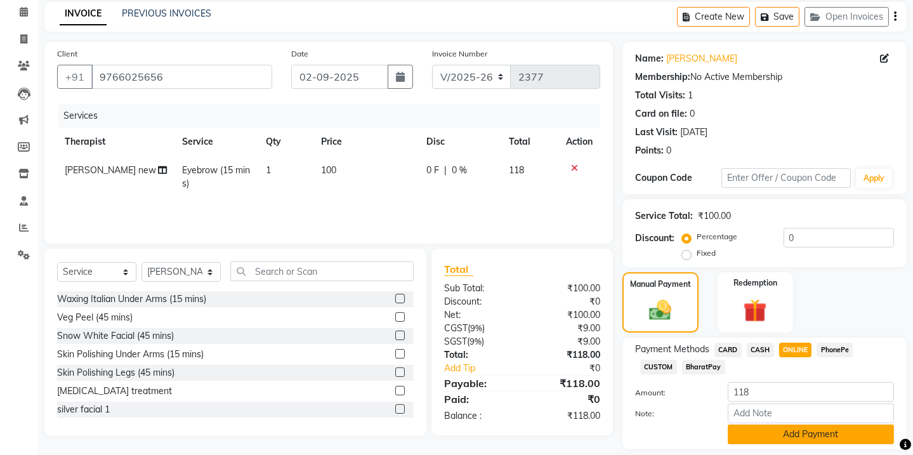
scroll to position [92, 0]
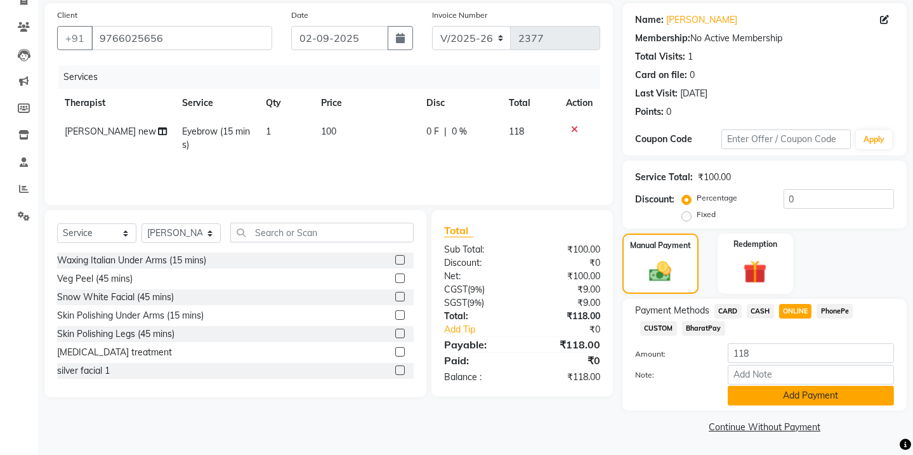
click at [806, 400] on button "Add Payment" at bounding box center [810, 396] width 166 height 20
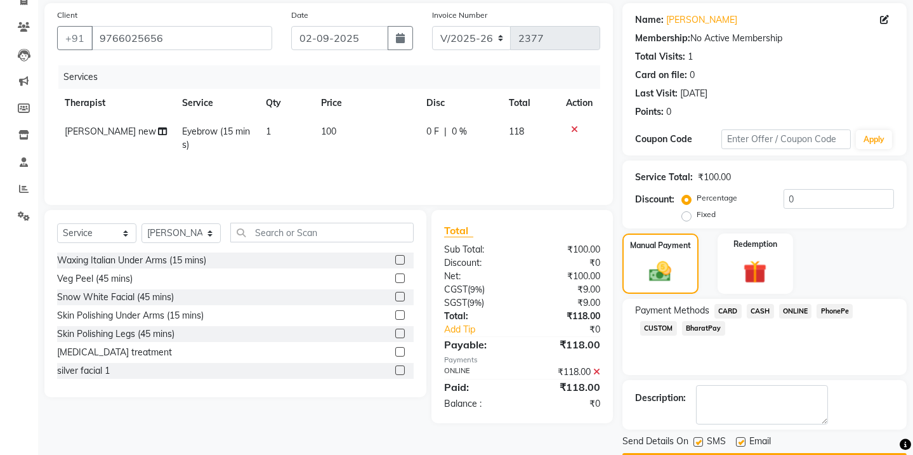
click at [698, 437] on label at bounding box center [698, 442] width 10 height 10
click at [698, 438] on input "checkbox" at bounding box center [697, 442] width 8 height 8
checkbox input "false"
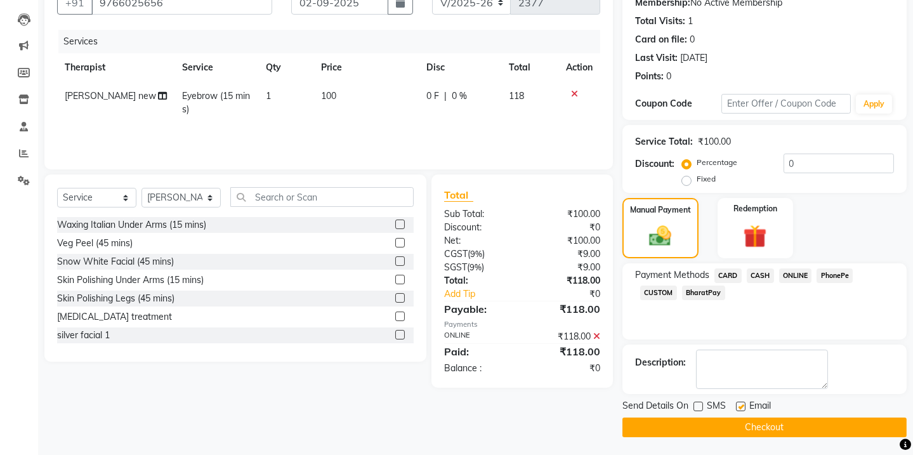
click at [743, 405] on label at bounding box center [741, 406] width 10 height 10
click at [743, 405] on input "checkbox" at bounding box center [740, 407] width 8 height 8
checkbox input "false"
click at [757, 423] on button "Checkout" at bounding box center [764, 427] width 284 height 20
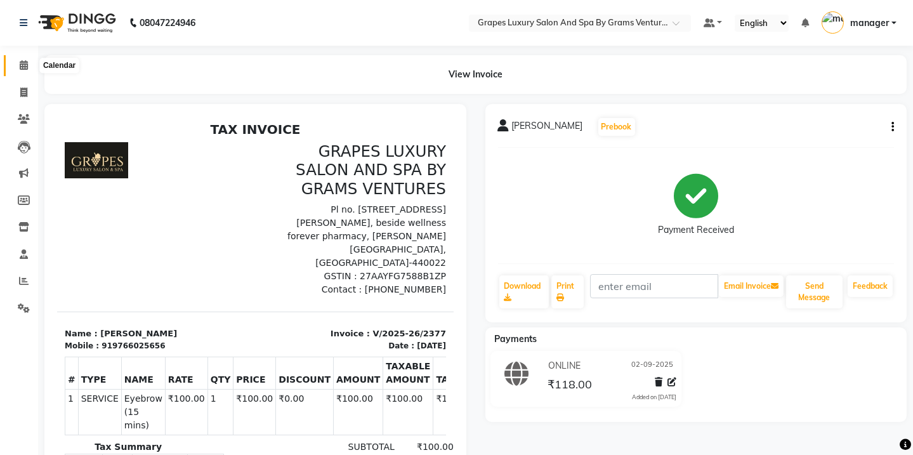
click at [22, 63] on icon at bounding box center [24, 65] width 8 height 10
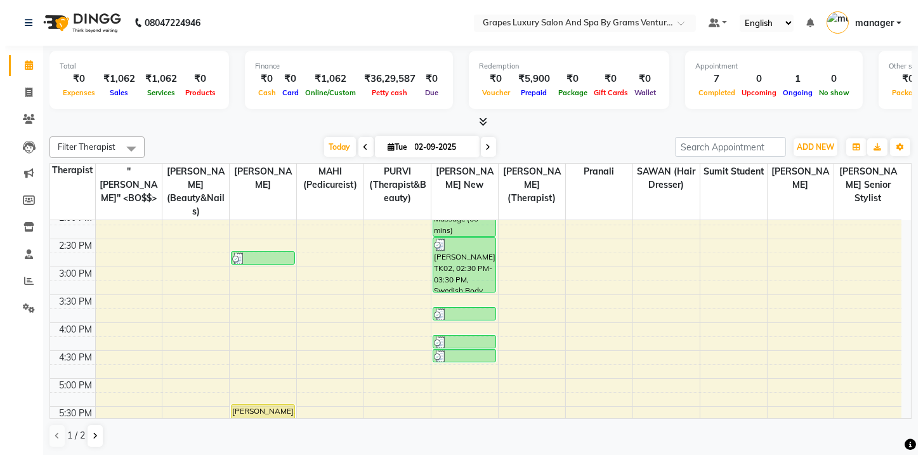
scroll to position [346, 0]
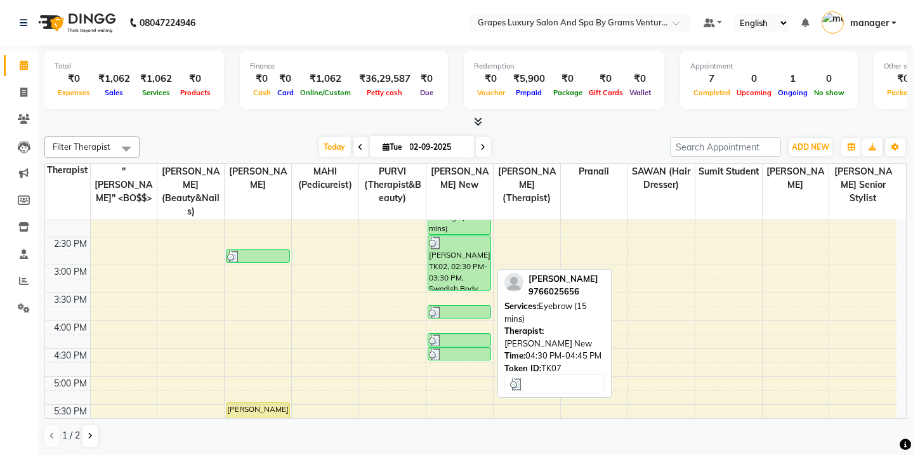
click at [474, 348] on div at bounding box center [459, 354] width 61 height 13
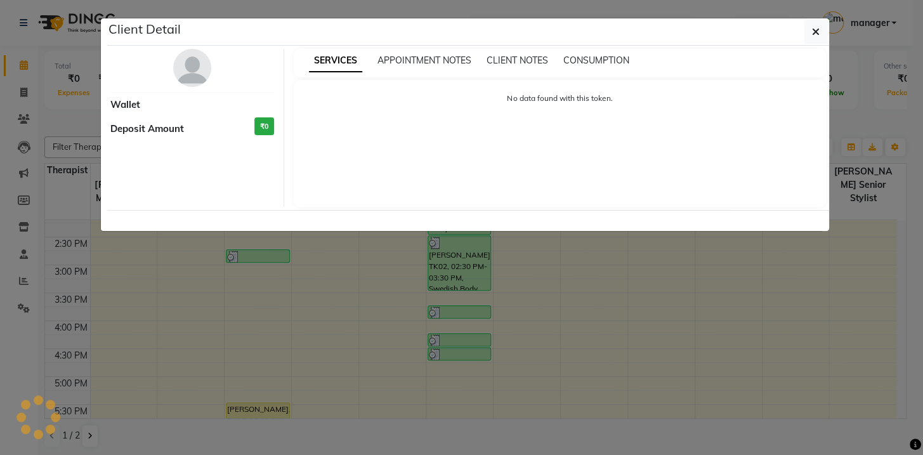
select select "3"
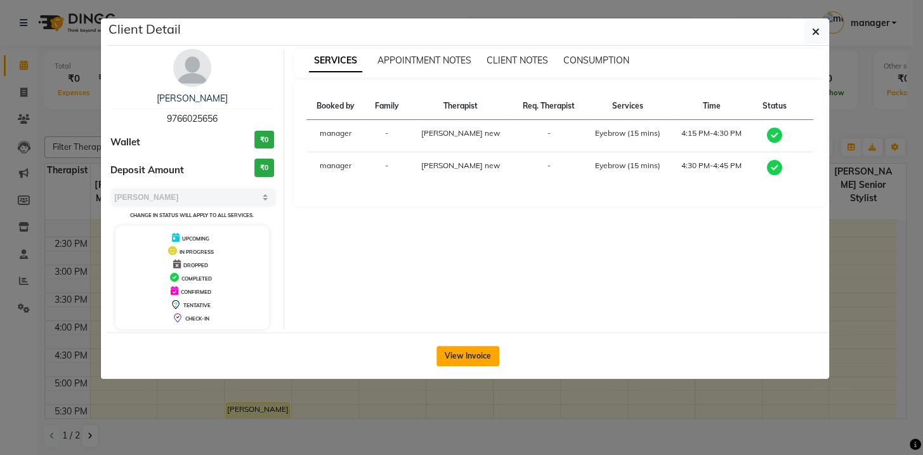
click at [468, 354] on button "View Invoice" at bounding box center [467, 356] width 63 height 20
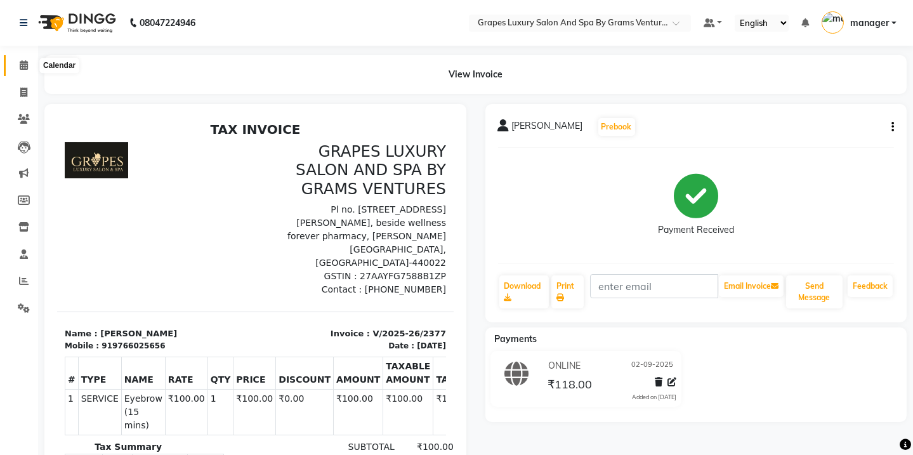
click at [25, 69] on icon at bounding box center [24, 65] width 8 height 10
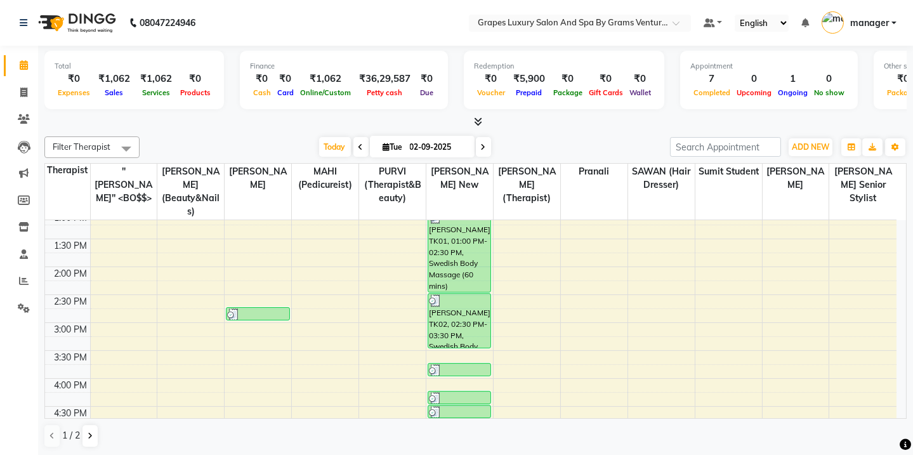
scroll to position [346, 0]
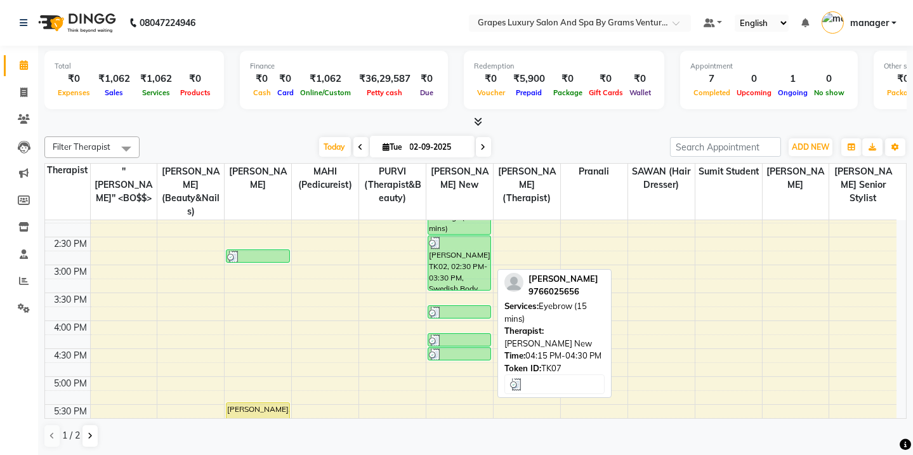
click at [449, 334] on div at bounding box center [459, 340] width 61 height 13
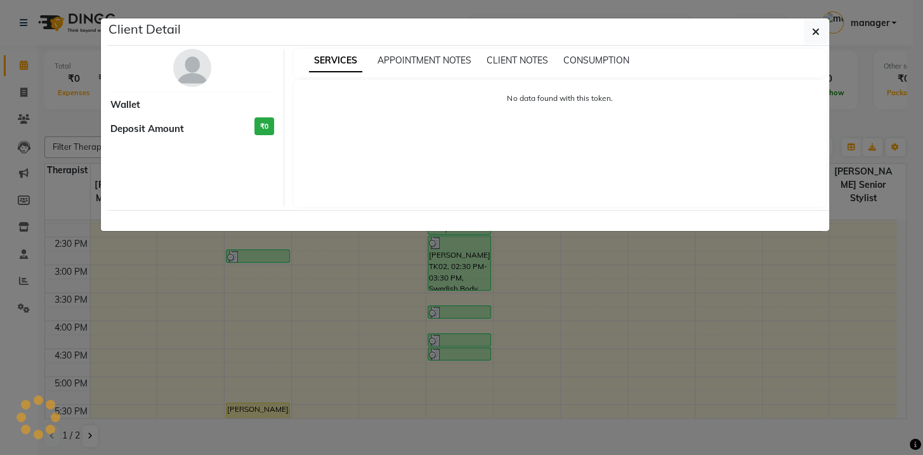
select select "3"
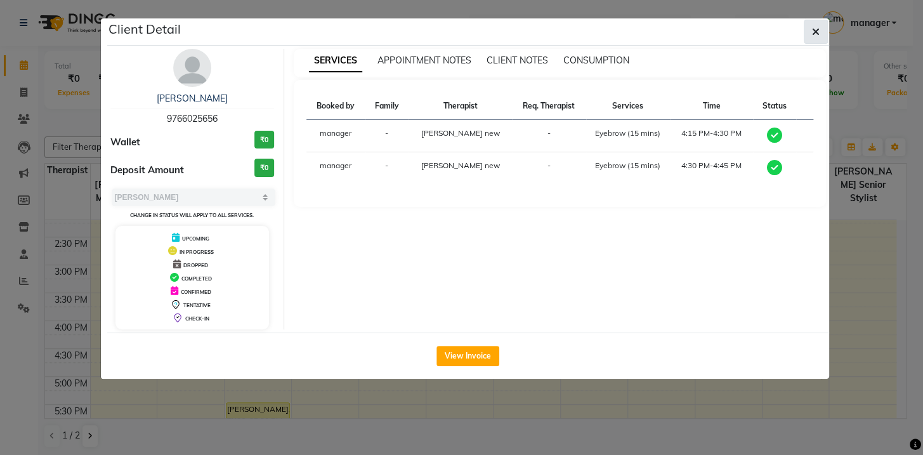
click at [812, 41] on button "button" at bounding box center [815, 32] width 24 height 24
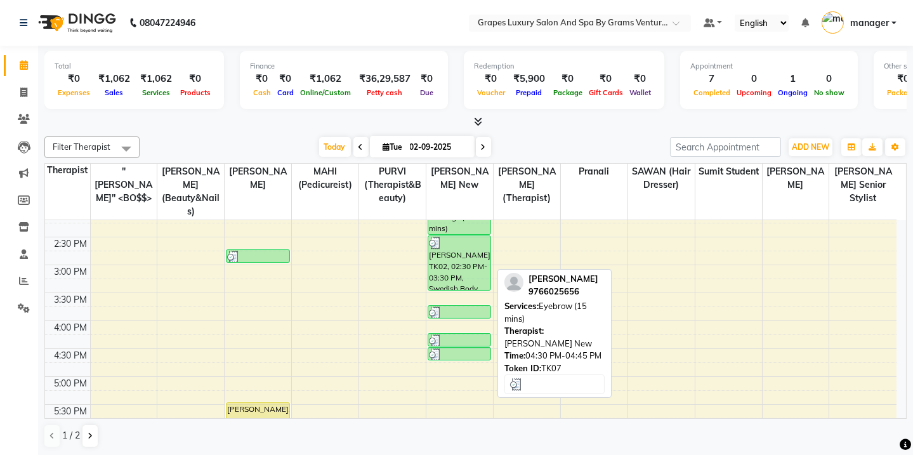
click at [456, 348] on div at bounding box center [459, 354] width 61 height 13
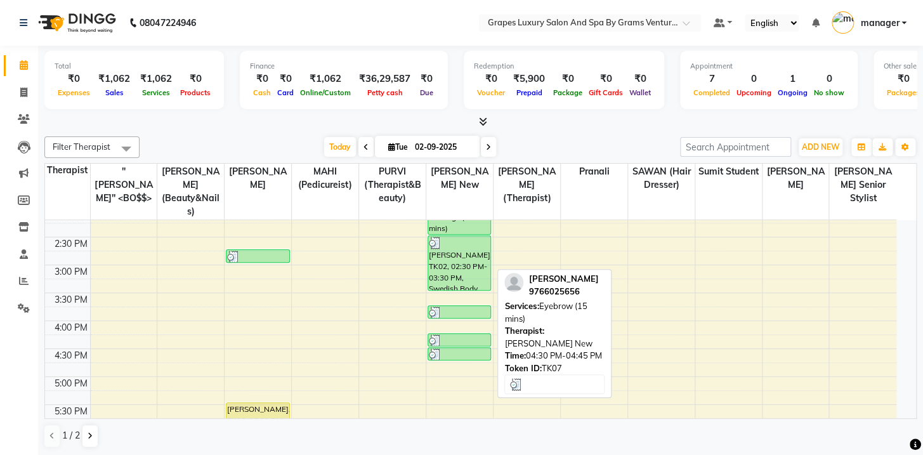
select select "3"
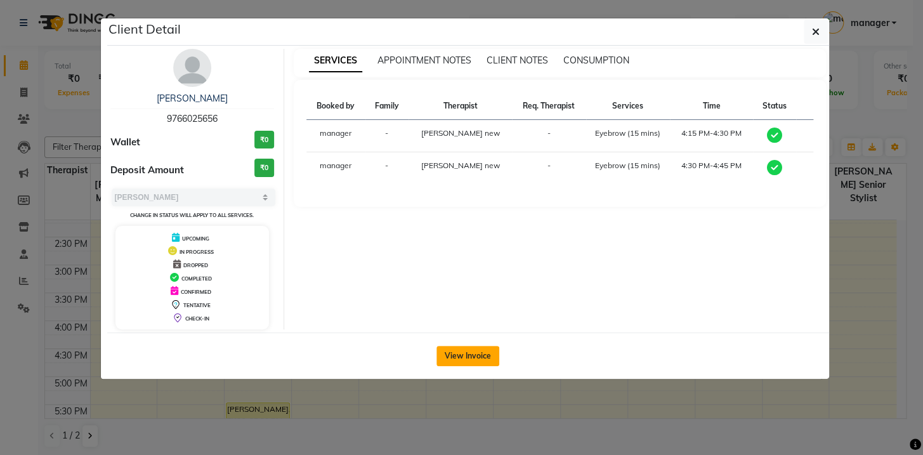
click at [481, 356] on button "View Invoice" at bounding box center [467, 356] width 63 height 20
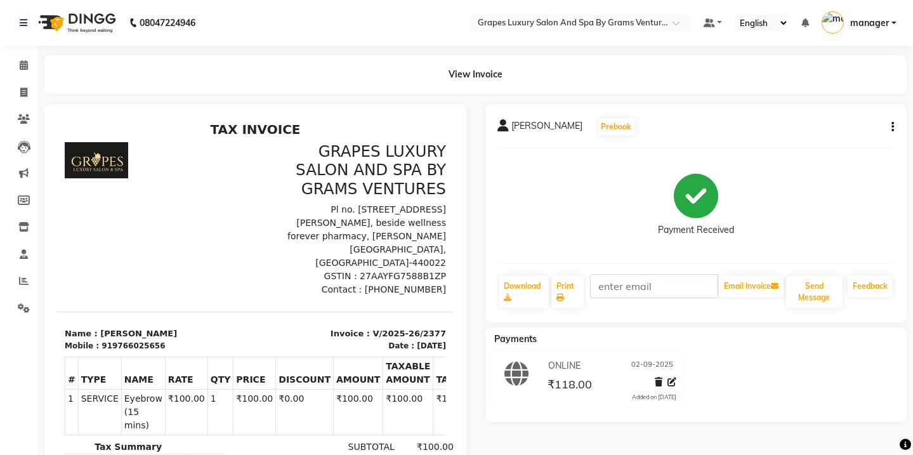
click at [890, 128] on button "button" at bounding box center [890, 126] width 8 height 13
click at [860, 136] on div "Edit Invoice" at bounding box center [829, 135] width 87 height 16
select select "service"
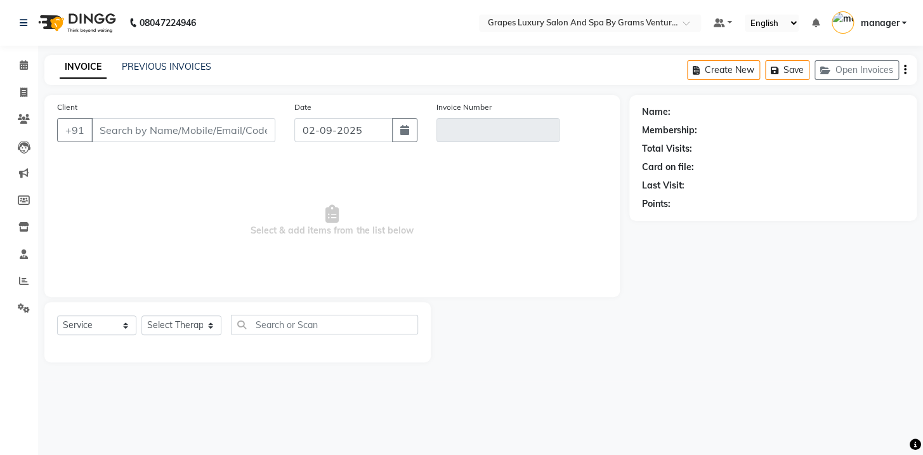
type input "9766025656"
type input "V/2025-26/2377"
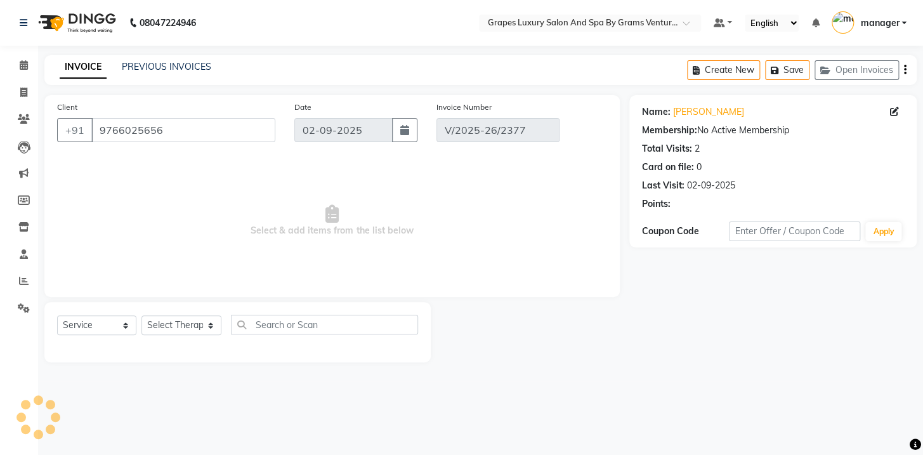
select select "select"
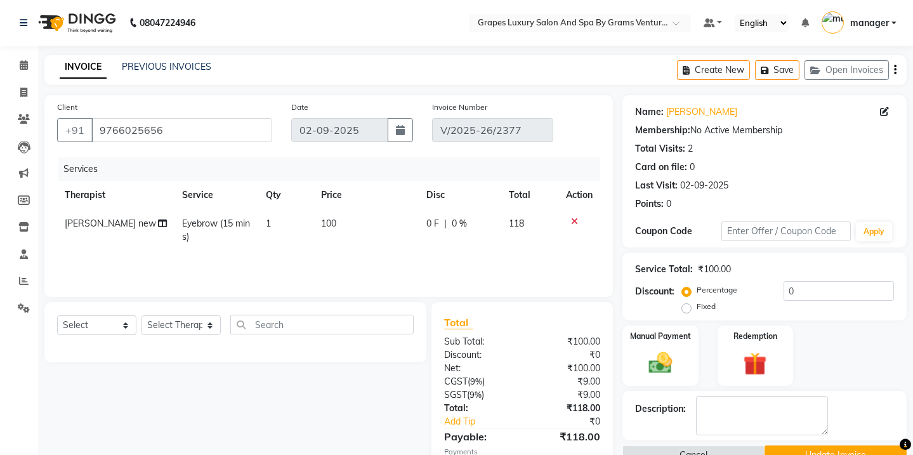
scroll to position [79, 0]
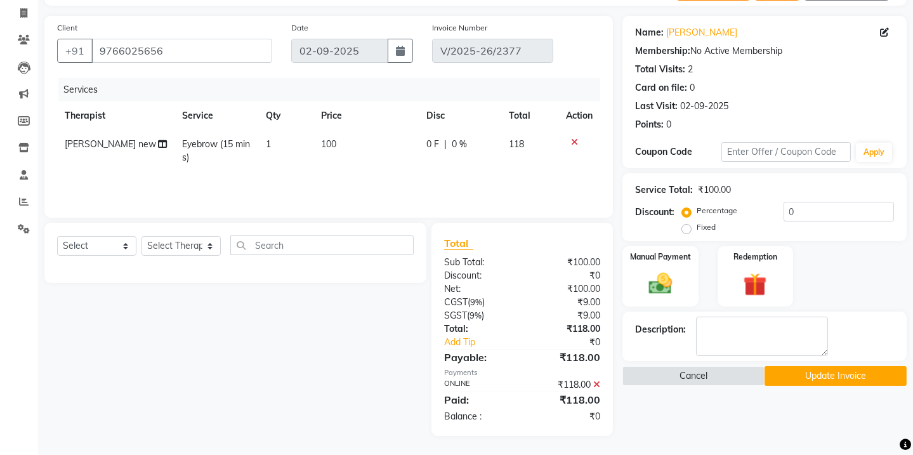
click at [869, 382] on button "Update Invoice" at bounding box center [835, 376] width 142 height 20
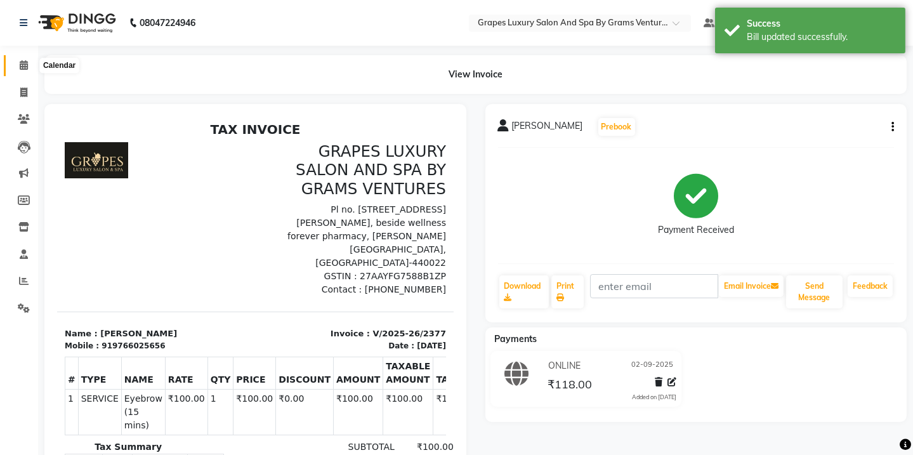
click at [24, 63] on icon at bounding box center [24, 65] width 8 height 10
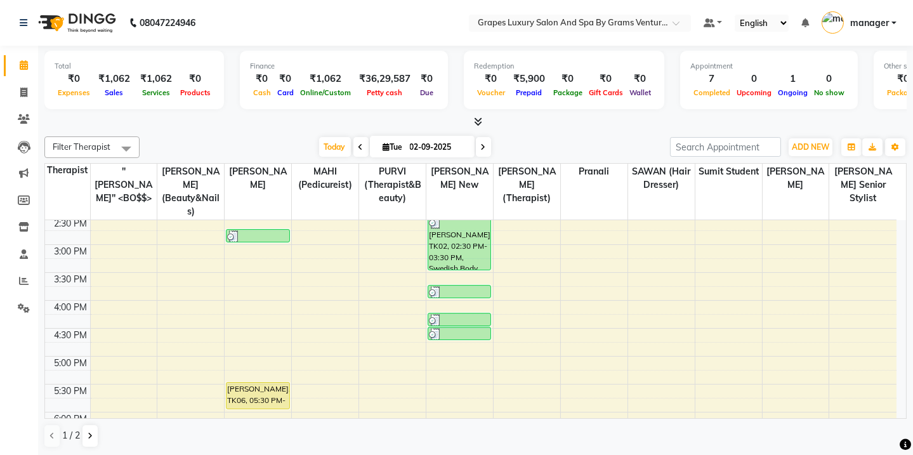
scroll to position [346, 0]
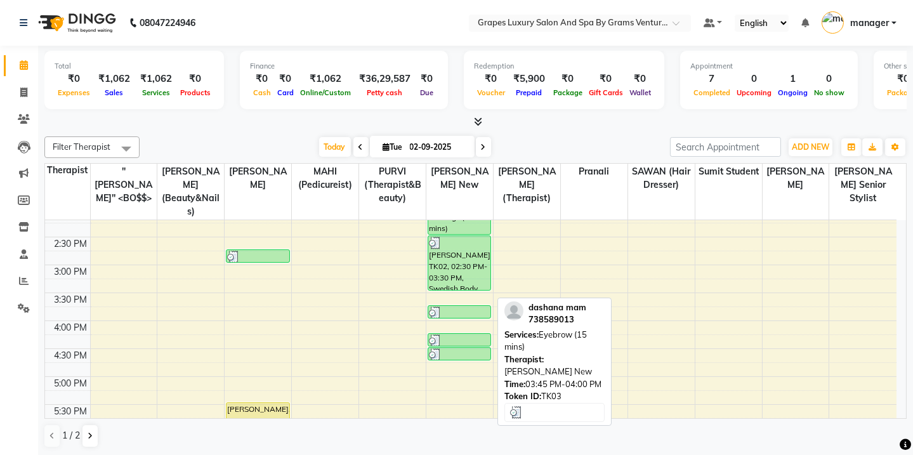
click at [475, 306] on div at bounding box center [459, 312] width 61 height 13
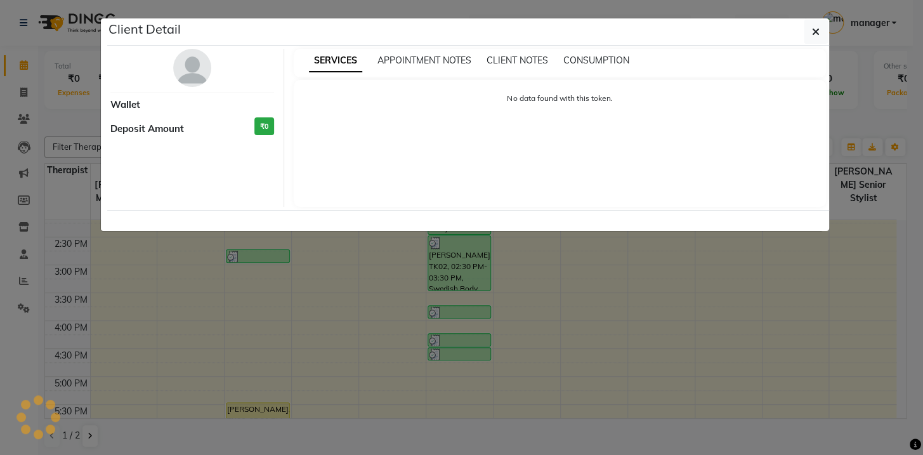
select select "3"
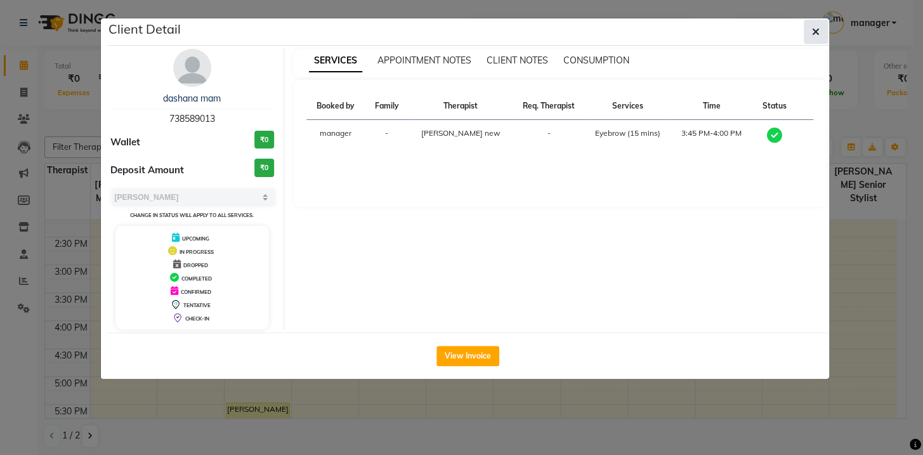
click at [810, 26] on button "button" at bounding box center [815, 32] width 24 height 24
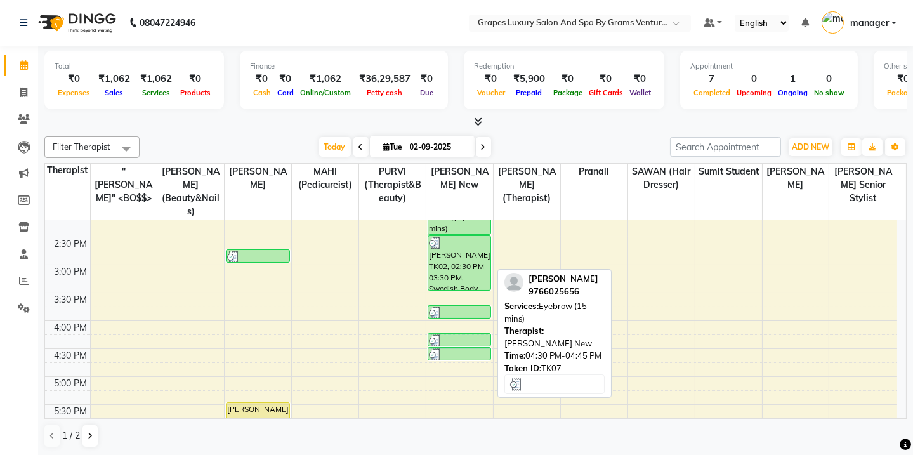
click at [473, 347] on link "[PERSON_NAME], TK07, 04:30 PM-04:45 PM, Eyebrow (15 mins)" at bounding box center [458, 353] width 63 height 13
select select "3"
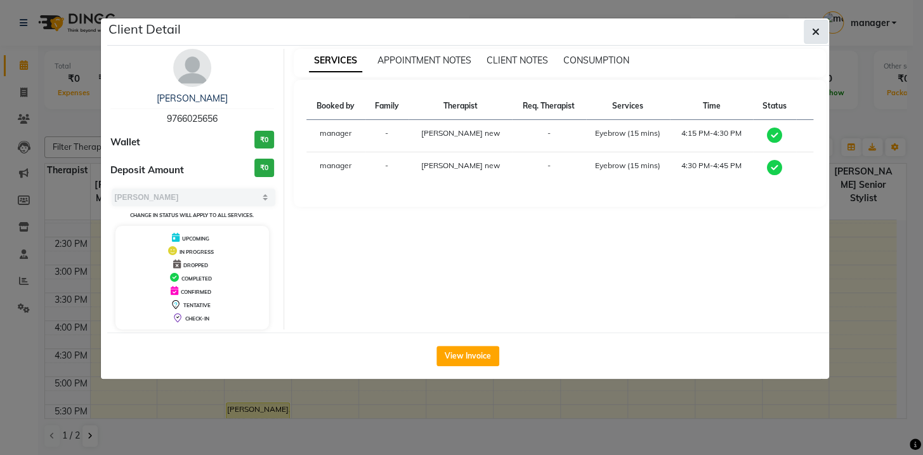
click at [805, 30] on button "button" at bounding box center [815, 32] width 24 height 24
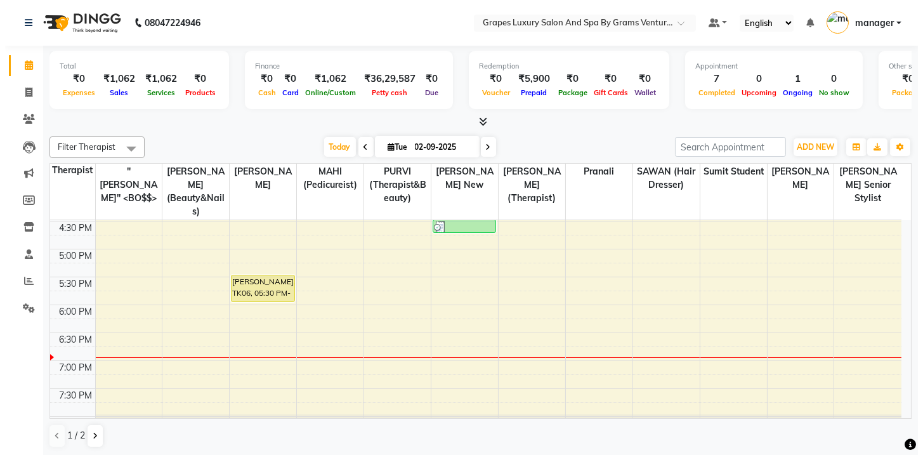
scroll to position [453, 0]
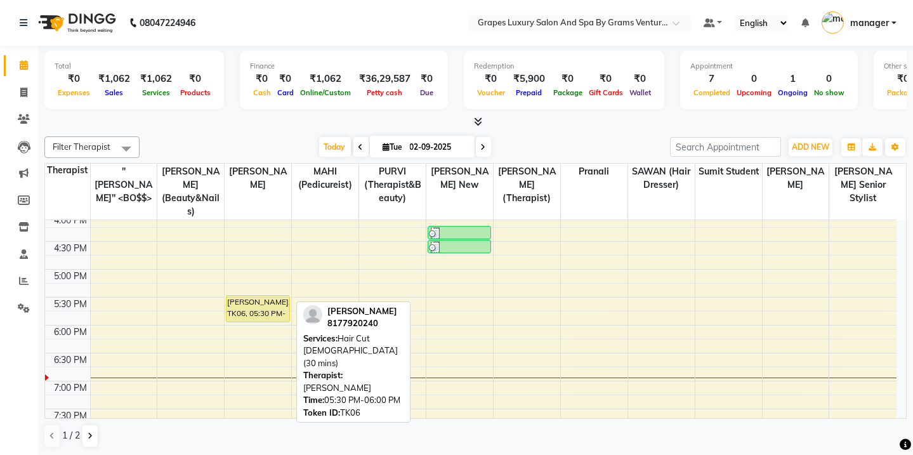
click at [274, 299] on div "[PERSON_NAME], TK06, 05:30 PM-06:00 PM, Hair Cut [DEMOGRAPHIC_DATA] (30 mins)" at bounding box center [257, 309] width 62 height 26
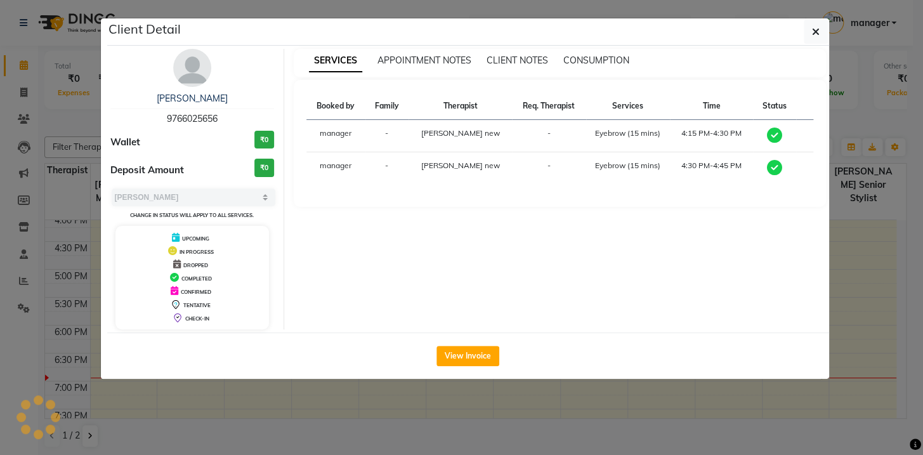
select select "1"
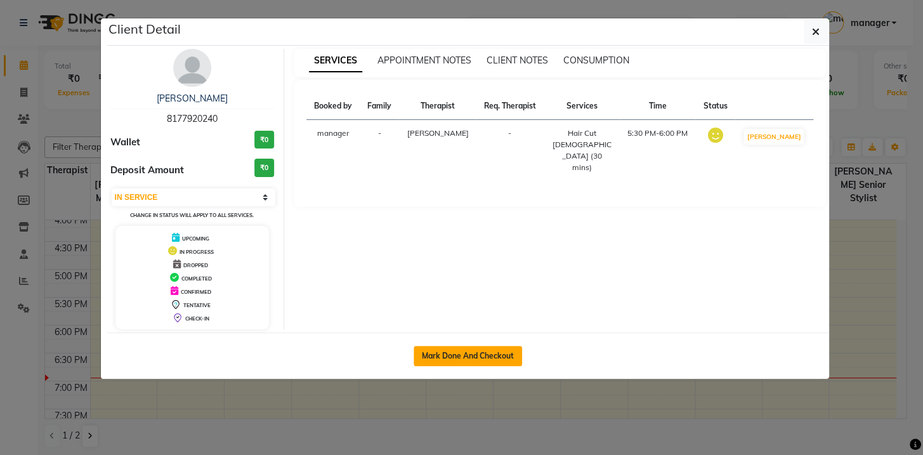
click at [483, 354] on button "Mark Done And Checkout" at bounding box center [467, 356] width 108 height 20
select select "service"
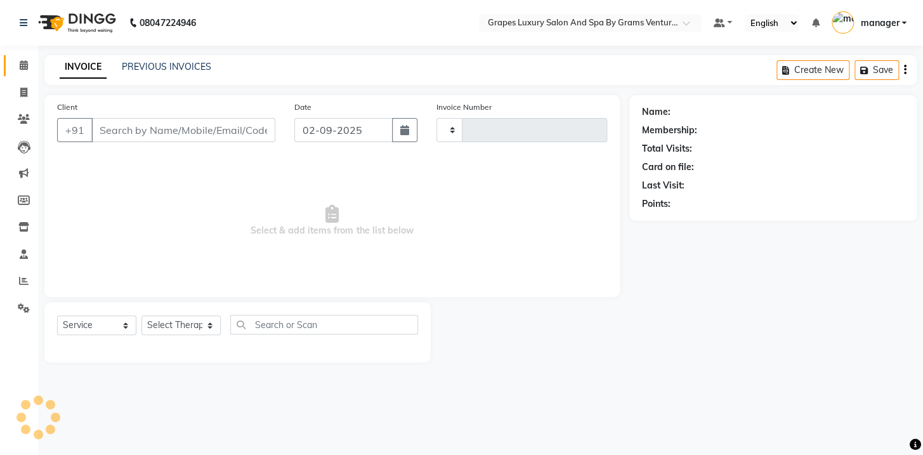
type input "2378"
select select "3585"
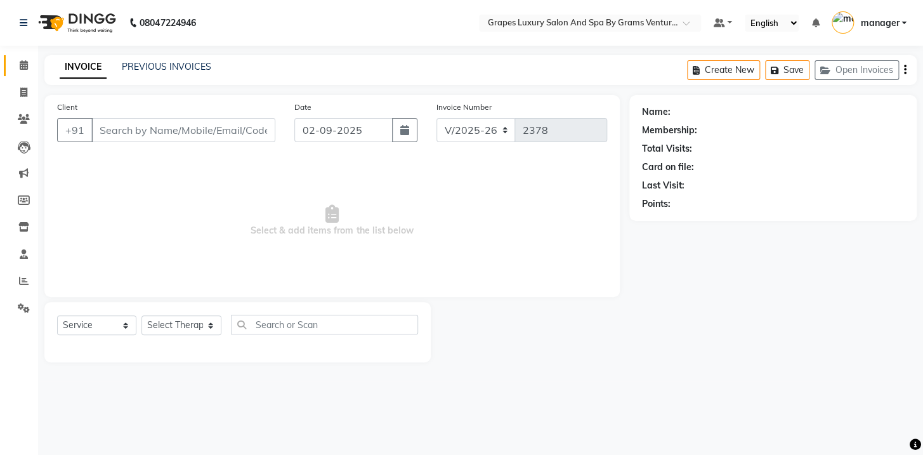
type input "8177920240"
select select "78335"
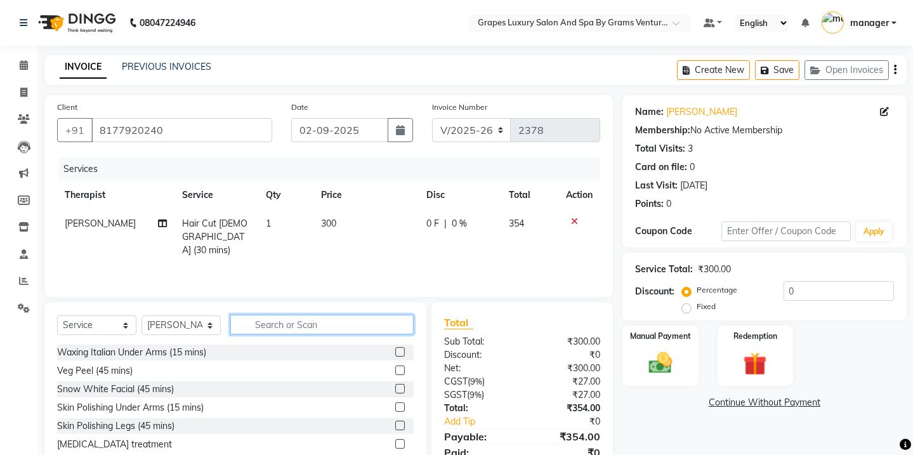
click at [390, 326] on input "text" at bounding box center [321, 325] width 183 height 20
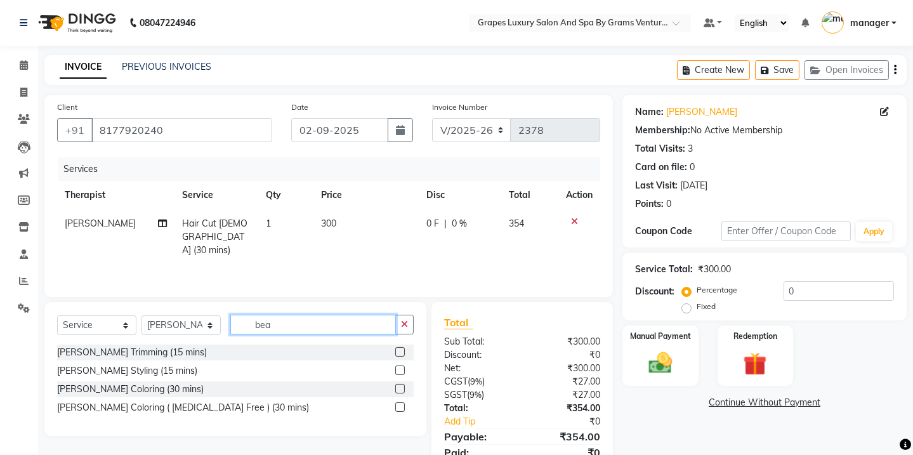
type input "bea"
click at [398, 351] on label at bounding box center [400, 352] width 10 height 10
click at [398, 351] on input "checkbox" at bounding box center [399, 352] width 8 height 8
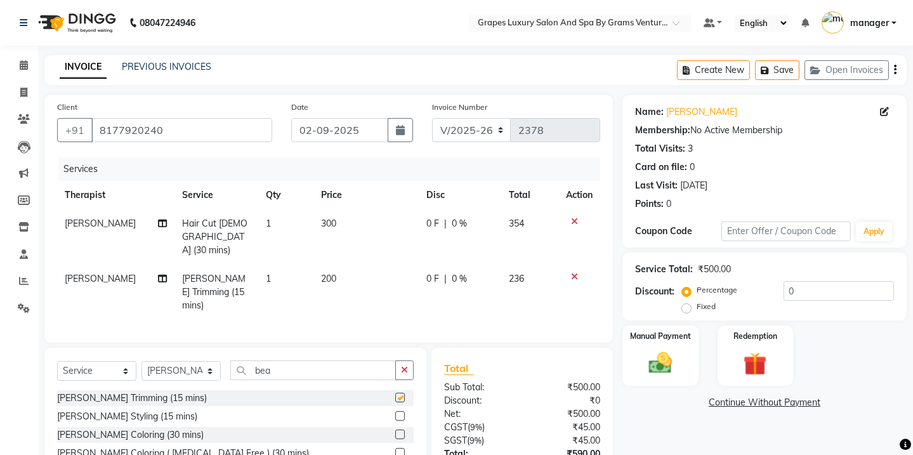
checkbox input "false"
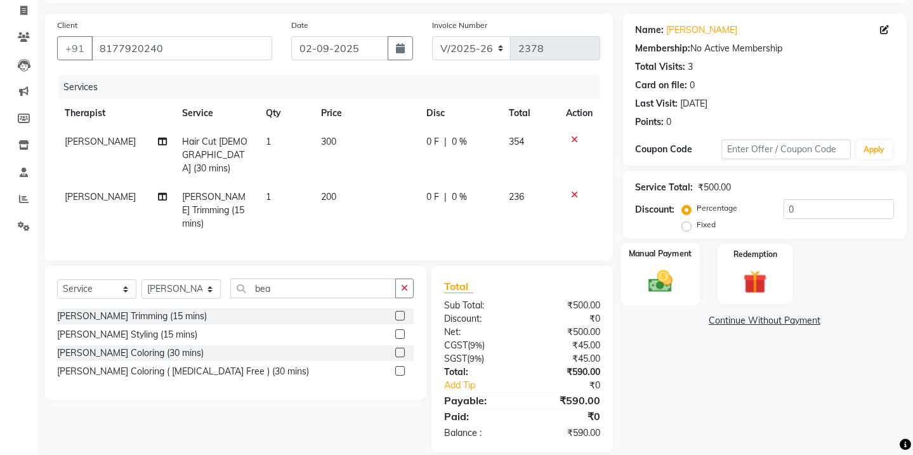
click at [685, 275] on div "Manual Payment" at bounding box center [660, 273] width 79 height 63
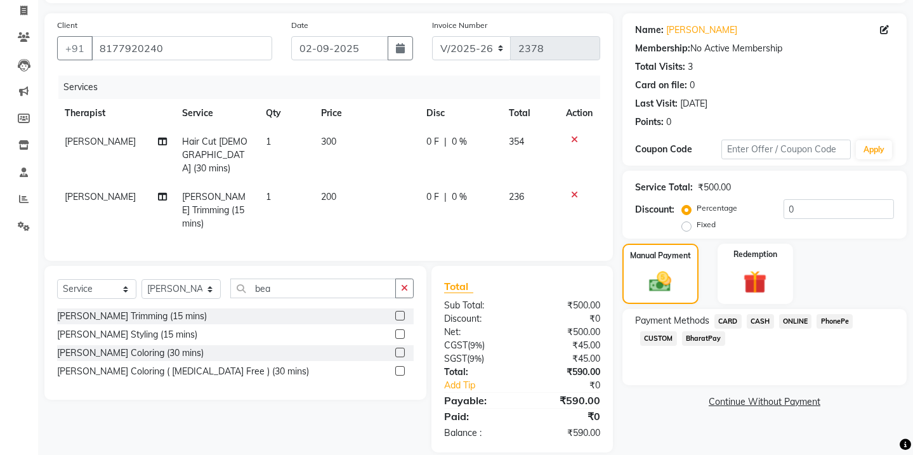
click at [758, 322] on span "CASH" at bounding box center [759, 321] width 27 height 15
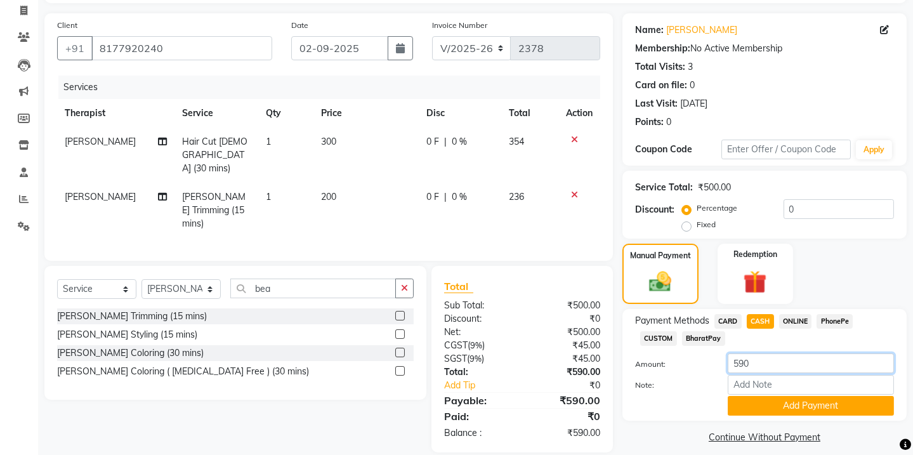
click at [778, 367] on input "590" at bounding box center [810, 363] width 166 height 20
click at [795, 322] on span "ONLINE" at bounding box center [795, 321] width 33 height 15
click at [796, 316] on span "ONLINE" at bounding box center [795, 321] width 33 height 15
click at [786, 365] on input "590" at bounding box center [810, 363] width 166 height 20
type input "5"
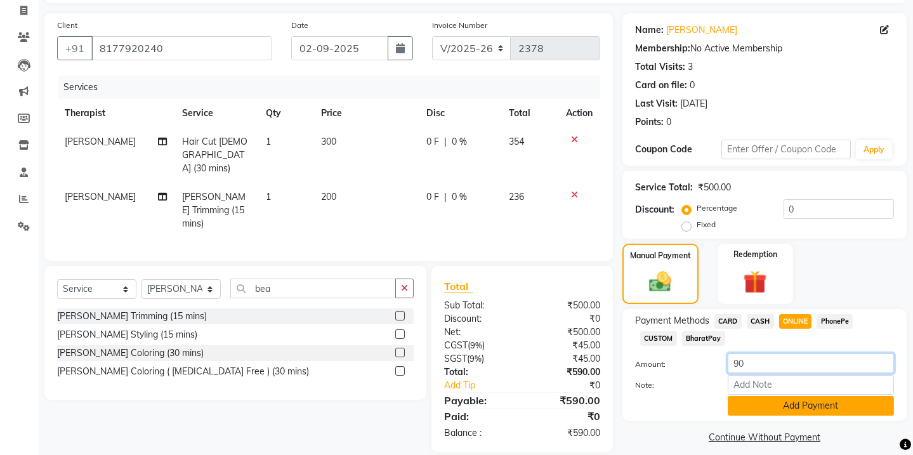
type input "90"
click at [796, 410] on button "Add Payment" at bounding box center [810, 406] width 166 height 20
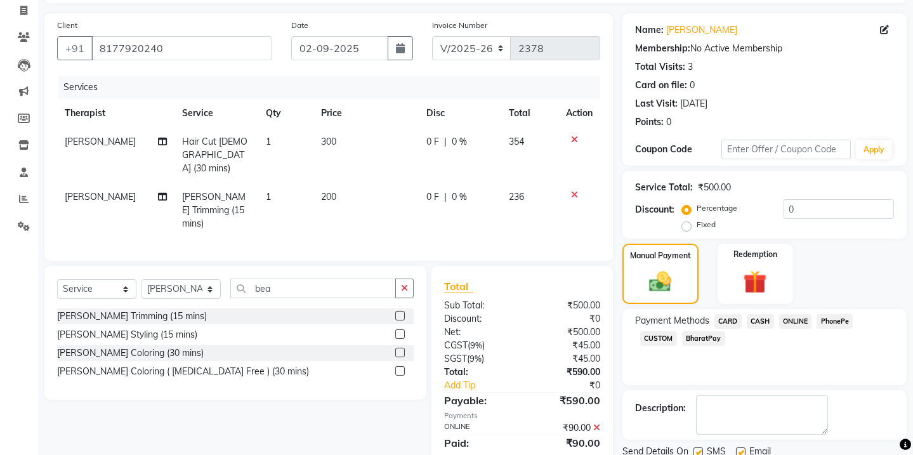
click at [758, 322] on span "CASH" at bounding box center [759, 321] width 27 height 15
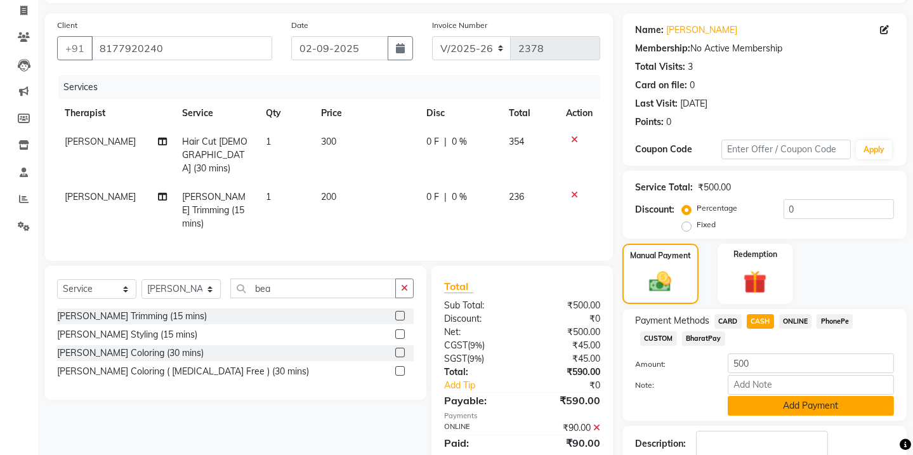
click at [771, 403] on button "Add Payment" at bounding box center [810, 406] width 166 height 20
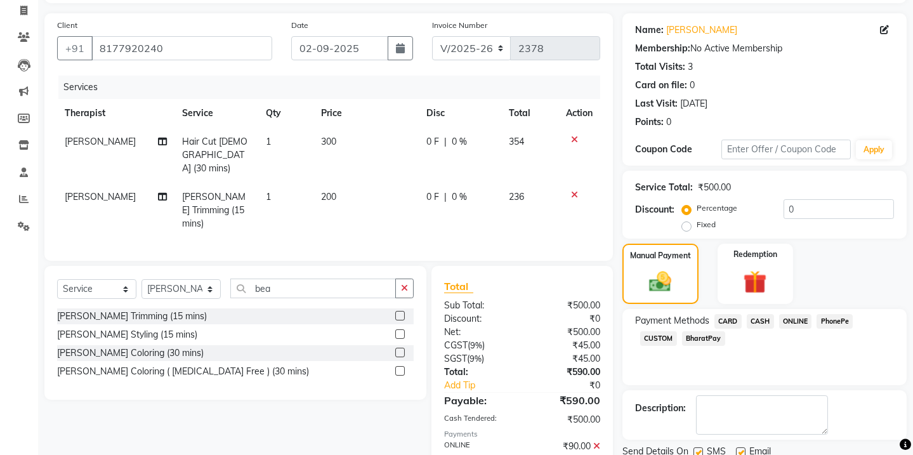
scroll to position [140, 0]
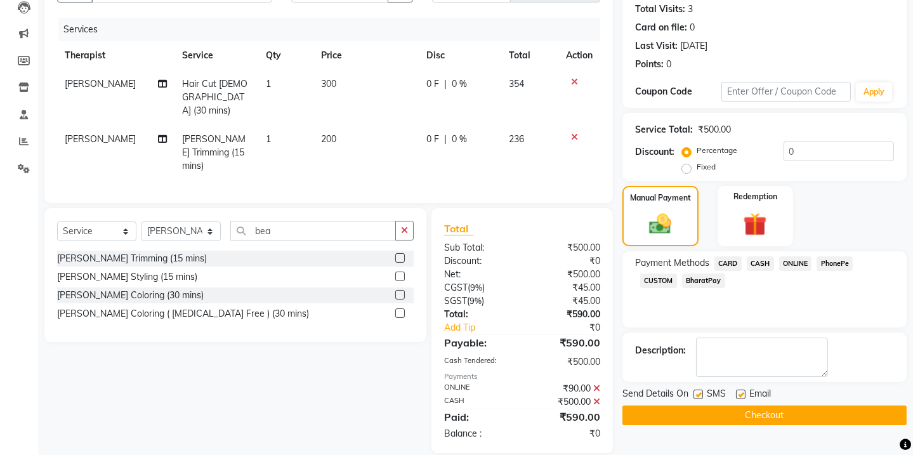
click at [680, 415] on button "Checkout" at bounding box center [764, 415] width 284 height 20
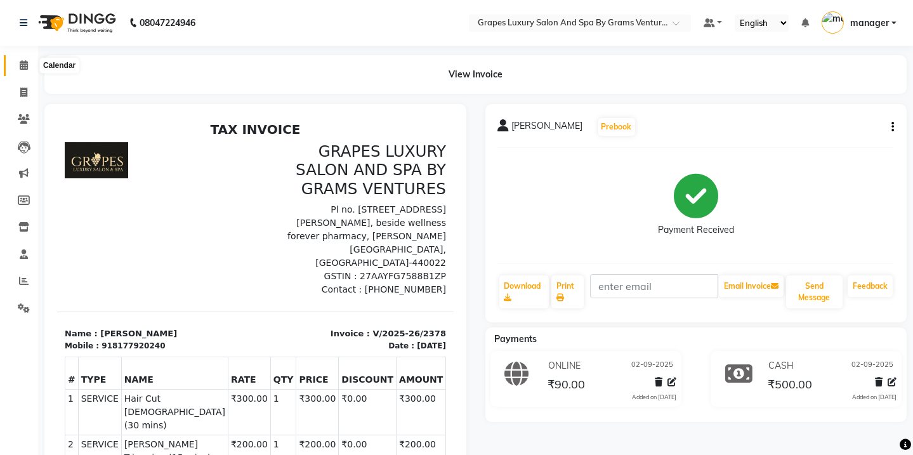
click at [23, 69] on icon at bounding box center [24, 65] width 8 height 10
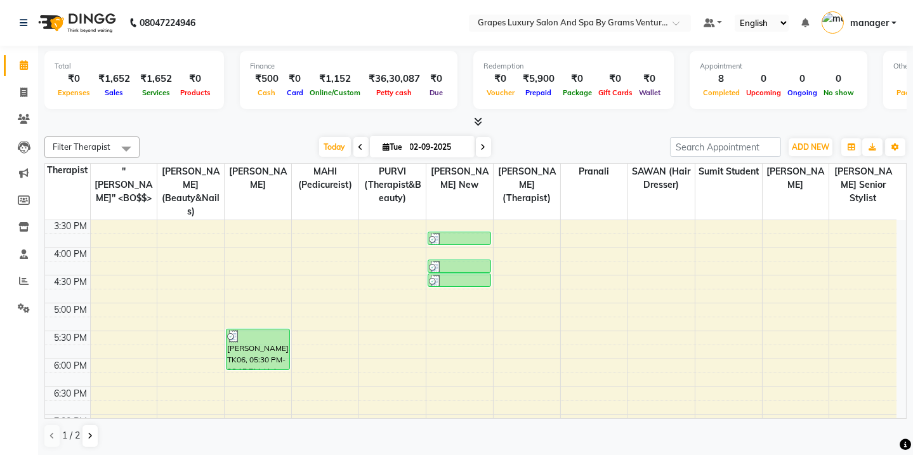
scroll to position [420, 0]
click at [895, 373] on div "8:00 AM 8:30 AM 9:00 AM 9:30 AM 10:00 AM 10:30 AM 11:00 AM 11:30 AM 12:00 PM 12…" at bounding box center [470, 162] width 851 height 725
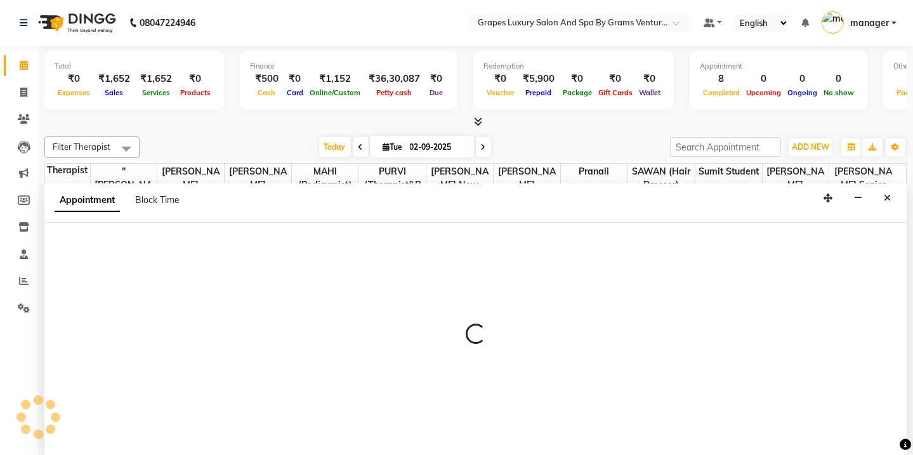
scroll to position [0, 0]
select select "44393"
select select "1095"
select select "tentative"
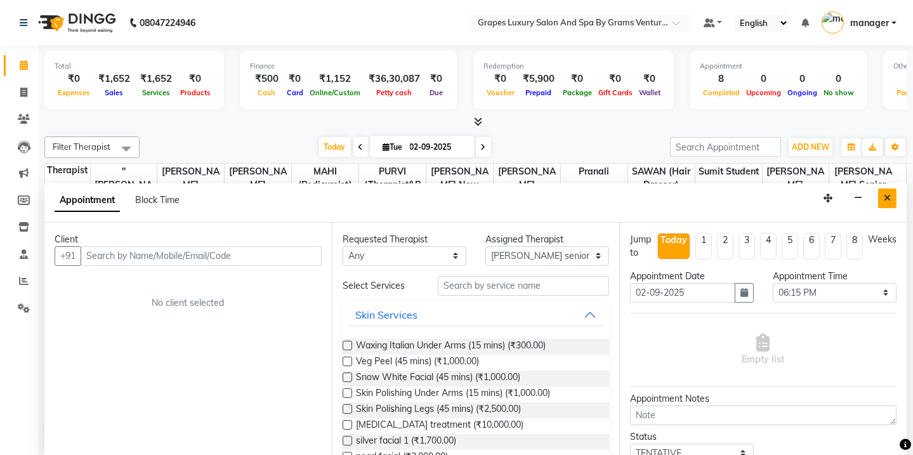
click at [884, 202] on button "Close" at bounding box center [887, 198] width 18 height 20
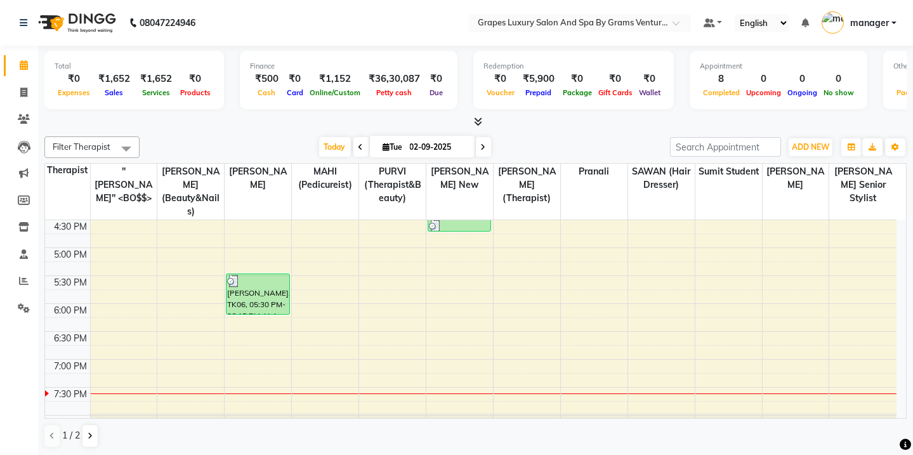
scroll to position [476, 0]
click at [323, 323] on div "8:00 AM 8:30 AM 9:00 AM 9:30 AM 10:00 AM 10:30 AM 11:00 AM 11:30 AM 12:00 PM 12…" at bounding box center [470, 106] width 851 height 725
select select "50068"
select select "tentative"
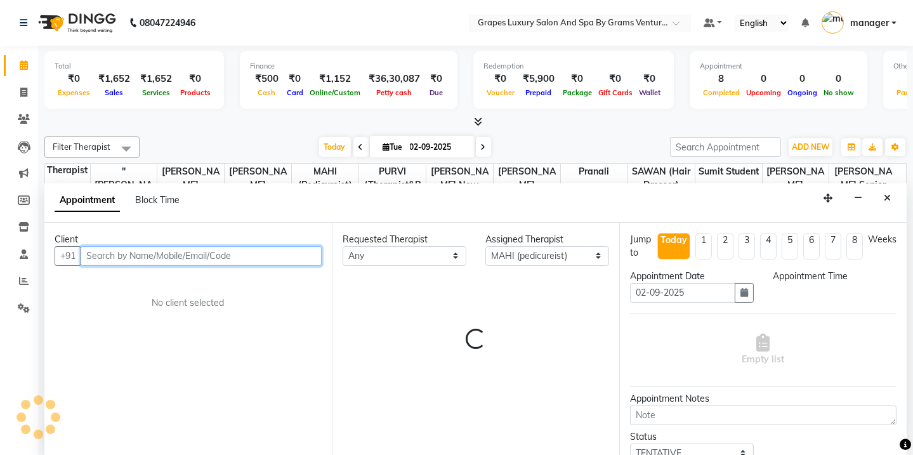
select select "1110"
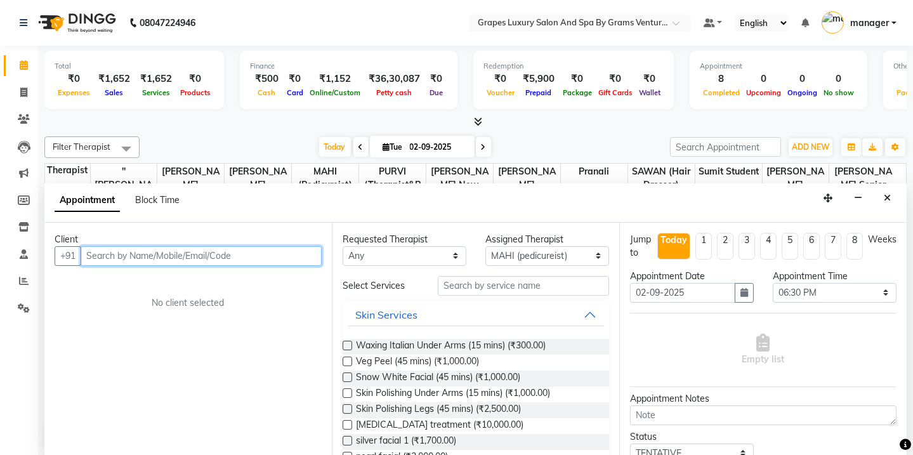
click at [266, 259] on input "text" at bounding box center [201, 256] width 241 height 20
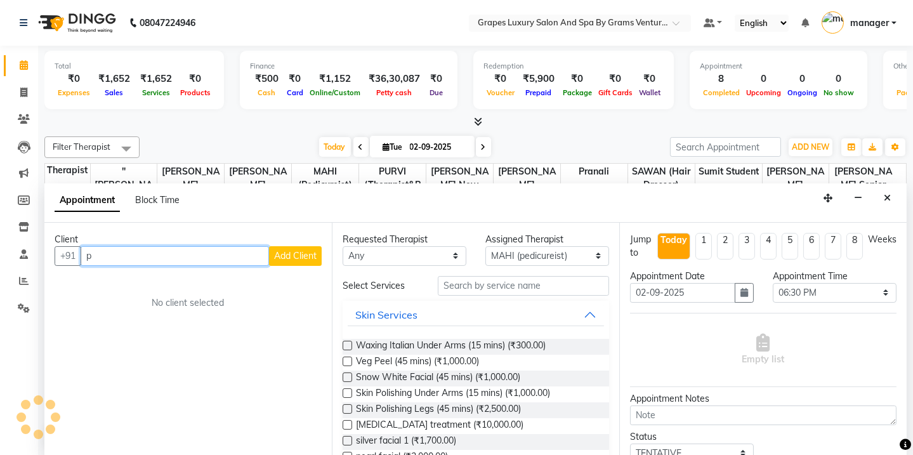
type input "p"
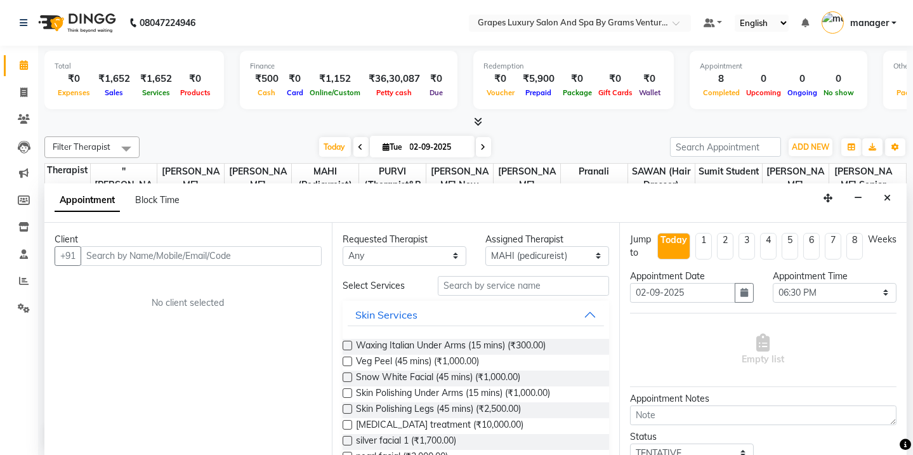
click at [573, 107] on div "Redemption ₹0 Voucher ₹5,900 Prepaid ₹0 Package ₹0 Gift Cards ₹0 Wallet" at bounding box center [573, 80] width 200 height 58
drag, startPoint x: 892, startPoint y: 198, endPoint x: 884, endPoint y: 218, distance: 21.1
click at [892, 197] on button "Close" at bounding box center [887, 198] width 18 height 20
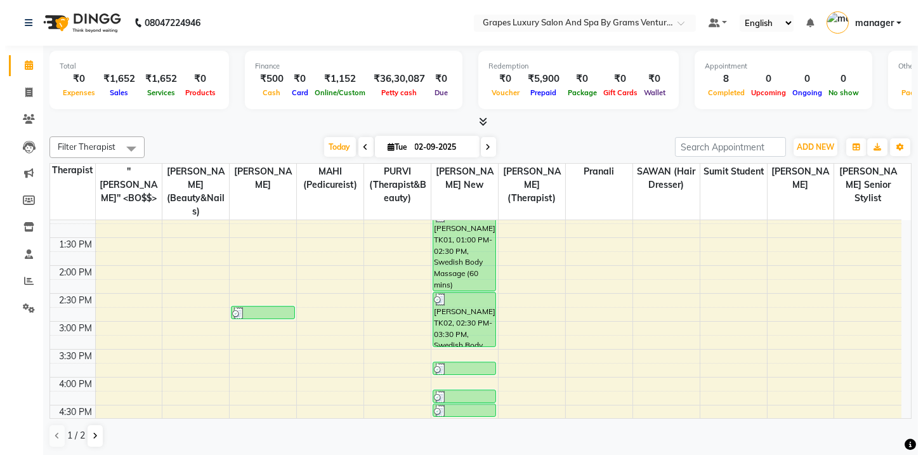
scroll to position [272, 0]
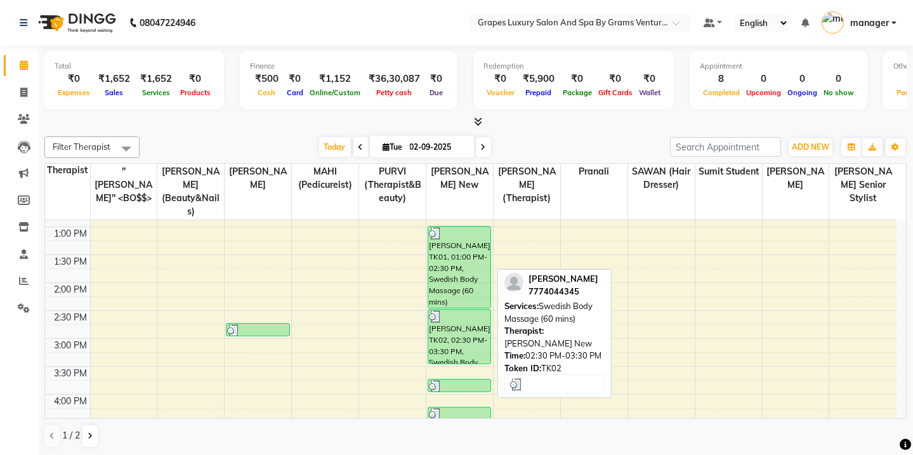
click at [440, 321] on div "[PERSON_NAME], TK02, 02:30 PM-03:30 PM, Swedish Body Massage (60 mins)" at bounding box center [459, 336] width 62 height 54
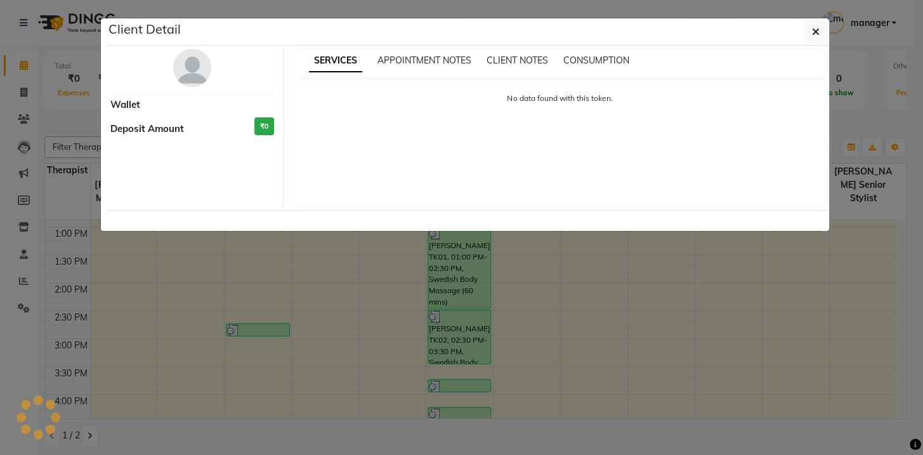
select select "3"
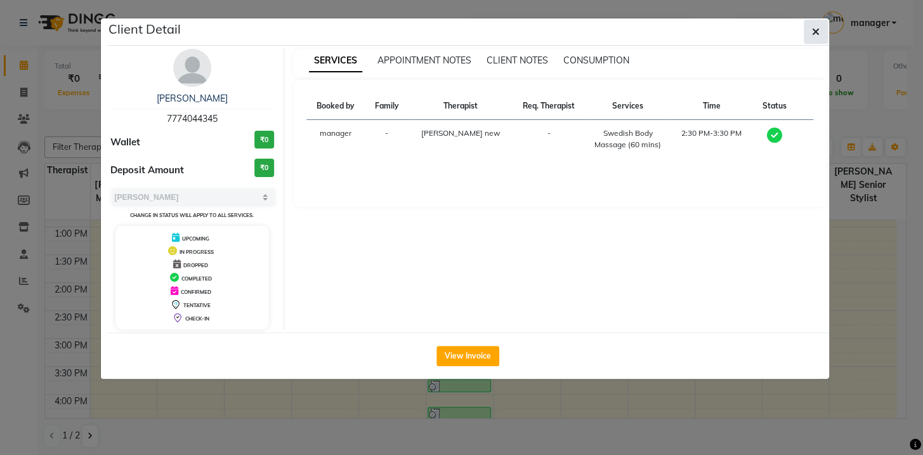
click at [812, 25] on span "button" at bounding box center [816, 31] width 8 height 13
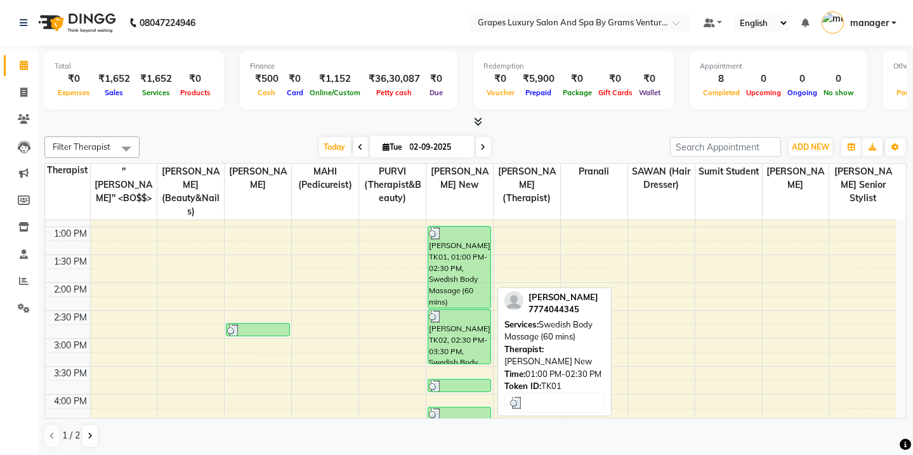
click at [439, 261] on div "[PERSON_NAME], TK01, 01:00 PM-02:30 PM, Swedish Body Massage (60 mins)" at bounding box center [459, 266] width 62 height 81
select select "3"
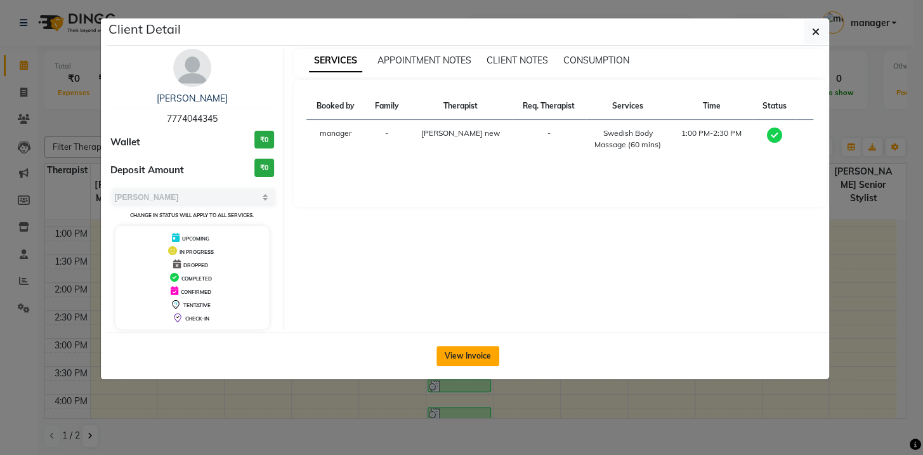
click at [446, 351] on button "View Invoice" at bounding box center [467, 356] width 63 height 20
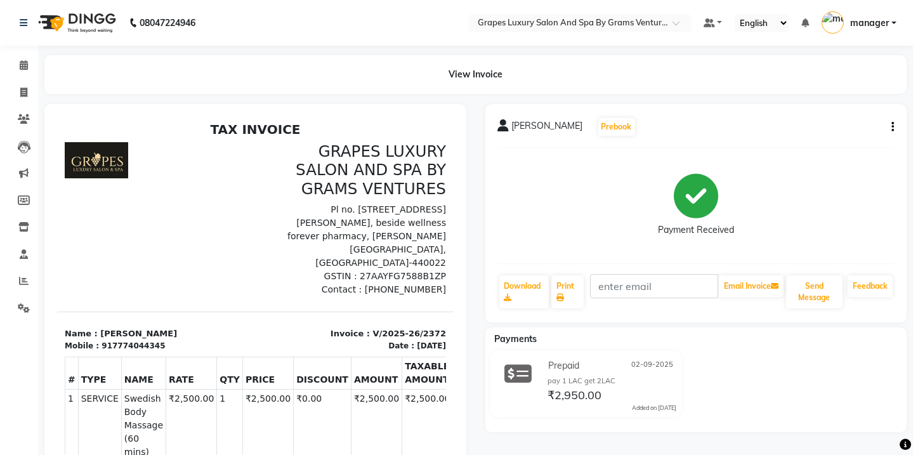
click at [514, 122] on span "[PERSON_NAME]" at bounding box center [547, 128] width 71 height 18
click at [514, 131] on span "[PERSON_NAME]" at bounding box center [547, 128] width 71 height 18
click at [16, 57] on link "Calendar" at bounding box center [19, 65] width 30 height 21
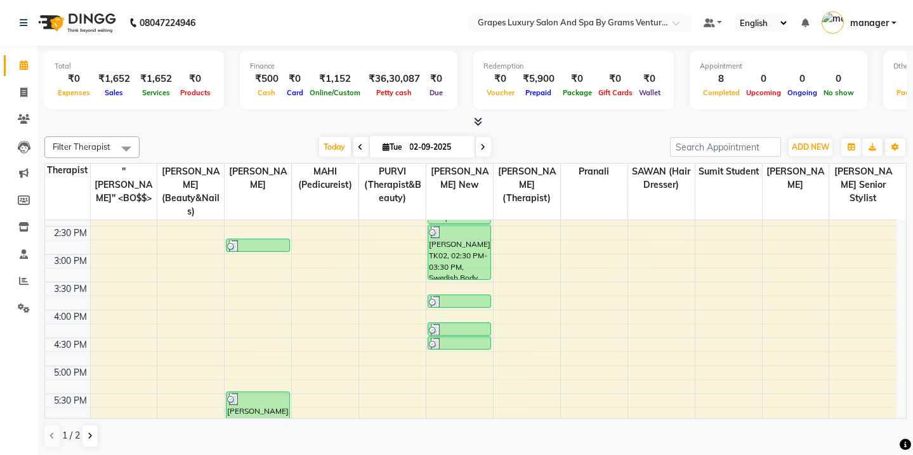
scroll to position [376, 0]
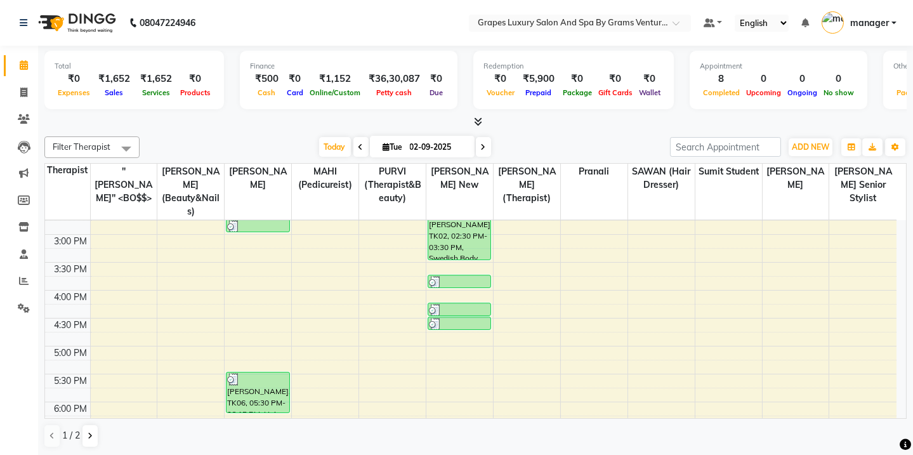
click at [516, 315] on div "8:00 AM 8:30 AM 9:00 AM 9:30 AM 10:00 AM 10:30 AM 11:00 AM 11:30 AM 12:00 PM 12…" at bounding box center [470, 206] width 851 height 725
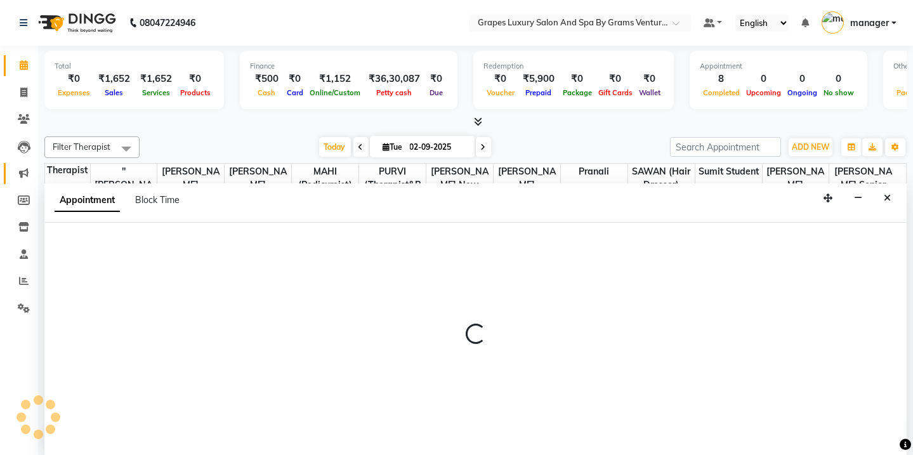
scroll to position [0, 0]
select select "52047"
select select "990"
select select "tentative"
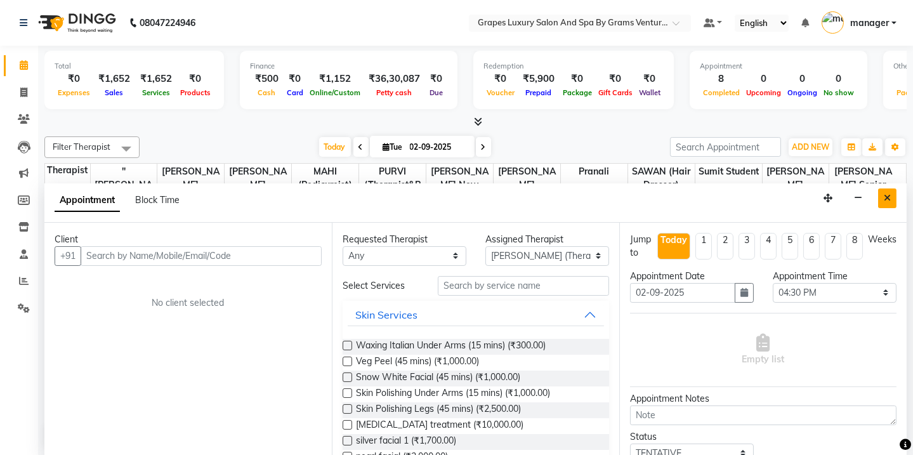
click at [881, 199] on button "Close" at bounding box center [887, 198] width 18 height 20
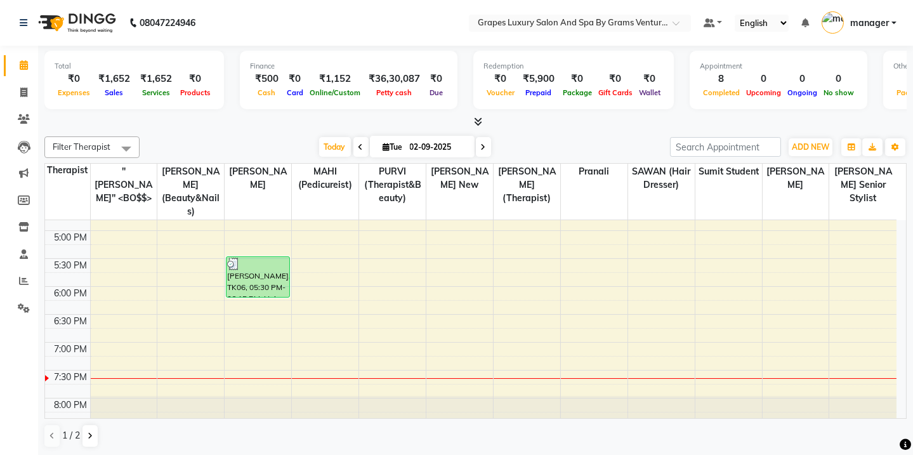
scroll to position [510, 0]
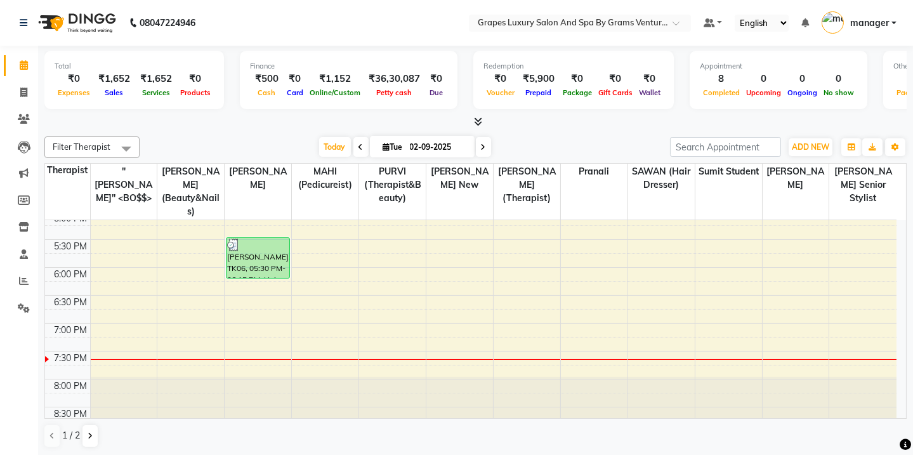
drag, startPoint x: 525, startPoint y: 352, endPoint x: 526, endPoint y: 363, distance: 11.4
click at [526, 363] on div "8:00 AM 8:30 AM 9:00 AM 9:30 AM 10:00 AM 10:30 AM 11:00 AM 11:30 AM 12:00 PM 12…" at bounding box center [470, 72] width 851 height 725
click at [526, 349] on div "8:00 AM 8:30 AM 9:00 AM 9:30 AM 10:00 AM 10:30 AM 11:00 AM 11:30 AM 12:00 PM 12…" at bounding box center [470, 72] width 851 height 725
select select "52047"
select select "tentative"
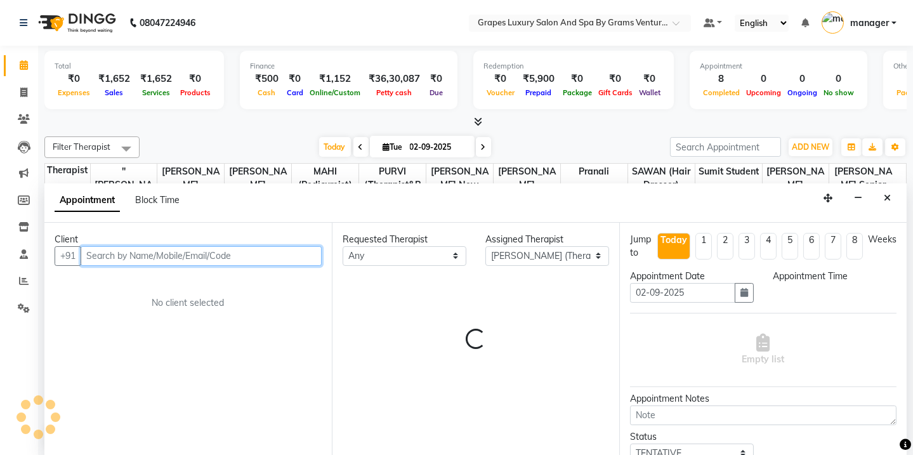
select select "1185"
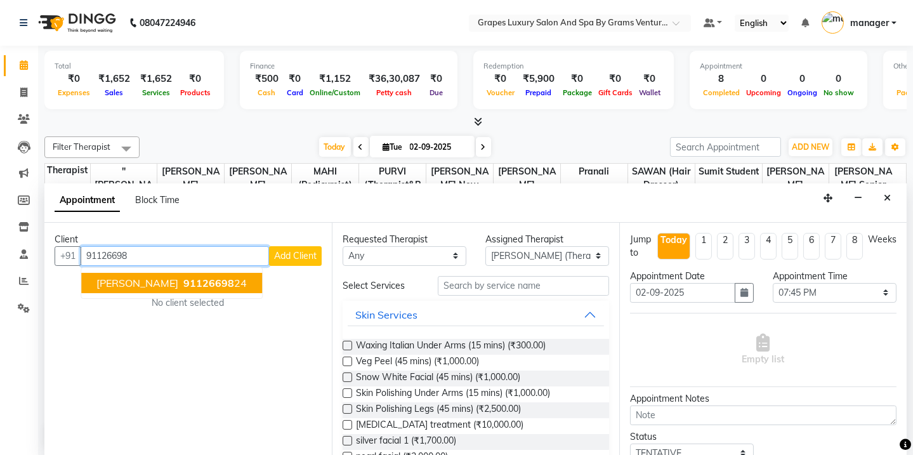
click at [237, 290] on button "[PERSON_NAME] 91126698 24" at bounding box center [171, 283] width 181 height 20
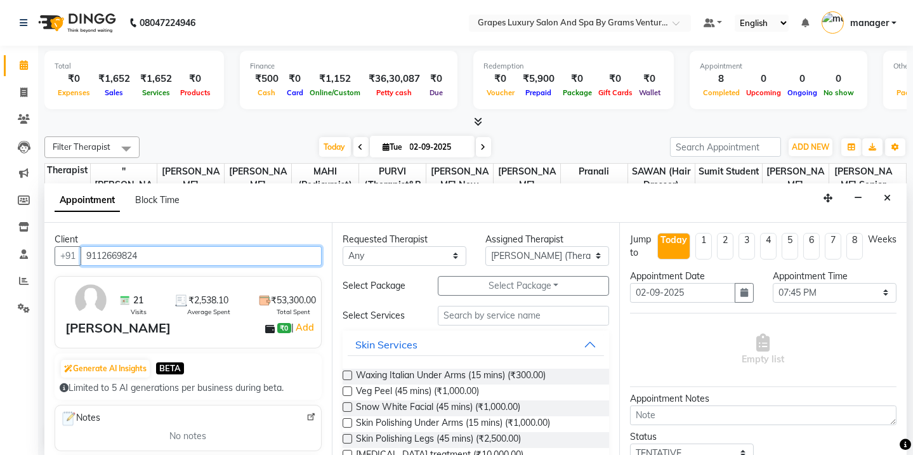
type input "9112669824"
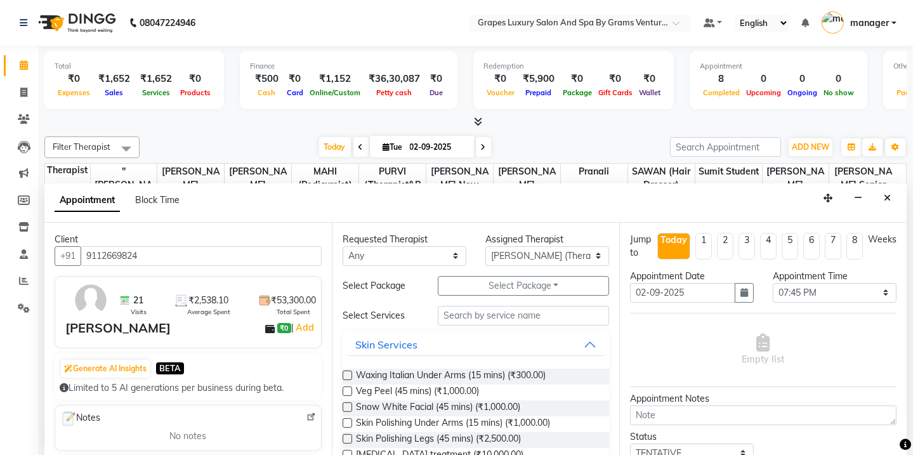
click at [546, 316] on input "text" at bounding box center [523, 316] width 171 height 20
type input "a"
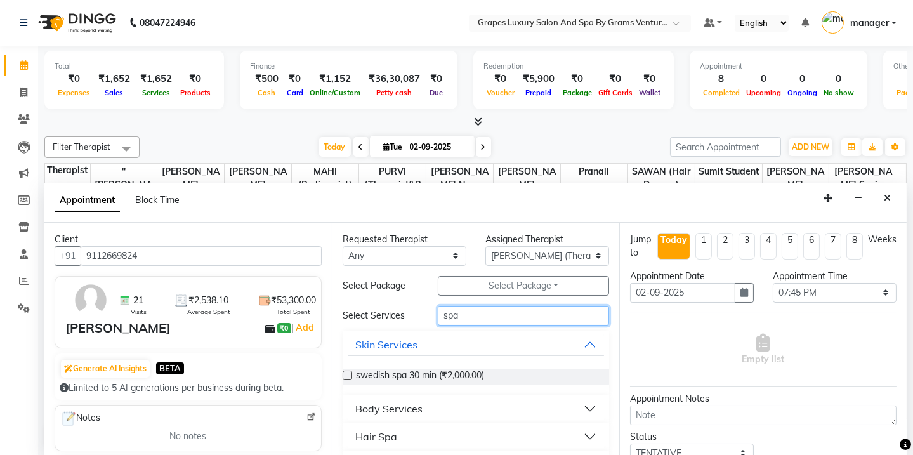
type input "spa"
click at [587, 408] on button "Body Services" at bounding box center [476, 408] width 256 height 23
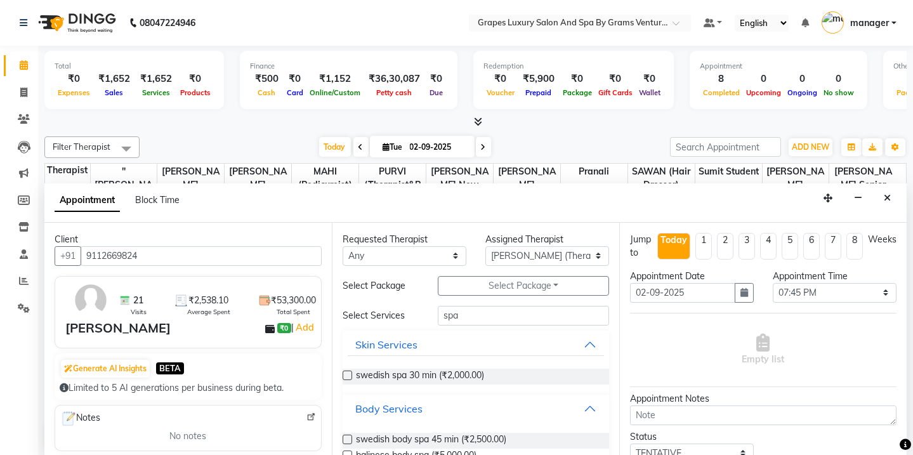
scroll to position [190, 0]
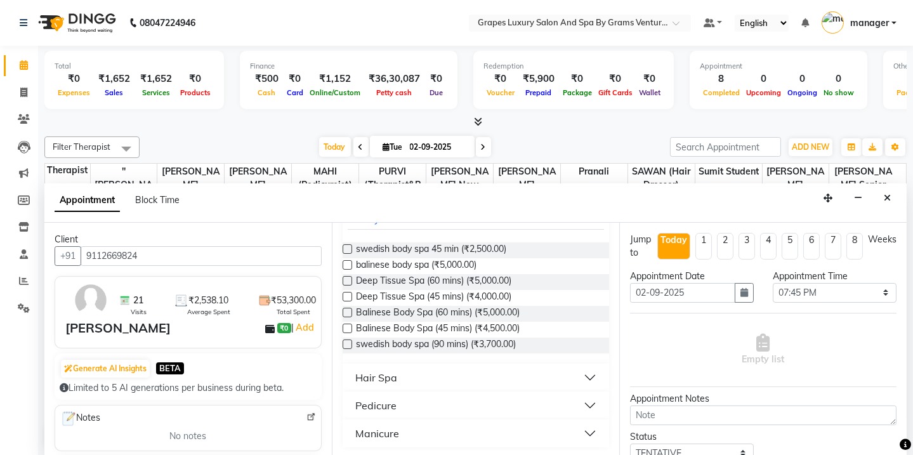
click at [351, 245] on label at bounding box center [347, 249] width 10 height 10
click at [351, 246] on input "checkbox" at bounding box center [346, 250] width 8 height 8
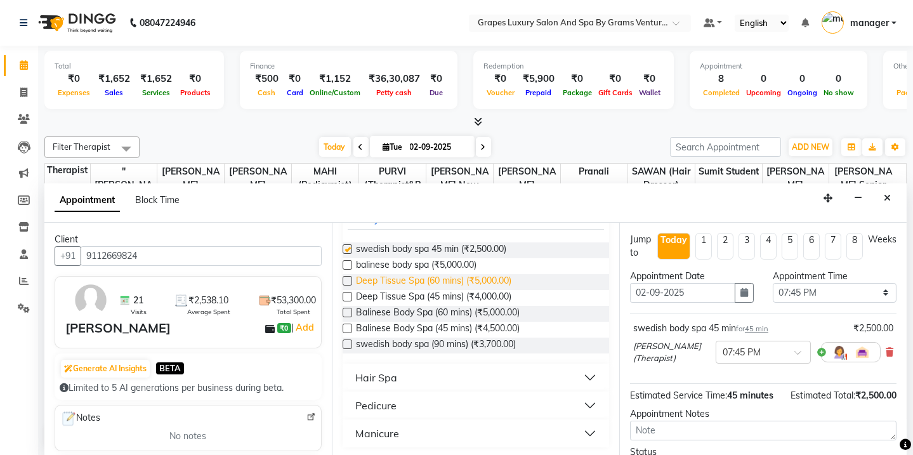
checkbox input "false"
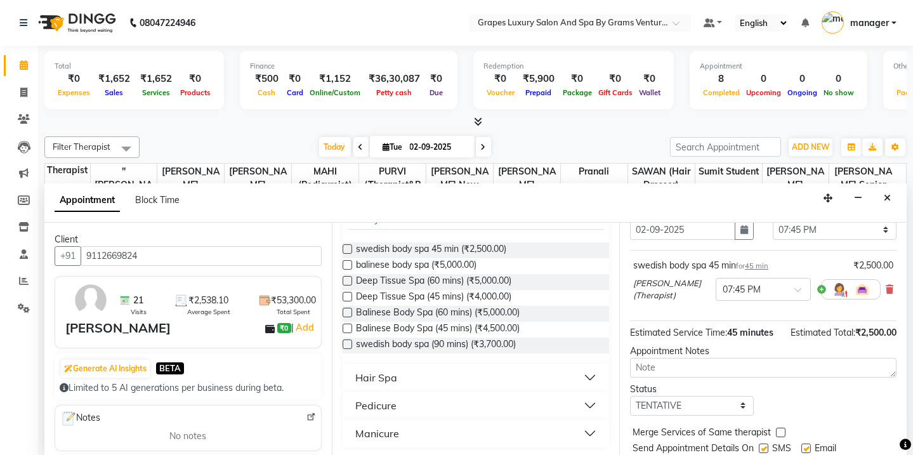
scroll to position [100, 0]
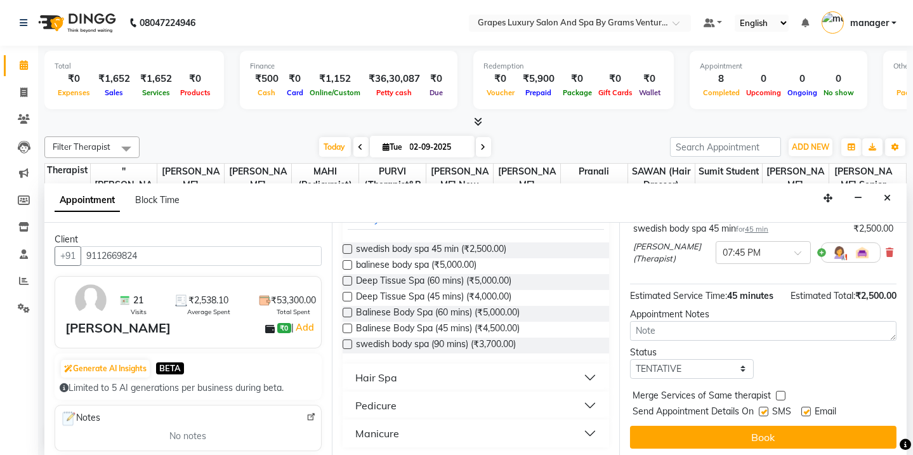
click at [761, 406] on label at bounding box center [763, 411] width 10 height 10
click at [761, 408] on input "checkbox" at bounding box center [762, 412] width 8 height 8
checkbox input "false"
click at [808, 410] on label at bounding box center [806, 411] width 10 height 10
click at [808, 410] on input "checkbox" at bounding box center [805, 412] width 8 height 8
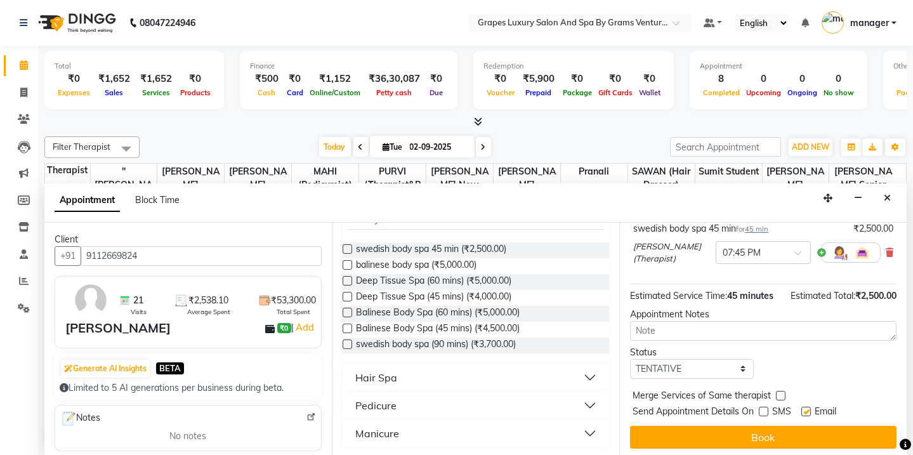
checkbox input "false"
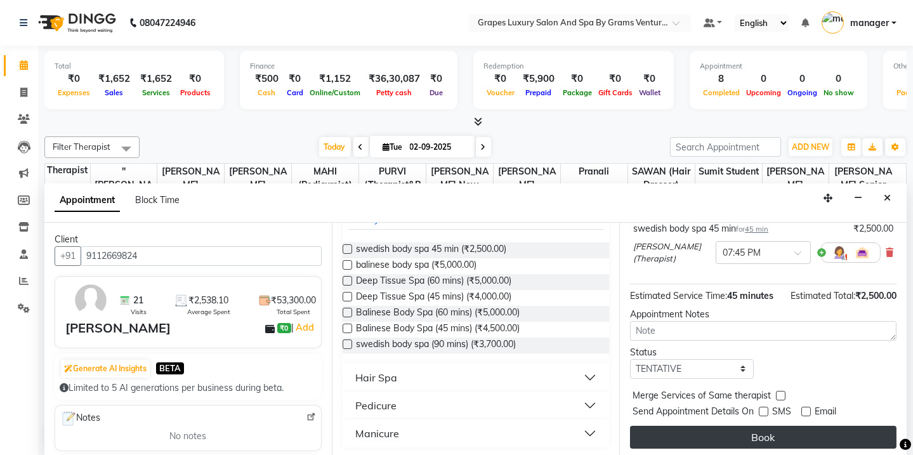
click at [812, 426] on button "Book" at bounding box center [763, 437] width 266 height 23
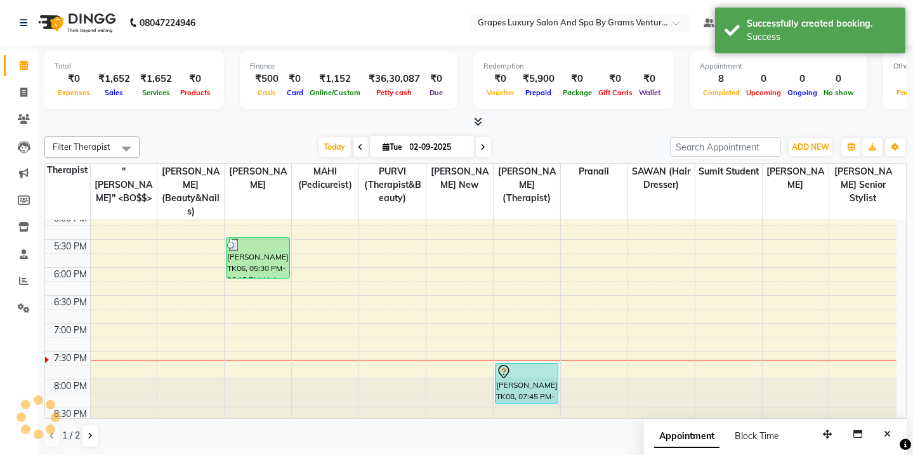
scroll to position [0, 0]
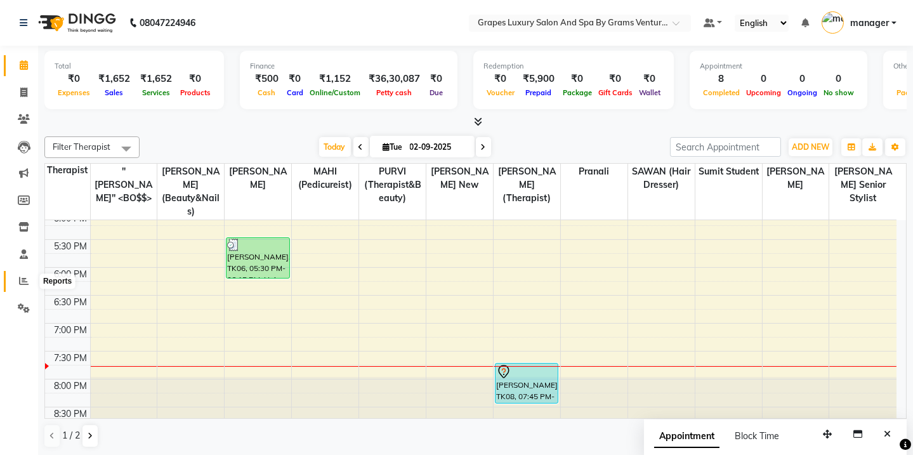
click at [25, 283] on icon at bounding box center [24, 281] width 10 height 10
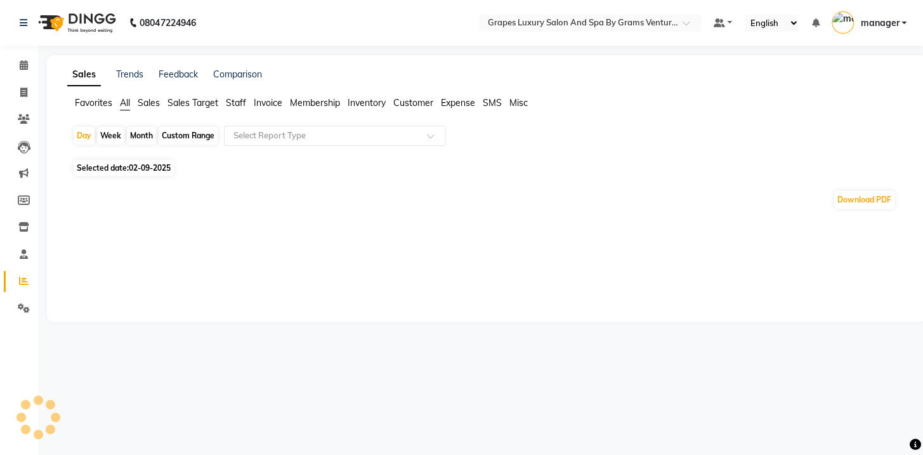
click at [153, 136] on div "Month" at bounding box center [141, 136] width 29 height 18
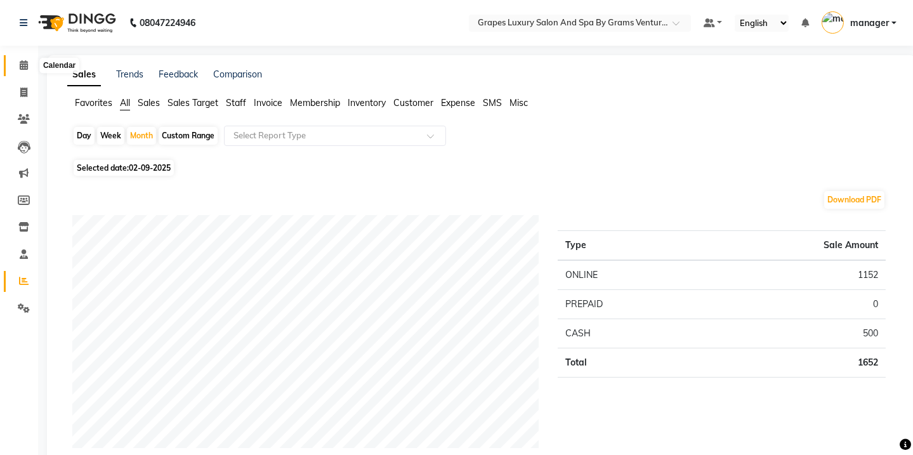
click at [23, 63] on icon at bounding box center [24, 65] width 8 height 10
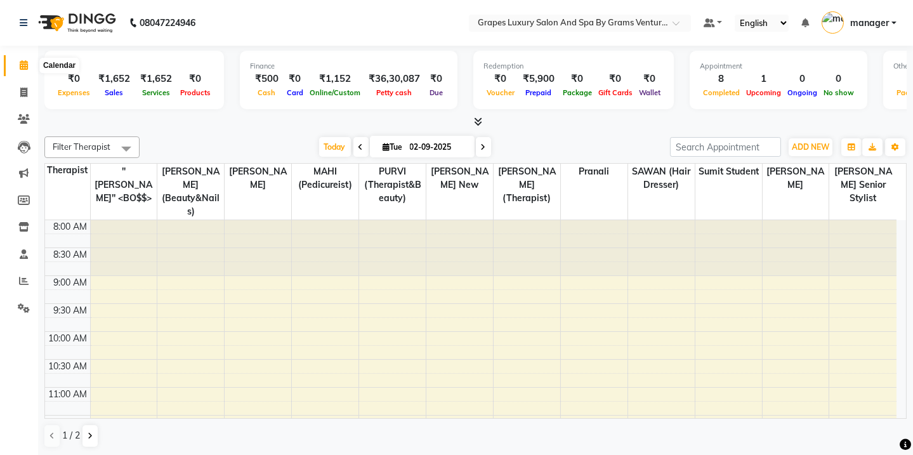
click at [25, 63] on icon at bounding box center [24, 65] width 8 height 10
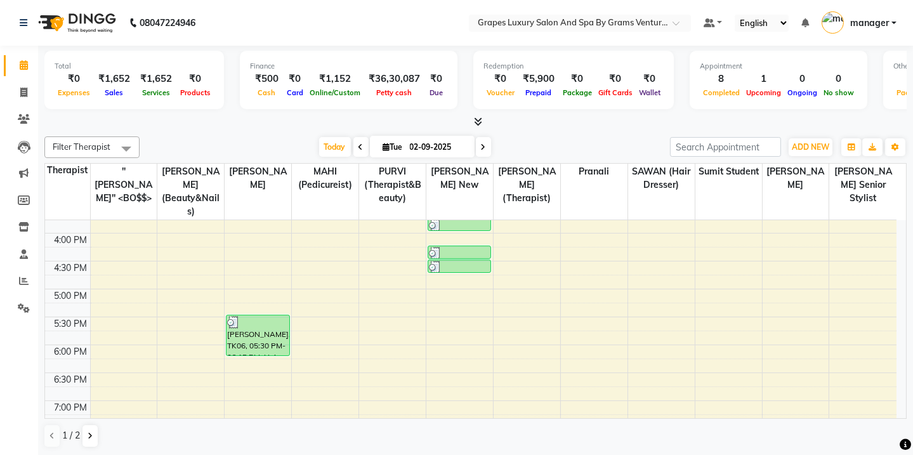
scroll to position [510, 0]
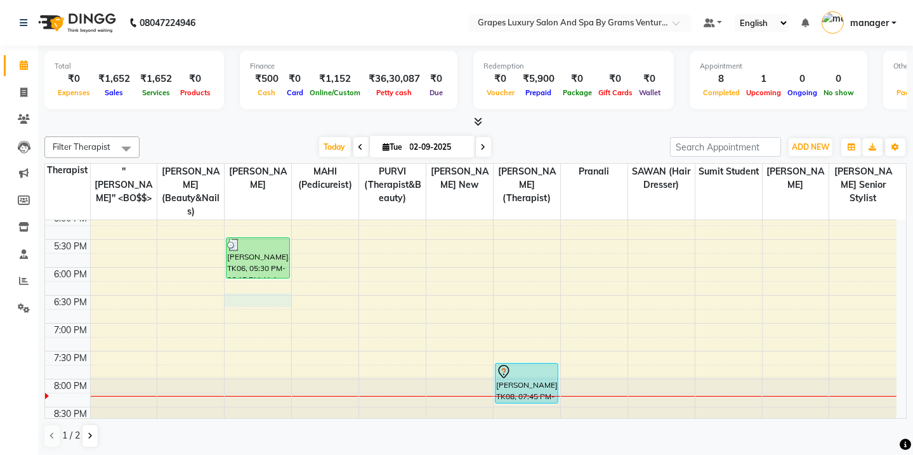
click at [253, 285] on div "8:00 AM 8:30 AM 9:00 AM 9:30 AM 10:00 AM 10:30 AM 11:00 AM 11:30 AM 12:00 PM 12…" at bounding box center [470, 72] width 851 height 725
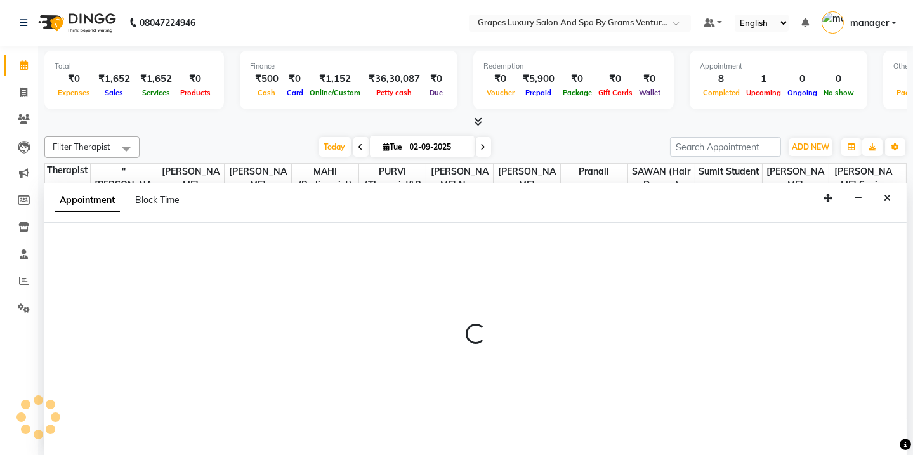
scroll to position [0, 0]
select select "78335"
select select "tentative"
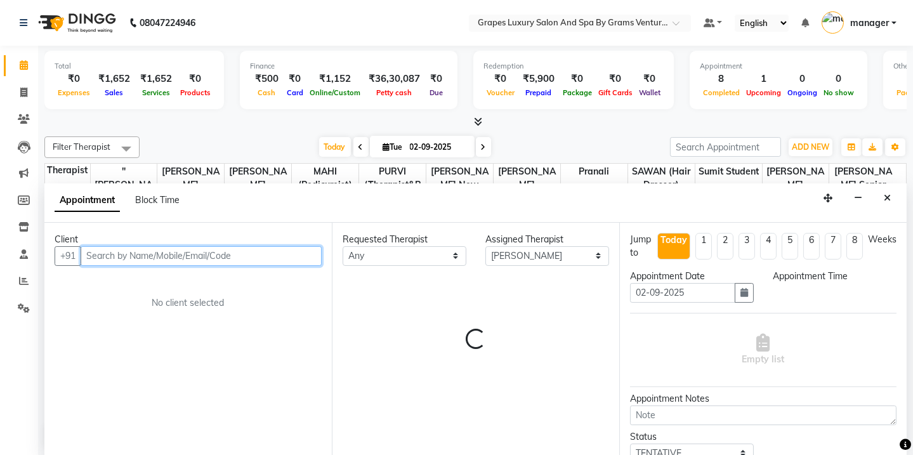
select select "1110"
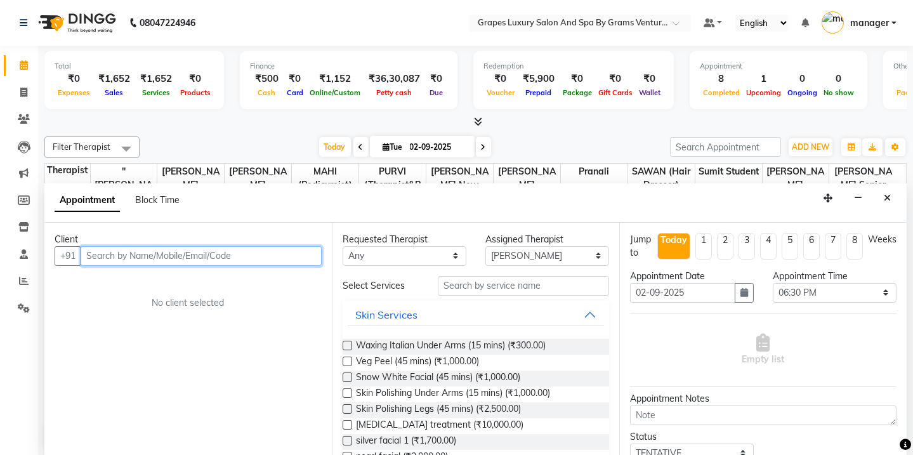
click at [226, 248] on input "text" at bounding box center [201, 256] width 241 height 20
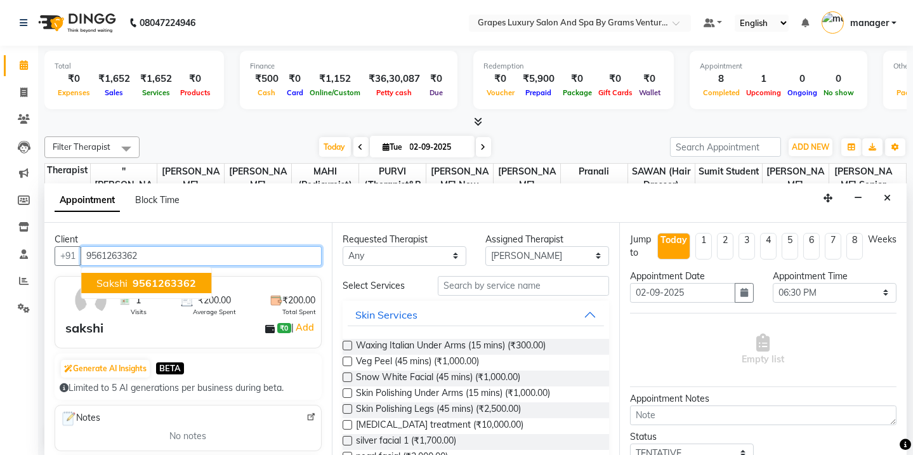
click at [181, 287] on span "9561263362" at bounding box center [164, 282] width 63 height 13
type input "9561263362"
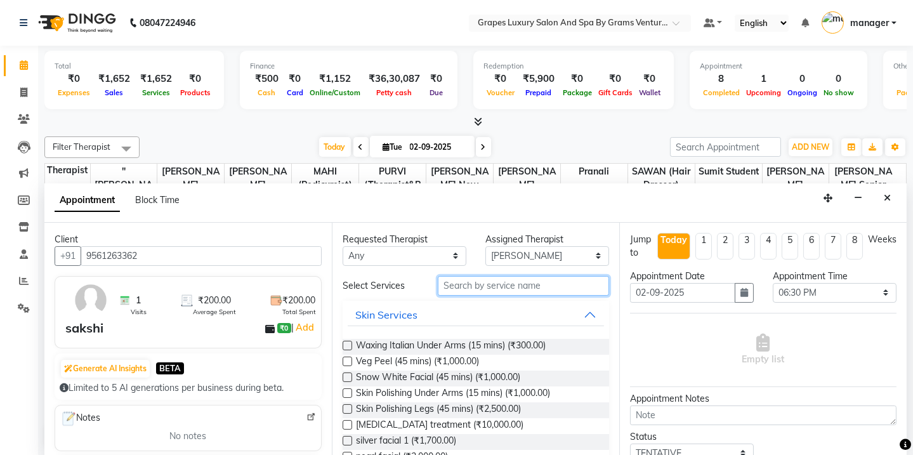
click at [448, 286] on input "text" at bounding box center [523, 286] width 171 height 20
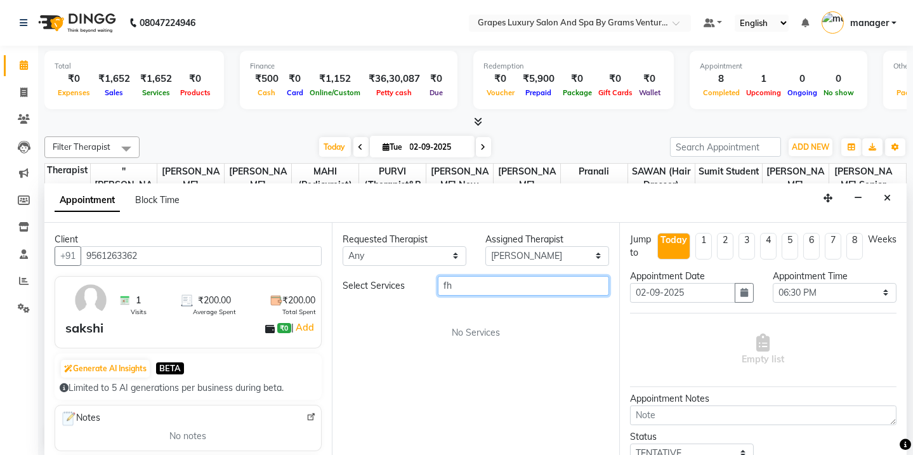
type input "f"
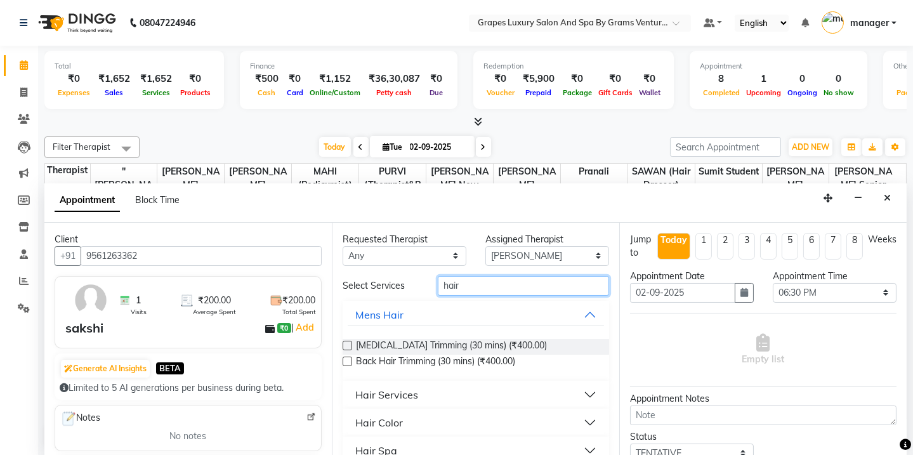
type input "hair"
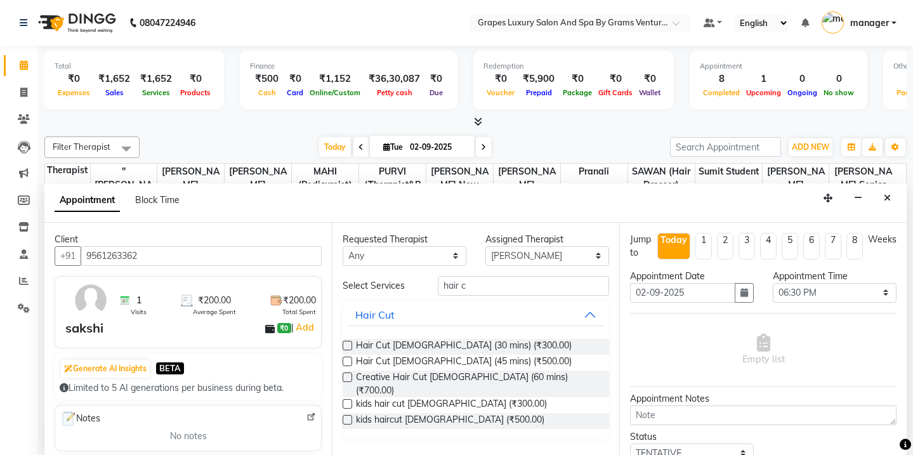
select select "78335"
select select "1110"
select select "tentative"
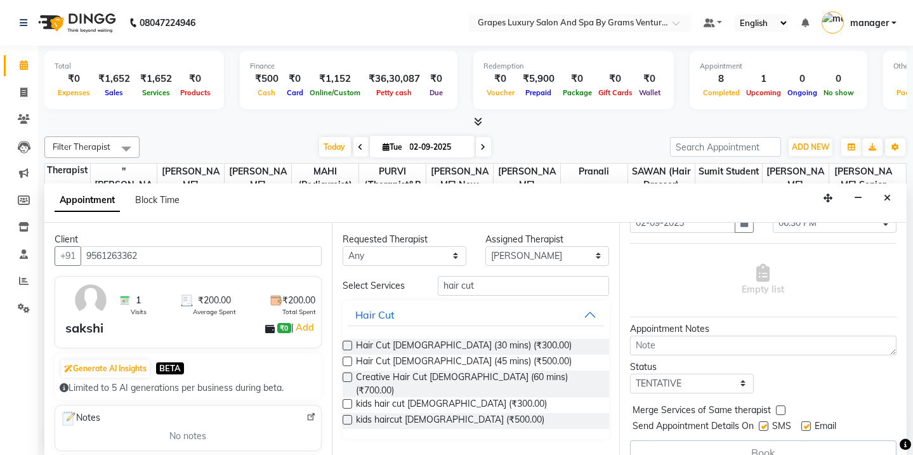
scroll to position [87, 0]
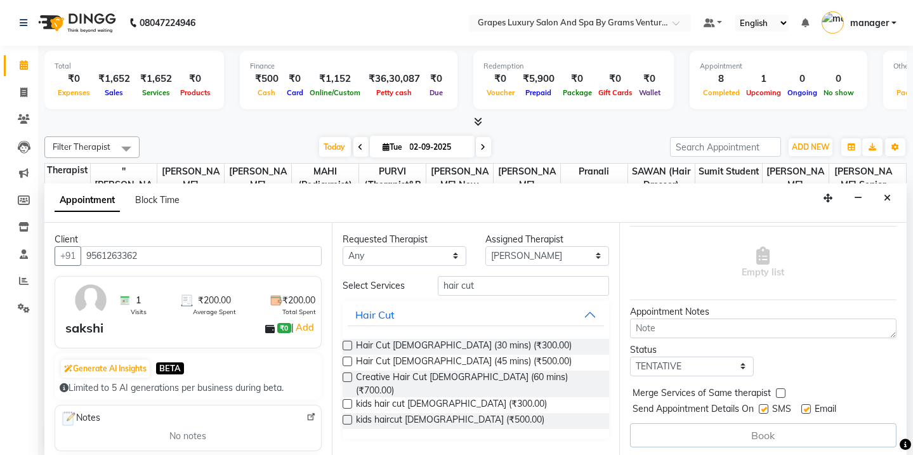
type input "hair cut"
click at [589, 313] on button "Hair Cut" at bounding box center [476, 314] width 256 height 23
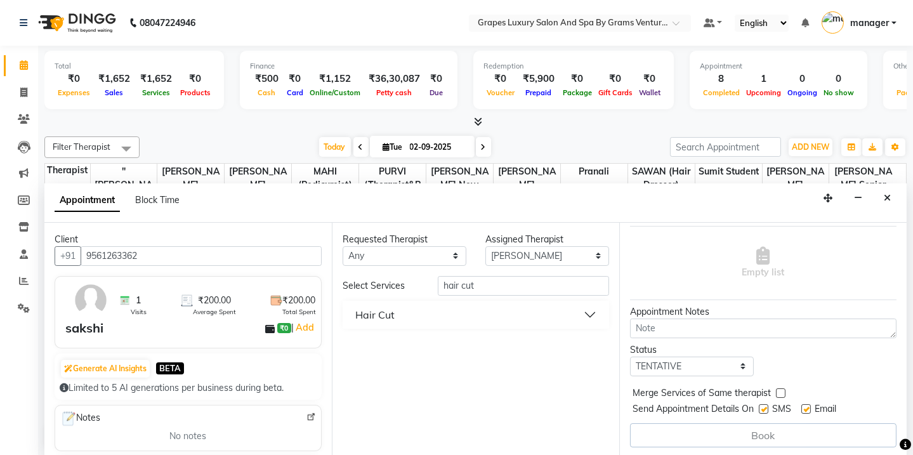
click at [589, 313] on button "Hair Cut" at bounding box center [476, 314] width 256 height 23
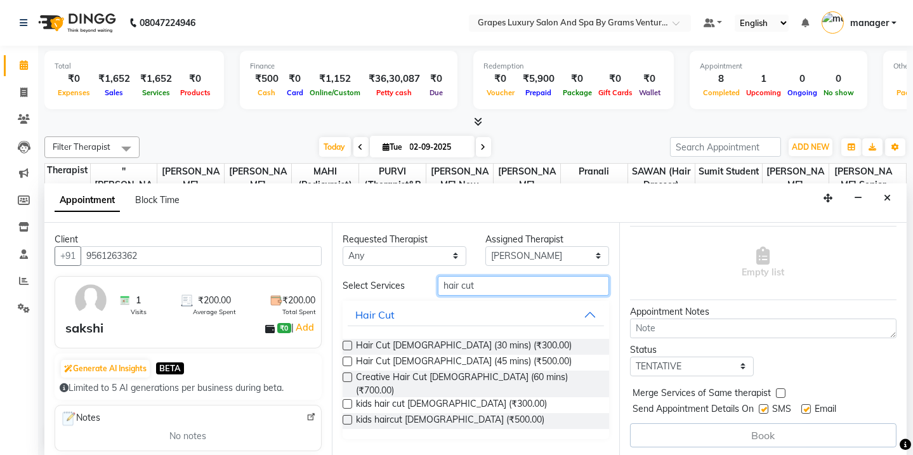
click at [517, 285] on input "hair cut" at bounding box center [523, 286] width 171 height 20
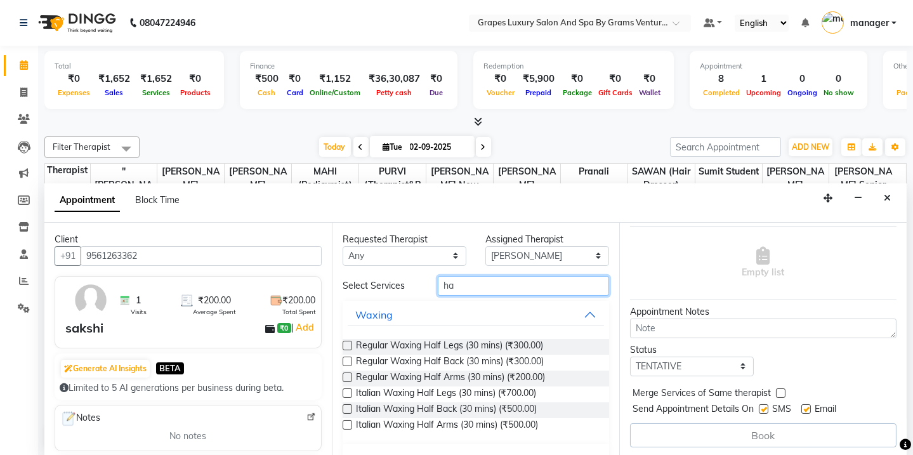
type input "h"
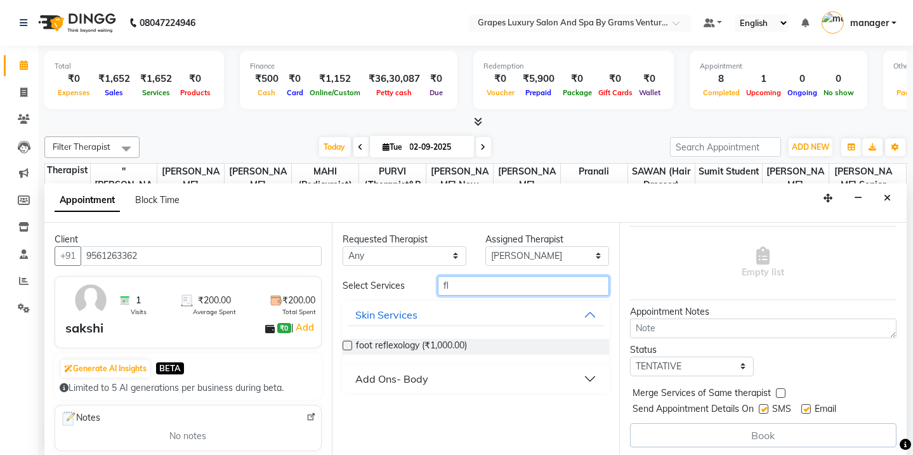
type input "f"
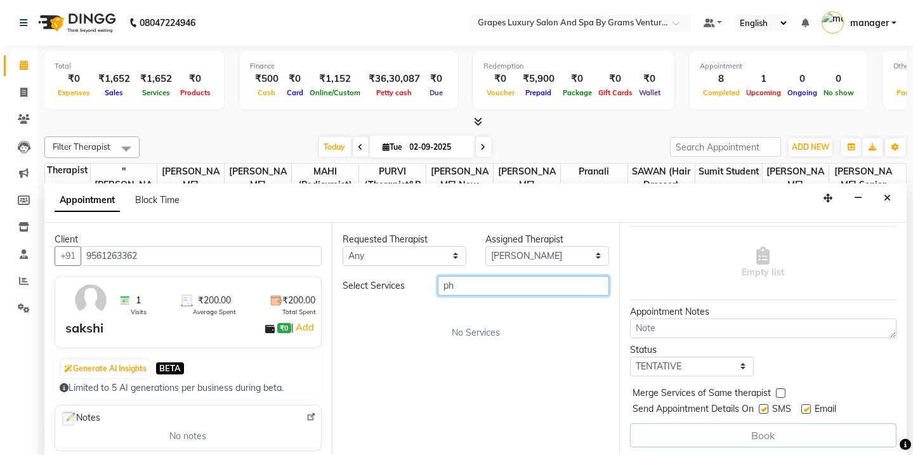
type input "p"
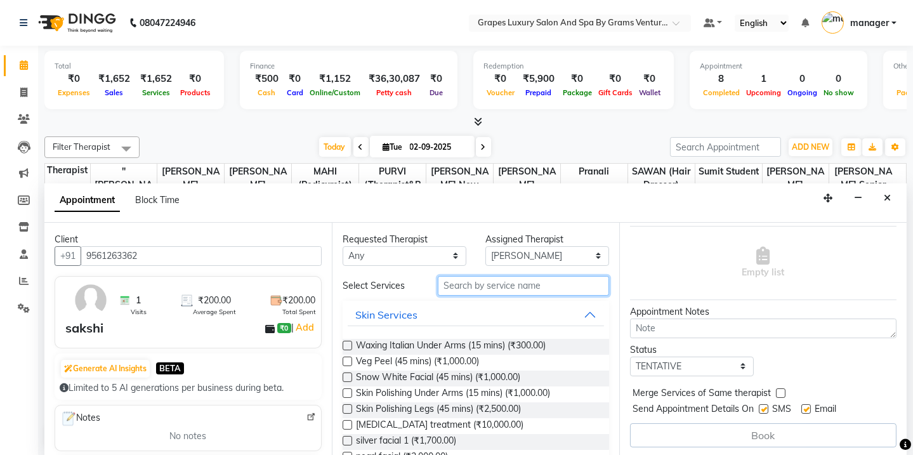
click at [457, 283] on input "text" at bounding box center [523, 286] width 171 height 20
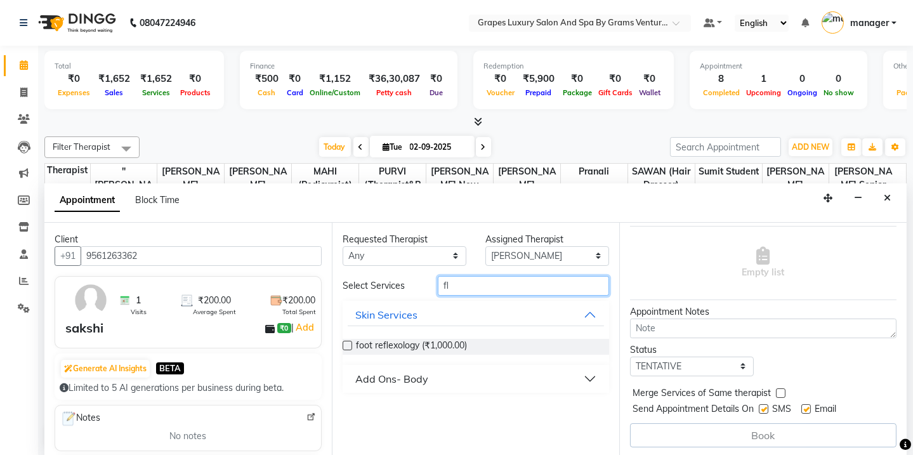
type input "f"
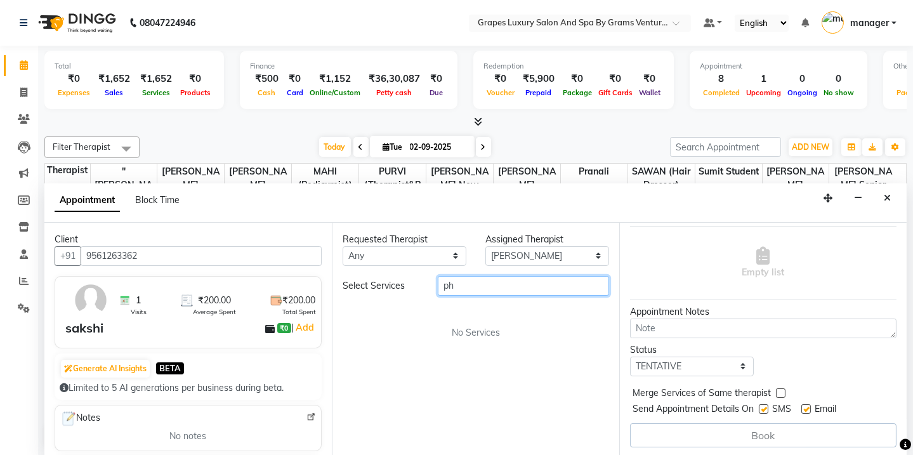
type input "p"
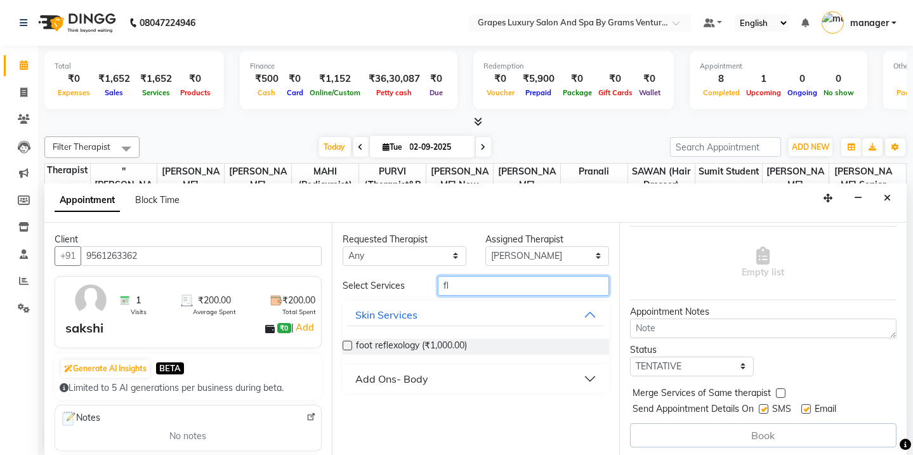
type input "f"
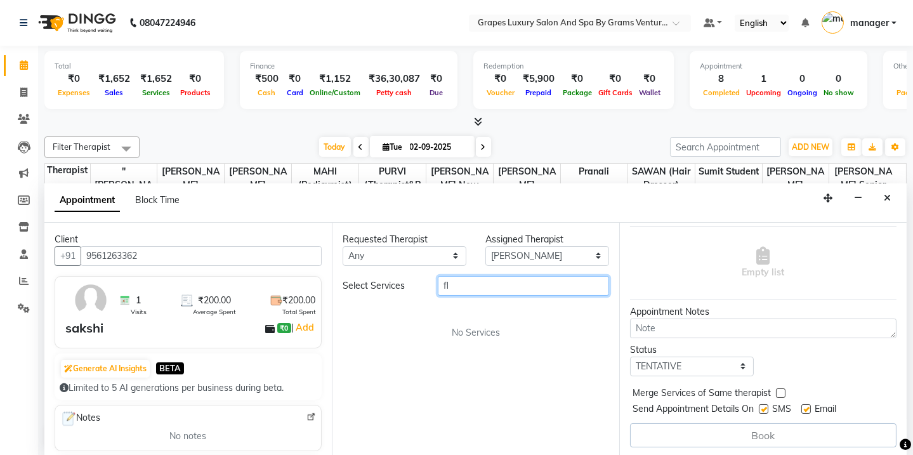
type input "f"
type input "p"
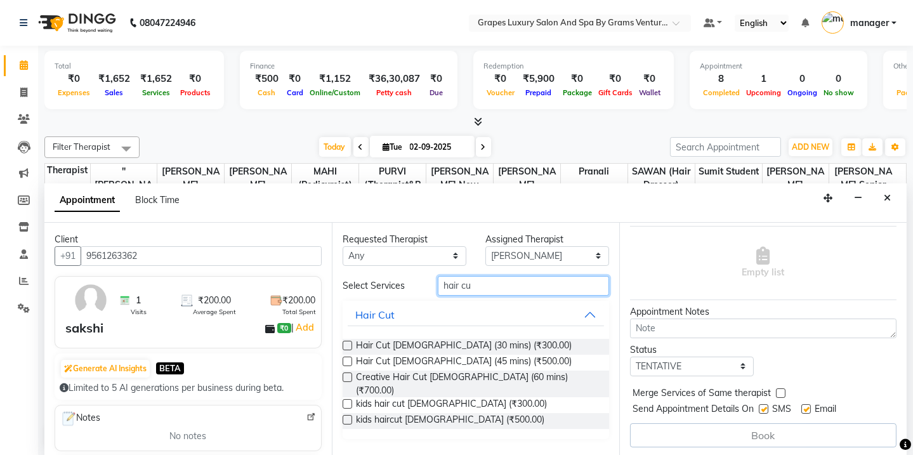
type input "hair cut"
drag, startPoint x: 425, startPoint y: 356, endPoint x: 545, endPoint y: 327, distance: 123.5
click at [426, 356] on span "Hair Cut [DEMOGRAPHIC_DATA] (45 mins) (₹500.00)" at bounding box center [464, 362] width 216 height 16
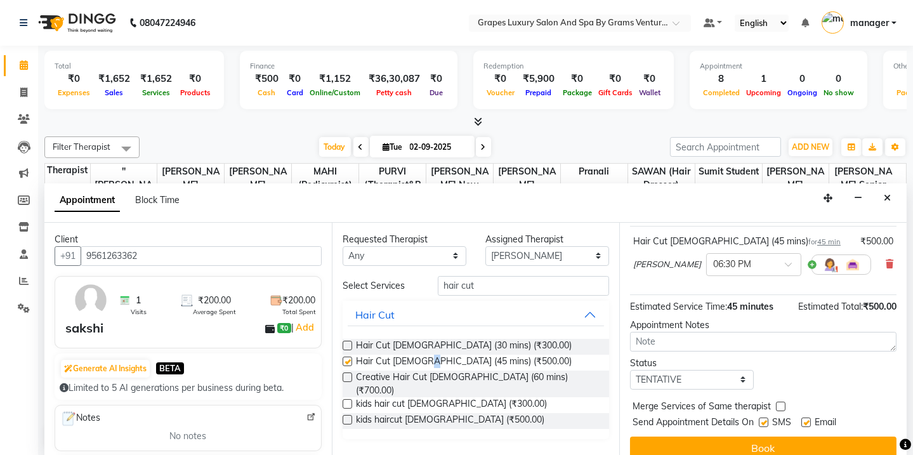
checkbox input "false"
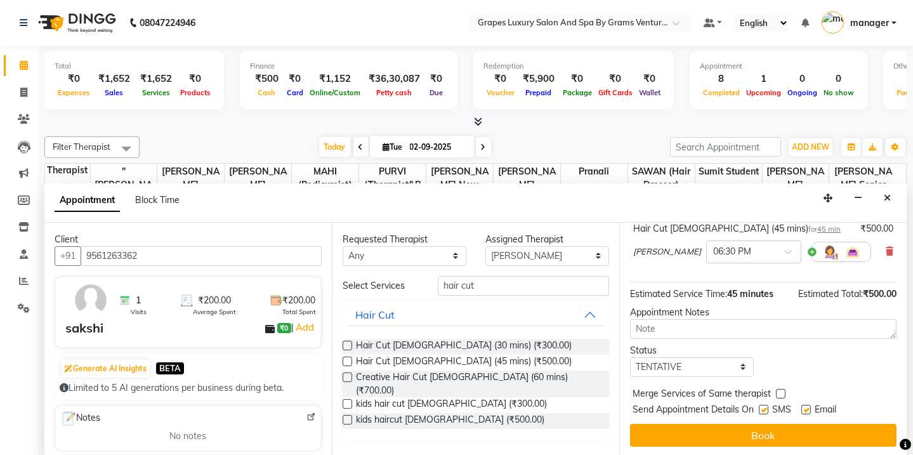
drag, startPoint x: 764, startPoint y: 406, endPoint x: 795, endPoint y: 412, distance: 31.6
click at [765, 406] on label at bounding box center [763, 410] width 10 height 10
click at [765, 406] on input "checkbox" at bounding box center [762, 410] width 8 height 8
checkbox input "false"
click at [807, 407] on label at bounding box center [806, 410] width 10 height 10
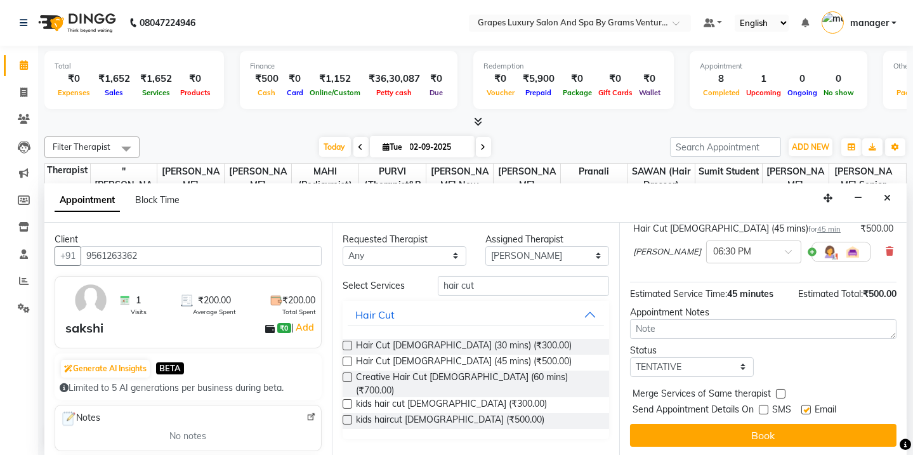
click at [807, 407] on input "checkbox" at bounding box center [805, 410] width 8 height 8
checkbox input "false"
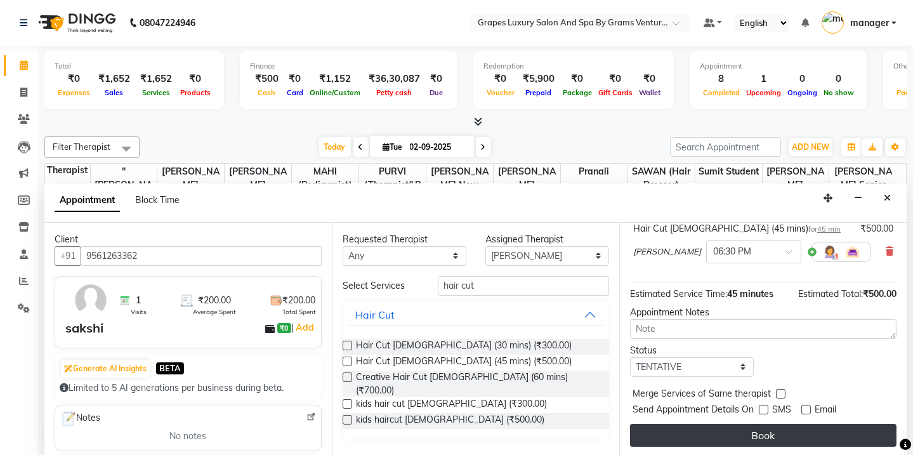
click at [814, 440] on button "Book" at bounding box center [763, 435] width 266 height 23
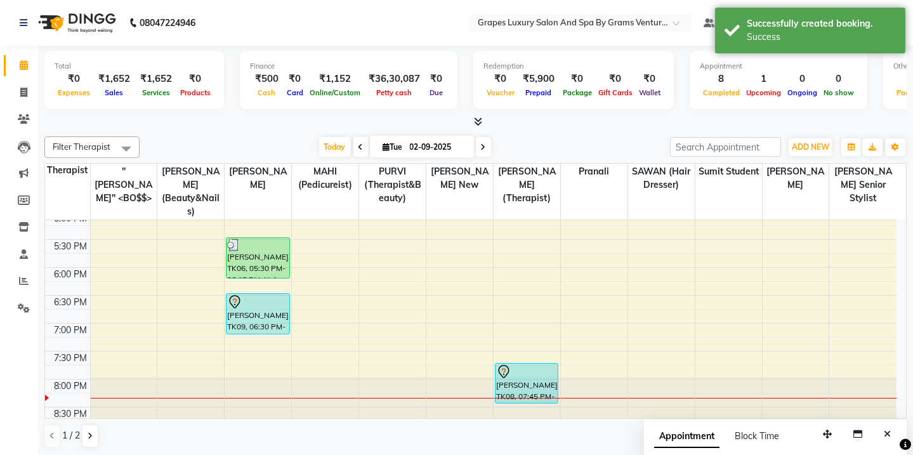
scroll to position [0, 0]
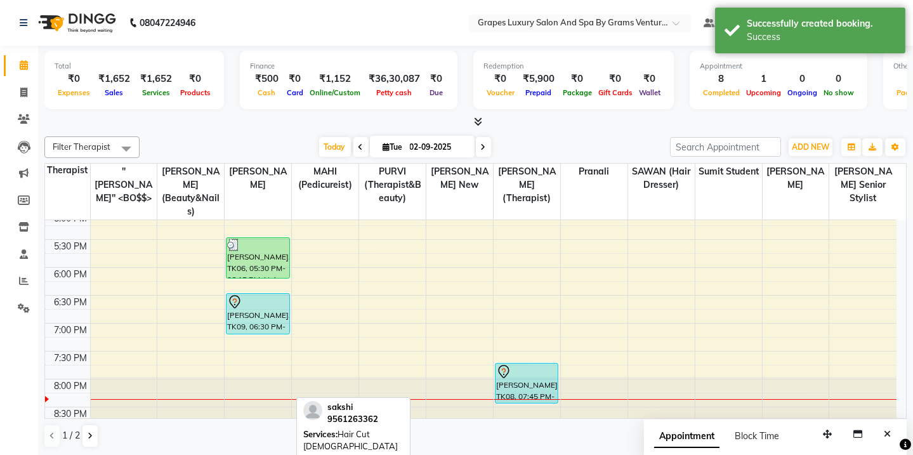
click at [238, 309] on div "sakshi, TK09, 06:30 PM-07:15 PM, Hair Cut Female (45 mins)" at bounding box center [257, 314] width 62 height 40
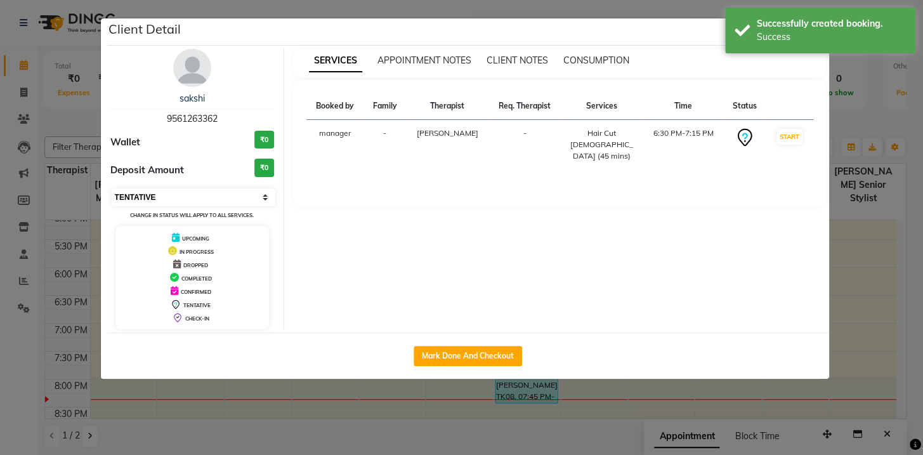
click at [161, 199] on select "Select IN SERVICE CONFIRMED TENTATIVE CHECK IN MARK DONE DROPPED UPCOMING" at bounding box center [194, 197] width 164 height 18
select select "1"
click at [112, 188] on select "Select IN SERVICE CONFIRMED TENTATIVE CHECK IN MARK DONE DROPPED UPCOMING" at bounding box center [194, 197] width 164 height 18
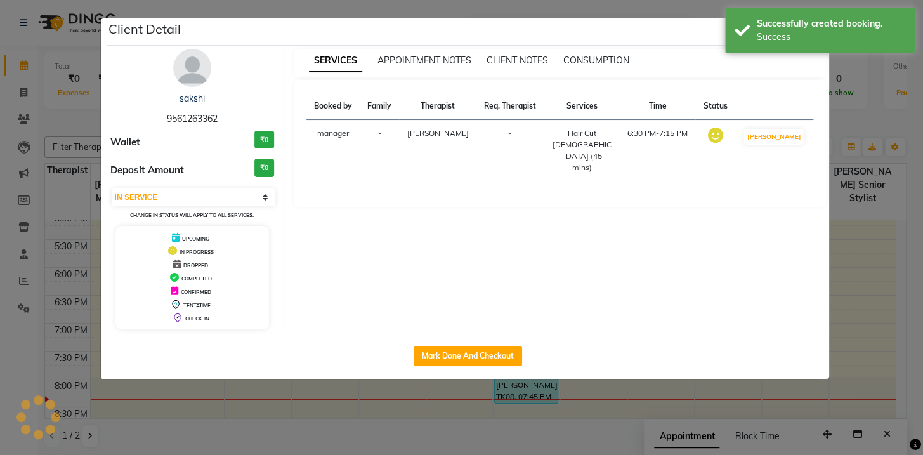
click at [912, 107] on ngb-modal-window "Client Detail sakshi 9561263362 Wallet ₹0 Deposit Amount ₹0 Select IN SERVICE C…" at bounding box center [461, 227] width 923 height 455
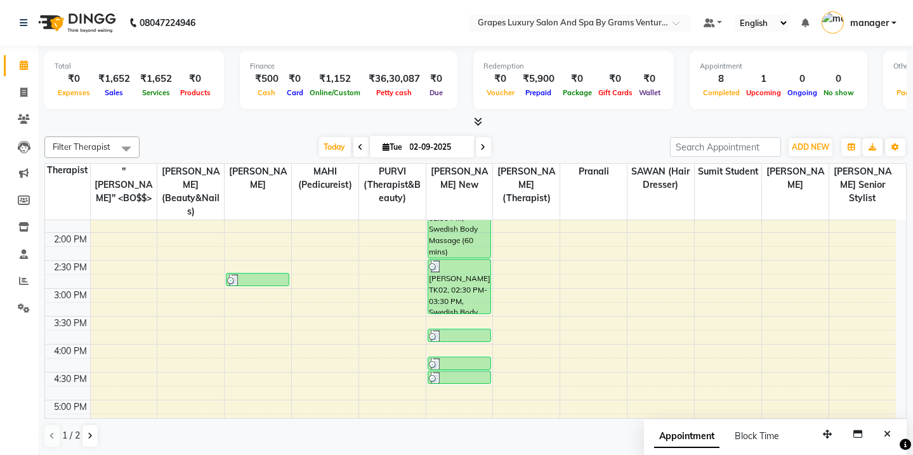
scroll to position [298, 0]
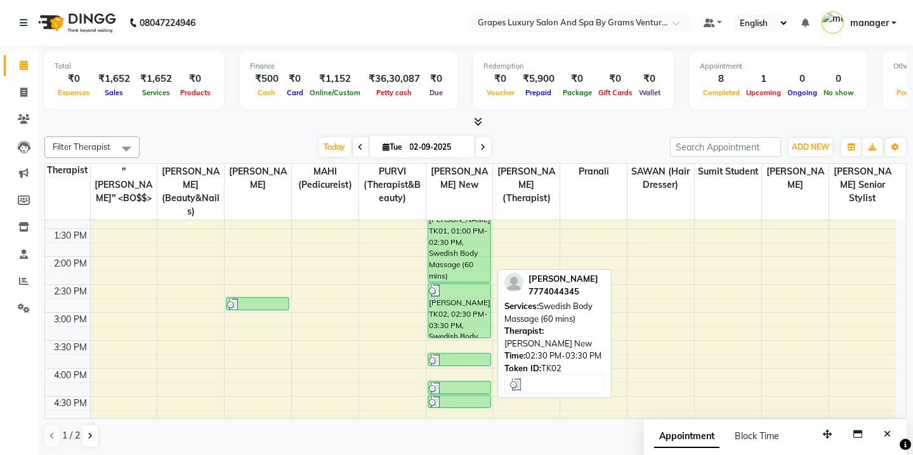
click at [476, 315] on div "[PERSON_NAME], TK02, 02:30 PM-03:30 PM, Swedish Body Massage (60 mins)" at bounding box center [459, 310] width 62 height 54
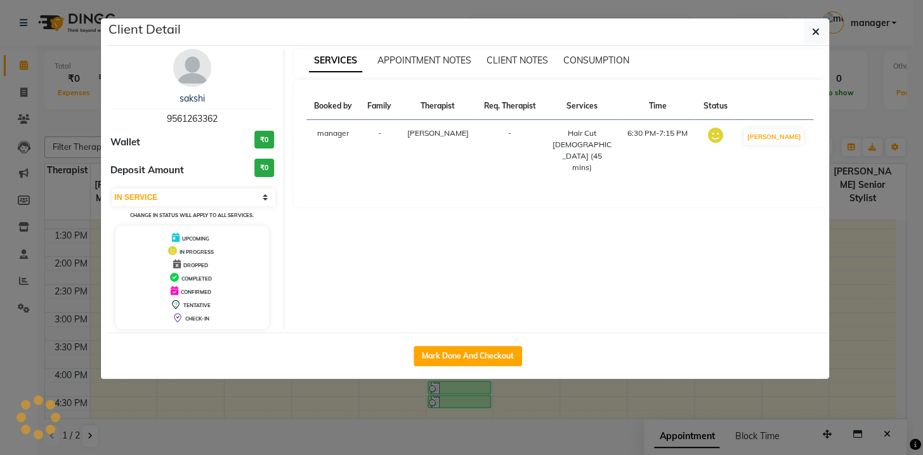
select select "3"
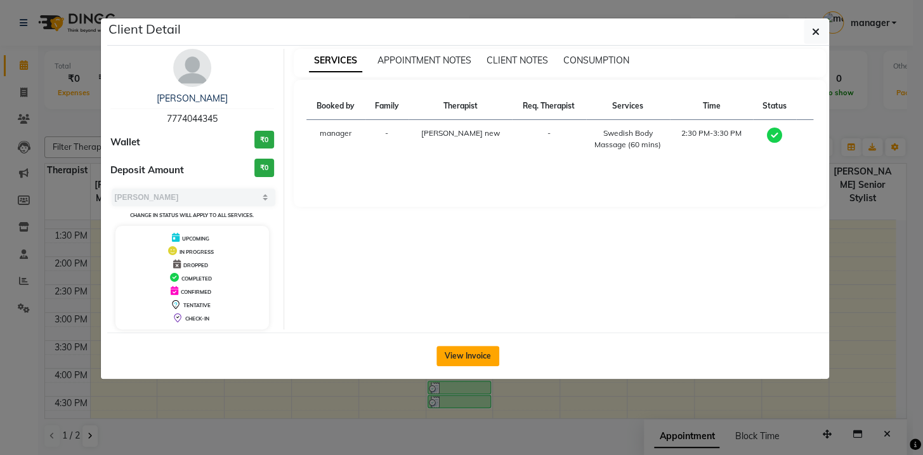
click at [469, 351] on button "View Invoice" at bounding box center [467, 356] width 63 height 20
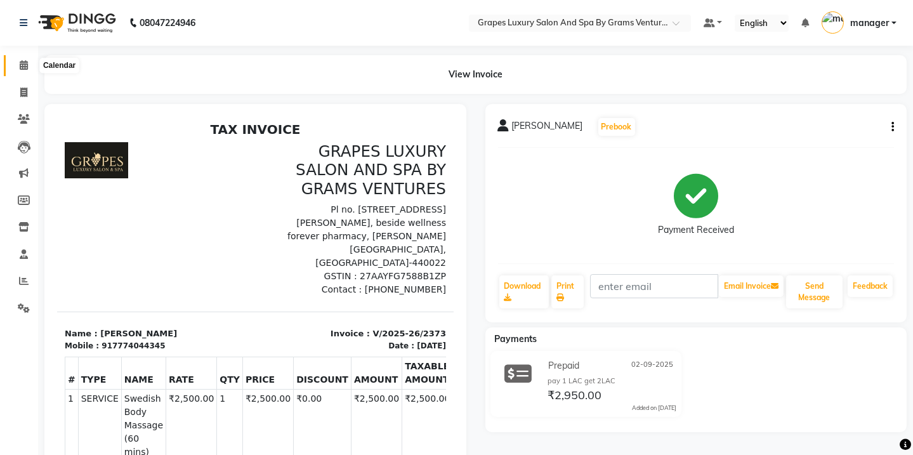
click at [20, 60] on icon at bounding box center [24, 65] width 8 height 10
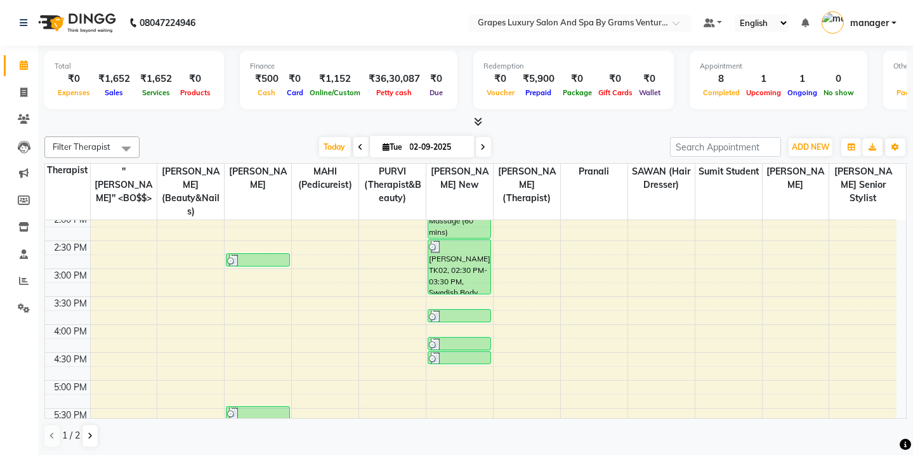
scroll to position [339, 0]
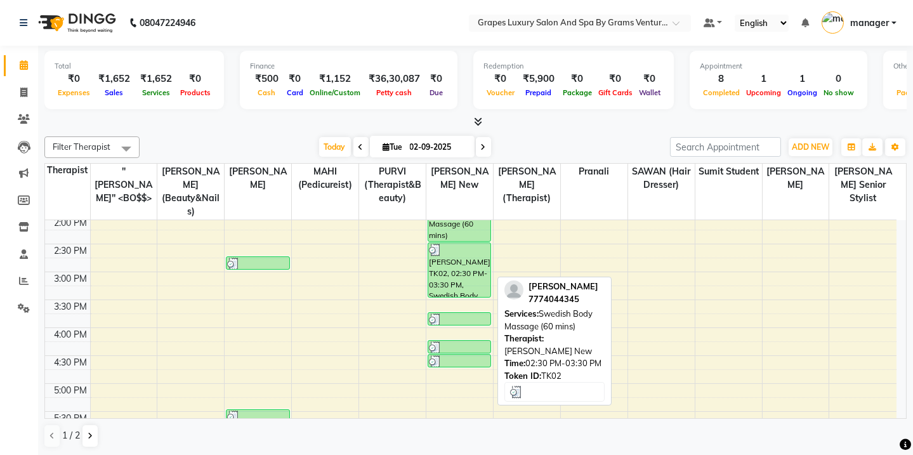
click at [476, 244] on div at bounding box center [459, 250] width 61 height 13
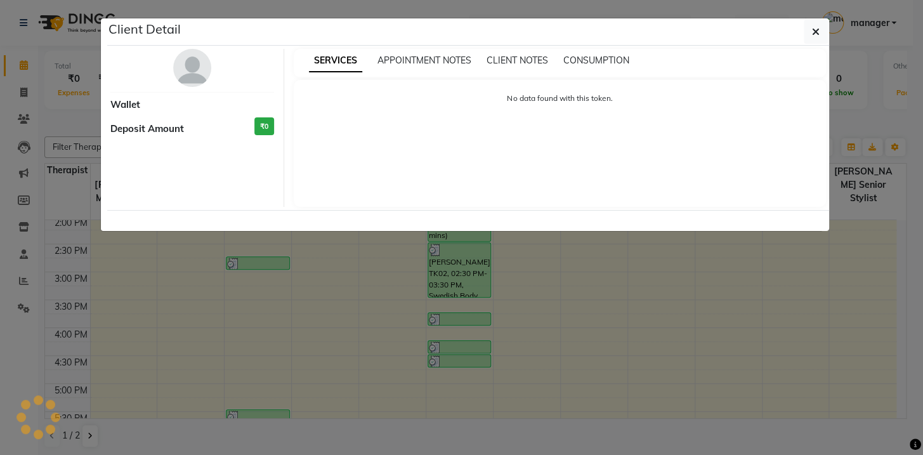
select select "3"
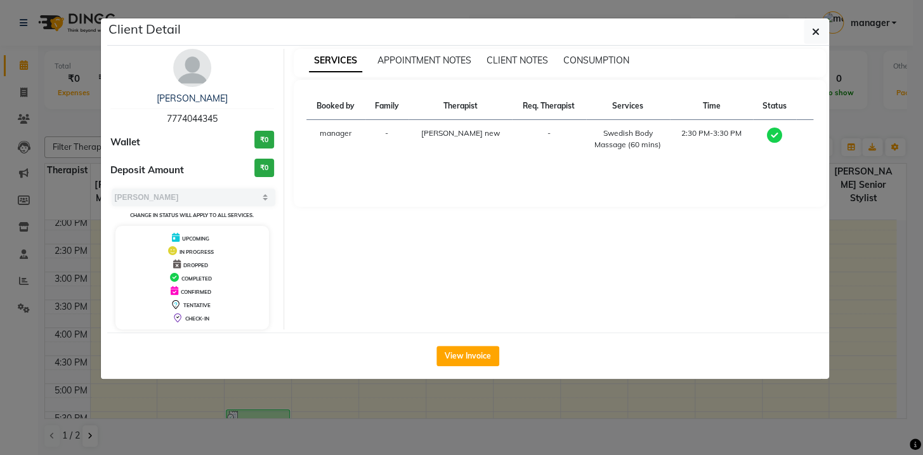
click at [156, 112] on div "p. desai 7774044345" at bounding box center [192, 109] width 164 height 34
click at [164, 114] on div "p. desai 7774044345" at bounding box center [192, 109] width 164 height 34
click at [109, 76] on div "p. desai 7774044345 Wallet ₹0 Deposit Amount ₹0 Select MARK DONE UPCOMING Chang…" at bounding box center [193, 189] width 184 height 280
drag, startPoint x: 158, startPoint y: 116, endPoint x: 224, endPoint y: 132, distance: 67.8
click at [224, 132] on div "p. desai 7774044345 Wallet ₹0 Deposit Amount ₹0 Select MARK DONE UPCOMING Chang…" at bounding box center [193, 189] width 184 height 280
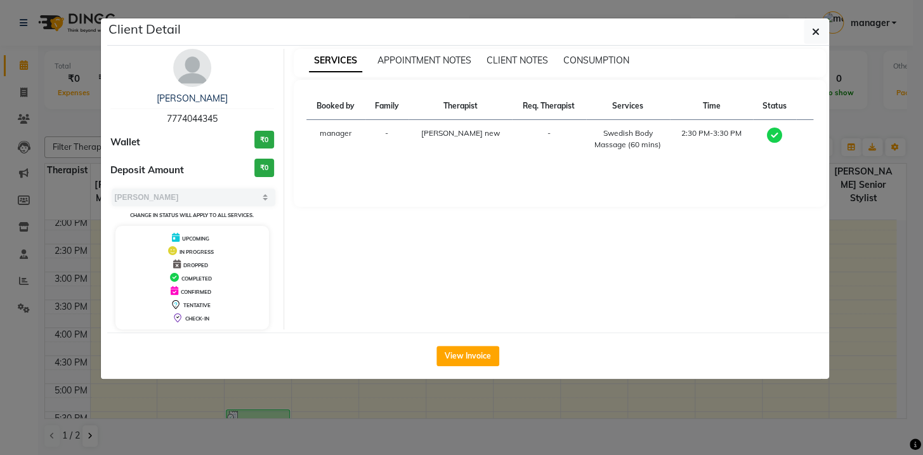
click at [238, 107] on div "p. desai 7774044345" at bounding box center [192, 109] width 164 height 34
copy span "7774044345"
drag, startPoint x: 825, startPoint y: 27, endPoint x: 799, endPoint y: 65, distance: 46.1
click at [826, 29] on button "button" at bounding box center [815, 32] width 24 height 24
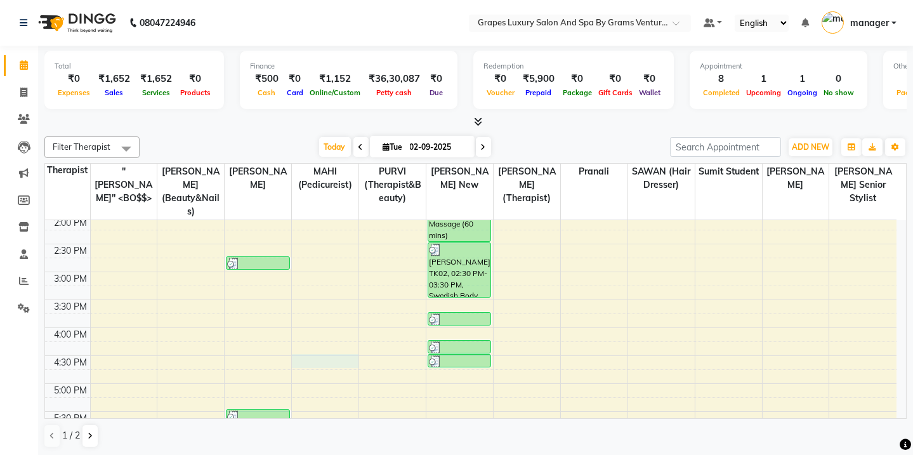
click at [319, 352] on div "8:00 AM 8:30 AM 9:00 AM 9:30 AM 10:00 AM 10:30 AM 11:00 AM 11:30 AM 12:00 PM 12…" at bounding box center [470, 243] width 851 height 725
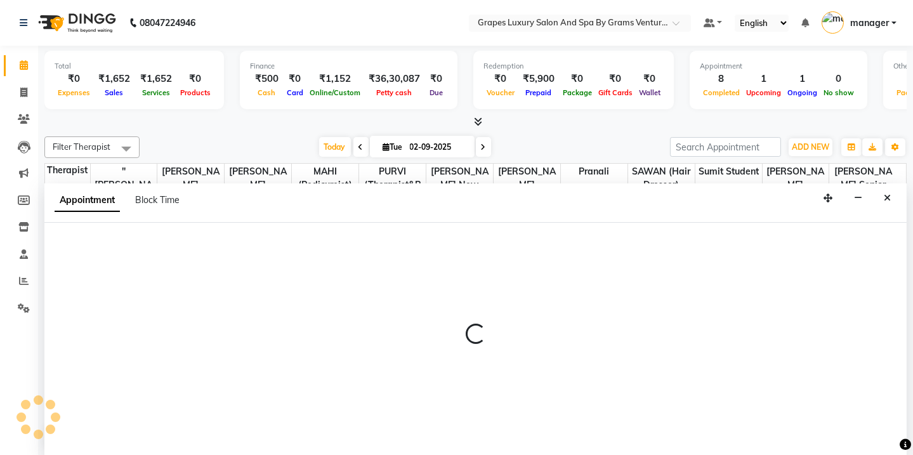
scroll to position [0, 0]
select select "50068"
select select "990"
select select "tentative"
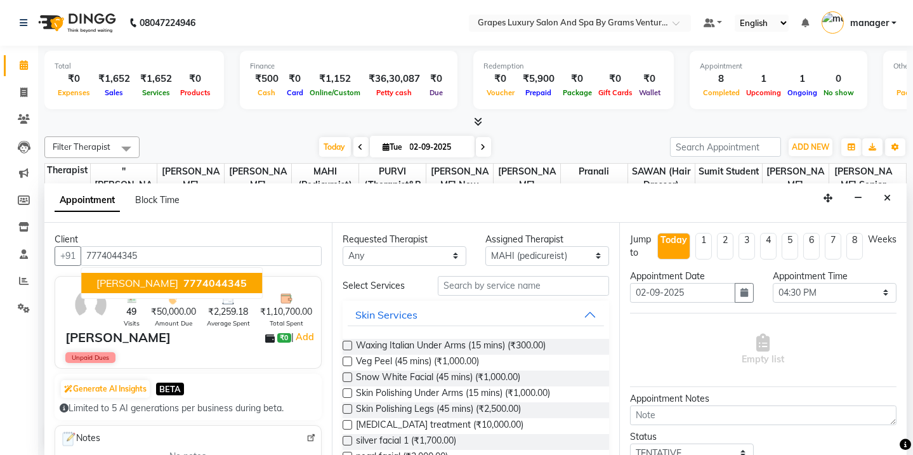
type input "7774044345"
click at [483, 284] on input "text" at bounding box center [523, 286] width 171 height 20
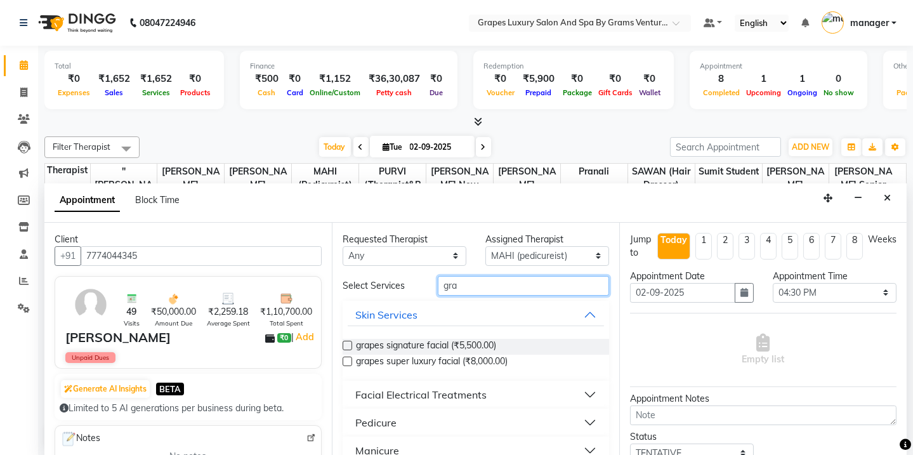
type input "gra"
click at [519, 415] on button "Pedicure" at bounding box center [476, 422] width 256 height 23
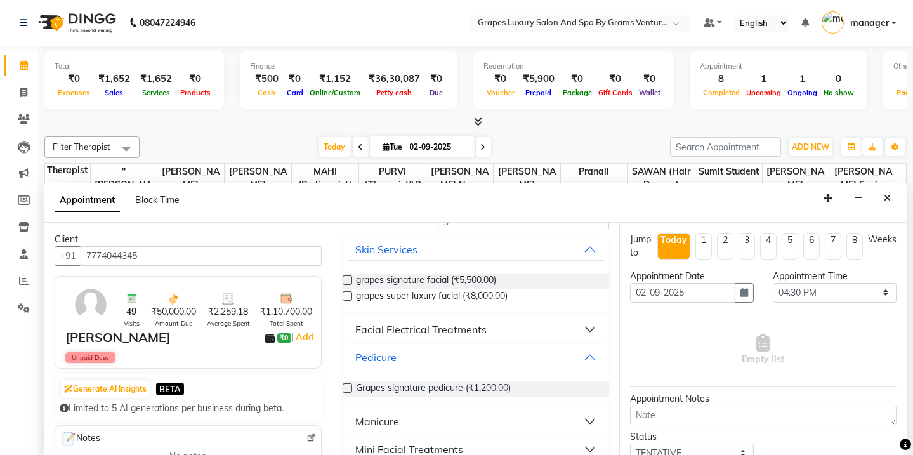
scroll to position [82, 0]
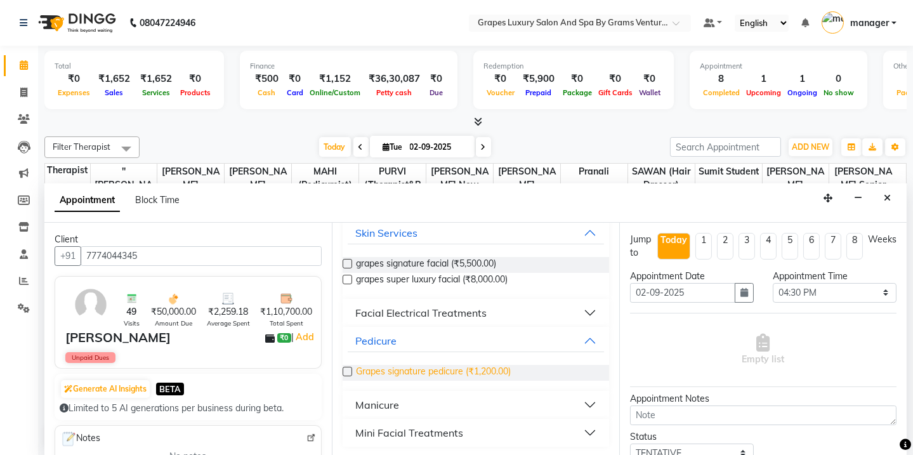
click at [489, 372] on span "Grapes signature pedicure (₹1,200.00)" at bounding box center [433, 373] width 155 height 16
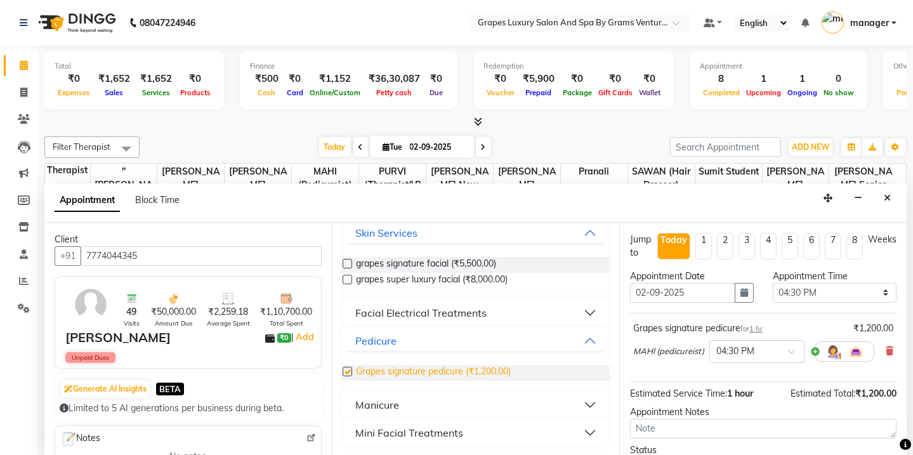
checkbox input "false"
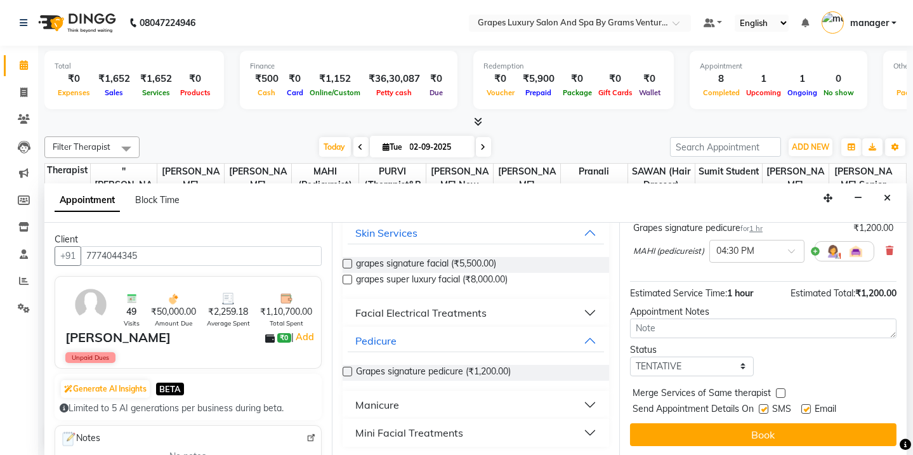
click at [759, 411] on label at bounding box center [763, 409] width 10 height 10
click at [759, 411] on input "checkbox" at bounding box center [762, 410] width 8 height 8
checkbox input "false"
click at [809, 412] on div at bounding box center [805, 411] width 8 height 13
click at [800, 406] on div "SMS" at bounding box center [779, 410] width 42 height 16
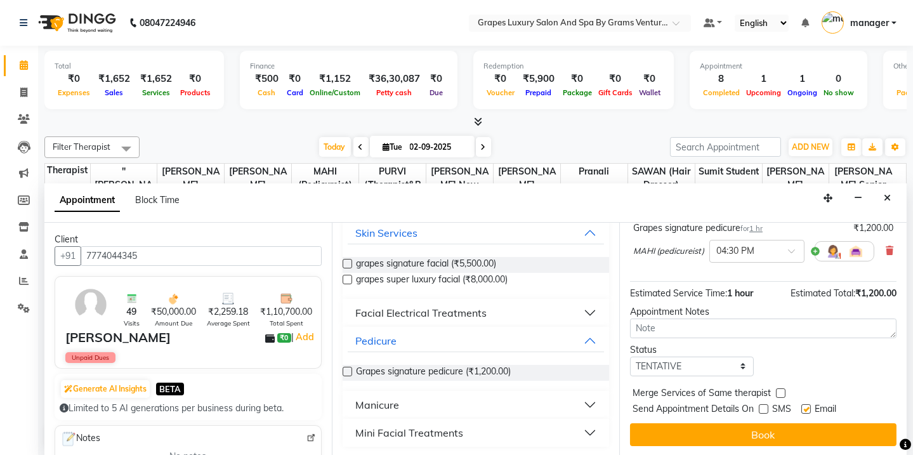
drag, startPoint x: 805, startPoint y: 409, endPoint x: 805, endPoint y: 419, distance: 9.5
click at [805, 411] on label at bounding box center [806, 409] width 10 height 10
click at [805, 411] on input "checkbox" at bounding box center [805, 410] width 8 height 8
checkbox input "false"
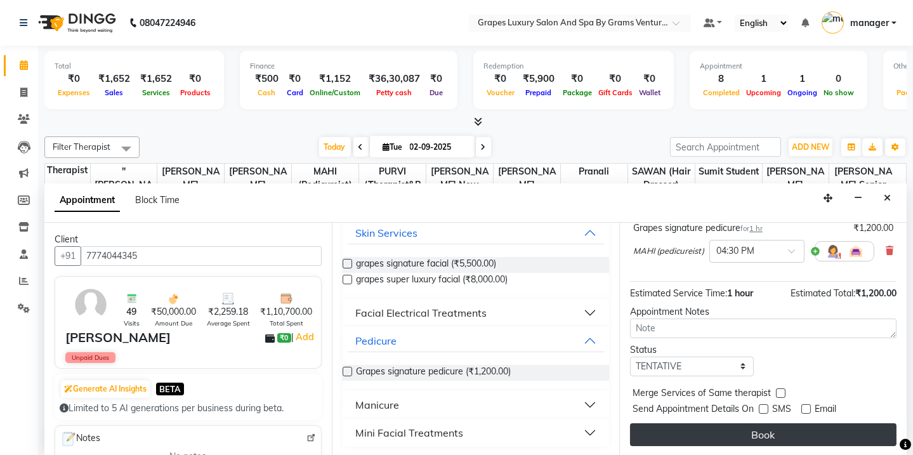
click at [802, 427] on button "Book" at bounding box center [763, 434] width 266 height 23
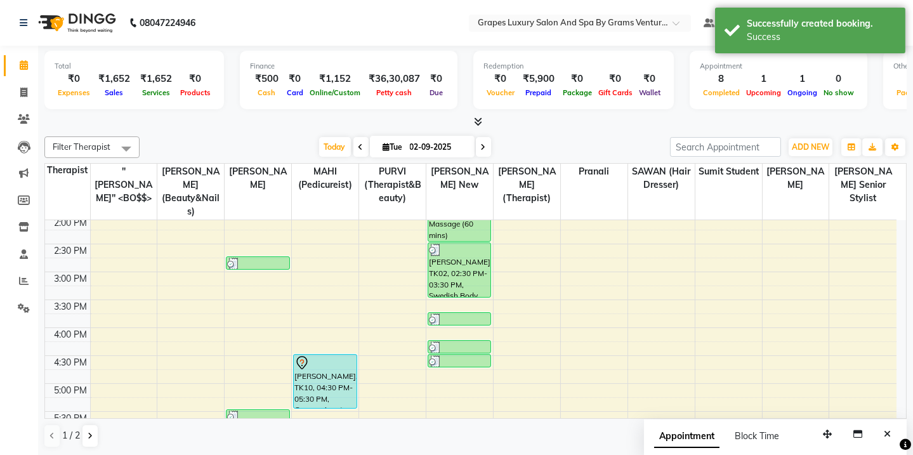
scroll to position [0, 0]
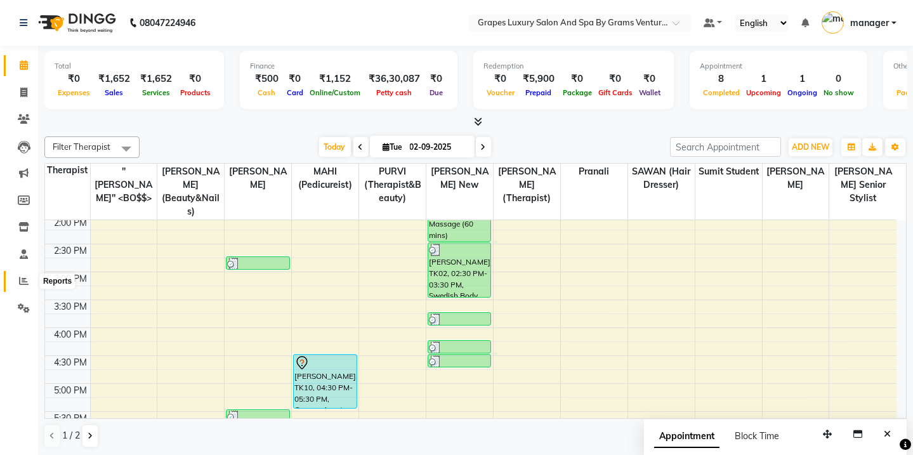
click at [26, 278] on icon at bounding box center [24, 281] width 10 height 10
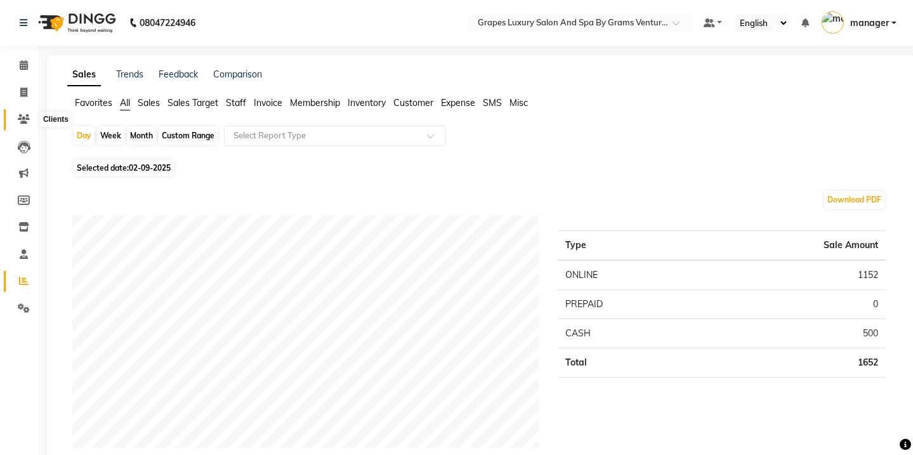
click at [27, 116] on icon at bounding box center [24, 119] width 12 height 10
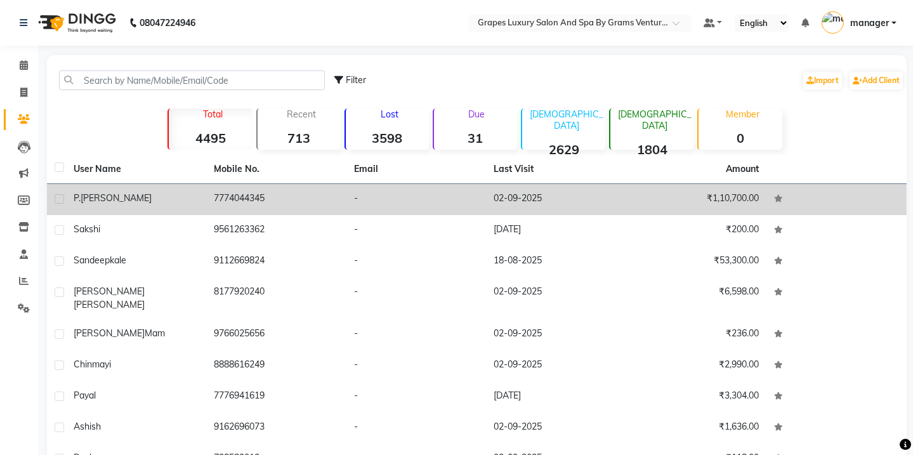
click at [235, 211] on td "7774044345" at bounding box center [276, 199] width 140 height 31
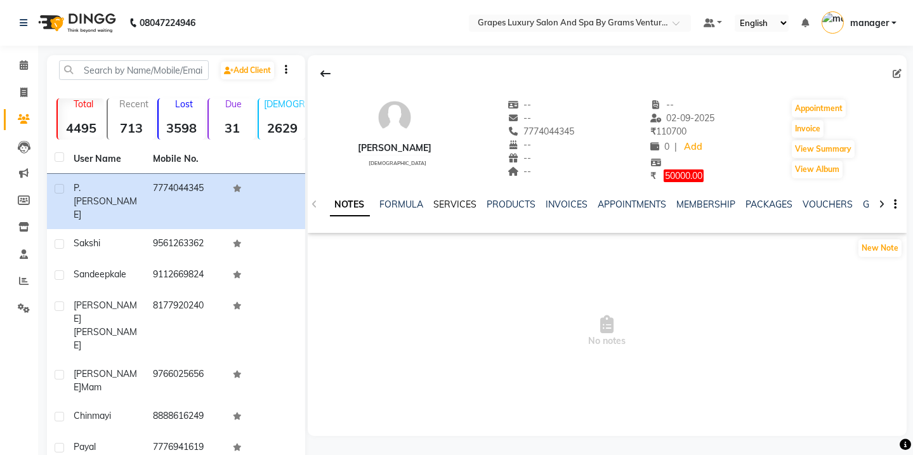
drag, startPoint x: 469, startPoint y: 198, endPoint x: 469, endPoint y: 206, distance: 8.2
click at [469, 206] on div "SERVICES" at bounding box center [455, 204] width 43 height 13
click at [453, 203] on div "SERVICES" at bounding box center [455, 204] width 43 height 13
click at [453, 204] on link "SERVICES" at bounding box center [455, 203] width 43 height 11
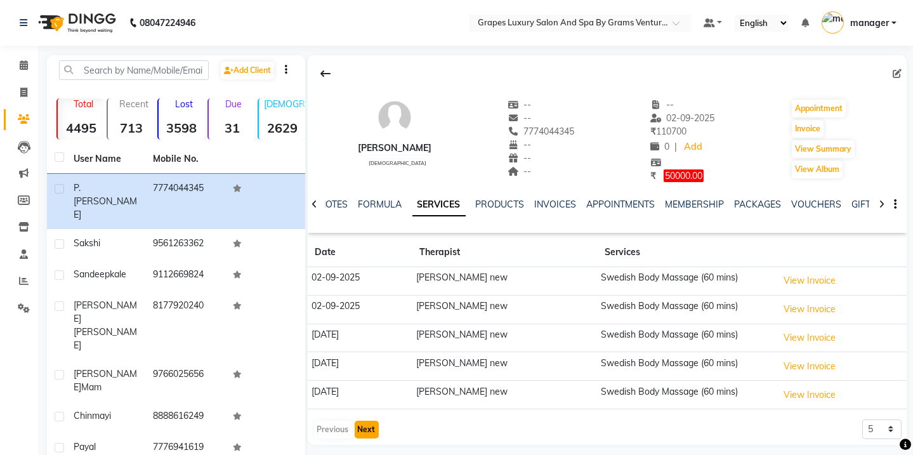
click at [373, 436] on button "Next" at bounding box center [366, 429] width 24 height 18
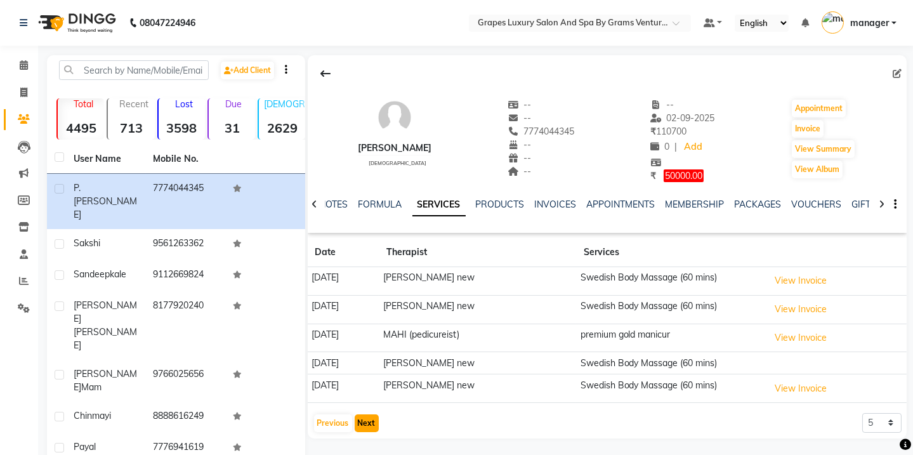
click at [356, 415] on button "Next" at bounding box center [366, 423] width 24 height 18
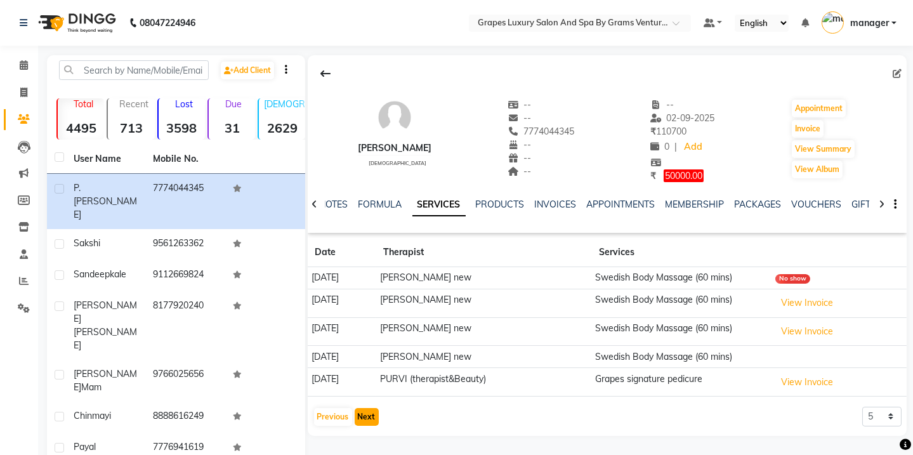
click at [356, 415] on button "Next" at bounding box center [366, 417] width 24 height 18
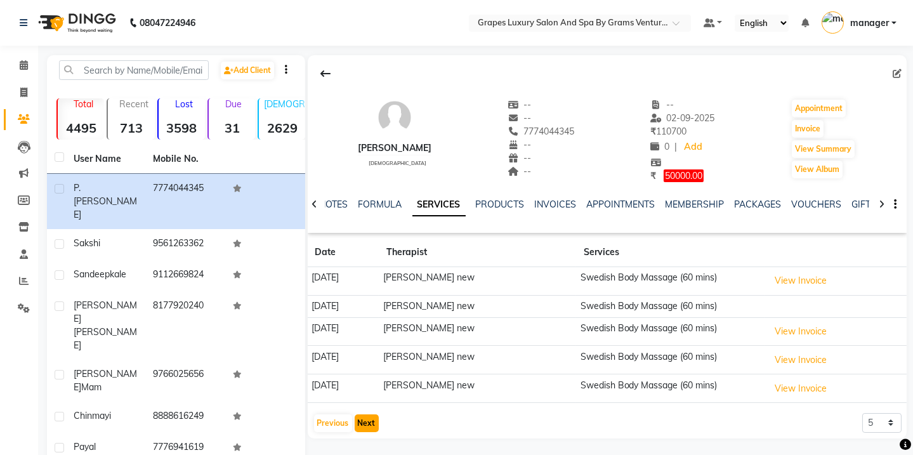
click at [357, 415] on button "Next" at bounding box center [366, 423] width 24 height 18
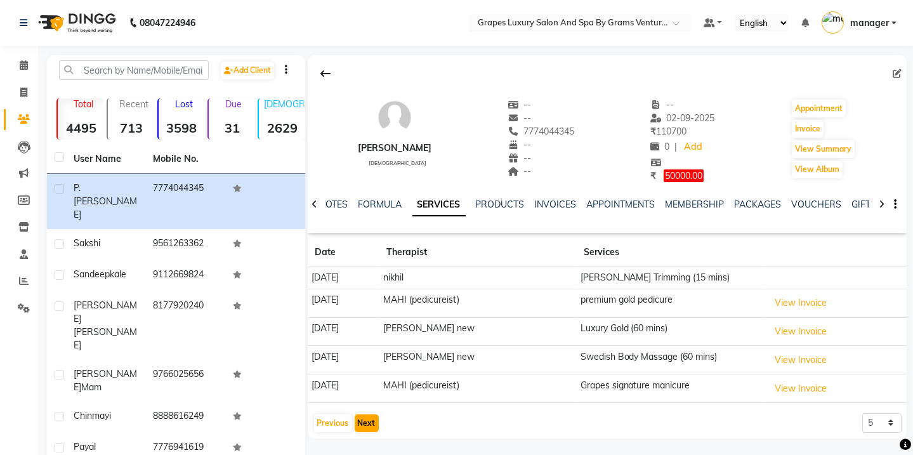
click at [357, 415] on button "Next" at bounding box center [366, 423] width 24 height 18
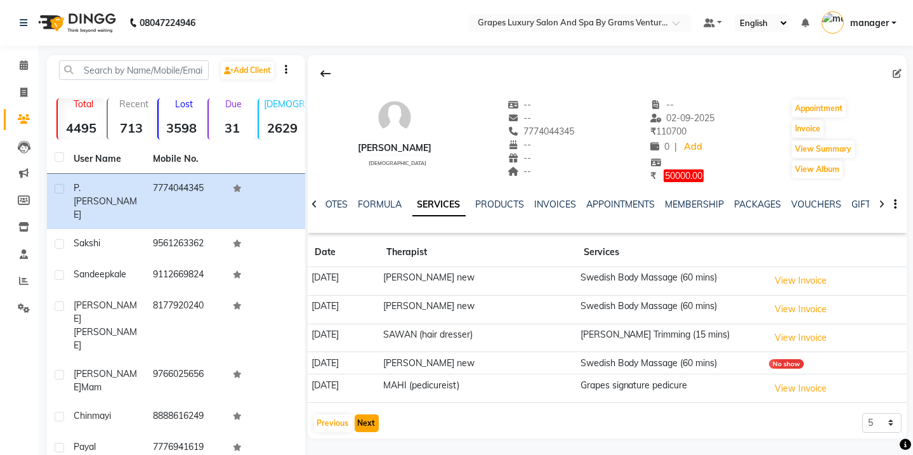
click at [357, 415] on button "Next" at bounding box center [366, 423] width 24 height 18
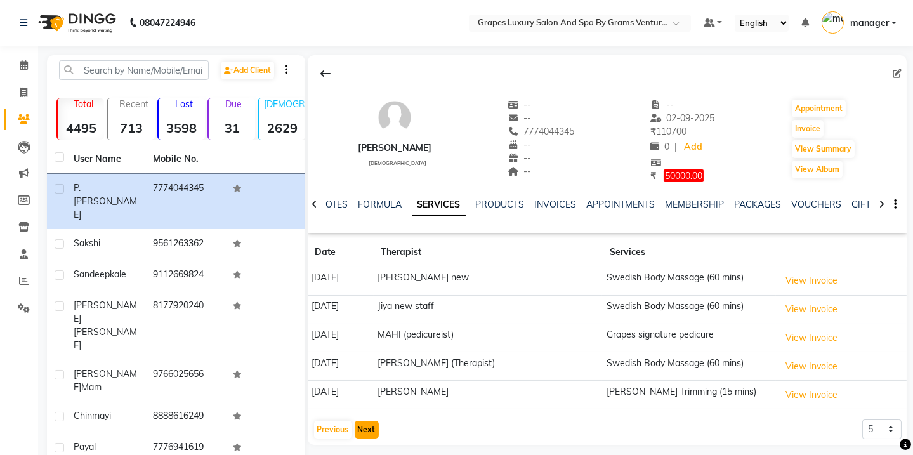
click at [361, 422] on button "Next" at bounding box center [366, 429] width 24 height 18
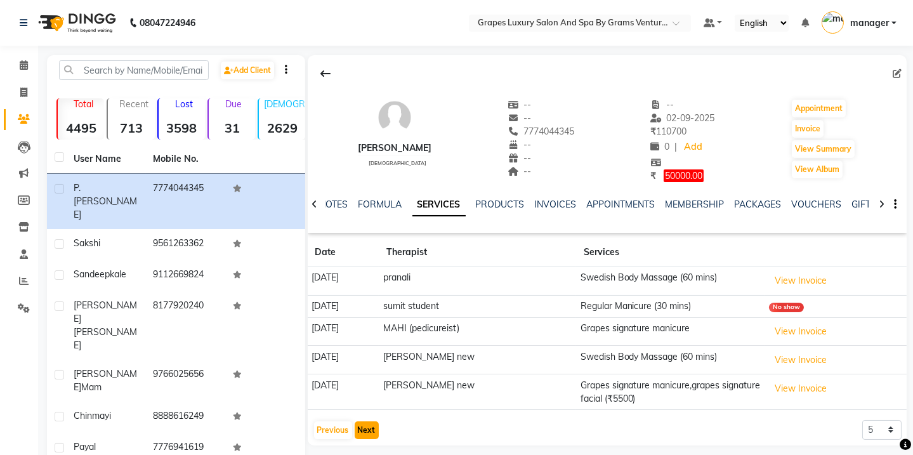
click at [361, 422] on button "Next" at bounding box center [366, 430] width 24 height 18
click at [361, 422] on app-client-history "Date Therapist Services 17-07-2025 pranali Swedish Body Massage (60 mins) View …" at bounding box center [607, 339] width 599 height 202
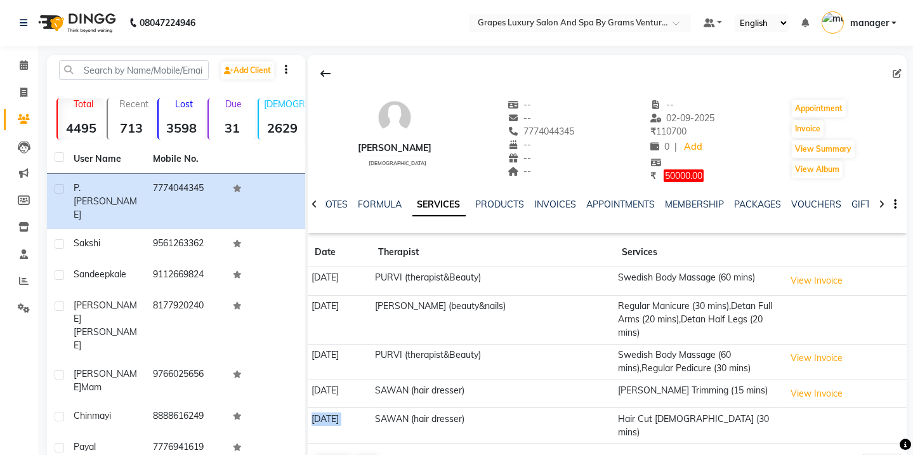
click at [361, 422] on td "[DATE]" at bounding box center [339, 426] width 63 height 36
click at [363, 454] on button "Next" at bounding box center [366, 464] width 24 height 18
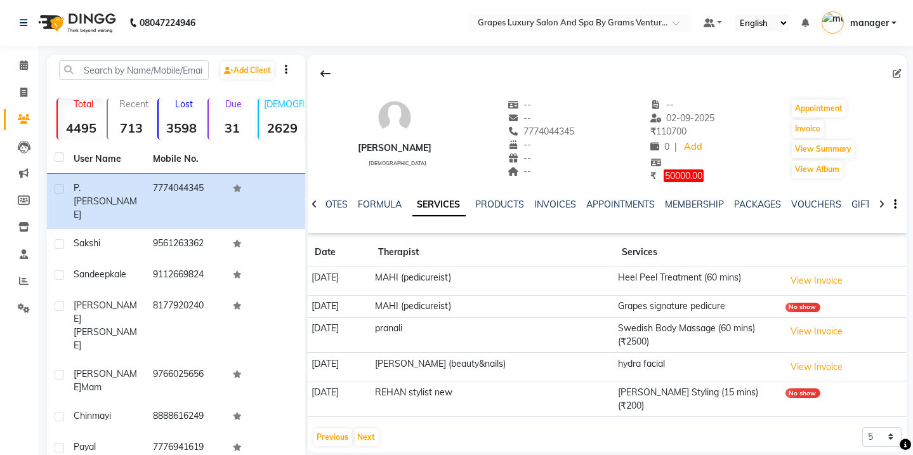
click at [363, 444] on div "p. desai male -- -- 7774044345 -- -- -- -- 02-09-2025 ₹ 110700 0 | Add ₹ 50000.…" at bounding box center [606, 329] width 602 height 548
click at [363, 428] on button "Next" at bounding box center [366, 437] width 24 height 18
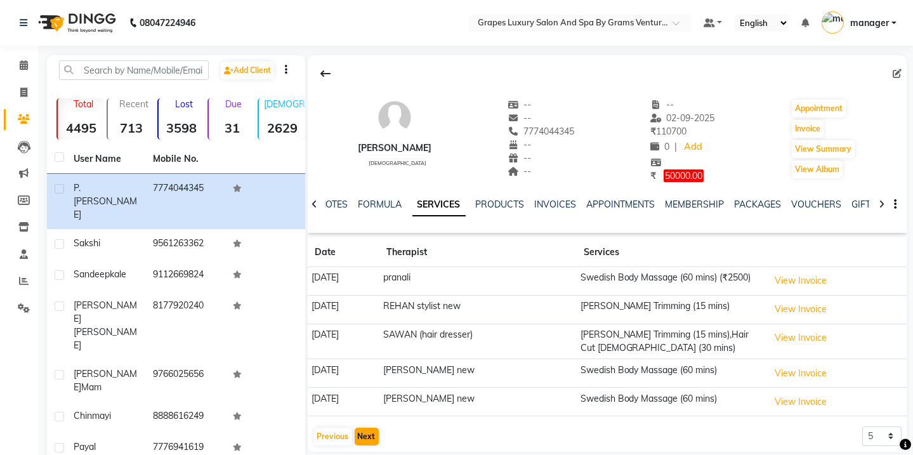
click at [363, 416] on td "[DATE]" at bounding box center [344, 401] width 72 height 29
click at [364, 439] on button "Next" at bounding box center [366, 436] width 24 height 18
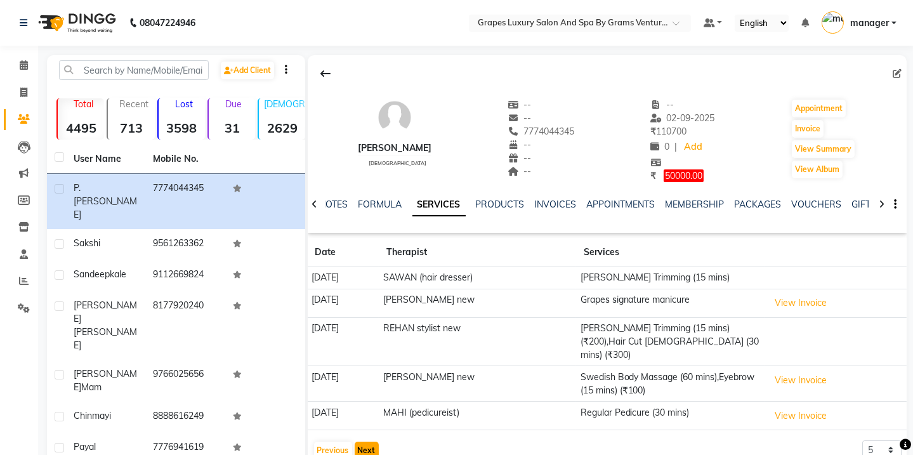
click at [364, 441] on button "Next" at bounding box center [366, 450] width 24 height 18
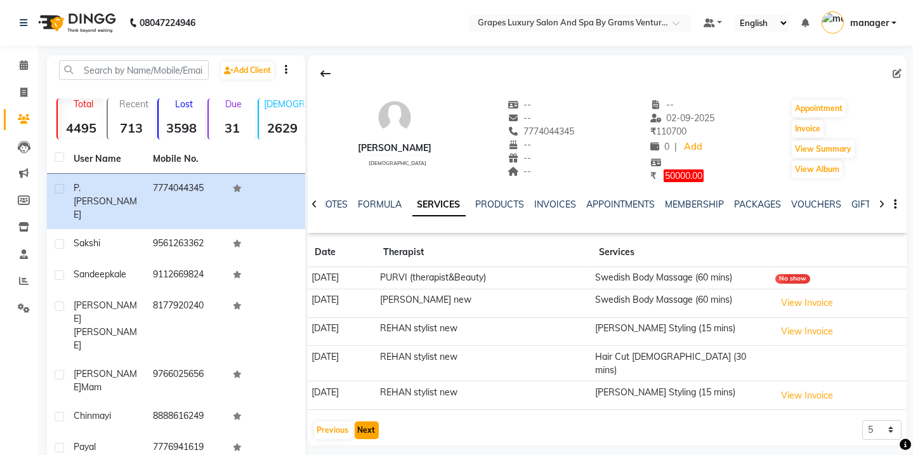
click at [365, 421] on button "Next" at bounding box center [366, 430] width 24 height 18
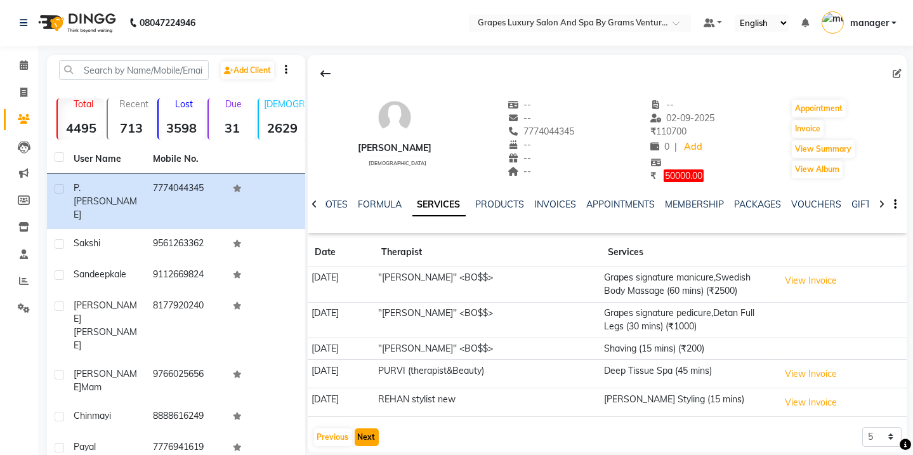
click at [366, 442] on button "Next" at bounding box center [366, 437] width 24 height 18
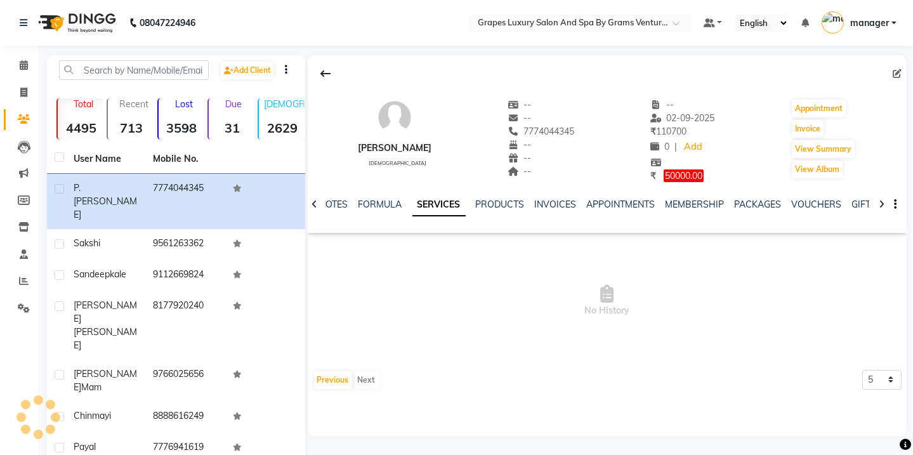
click at [366, 442] on div "p. desai male -- -- 7774044345 -- -- -- -- 02-09-2025 ₹ 110700 0 | Add ₹ 50000.…" at bounding box center [606, 329] width 602 height 548
click at [328, 380] on button "Previous" at bounding box center [333, 380] width 38 height 18
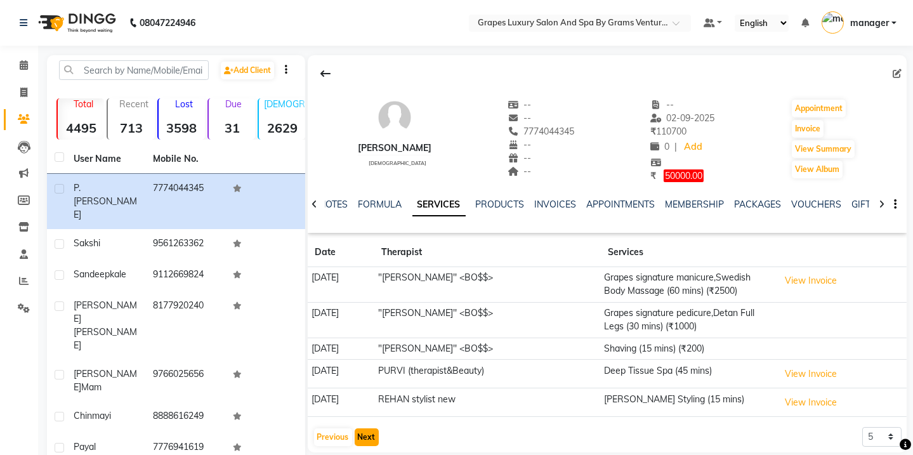
click at [363, 432] on button "Next" at bounding box center [366, 437] width 24 height 18
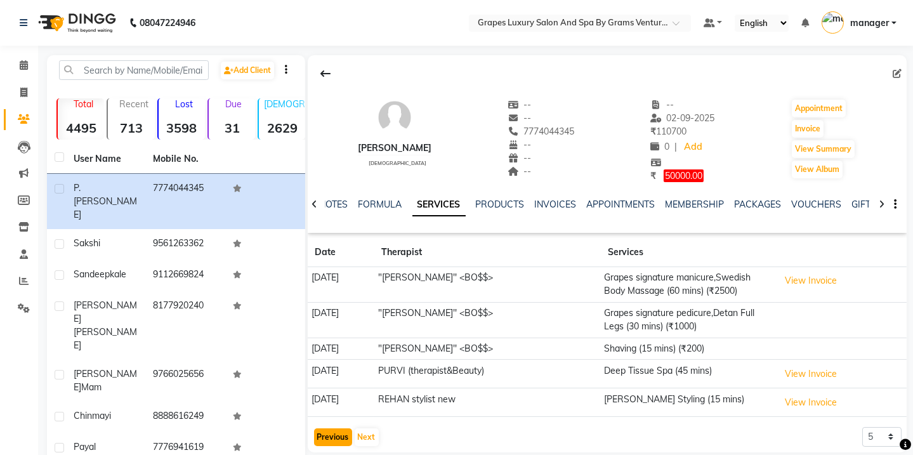
click at [319, 438] on button "Previous" at bounding box center [333, 437] width 38 height 18
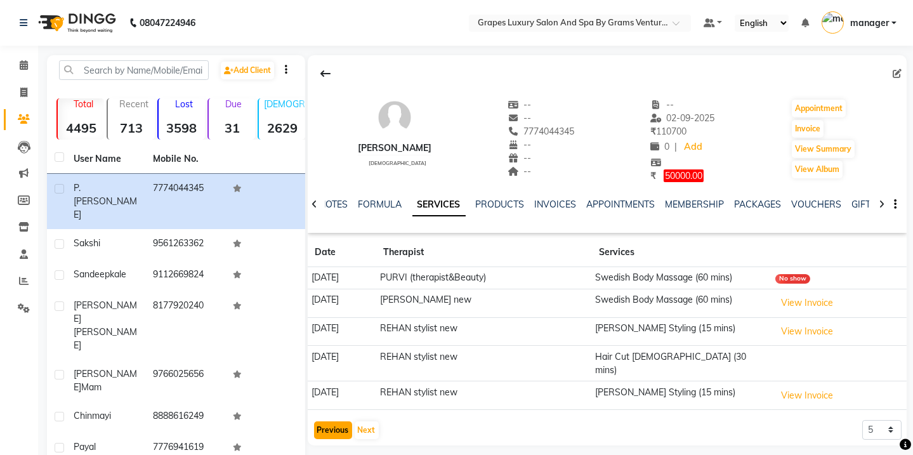
click at [331, 424] on button "Previous" at bounding box center [333, 430] width 38 height 18
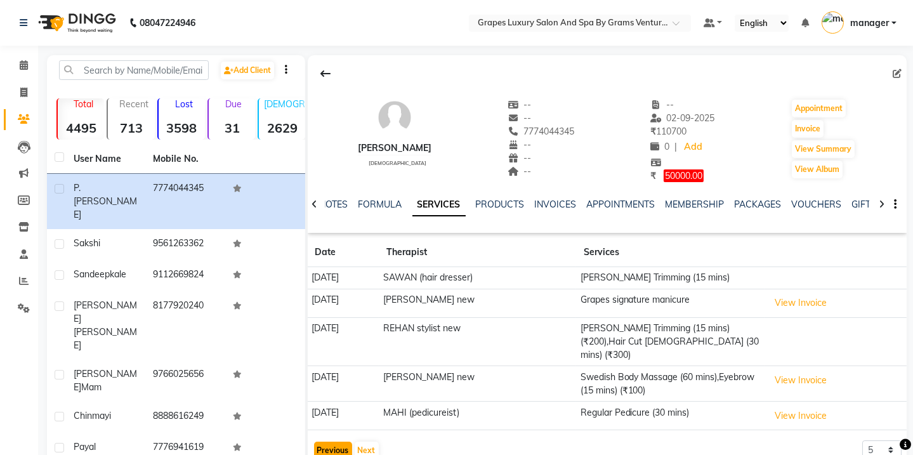
click at [336, 441] on button "Previous" at bounding box center [333, 450] width 38 height 18
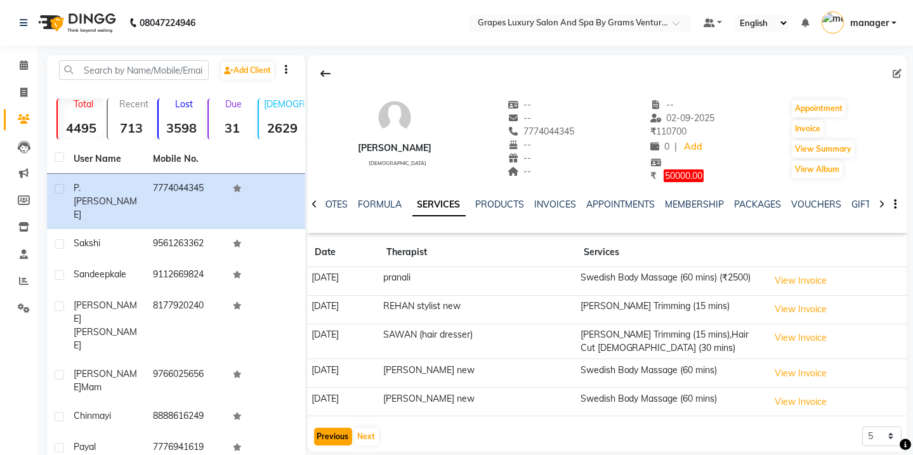
click at [326, 445] on button "Previous" at bounding box center [333, 436] width 38 height 18
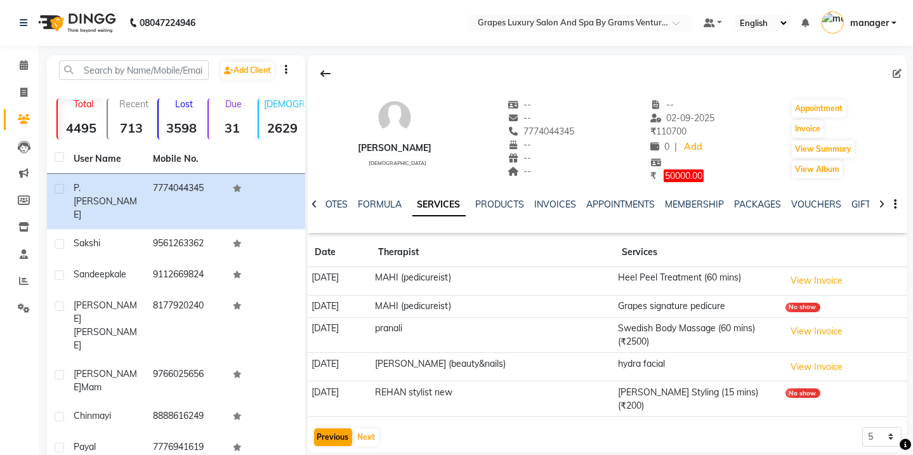
click at [326, 446] on div "p. desai male -- -- 7774044345 -- -- -- -- 02-09-2025 ₹ 110700 0 | Add ₹ 50000.…" at bounding box center [606, 329] width 602 height 548
click at [328, 428] on button "Previous" at bounding box center [333, 437] width 38 height 18
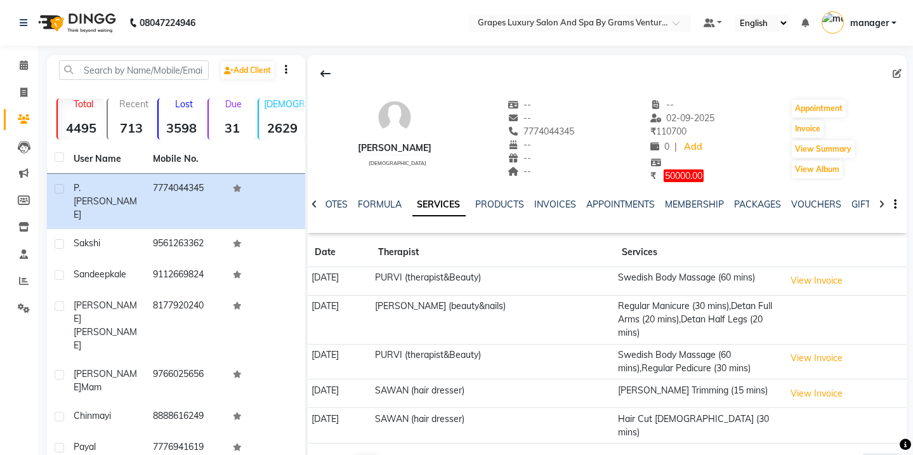
click at [330, 454] on button "Previous" at bounding box center [333, 464] width 38 height 18
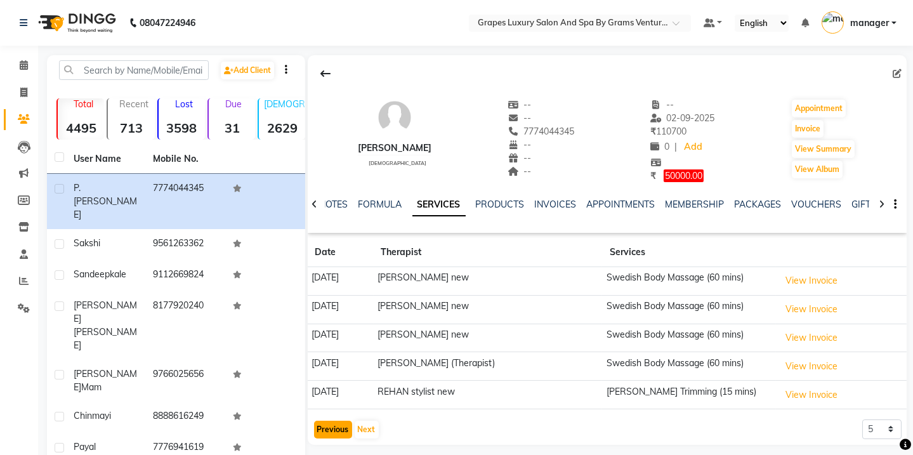
click at [331, 434] on button "Previous" at bounding box center [333, 429] width 38 height 18
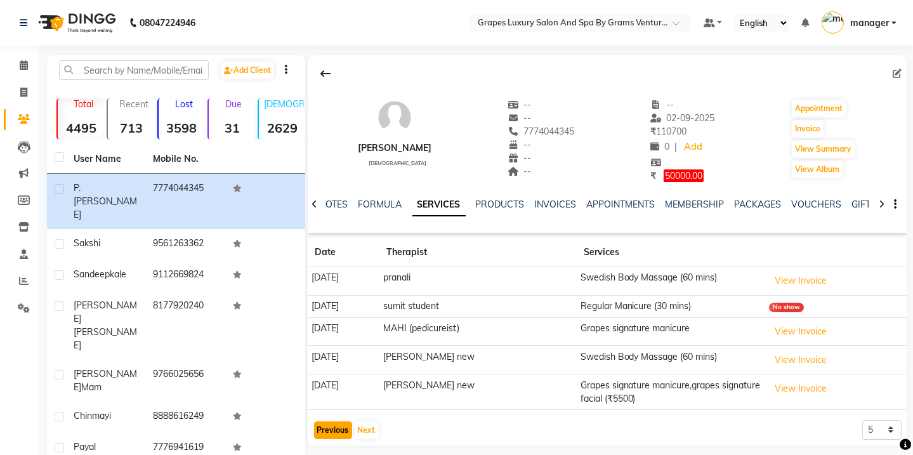
click at [331, 434] on button "Previous" at bounding box center [333, 430] width 38 height 18
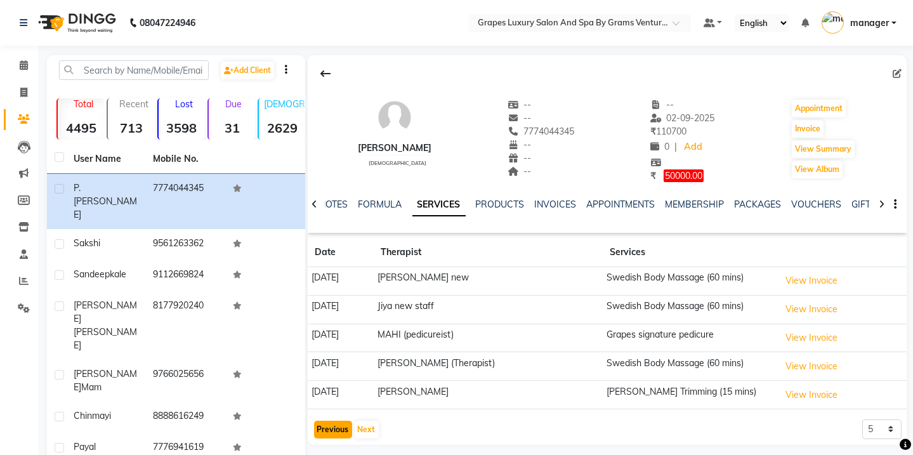
click at [331, 434] on button "Previous" at bounding box center [333, 429] width 38 height 18
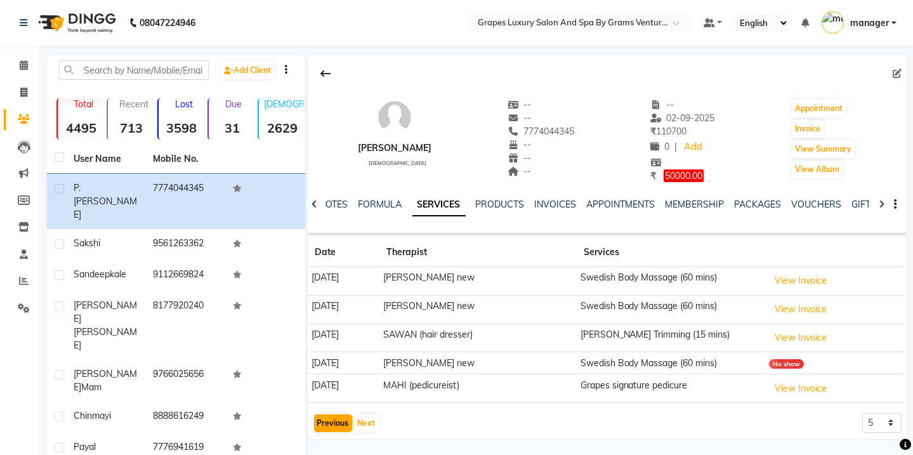
click at [331, 434] on div "p. desai male -- -- 7774044345 -- -- -- -- 02-09-2025 ₹ 110700 0 | Add ₹ 50000.…" at bounding box center [607, 246] width 599 height 383
click at [333, 431] on button "Previous" at bounding box center [333, 423] width 38 height 18
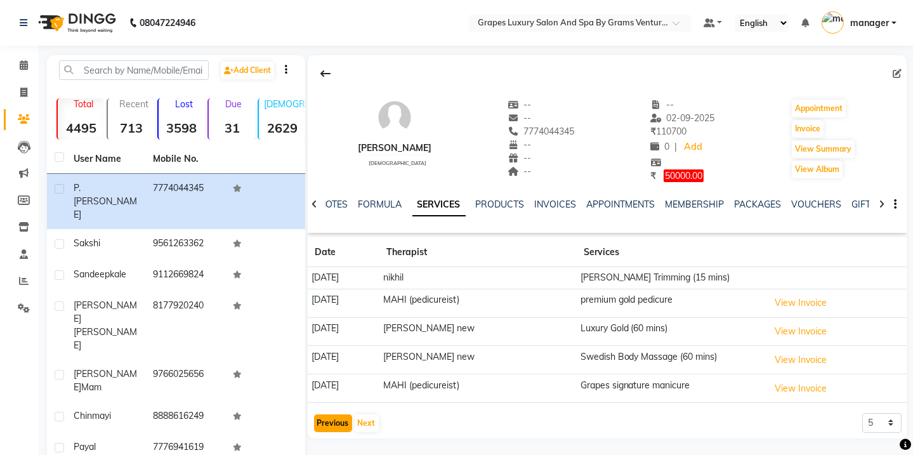
click at [333, 431] on button "Previous" at bounding box center [333, 423] width 38 height 18
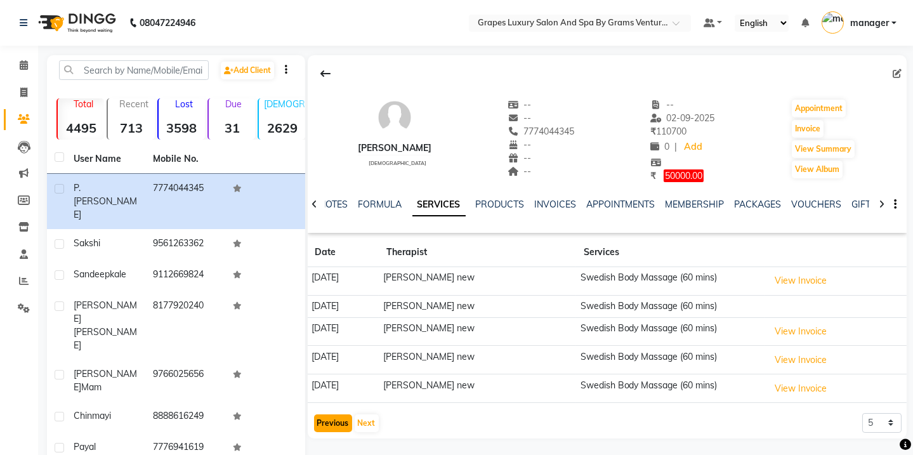
click at [333, 431] on button "Previous" at bounding box center [333, 423] width 38 height 18
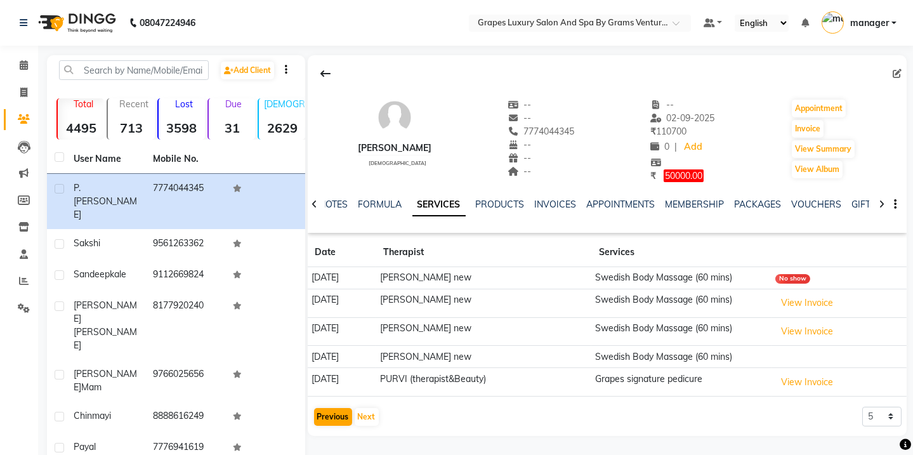
click at [333, 431] on div "p. desai male -- -- 7774044345 -- -- -- -- 02-09-2025 ₹ 110700 0 | Add ₹ 50000.…" at bounding box center [607, 243] width 599 height 377
click at [336, 422] on button "Previous" at bounding box center [333, 417] width 38 height 18
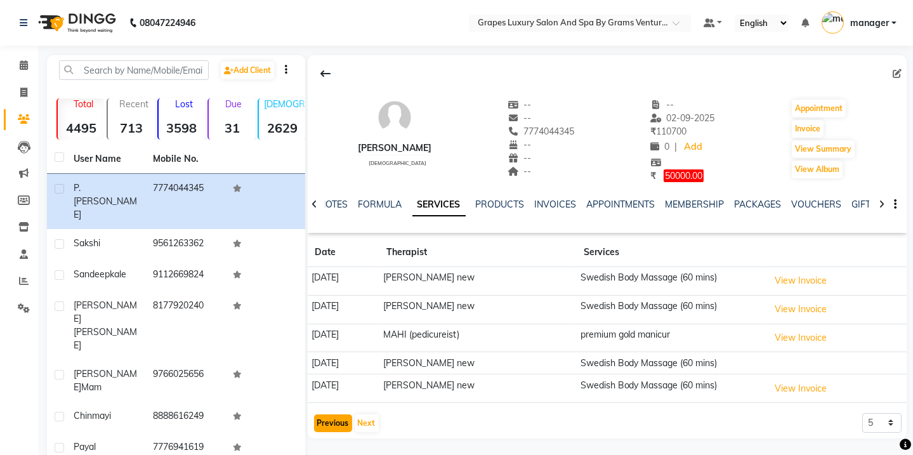
click at [336, 422] on button "Previous" at bounding box center [333, 423] width 38 height 18
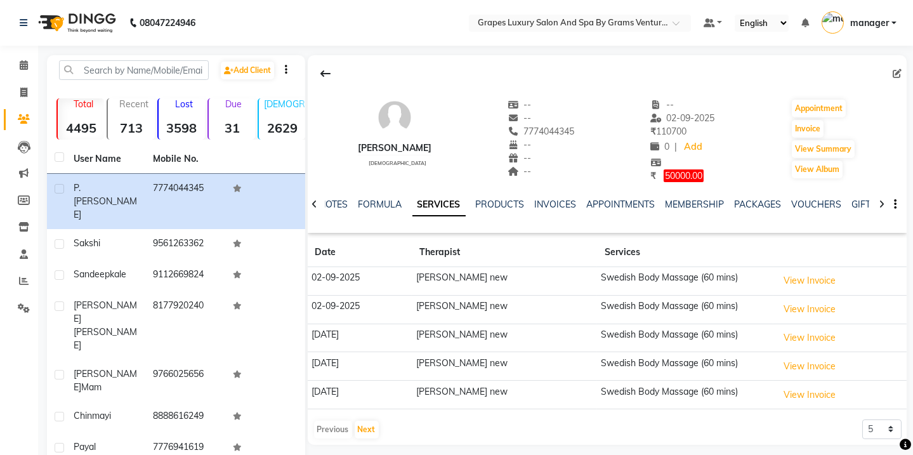
click at [336, 422] on div "Previous Next" at bounding box center [346, 429] width 67 height 20
click at [22, 62] on icon at bounding box center [24, 65] width 8 height 10
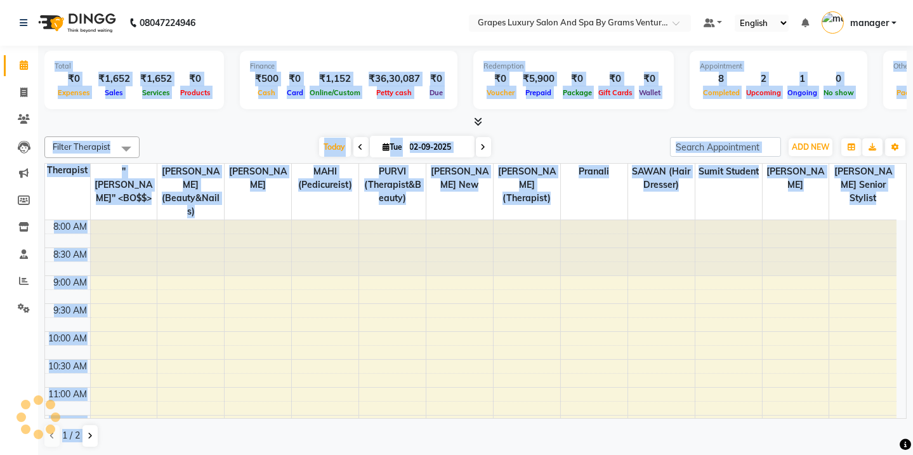
scroll to position [487, 0]
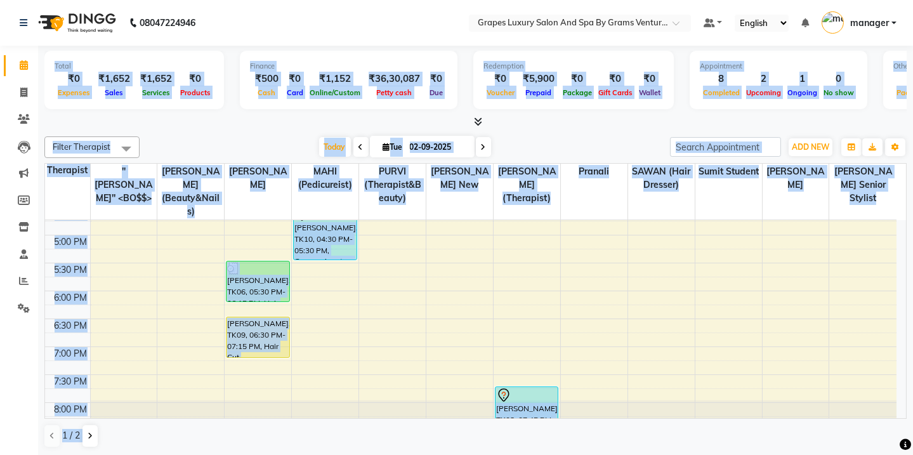
click at [621, 128] on div "Total ₹0 Expenses ₹1,652 Sales ₹1,652 Services ₹0 Products Finance ₹500 Cash ₹0…" at bounding box center [475, 251] width 874 height 410
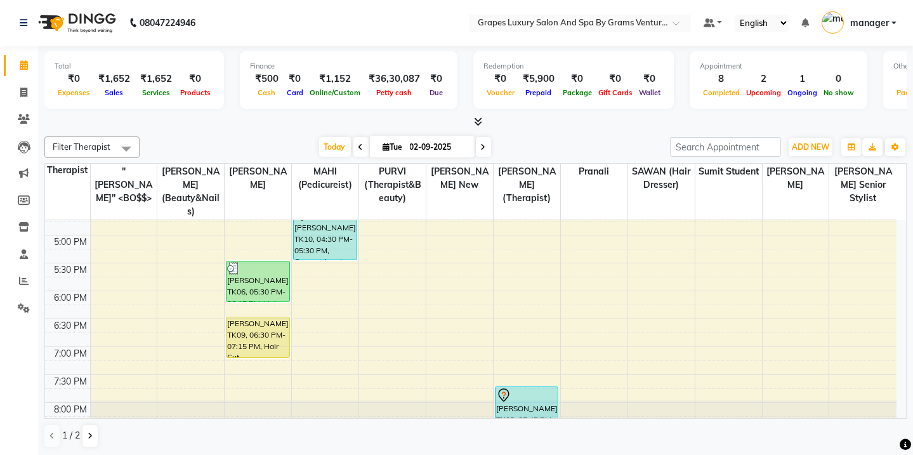
click at [621, 128] on div "Total ₹0 Expenses ₹1,652 Sales ₹1,652 Services ₹0 Products Finance ₹500 Cash ₹0…" at bounding box center [475, 251] width 874 height 410
click at [552, 150] on div "[DATE] [DATE]" at bounding box center [404, 147] width 517 height 19
click at [560, 138] on div "[DATE] [DATE]" at bounding box center [404, 147] width 517 height 19
click at [222, 152] on div "[DATE] [DATE]" at bounding box center [404, 147] width 517 height 19
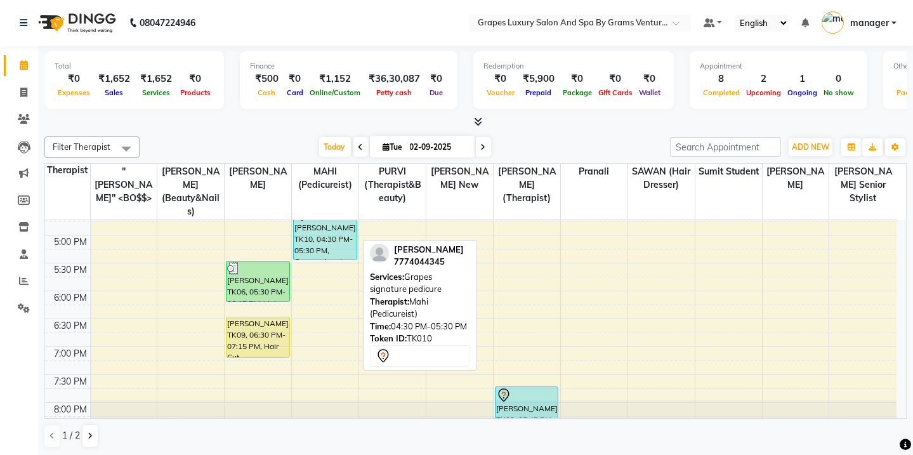
click at [348, 226] on div "p. desai, TK10, 04:30 PM-05:30 PM, Grapes signature pedicure" at bounding box center [325, 232] width 62 height 53
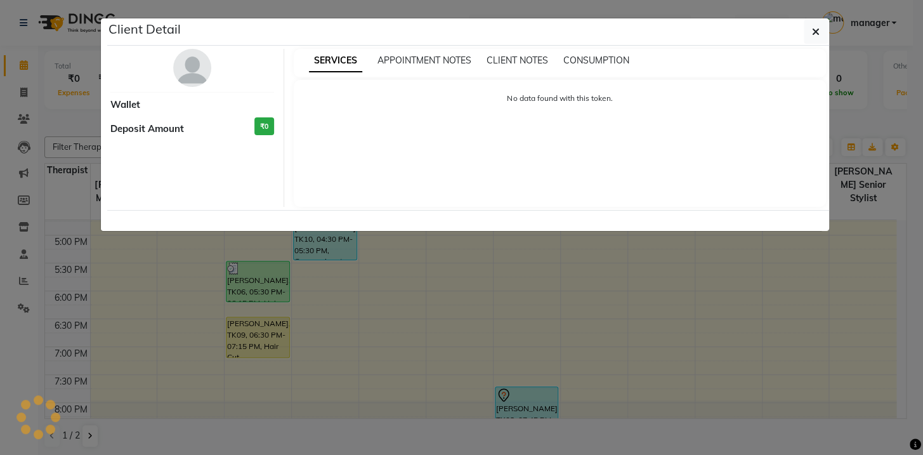
select select "7"
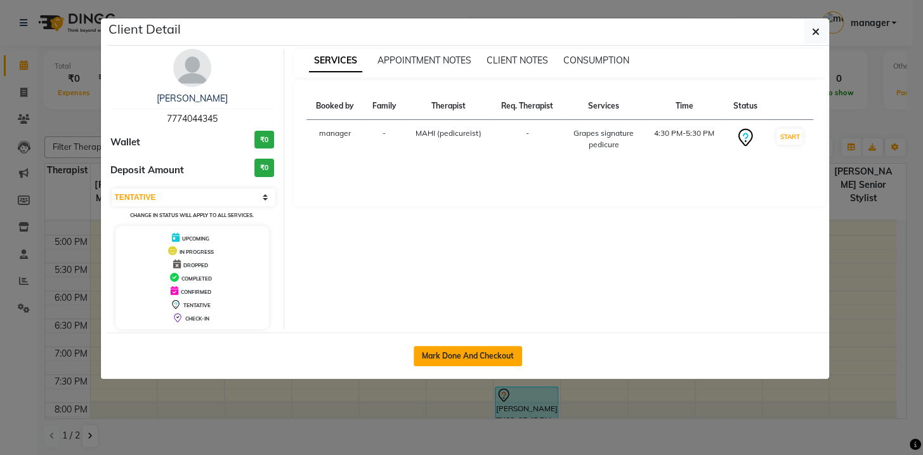
click at [457, 358] on button "Mark Done And Checkout" at bounding box center [467, 356] width 108 height 20
select select "service"
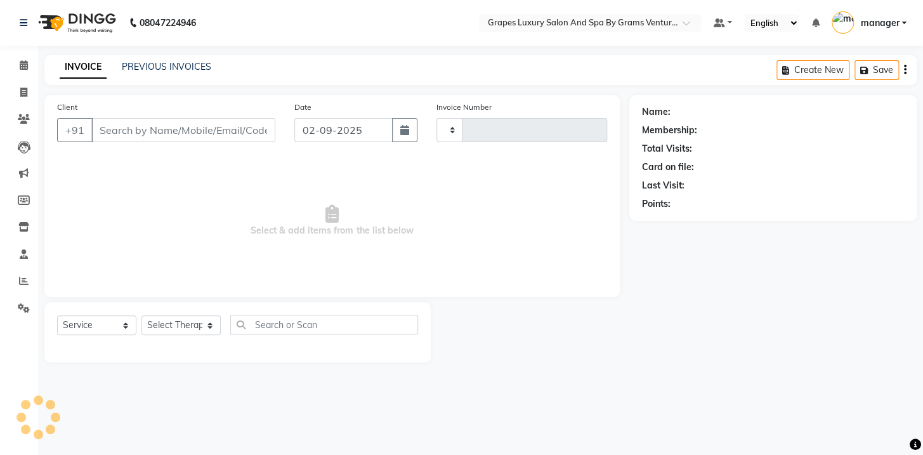
type input "2379"
select select "3585"
type input "7774044345"
select select "50068"
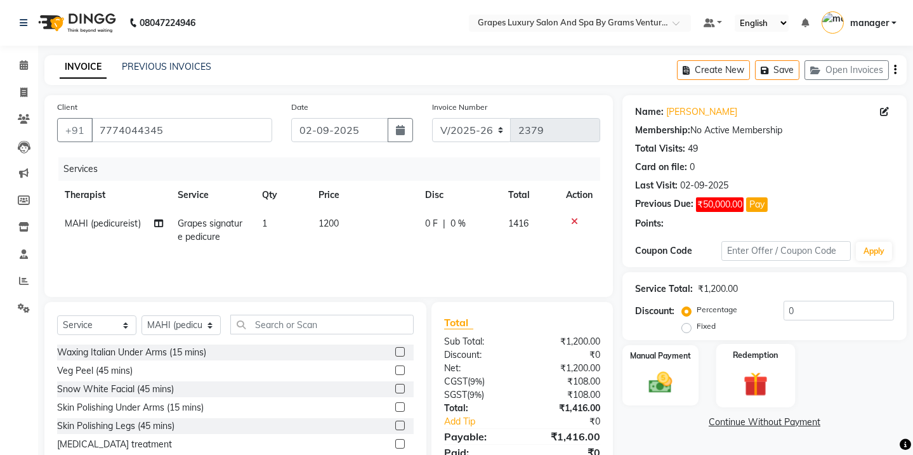
click at [767, 368] on img at bounding box center [754, 383] width 39 height 30
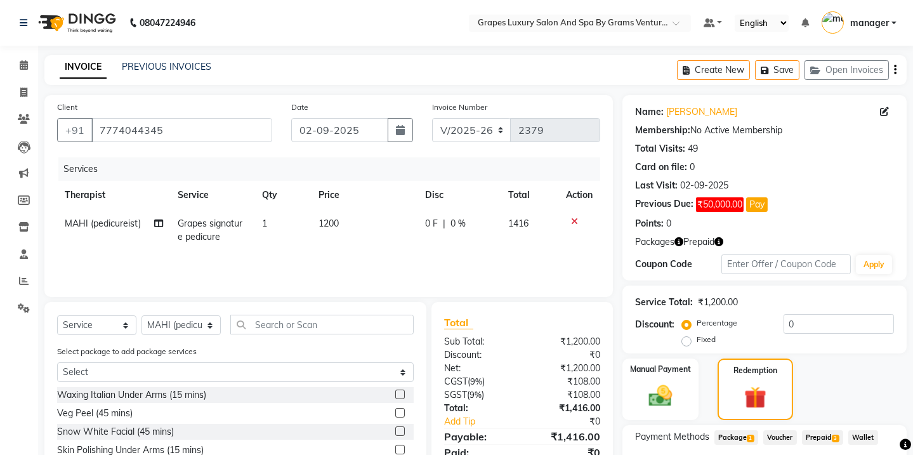
scroll to position [53, 0]
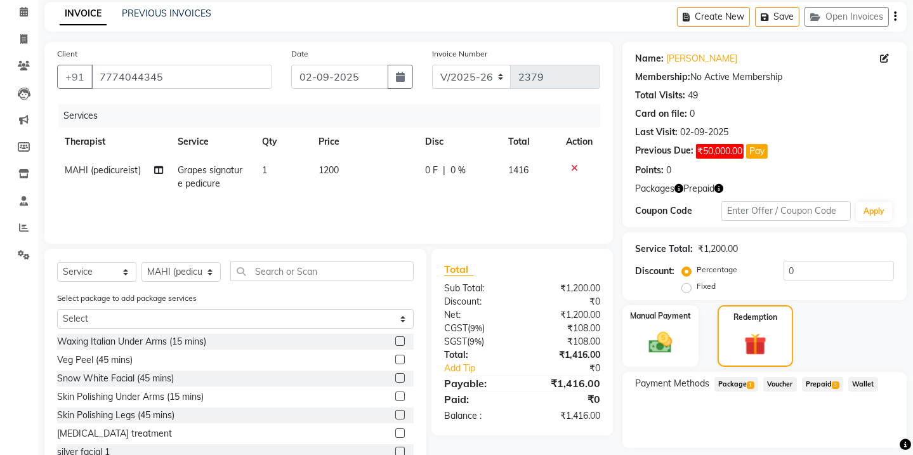
click at [824, 384] on span "Prepaid 3" at bounding box center [822, 384] width 41 height 15
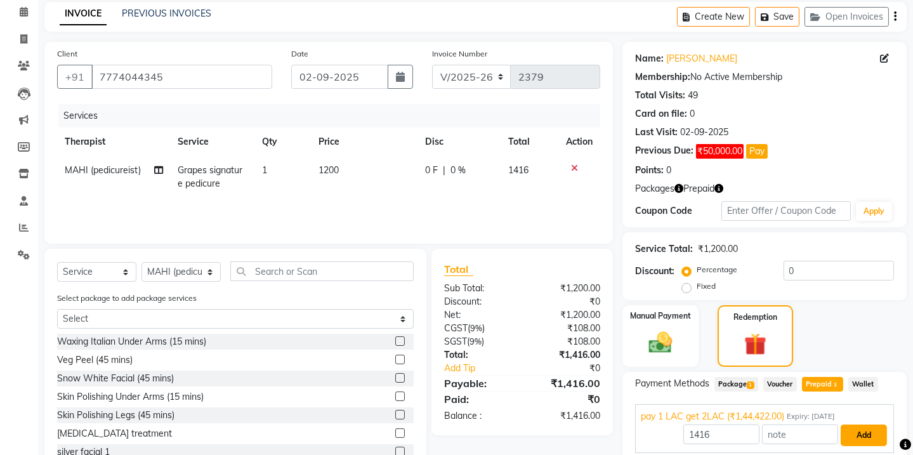
click at [861, 426] on button "Add" at bounding box center [863, 435] width 46 height 22
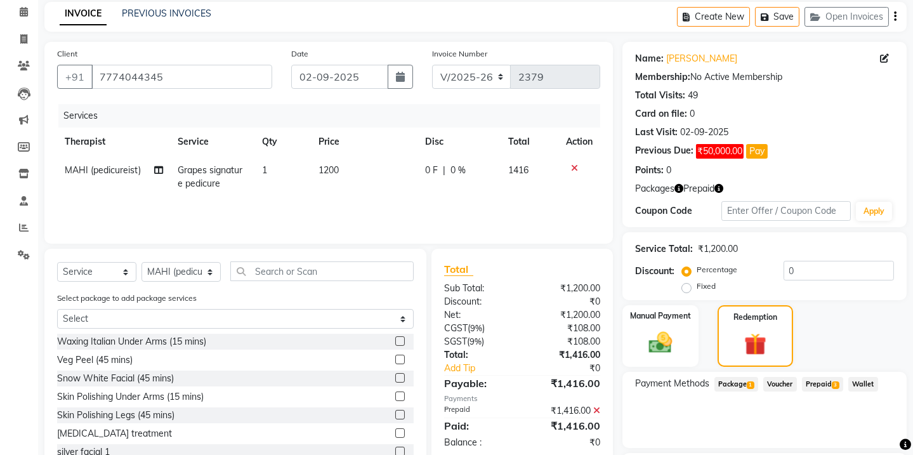
checkbox input "false"
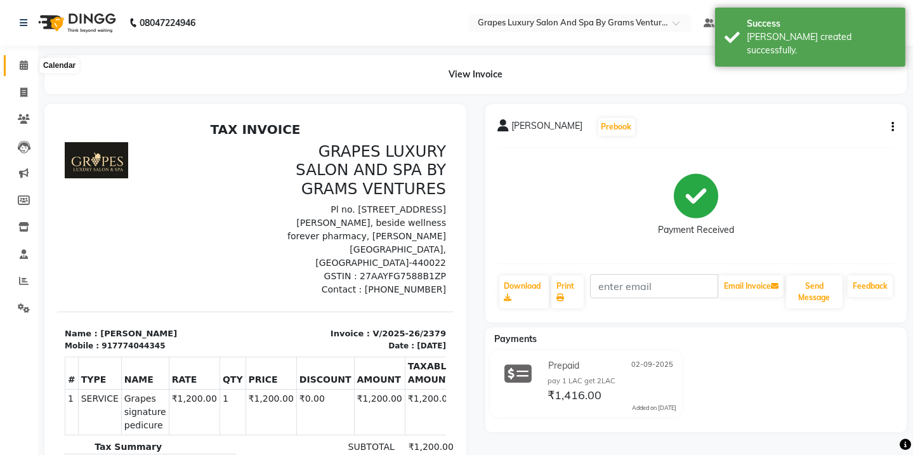
click at [22, 68] on icon at bounding box center [24, 65] width 8 height 10
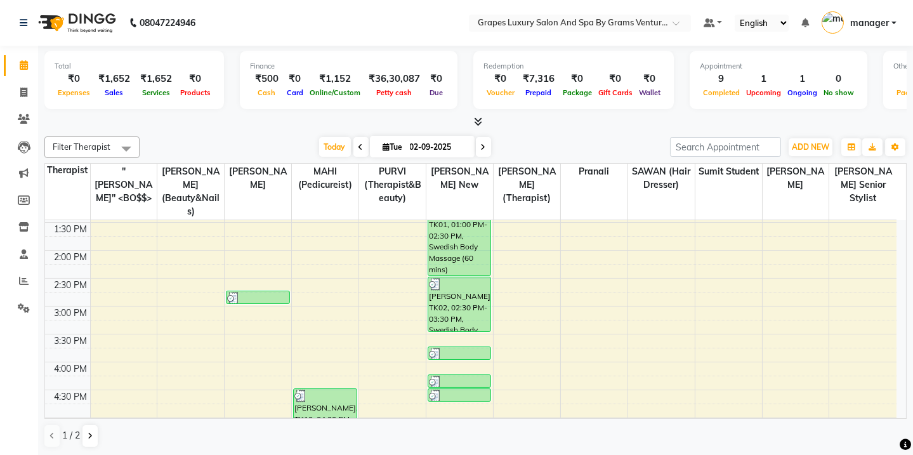
scroll to position [510, 0]
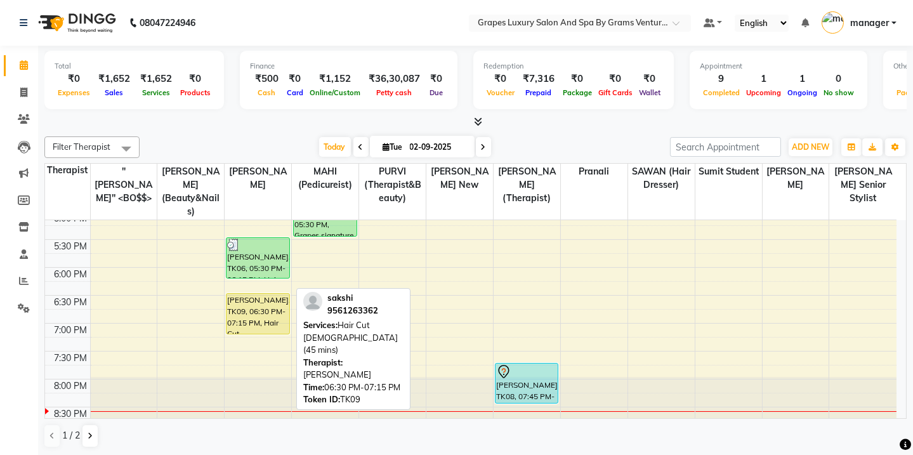
click at [244, 309] on div "sakshi, TK09, 06:30 PM-07:15 PM, Hair Cut Female (45 mins)" at bounding box center [257, 314] width 62 height 40
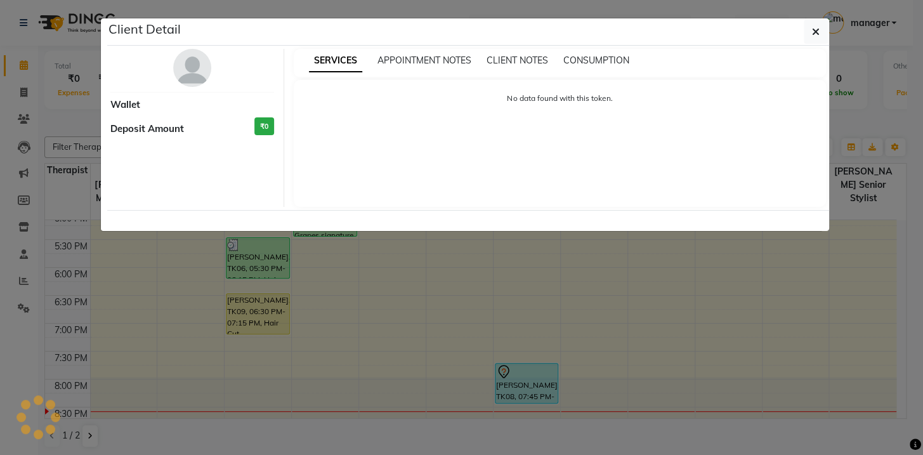
select select "1"
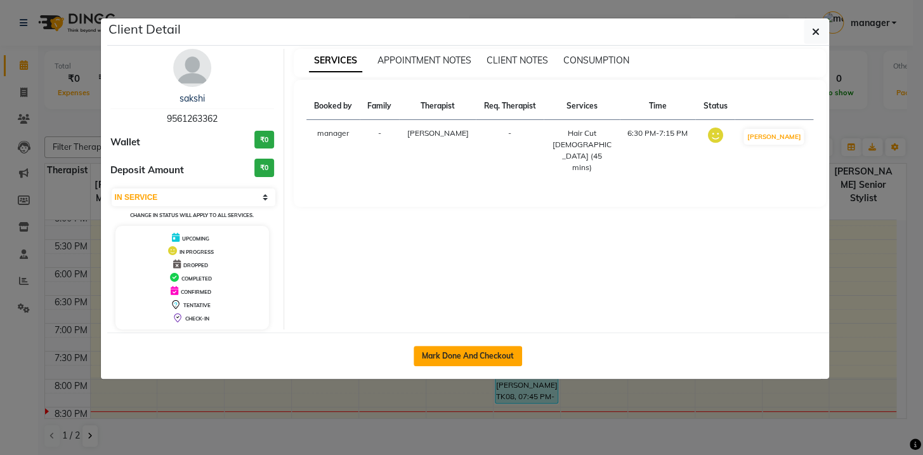
click at [453, 354] on button "Mark Done And Checkout" at bounding box center [467, 356] width 108 height 20
select select "service"
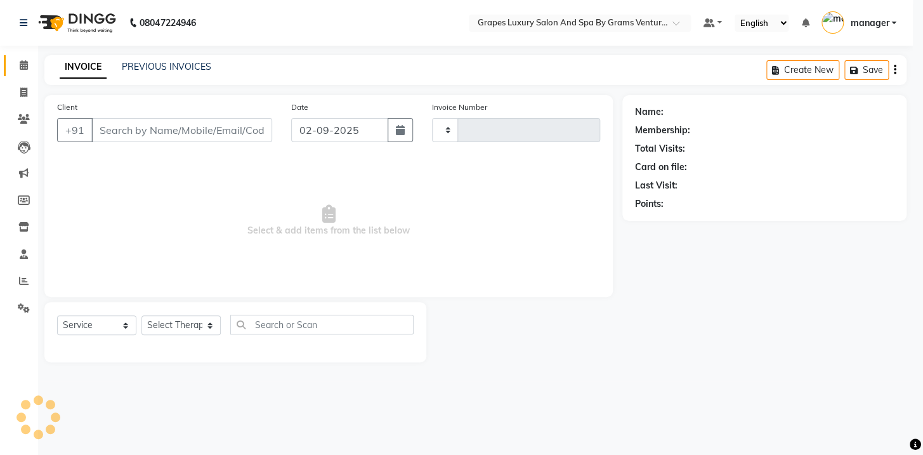
type input "2380"
select select "3585"
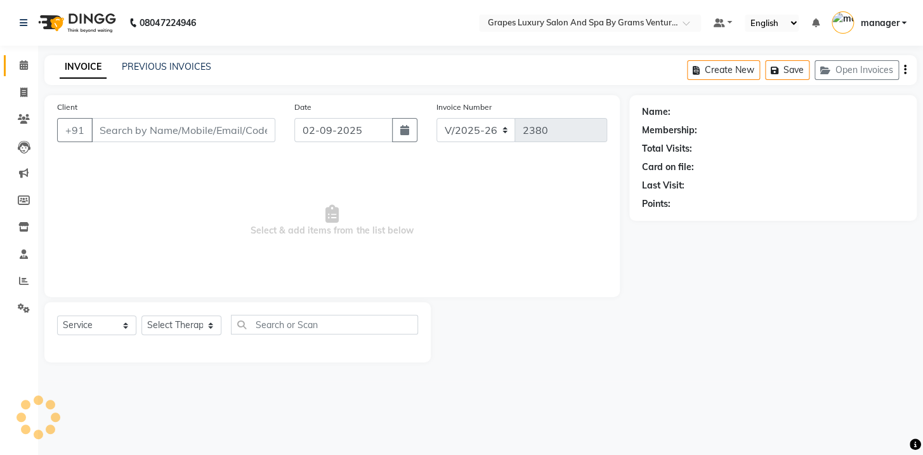
type input "9561263362"
select select "78335"
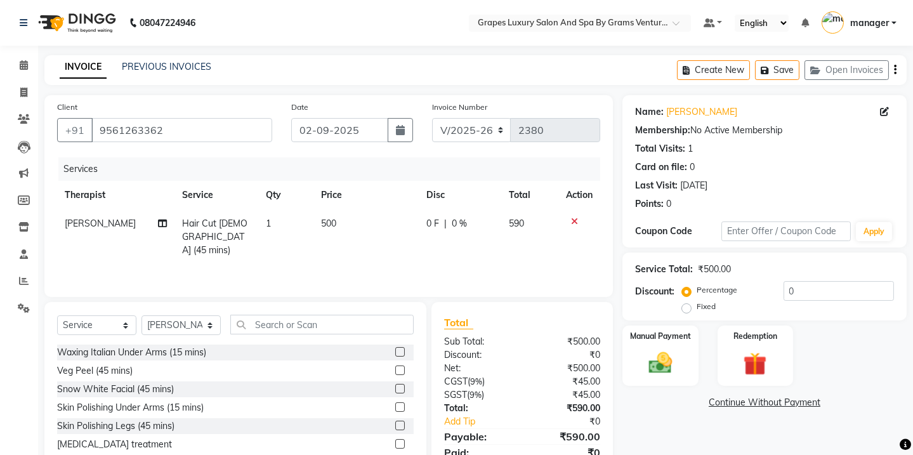
click at [391, 235] on td "500" at bounding box center [365, 236] width 105 height 55
select select "78335"
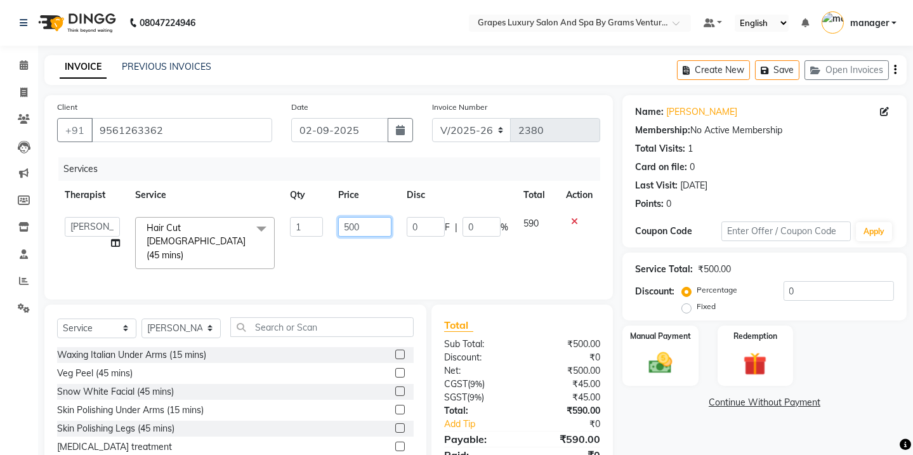
click at [349, 227] on input "500" at bounding box center [364, 227] width 53 height 20
type input "300"
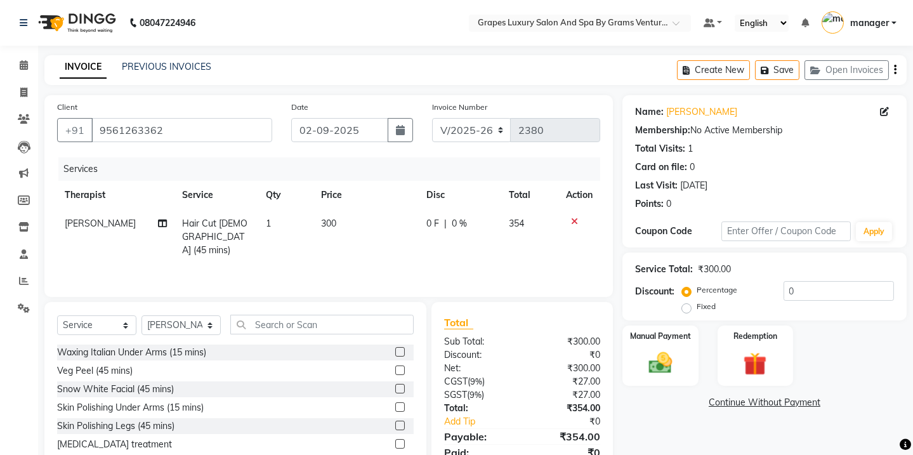
click at [668, 429] on div "Name: Sakshi Membership: No Active Membership Total Visits: 1 Card on file: 0 L…" at bounding box center [769, 292] width 294 height 394
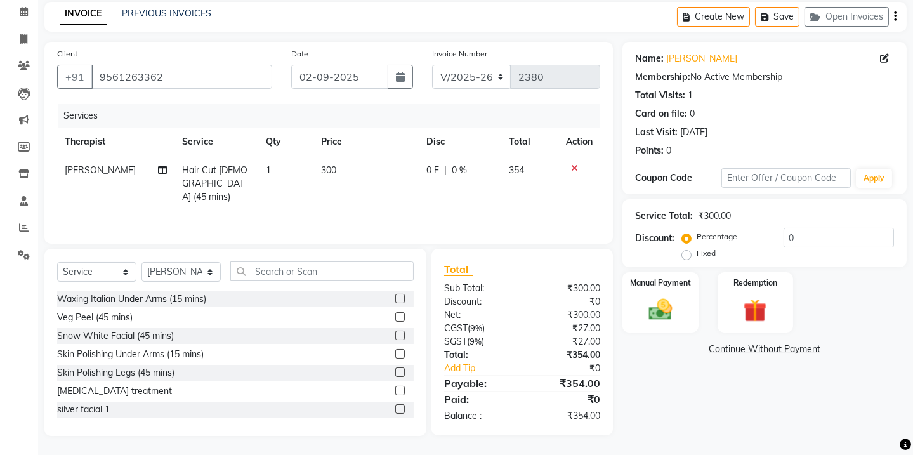
click at [190, 180] on span "Hair Cut [DEMOGRAPHIC_DATA] (45 mins)" at bounding box center [214, 183] width 65 height 38
select select "78335"
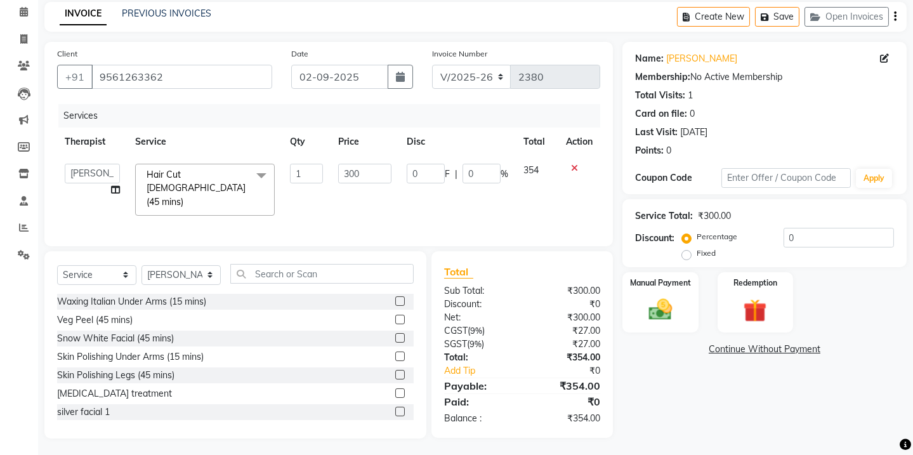
click at [190, 180] on span "Hair Cut Female (45 mins) x" at bounding box center [199, 188] width 112 height 41
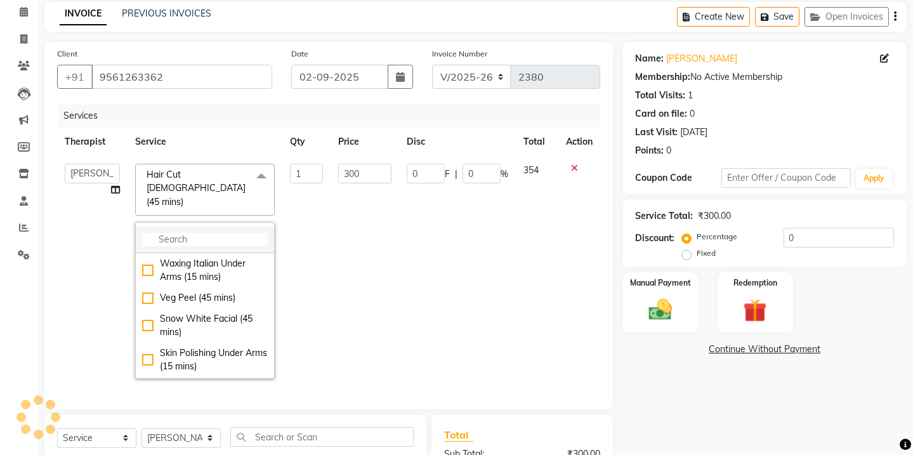
click at [194, 233] on input "multiselect-search" at bounding box center [205, 239] width 126 height 13
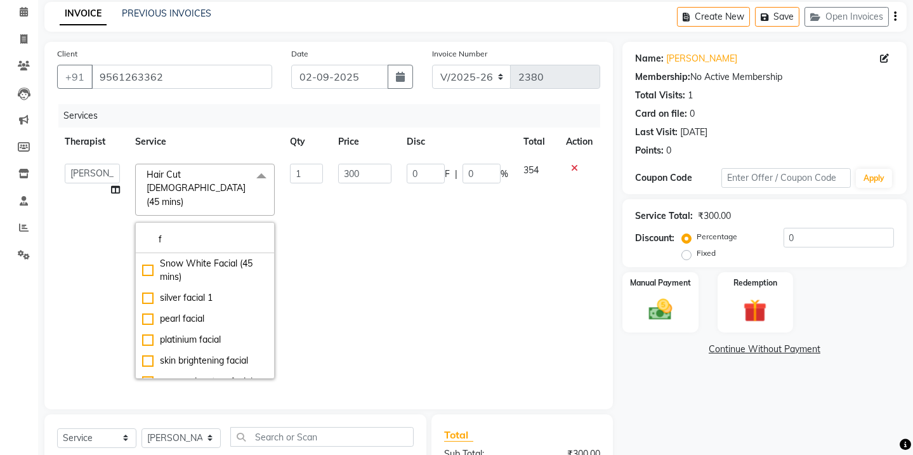
type input "f"
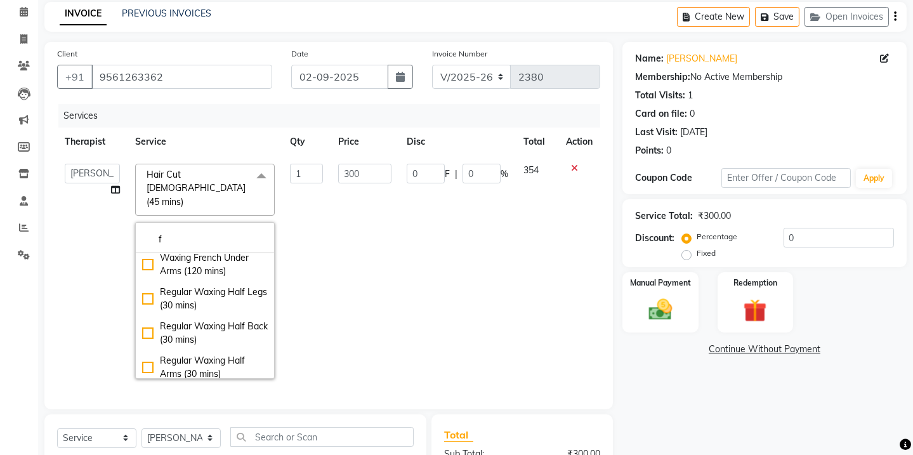
scroll to position [68, 0]
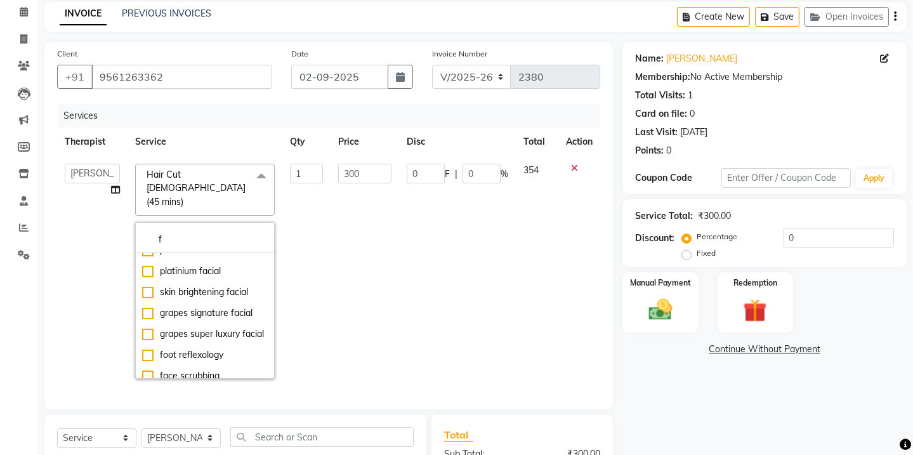
click at [271, 251] on div "f Snow White Facial (45 mins) silver facial 1 pearl facial platinium facial ski…" at bounding box center [205, 300] width 140 height 157
click at [428, 260] on td "0 F | 0 %" at bounding box center [457, 271] width 117 height 230
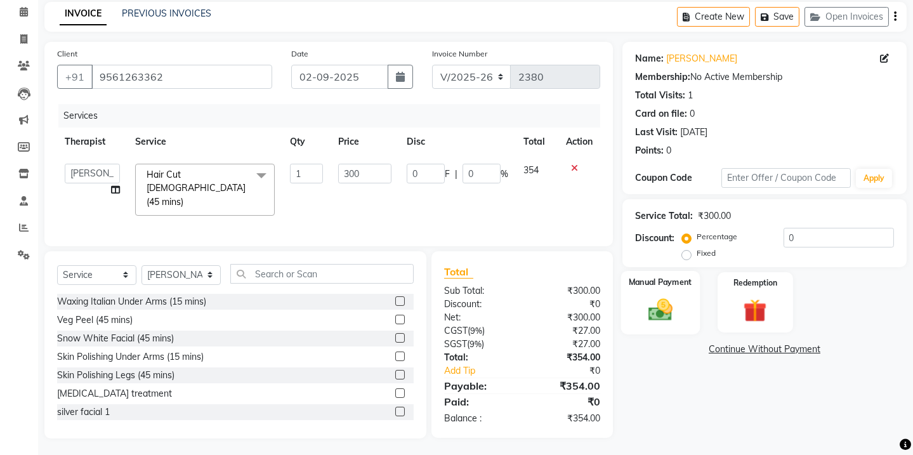
click at [679, 315] on img at bounding box center [659, 310] width 39 height 28
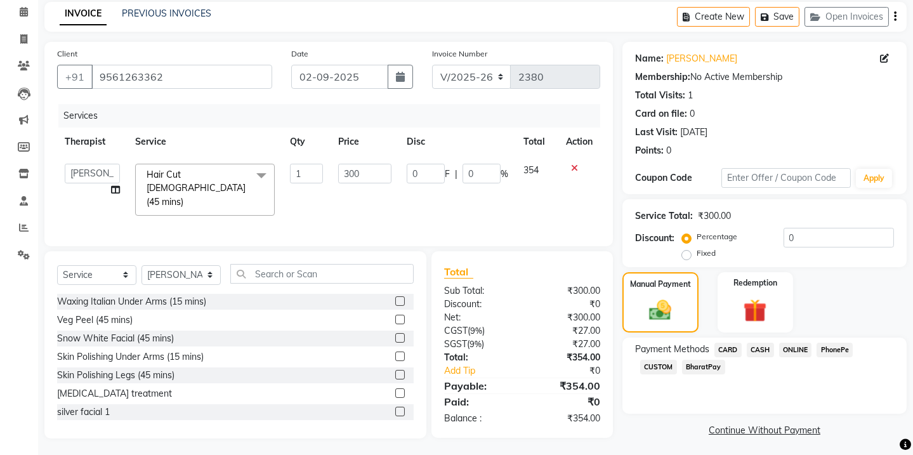
click at [791, 349] on span "ONLINE" at bounding box center [795, 349] width 33 height 15
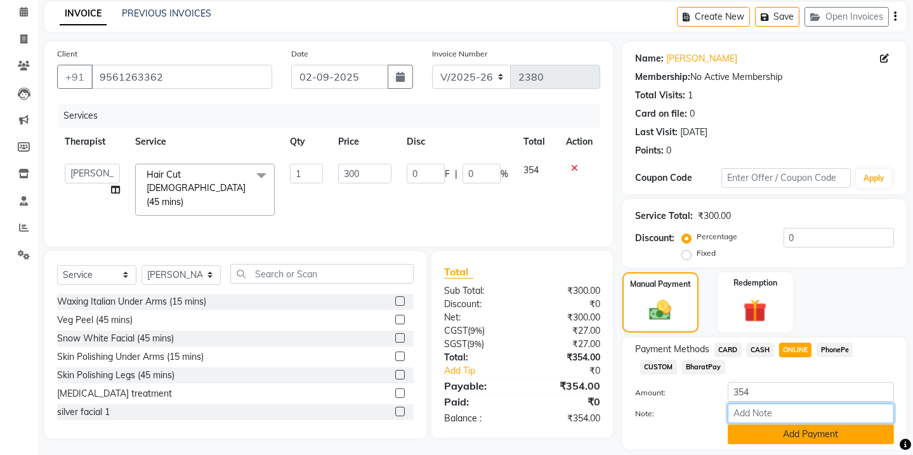
drag, startPoint x: 822, startPoint y: 417, endPoint x: 824, endPoint y: 426, distance: 9.2
click at [822, 421] on input "Note:" at bounding box center [810, 413] width 166 height 20
click at [824, 433] on button "Add Payment" at bounding box center [810, 434] width 166 height 20
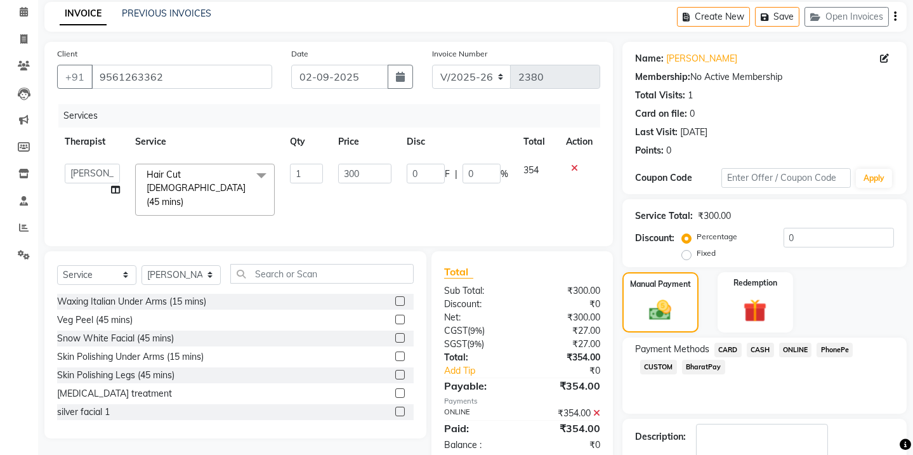
checkbox input "false"
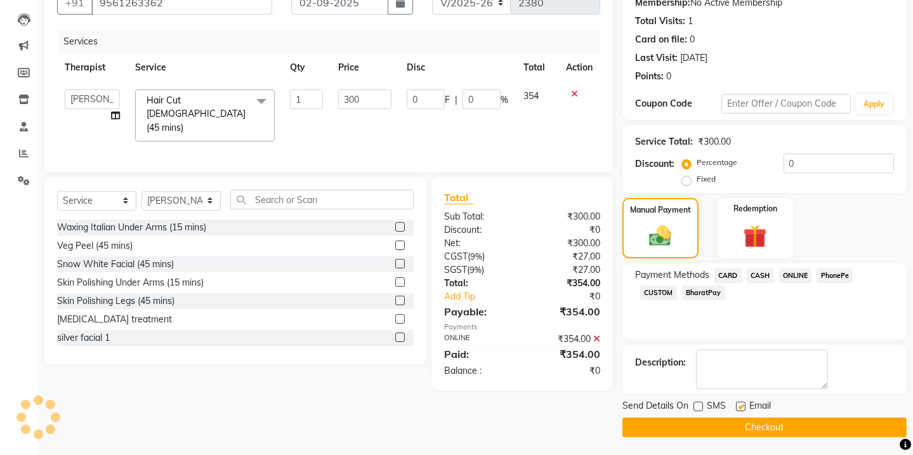
click at [703, 426] on button "Checkout" at bounding box center [764, 427] width 284 height 20
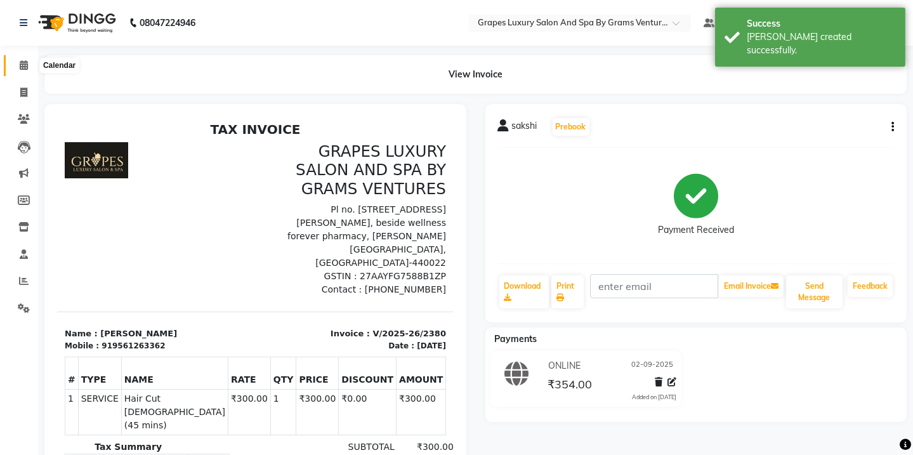
click at [25, 66] on icon at bounding box center [24, 65] width 8 height 10
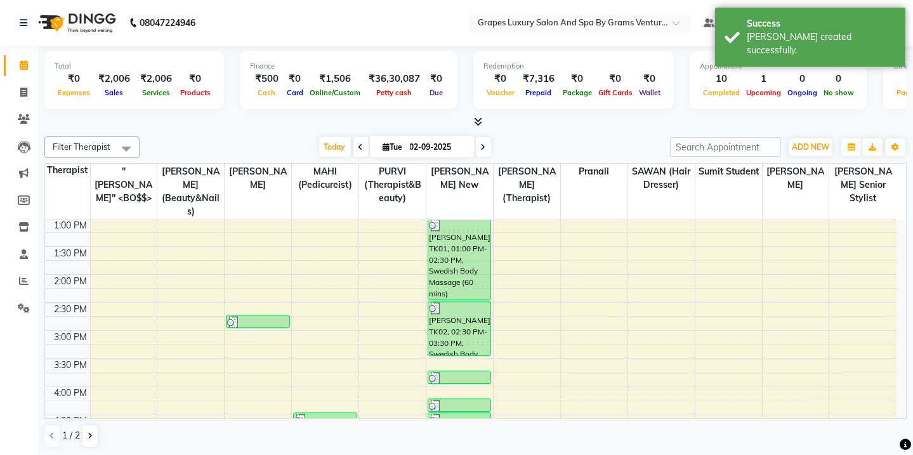
scroll to position [510, 0]
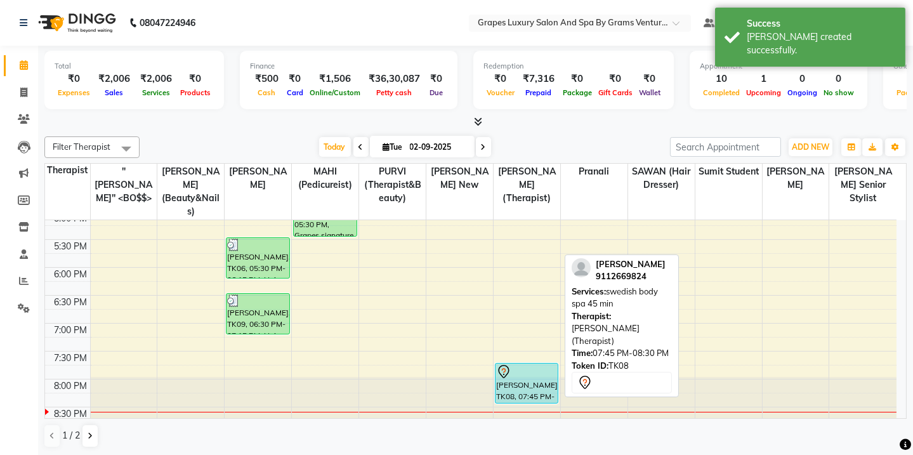
click at [524, 377] on div "[PERSON_NAME], TK08, 07:45 PM-08:30 PM, swedish body spa 45 min" at bounding box center [526, 382] width 62 height 39
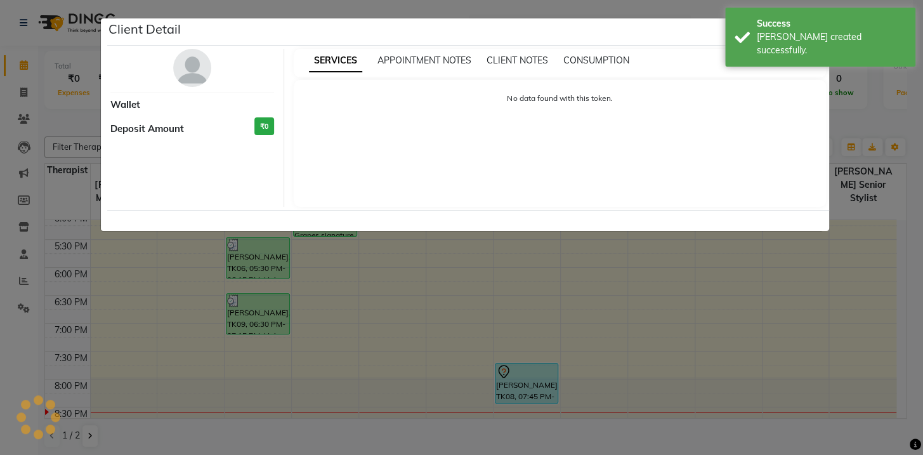
select select "7"
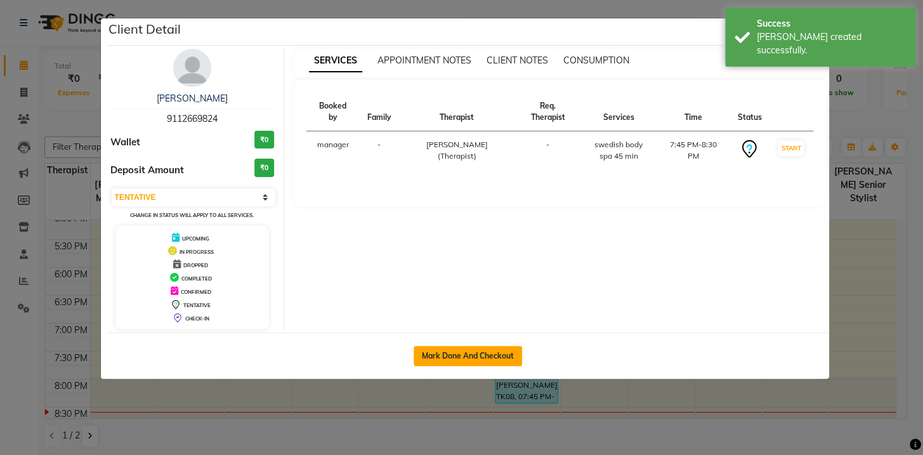
click at [474, 360] on button "Mark Done And Checkout" at bounding box center [467, 356] width 108 height 20
select select "service"
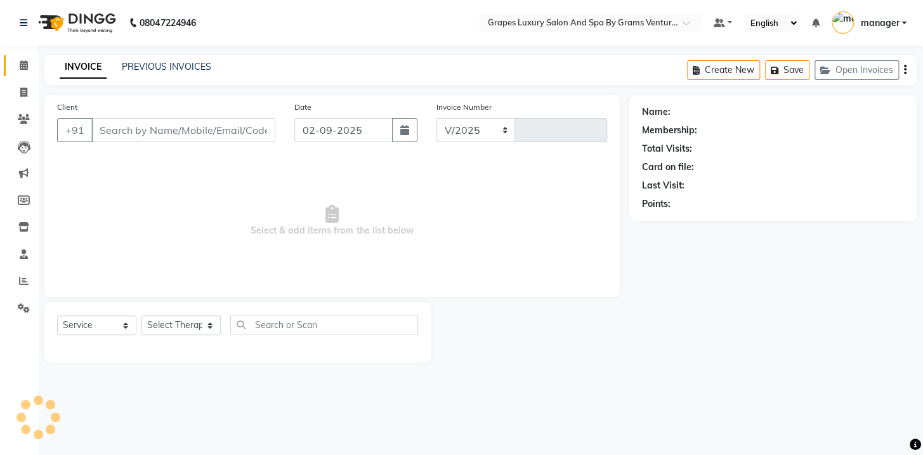
select select "3585"
type input "2381"
type input "9112669824"
select select "52047"
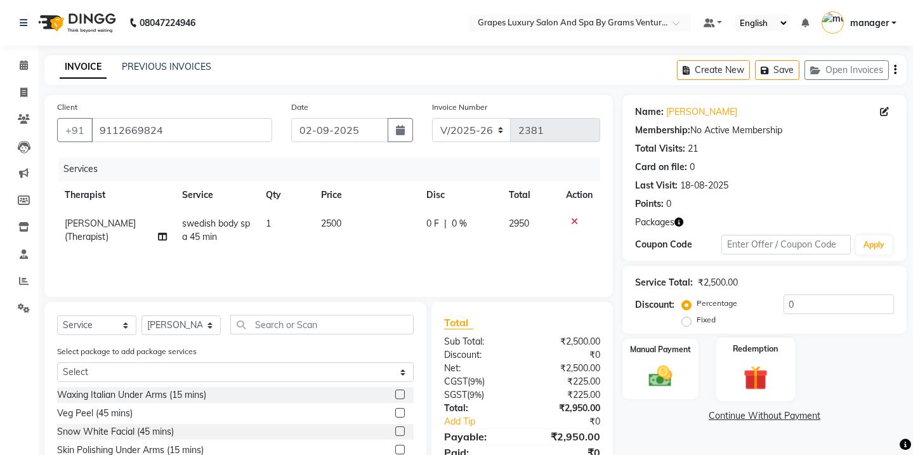
click at [644, 363] on img at bounding box center [660, 376] width 38 height 27
click at [751, 362] on img at bounding box center [754, 377] width 39 height 30
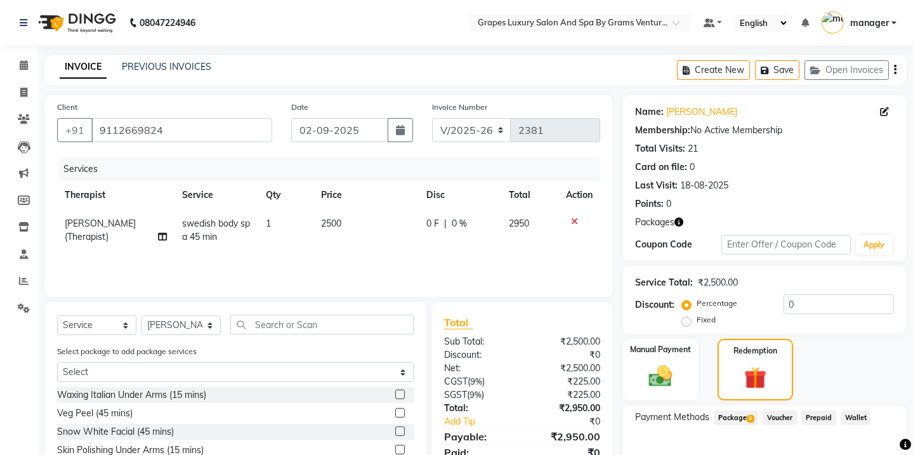
scroll to position [96, 0]
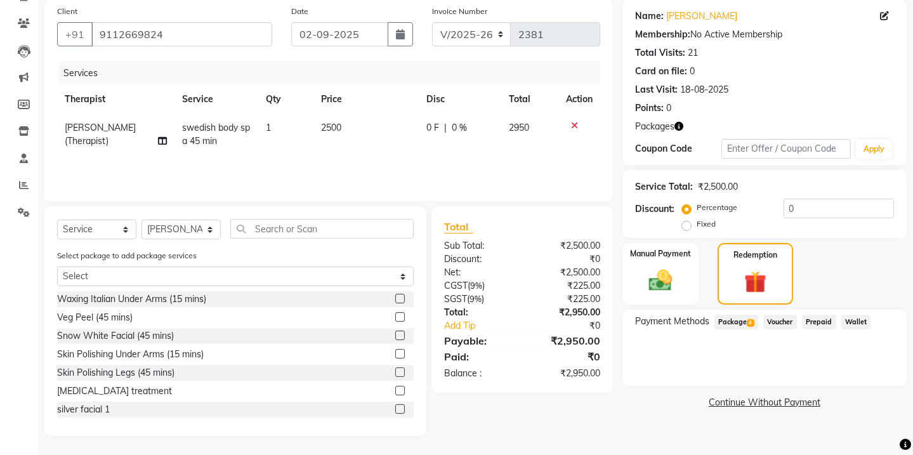
click at [746, 323] on span "4" at bounding box center [749, 323] width 7 height 8
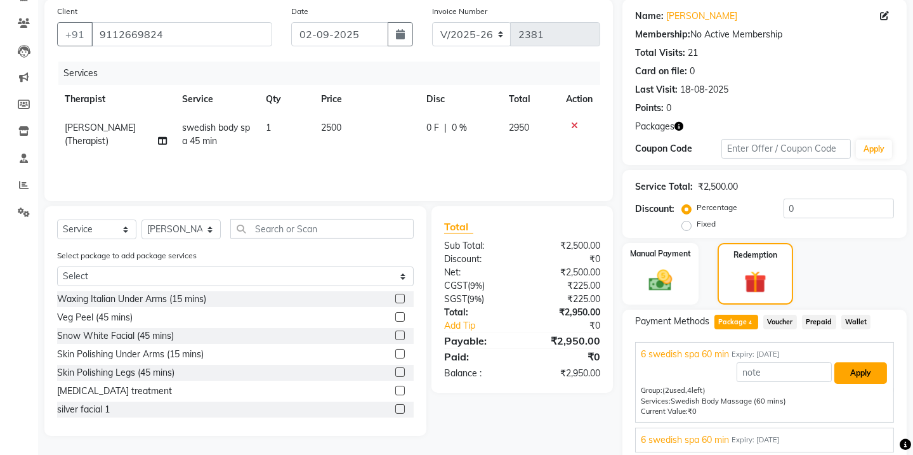
click at [846, 377] on button "Apply" at bounding box center [860, 373] width 53 height 22
type input "6 swedish spa 60 min"
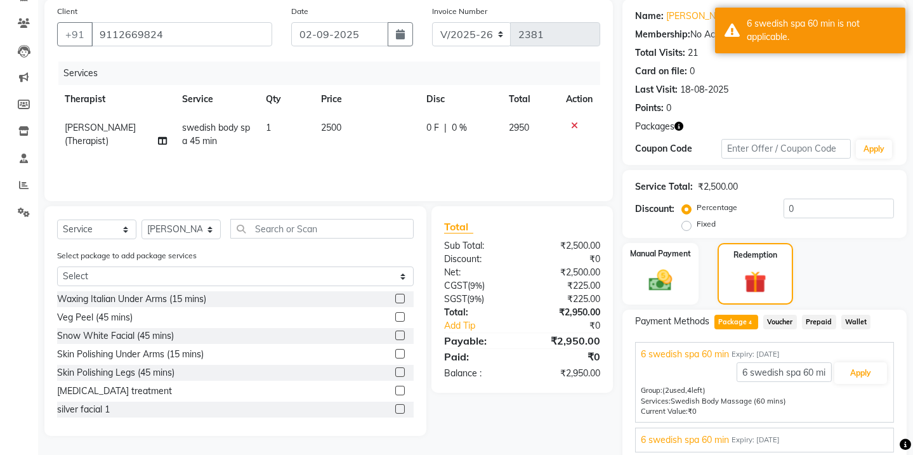
click at [739, 315] on span "Package 4" at bounding box center [736, 322] width 44 height 15
click at [874, 362] on button "Apply" at bounding box center [860, 373] width 53 height 22
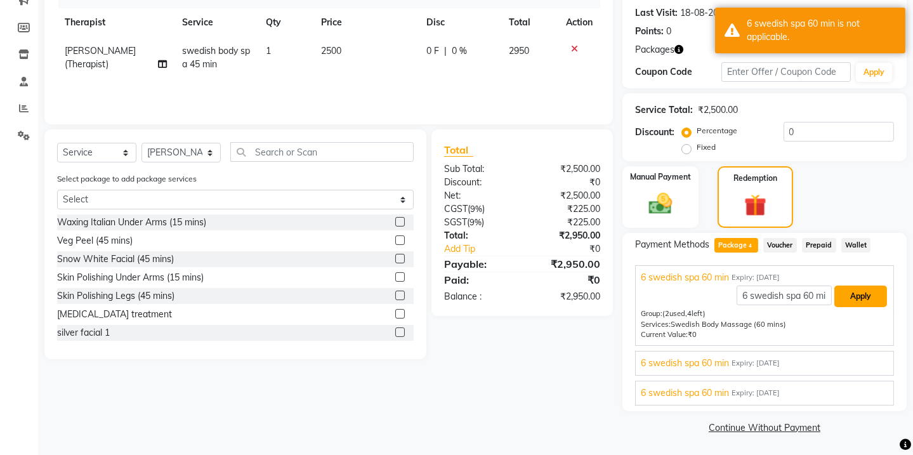
click at [862, 299] on button "Apply" at bounding box center [860, 296] width 53 height 22
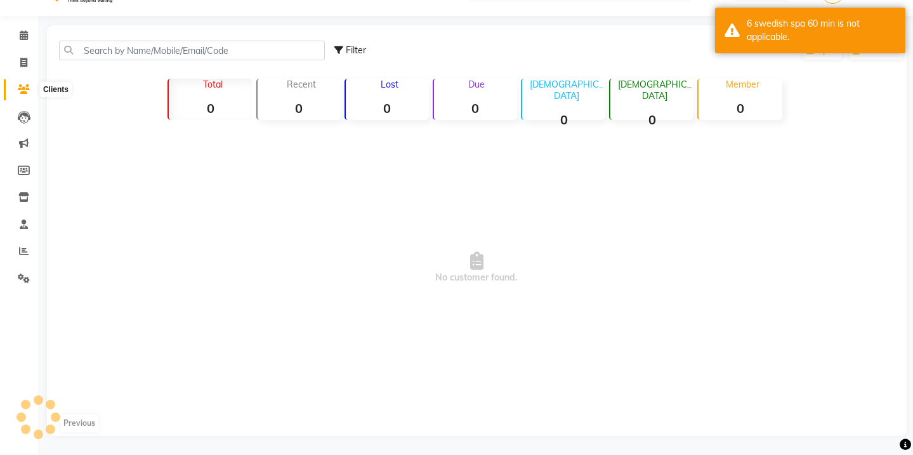
scroll to position [3, 0]
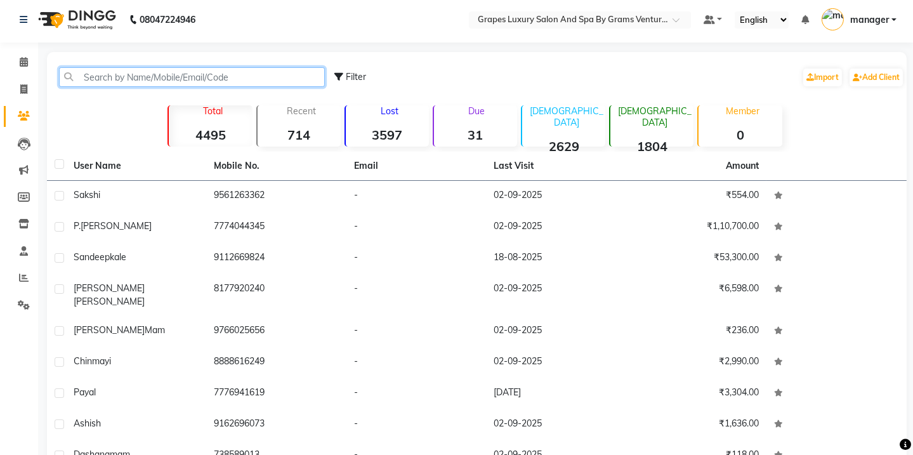
click at [134, 82] on input "text" at bounding box center [192, 77] width 266 height 20
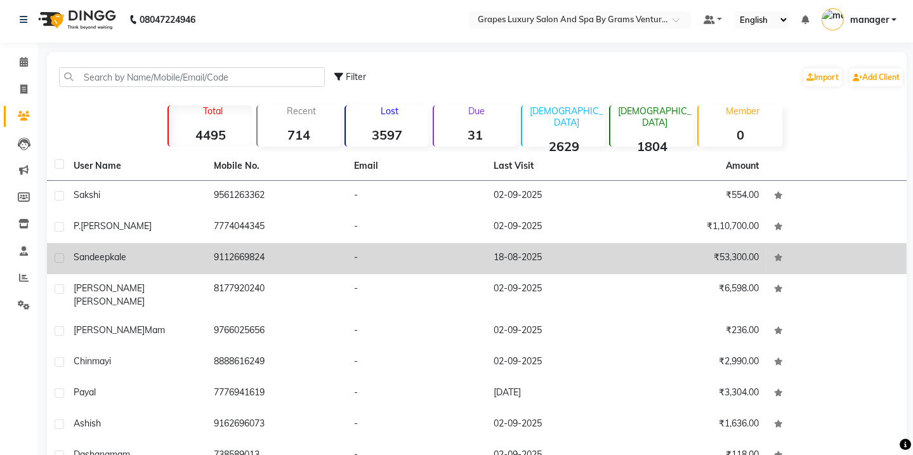
click at [264, 243] on td "9112669824" at bounding box center [276, 258] width 140 height 31
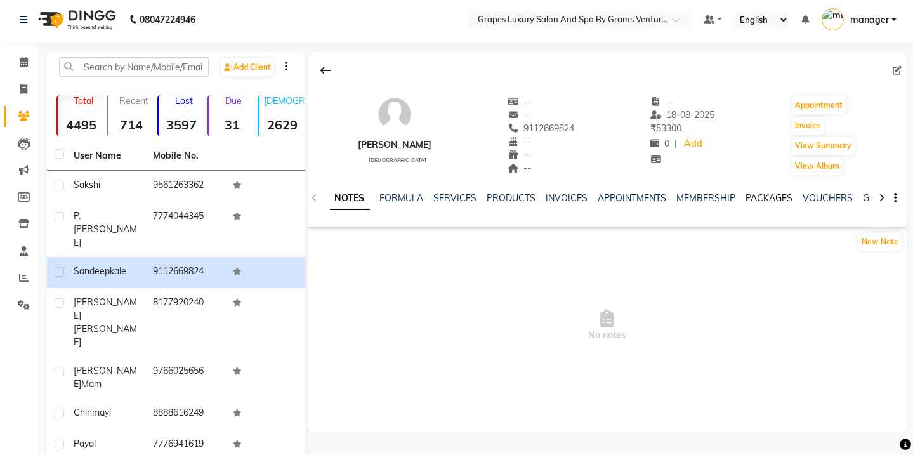
click at [754, 196] on link "PACKAGES" at bounding box center [769, 197] width 47 height 11
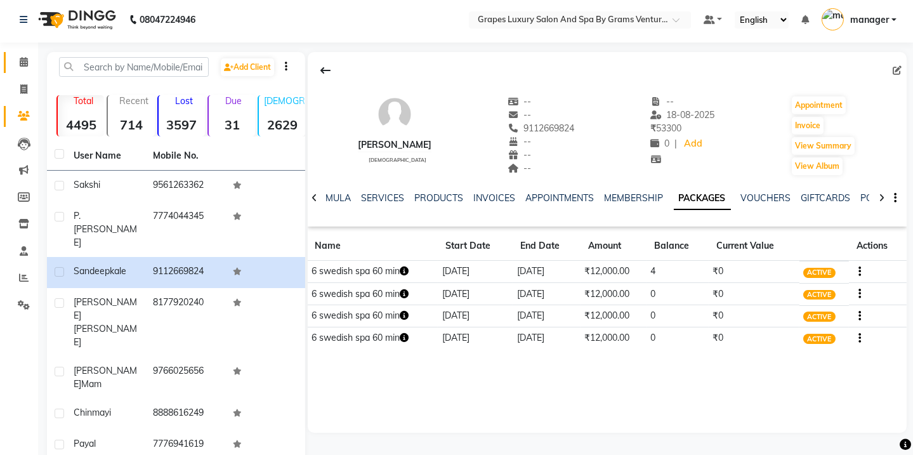
click at [23, 67] on span at bounding box center [24, 62] width 22 height 15
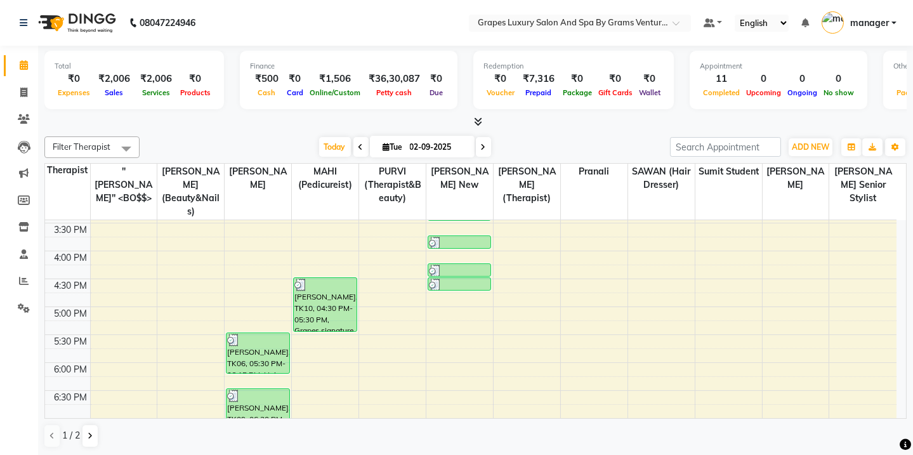
scroll to position [510, 0]
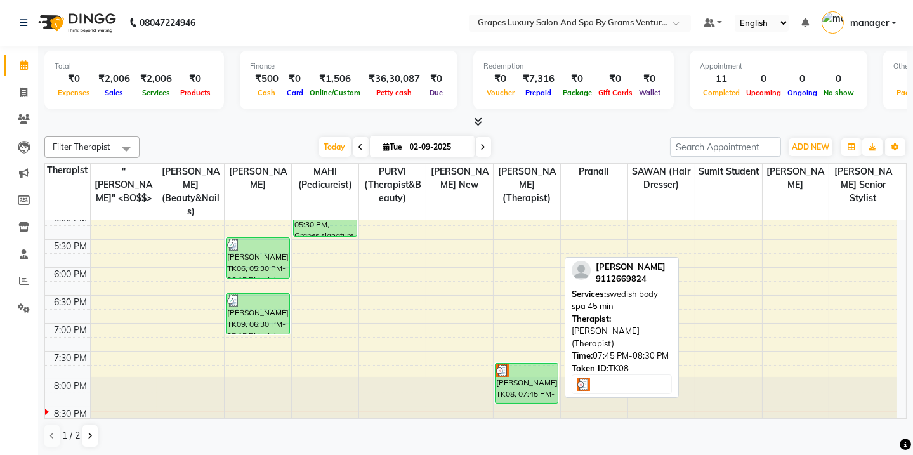
click at [521, 363] on div "[PERSON_NAME], TK08, 07:45 PM-08:30 PM, swedish body spa 45 min" at bounding box center [526, 382] width 62 height 39
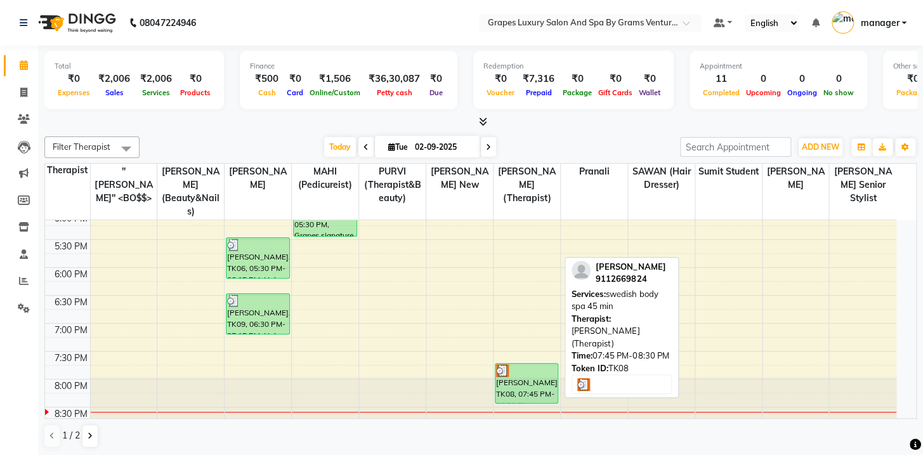
select select "3"
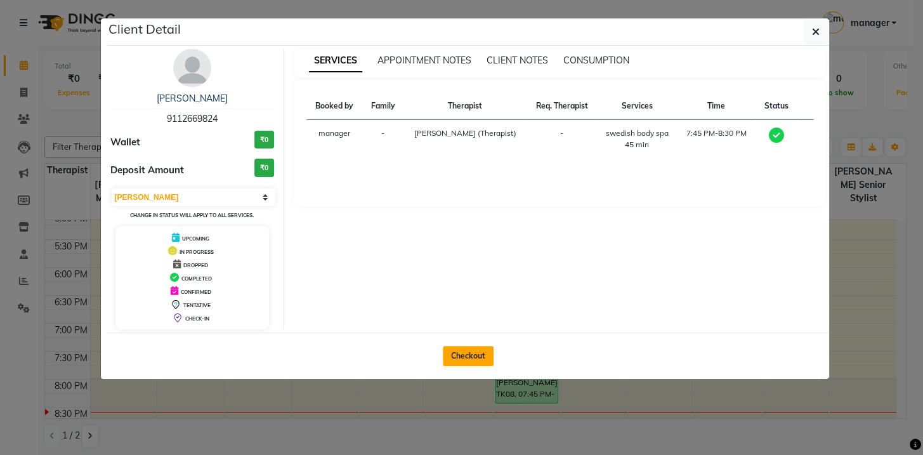
click at [463, 356] on button "Checkout" at bounding box center [468, 356] width 51 height 20
select select "service"
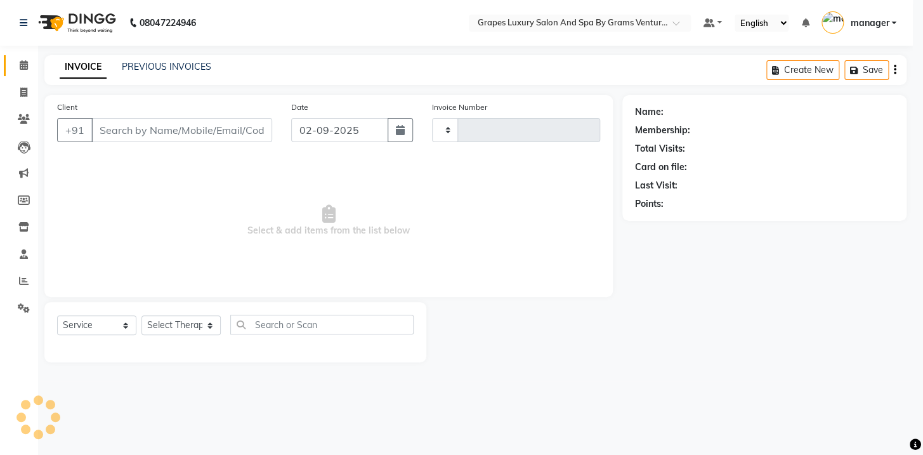
type input "2381"
select select "3585"
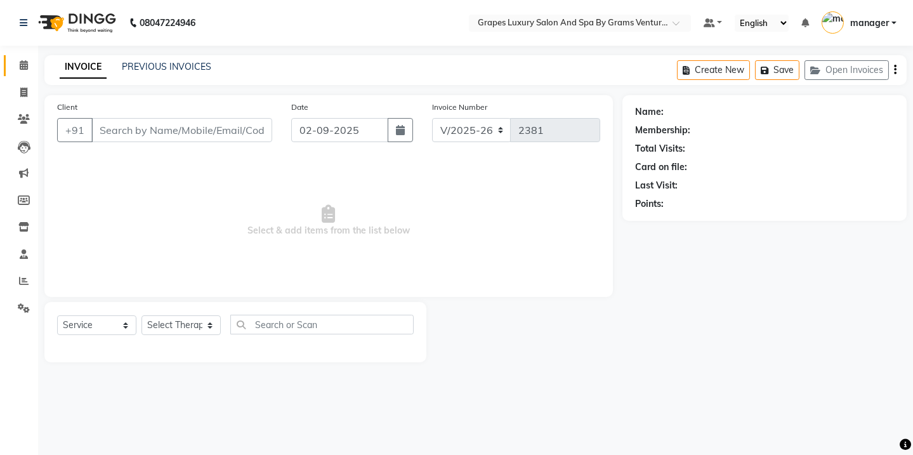
type input "9112669824"
select select "52047"
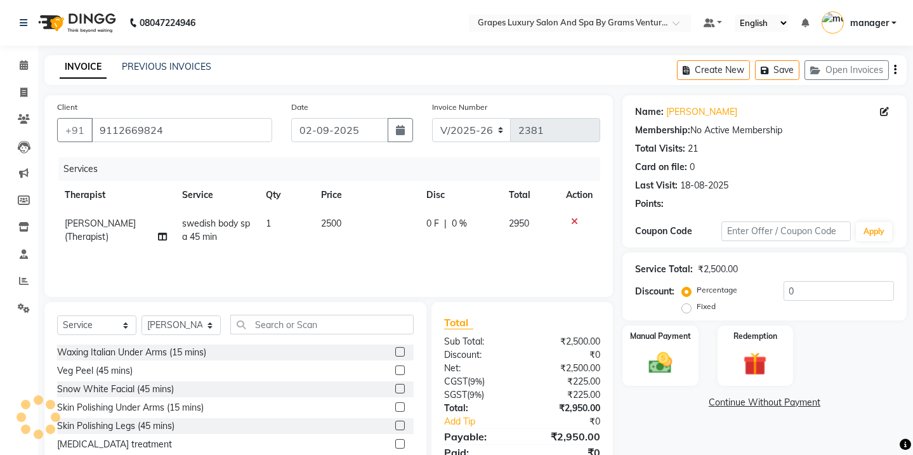
click at [758, 317] on div "Name: Sandeep Kale Membership: No Active Membership Total Visits: 21 Card on fi…" at bounding box center [769, 292] width 294 height 394
click at [767, 349] on img at bounding box center [754, 364] width 39 height 30
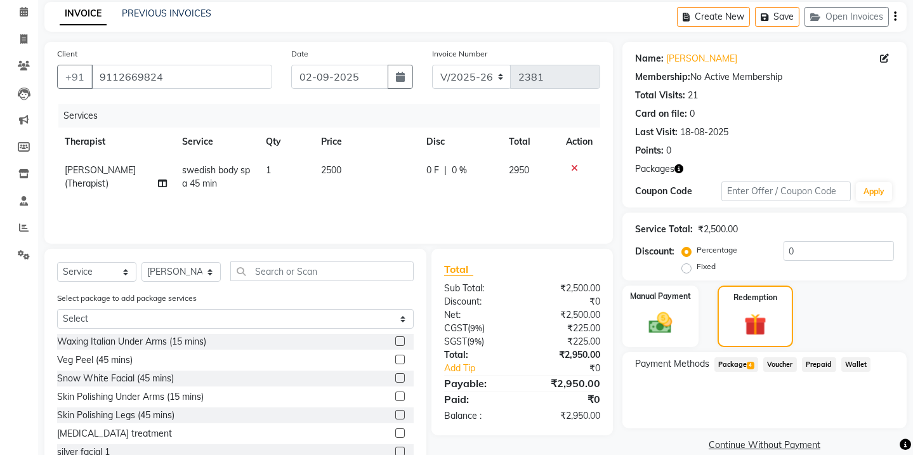
click at [739, 363] on span "Package 4" at bounding box center [736, 364] width 44 height 15
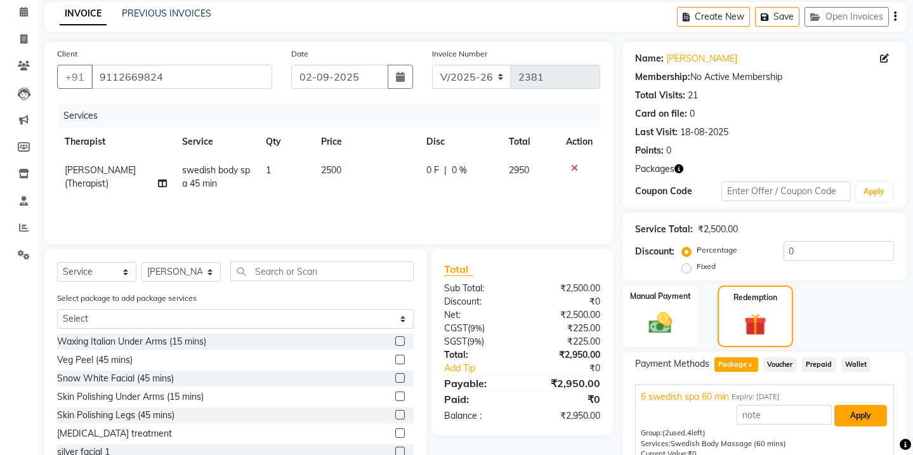
click at [862, 411] on button "Apply" at bounding box center [860, 416] width 53 height 22
type input "6 swedish spa 60 min"
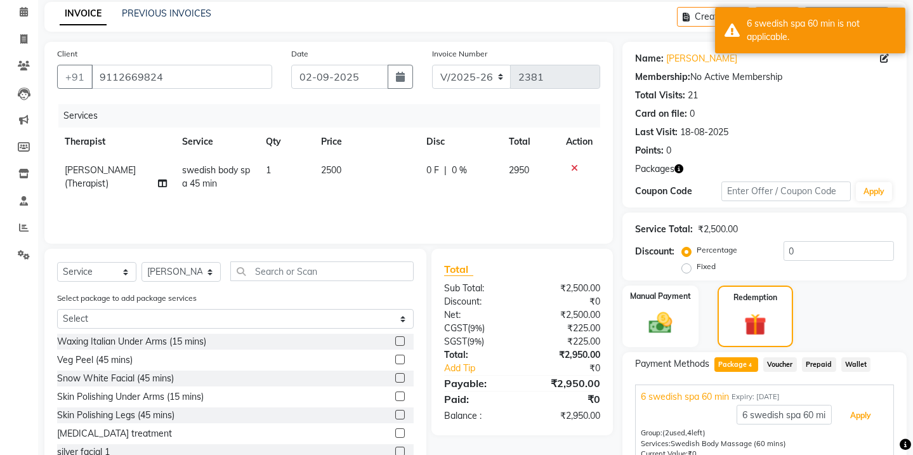
scroll to position [172, 0]
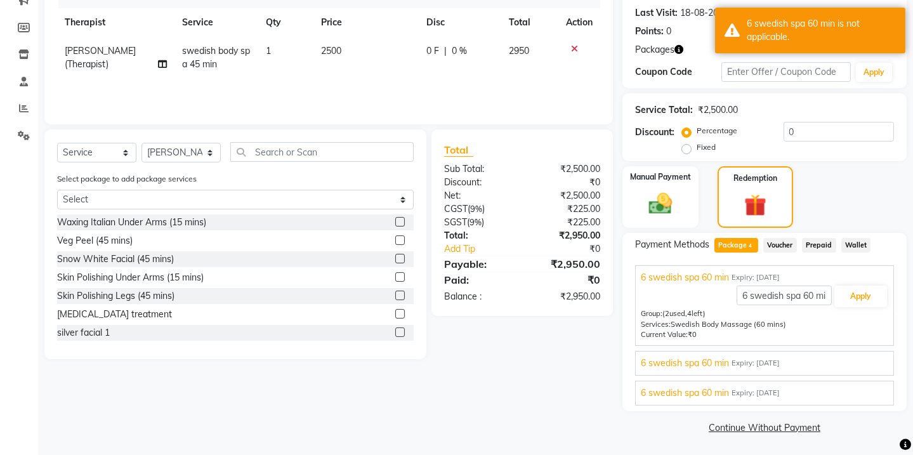
click at [201, 72] on td "swedish body spa 45 min" at bounding box center [216, 58] width 84 height 42
select select "52047"
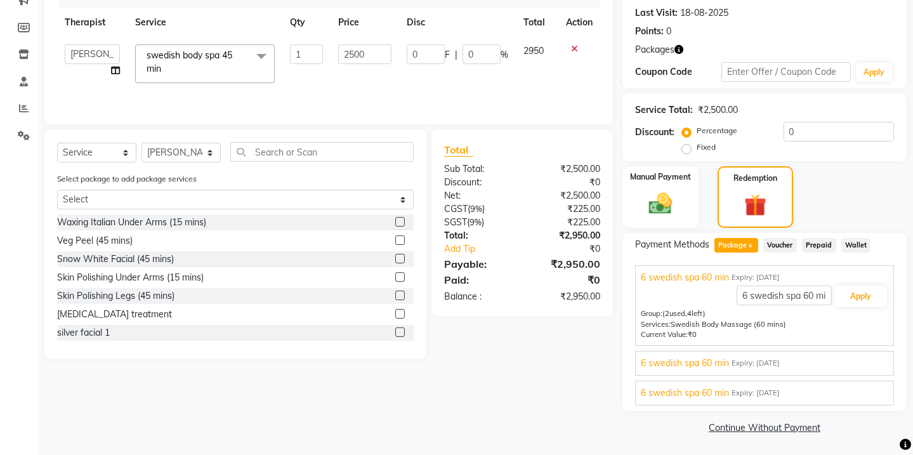
click at [209, 76] on span "swedish body spa 45 min x" at bounding box center [200, 64] width 114 height 30
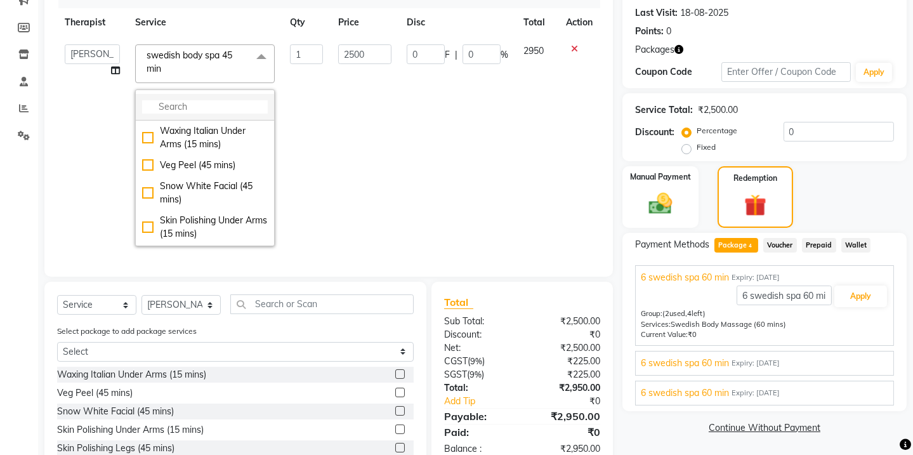
click at [196, 98] on li at bounding box center [205, 107] width 138 height 27
click at [188, 112] on input "multiselect-search" at bounding box center [205, 106] width 126 height 13
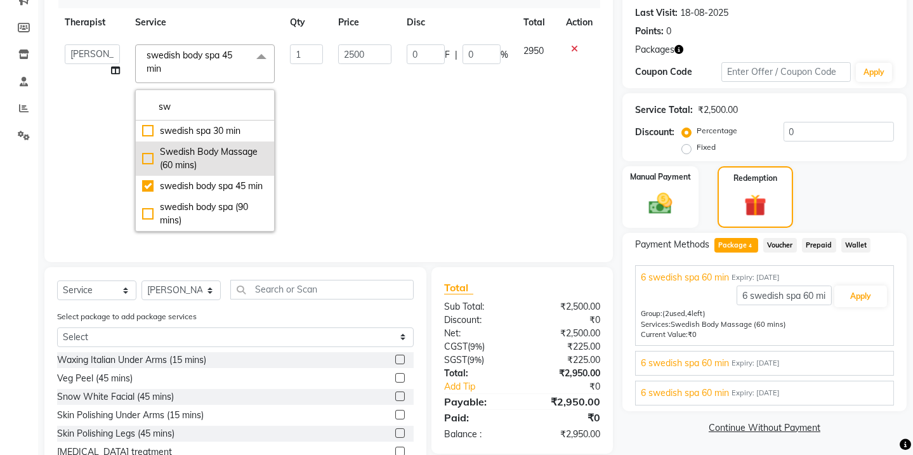
type input "sw"
click at [188, 145] on div "Swedish Body Massage (60 mins)" at bounding box center [205, 158] width 126 height 27
checkbox input "true"
checkbox input "false"
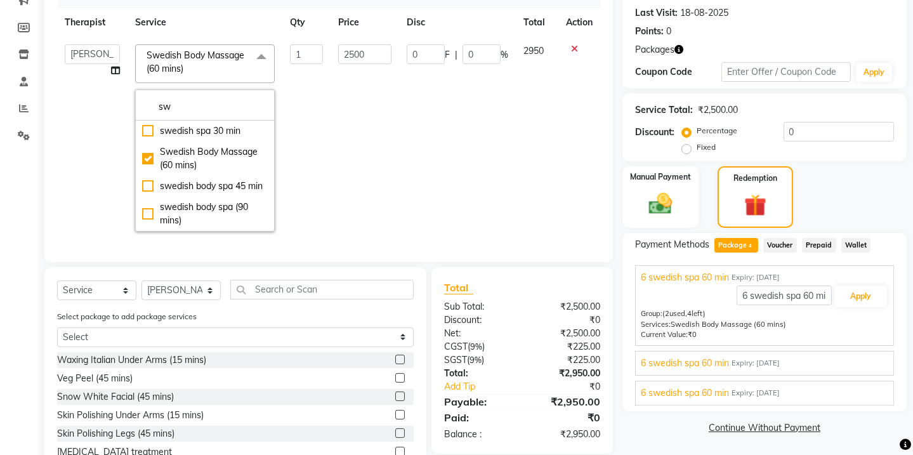
click at [337, 145] on td "2500" at bounding box center [364, 138] width 68 height 202
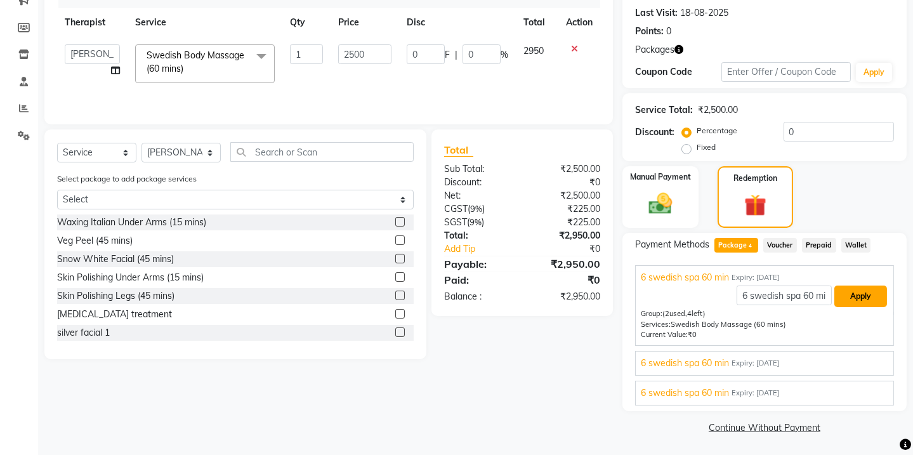
click at [845, 298] on button "Apply" at bounding box center [860, 296] width 53 height 22
type input "500"
type input "20"
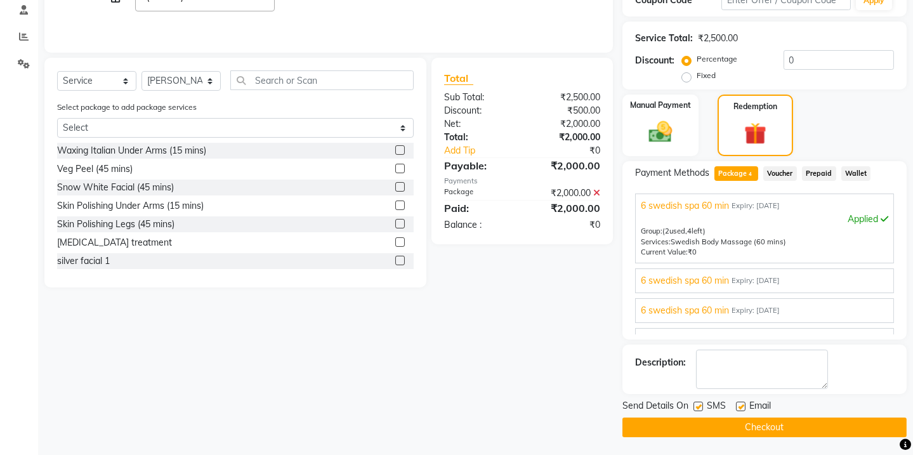
click at [696, 404] on label at bounding box center [698, 406] width 10 height 10
click at [696, 404] on input "checkbox" at bounding box center [697, 407] width 8 height 8
checkbox input "false"
click at [706, 422] on button "Checkout" at bounding box center [764, 427] width 284 height 20
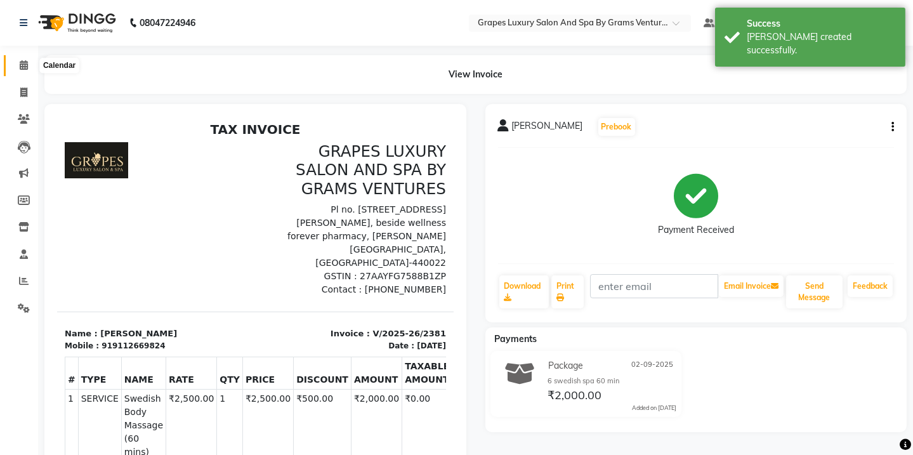
click at [27, 68] on icon at bounding box center [24, 65] width 8 height 10
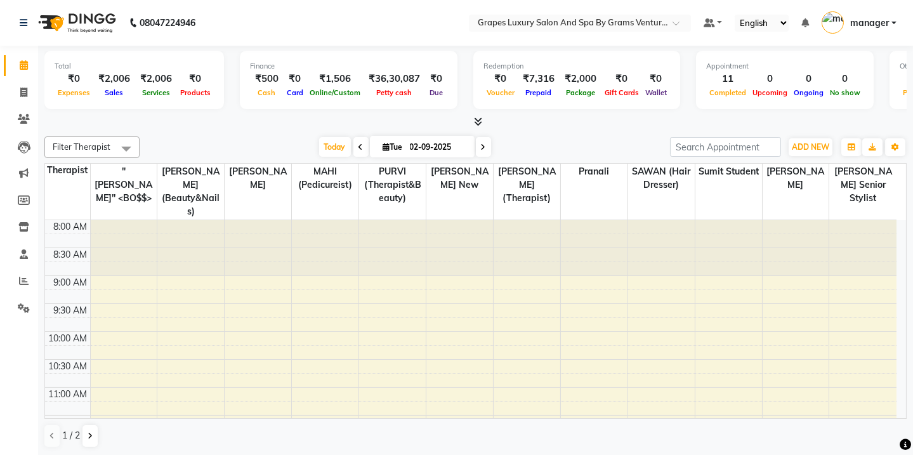
click at [533, 122] on div at bounding box center [475, 121] width 862 height 13
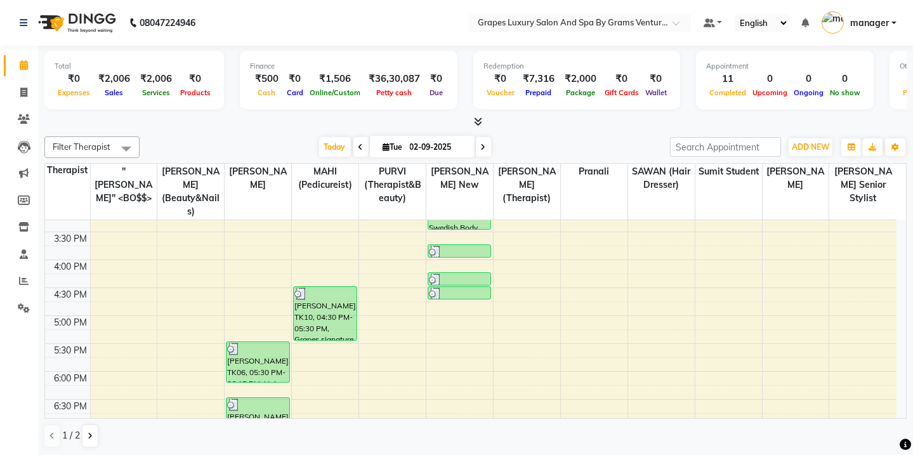
scroll to position [510, 0]
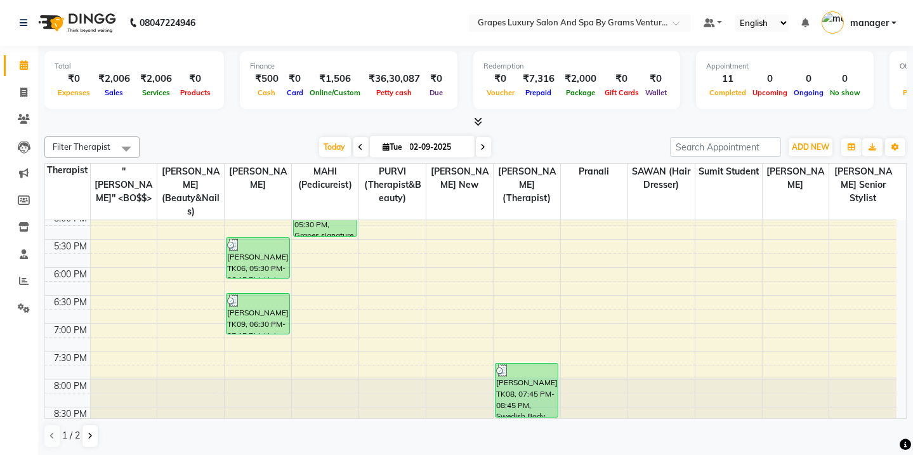
click at [912, 380] on html "08047224946 Select Location × Grapes Luxury Salon And Spa By Grams Ventures, Tr…" at bounding box center [456, 227] width 913 height 455
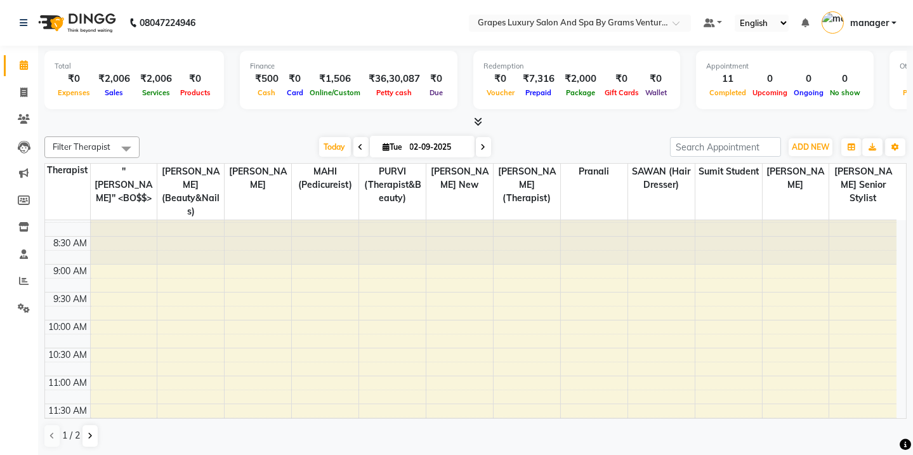
scroll to position [0, 0]
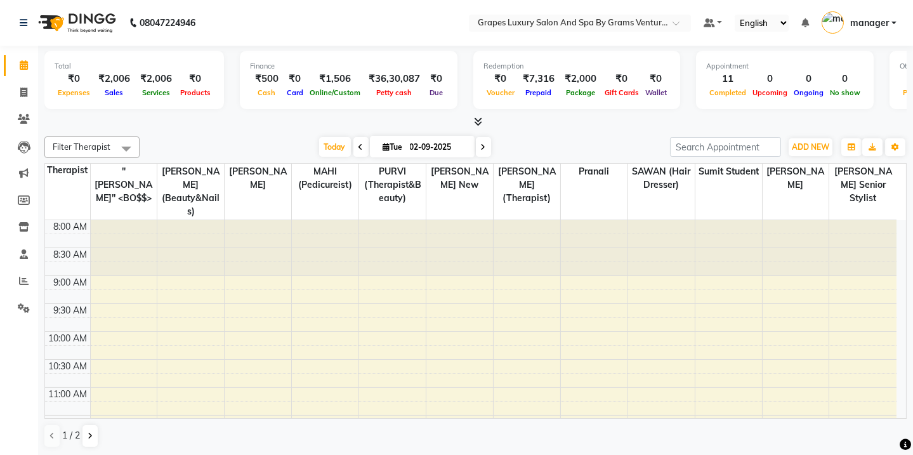
click at [563, 130] on div "Total ₹0 Expenses ₹2,006 Sales ₹2,006 Services ₹0 Products Finance ₹500 Cash ₹0…" at bounding box center [475, 251] width 874 height 410
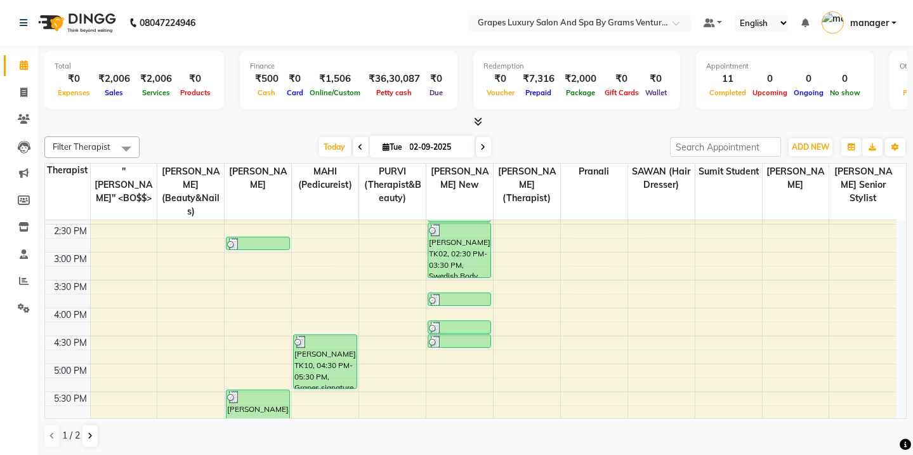
scroll to position [348, 0]
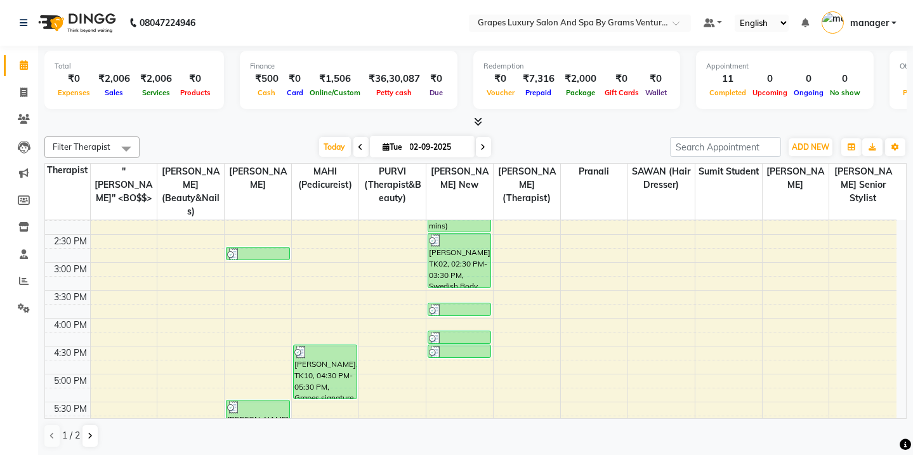
click at [241, 294] on div "8:00 AM 8:30 AM 9:00 AM 9:30 AM 10:00 AM 10:30 AM 11:00 AM 11:30 AM 12:00 PM 12…" at bounding box center [470, 234] width 851 height 725
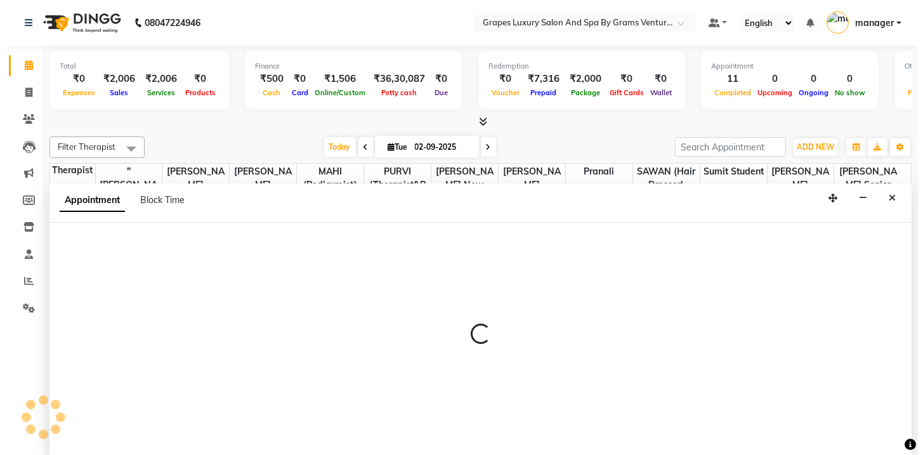
scroll to position [0, 0]
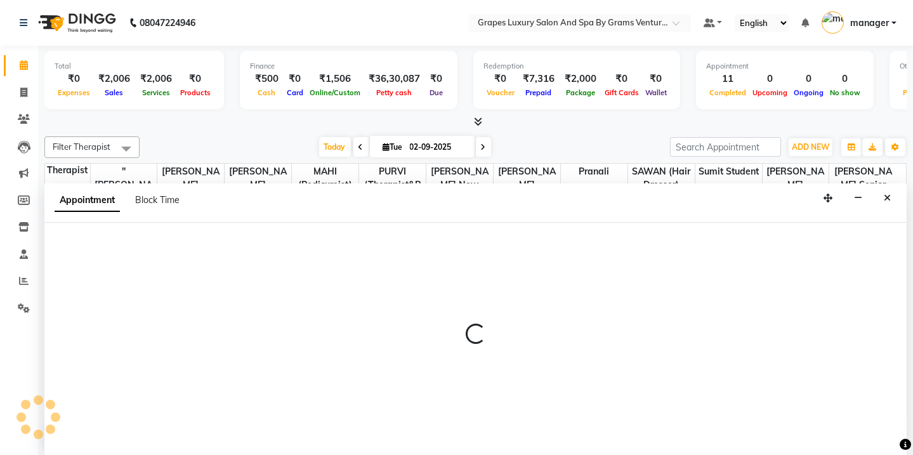
select select "78335"
select select "945"
select select "tentative"
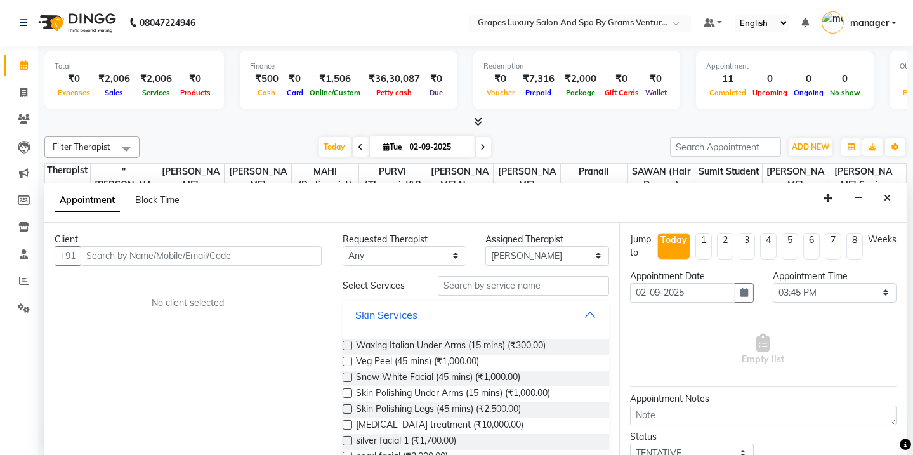
click at [114, 254] on input "text" at bounding box center [201, 256] width 241 height 20
click at [134, 254] on input "7972351223" at bounding box center [175, 256] width 188 height 20
type input "7972351223"
click at [296, 254] on span "Add Client" at bounding box center [295, 255] width 42 height 11
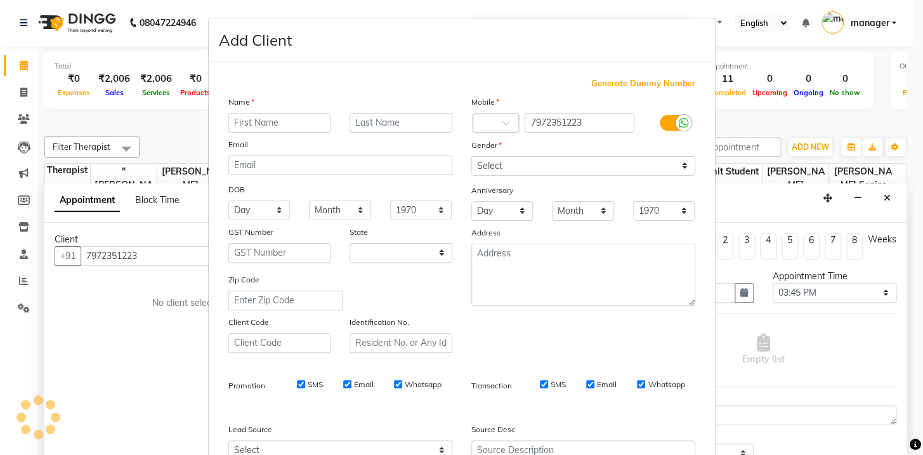
select select "22"
click at [249, 126] on input "text" at bounding box center [279, 123] width 103 height 20
type input "r"
type input "Aryan"
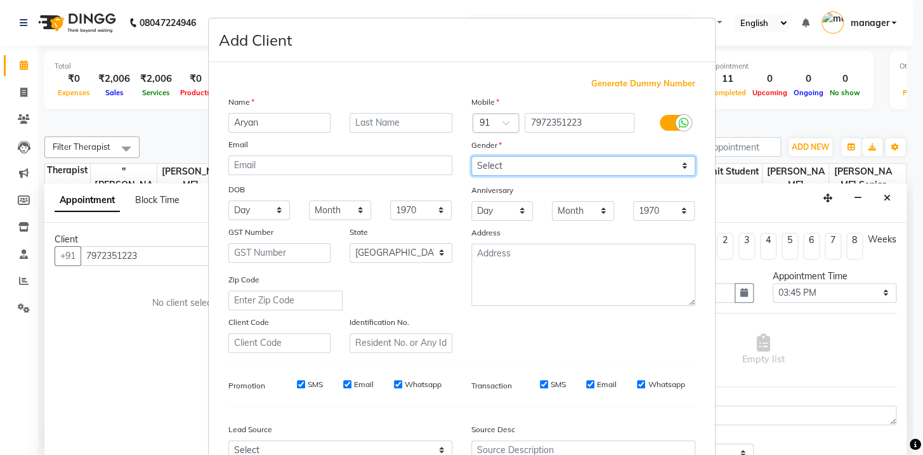
drag, startPoint x: 505, startPoint y: 164, endPoint x: 497, endPoint y: 173, distance: 12.2
click at [505, 164] on select "Select [DEMOGRAPHIC_DATA] [DEMOGRAPHIC_DATA] Other Prefer Not To Say" at bounding box center [583, 166] width 224 height 20
click at [505, 165] on select "Select [DEMOGRAPHIC_DATA] [DEMOGRAPHIC_DATA] Other Prefer Not To Say" at bounding box center [583, 166] width 224 height 20
click at [507, 165] on select "Select [DEMOGRAPHIC_DATA] [DEMOGRAPHIC_DATA] Other Prefer Not To Say" at bounding box center [583, 166] width 224 height 20
select select "[DEMOGRAPHIC_DATA]"
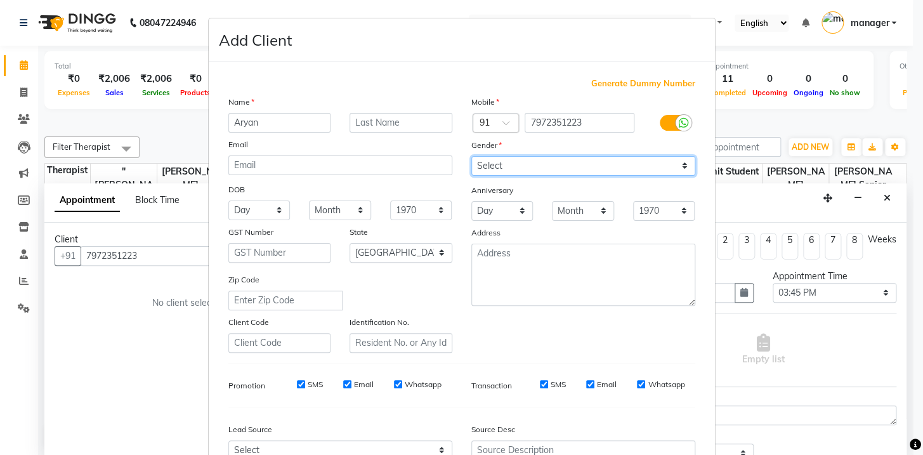
click at [471, 156] on select "Select [DEMOGRAPHIC_DATA] [DEMOGRAPHIC_DATA] Other Prefer Not To Say" at bounding box center [583, 166] width 224 height 20
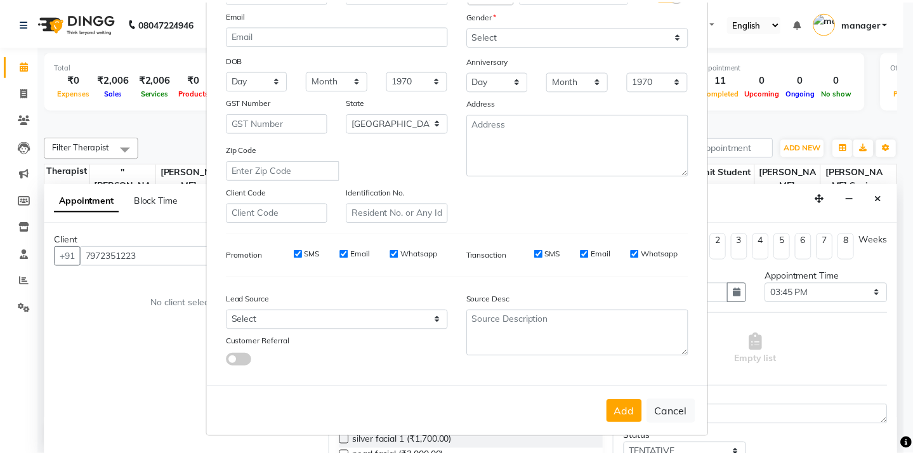
scroll to position [134, 0]
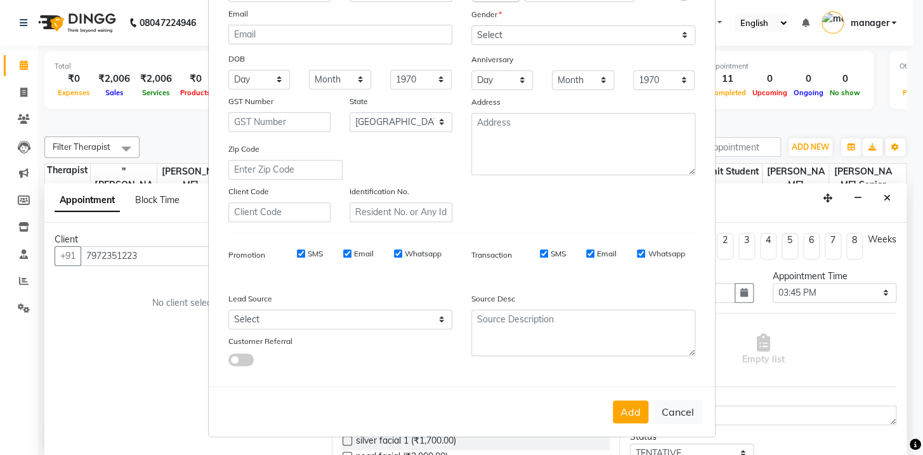
click at [630, 411] on button "Add" at bounding box center [631, 411] width 36 height 23
select select
select select "null"
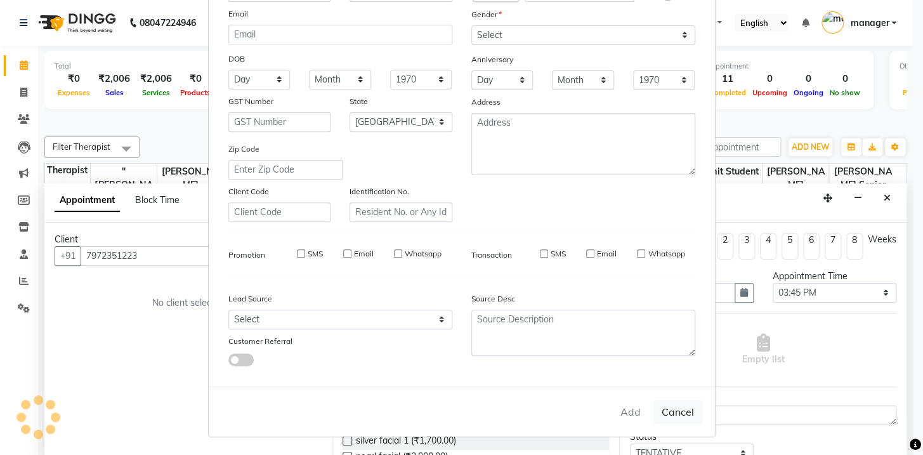
select select
checkbox input "false"
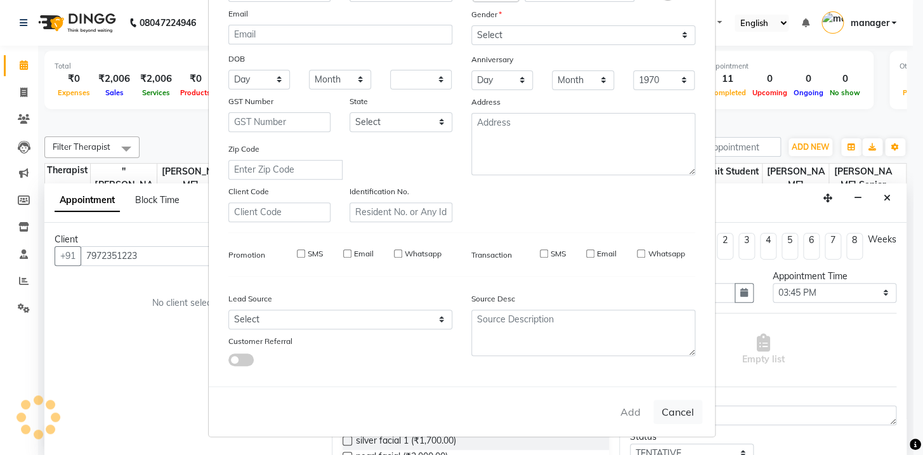
checkbox input "false"
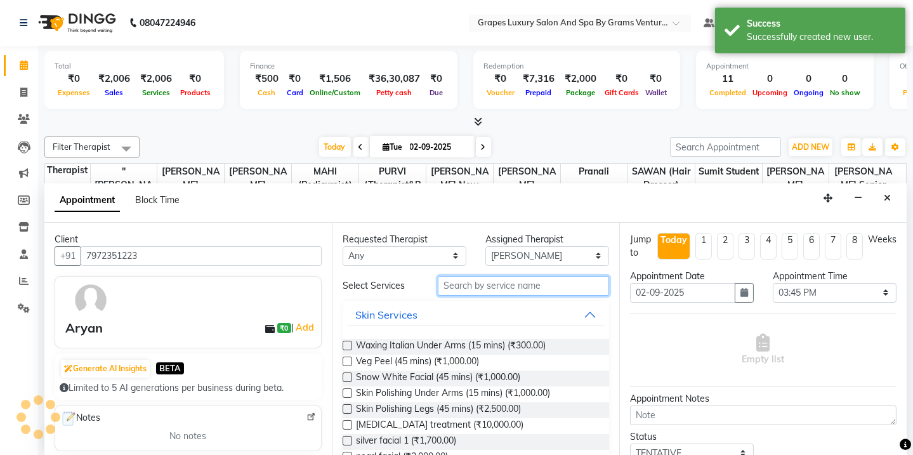
click at [461, 285] on input "text" at bounding box center [523, 286] width 171 height 20
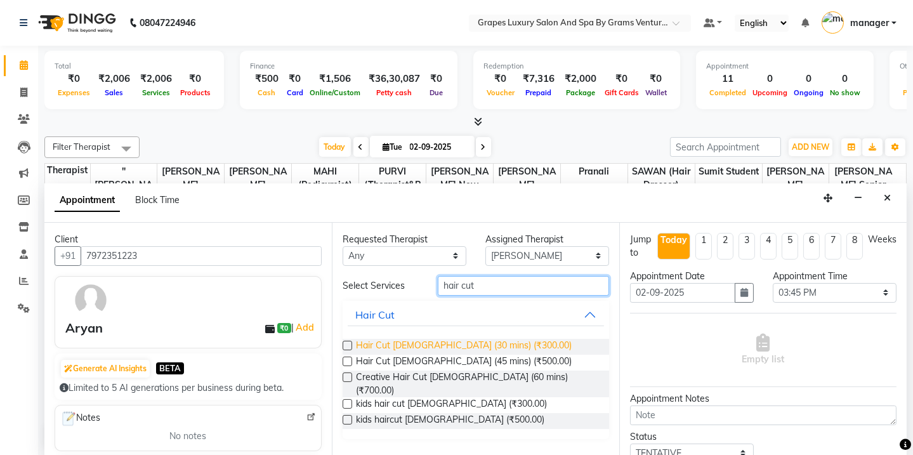
type input "hair cut"
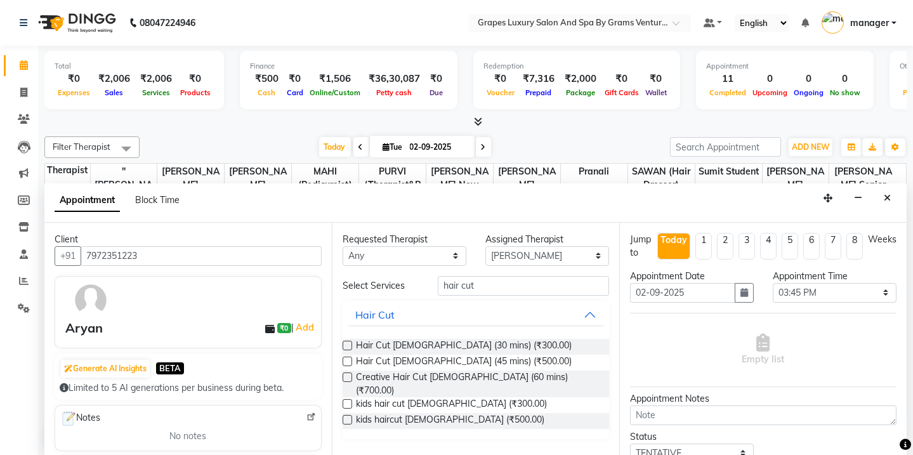
drag, startPoint x: 445, startPoint y: 347, endPoint x: 494, endPoint y: 287, distance: 77.5
click at [448, 340] on span "Hair Cut [DEMOGRAPHIC_DATA] (30 mins) (₹300.00)" at bounding box center [464, 347] width 216 height 16
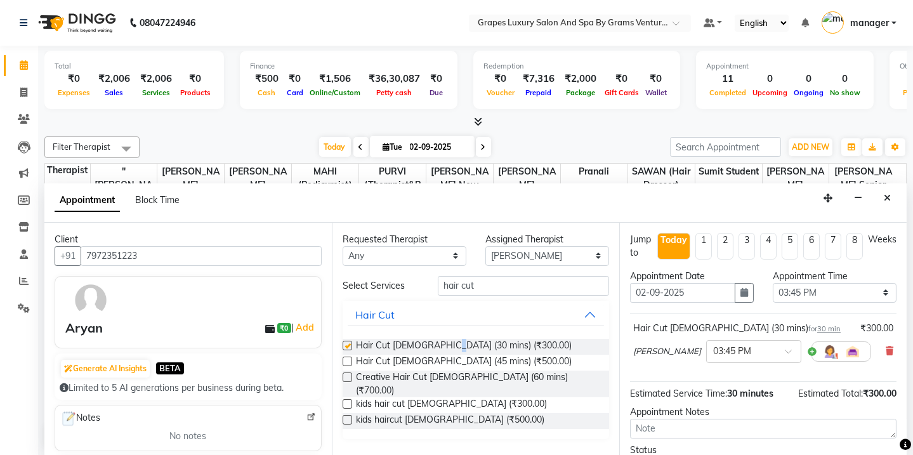
checkbox input "false"
click at [497, 276] on input "hair cut" at bounding box center [523, 286] width 171 height 20
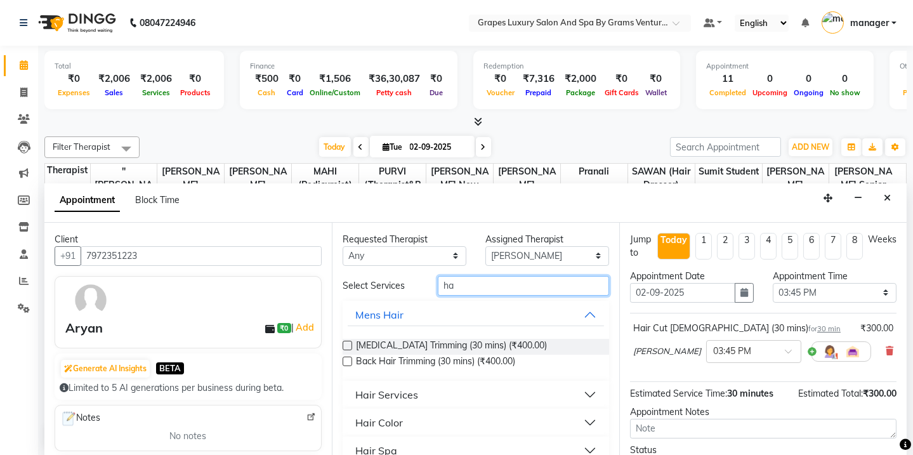
type input "h"
type input "bea"
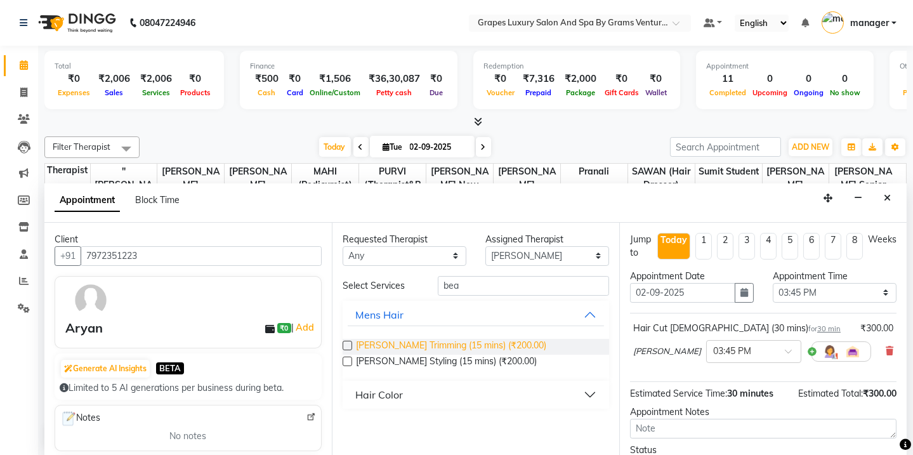
click at [479, 348] on span "[PERSON_NAME] Trimming (15 mins) (₹200.00)" at bounding box center [451, 347] width 190 height 16
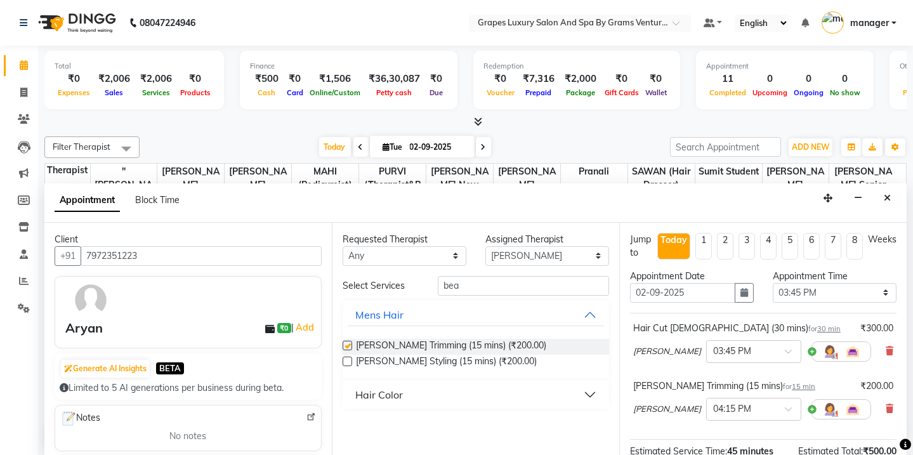
checkbox input "false"
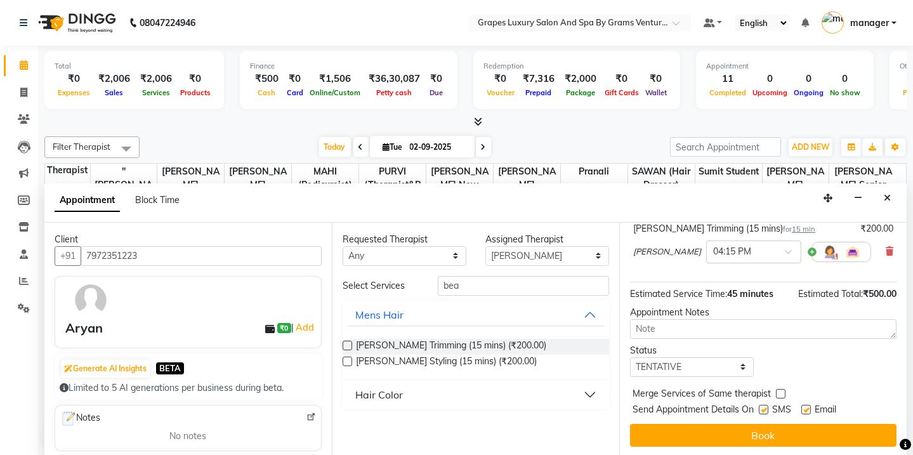
click at [763, 407] on label at bounding box center [763, 410] width 10 height 10
click at [763, 407] on input "checkbox" at bounding box center [762, 410] width 8 height 8
checkbox input "false"
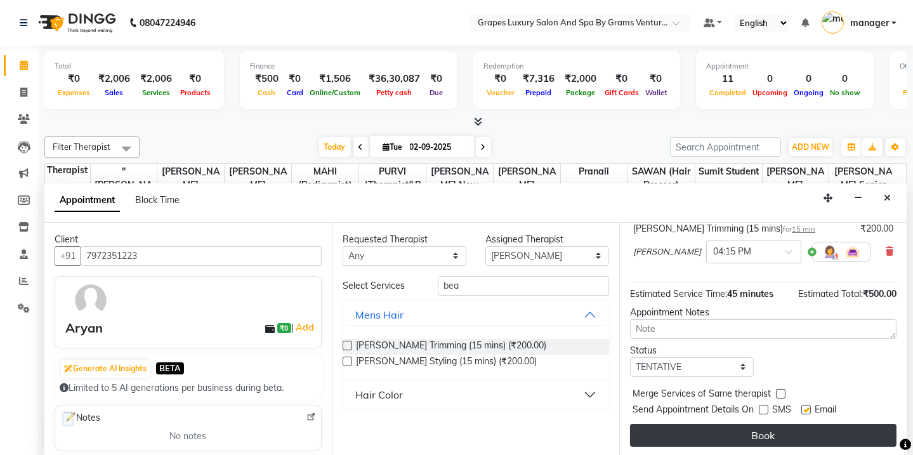
click at [761, 431] on button "Book" at bounding box center [763, 435] width 266 height 23
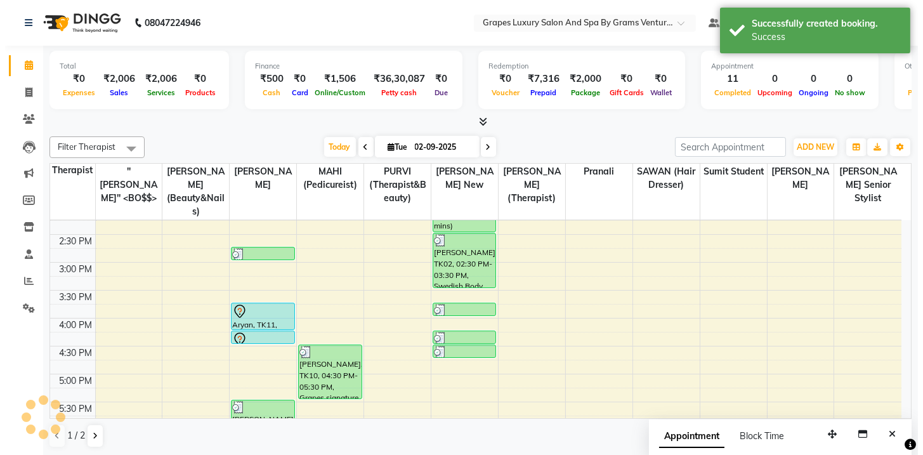
scroll to position [0, 0]
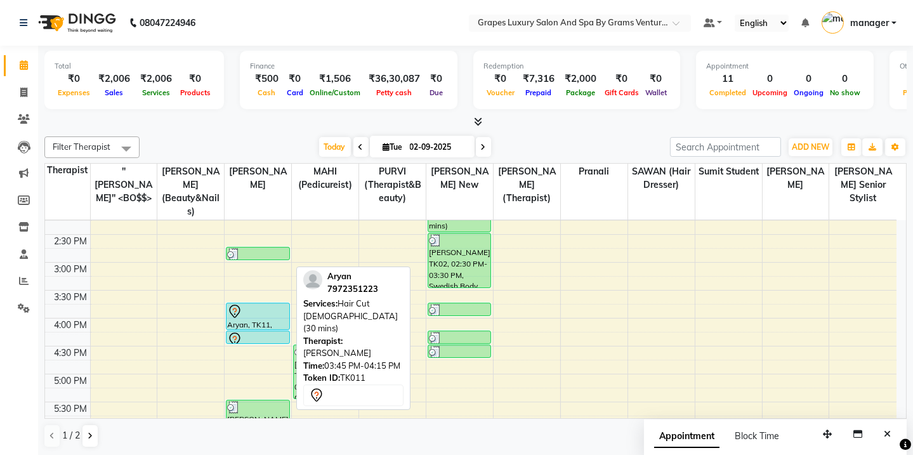
click at [243, 311] on div "Aryan, TK11, 03:45 PM-04:15 PM, Hair Cut Male (30 mins)" at bounding box center [257, 316] width 62 height 26
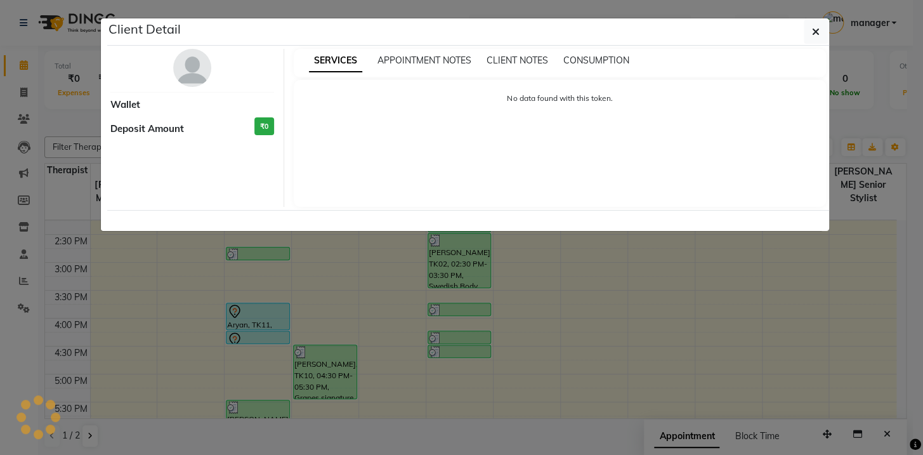
select select "7"
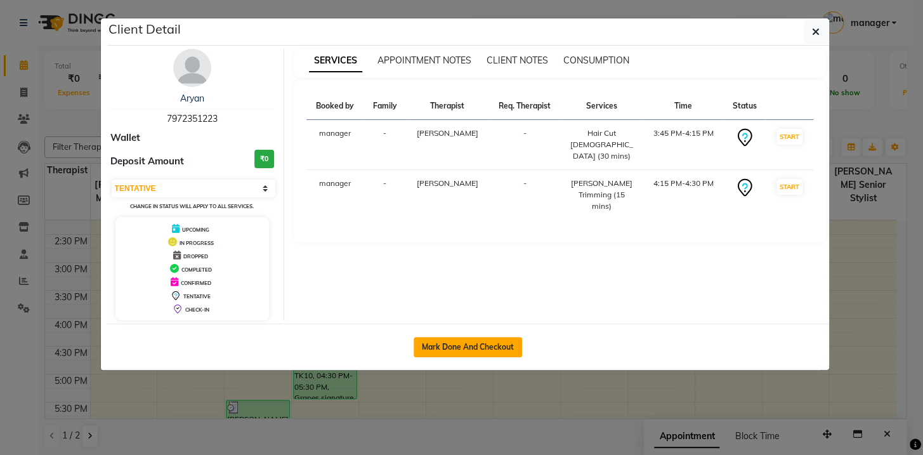
drag, startPoint x: 482, startPoint y: 338, endPoint x: 570, endPoint y: 332, distance: 88.3
click at [481, 339] on button "Mark Done And Checkout" at bounding box center [467, 347] width 108 height 20
select select "service"
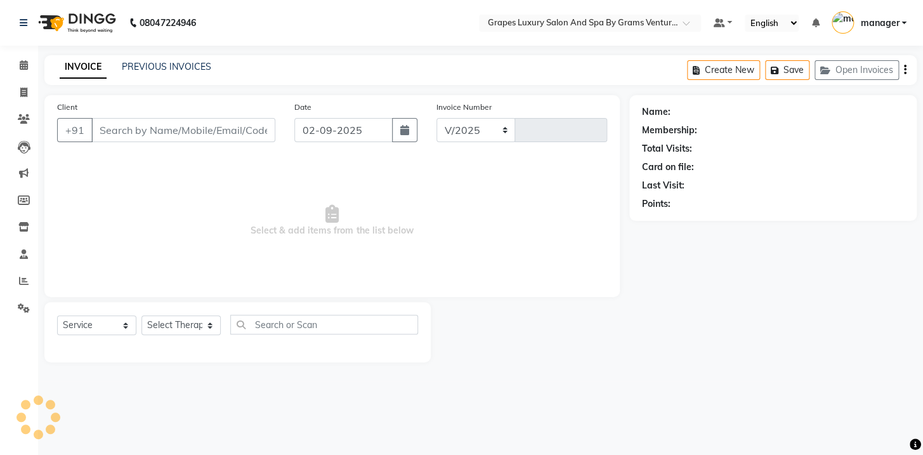
select select "3585"
type input "2382"
type input "7972351223"
select select "78335"
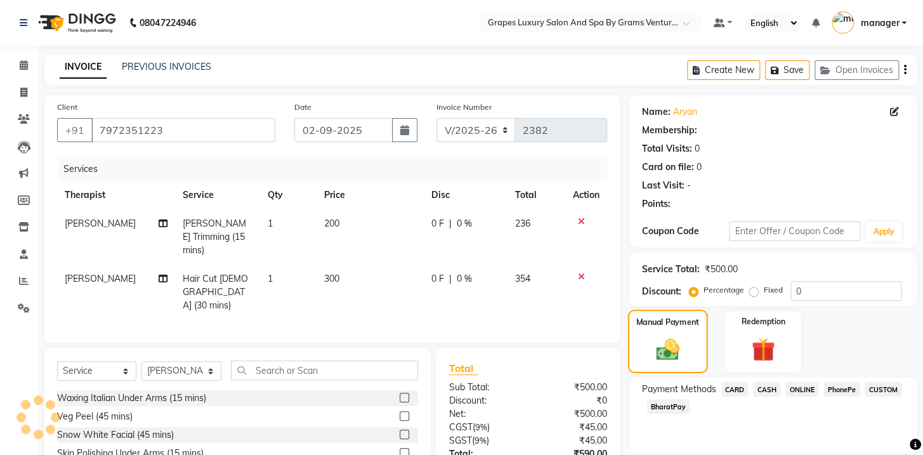
click at [672, 309] on div "Manual Payment" at bounding box center [667, 340] width 80 height 63
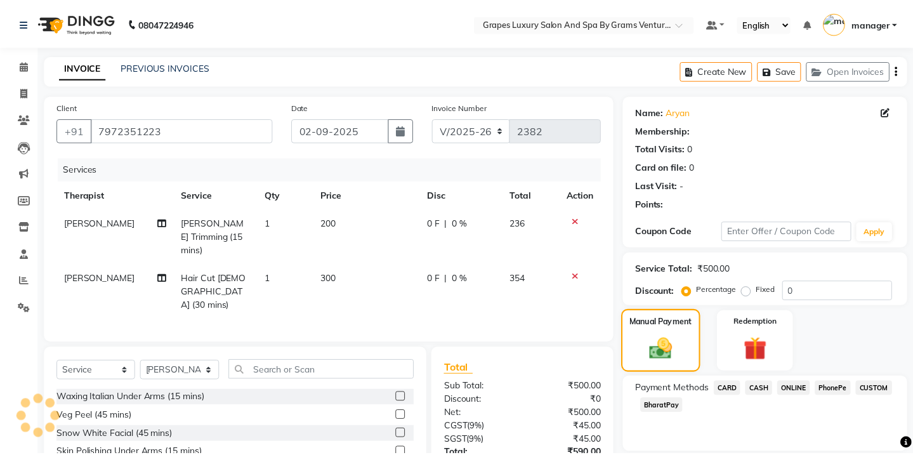
scroll to position [82, 0]
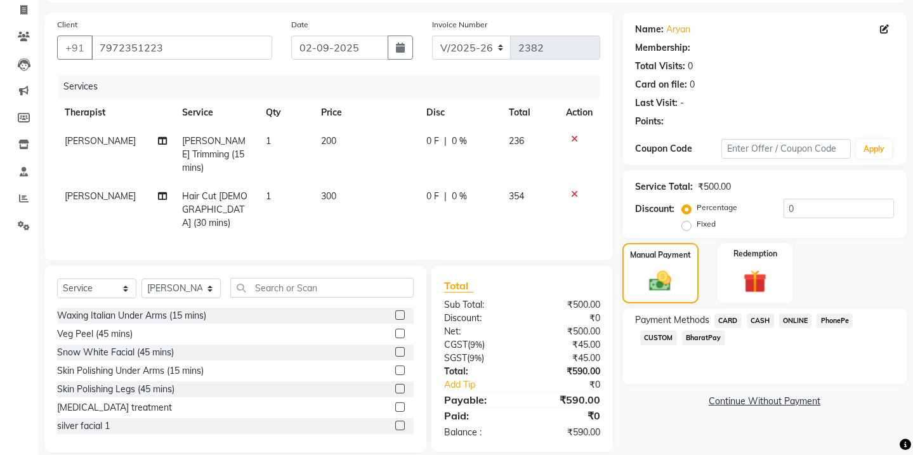
click at [795, 321] on span "ONLINE" at bounding box center [795, 320] width 33 height 15
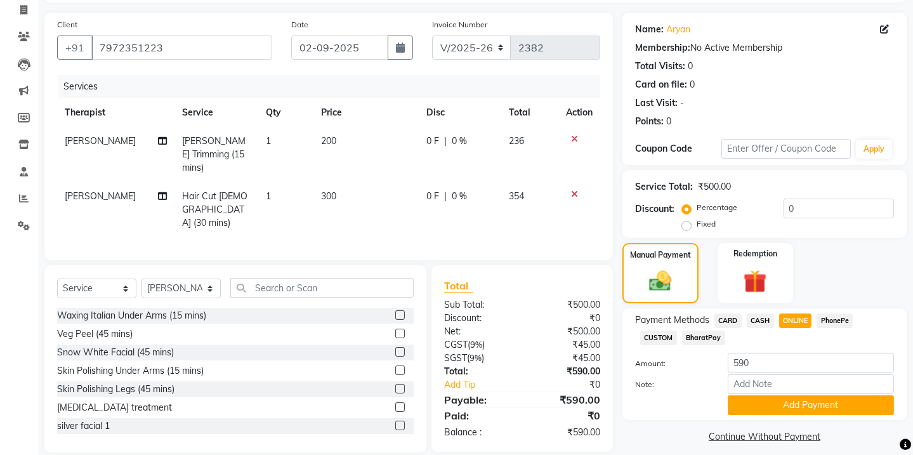
click at [760, 321] on span "CASH" at bounding box center [759, 320] width 27 height 15
click at [787, 397] on button "Add Payment" at bounding box center [810, 405] width 166 height 20
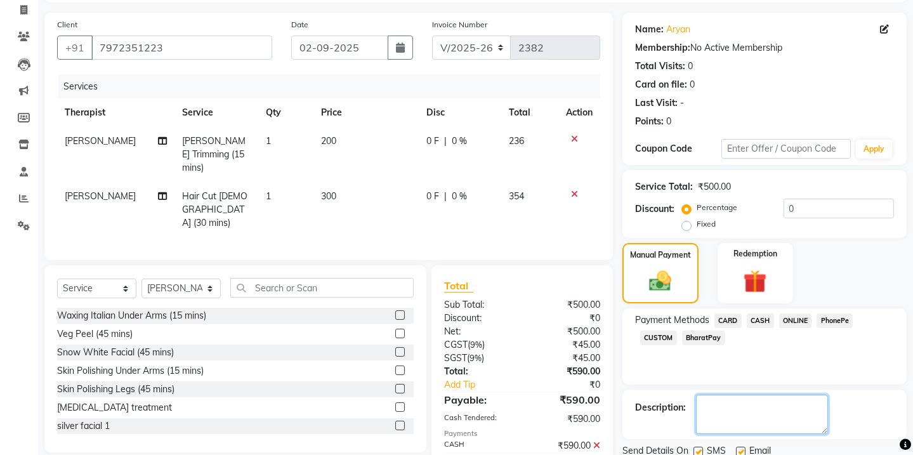
click at [696, 404] on textarea at bounding box center [762, 413] width 132 height 39
click at [695, 446] on label at bounding box center [698, 451] width 10 height 10
click at [695, 448] on input "checkbox" at bounding box center [697, 452] width 8 height 8
checkbox input "false"
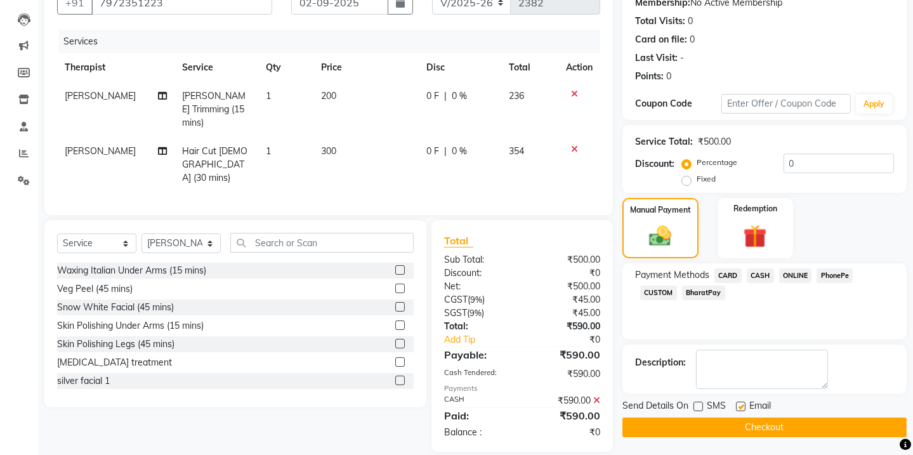
drag, startPoint x: 751, startPoint y: 404, endPoint x: 736, endPoint y: 406, distance: 14.7
click at [751, 405] on span "Email" at bounding box center [760, 407] width 22 height 16
click at [736, 406] on label at bounding box center [741, 406] width 10 height 10
click at [736, 406] on input "checkbox" at bounding box center [740, 407] width 8 height 8
checkbox input "false"
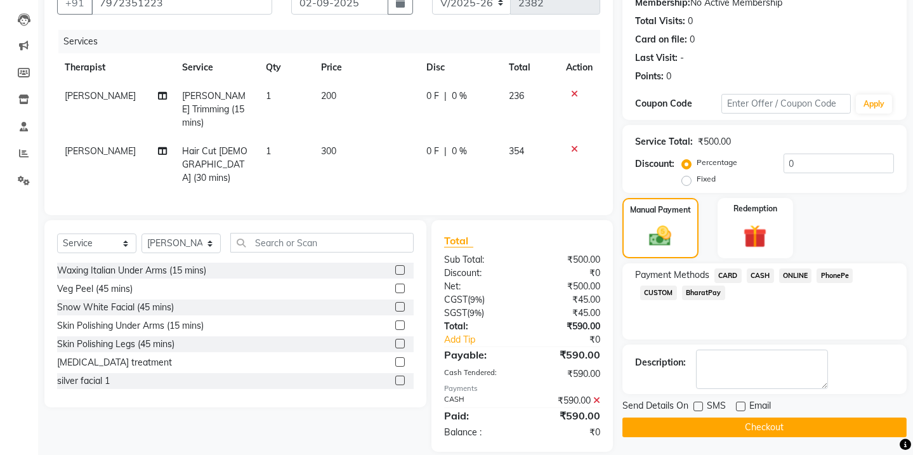
click at [739, 421] on button "Checkout" at bounding box center [764, 427] width 284 height 20
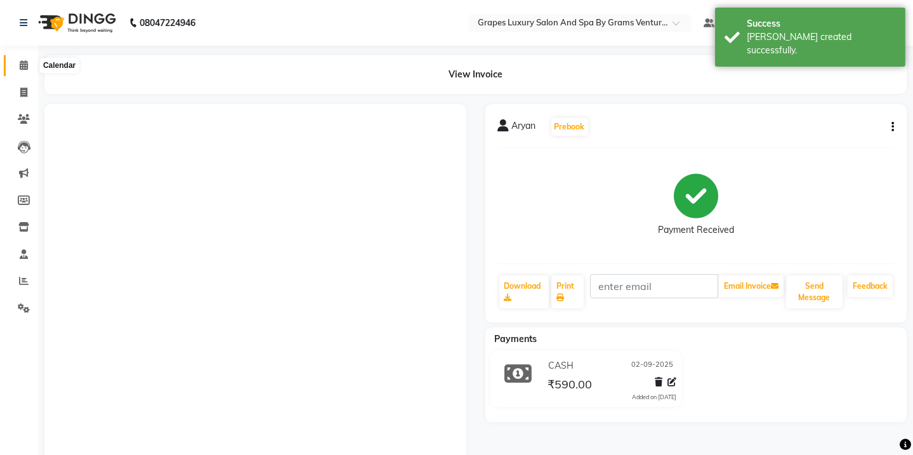
click at [25, 65] on icon at bounding box center [24, 65] width 8 height 10
